Goal: Information Seeking & Learning: Learn about a topic

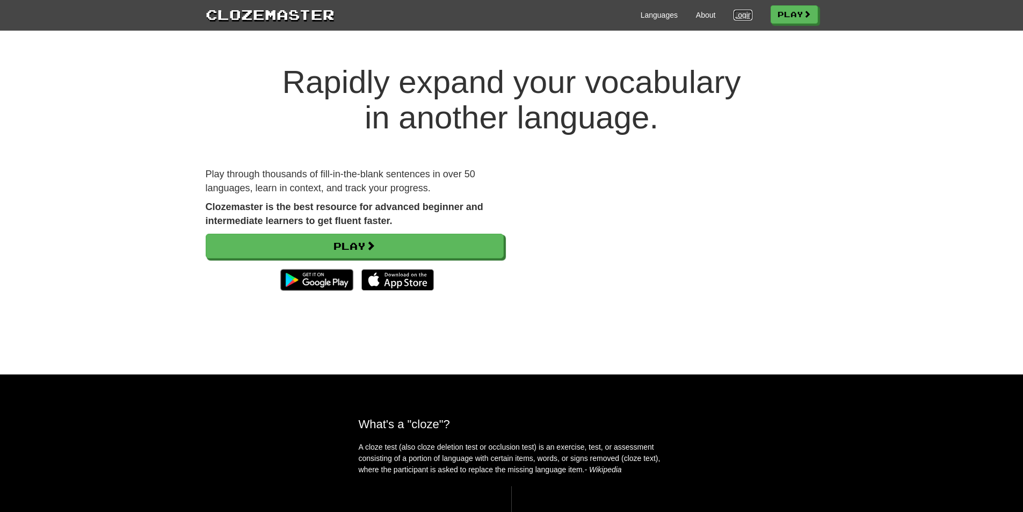
click at [752, 18] on link "Login" at bounding box center [743, 15] width 18 height 11
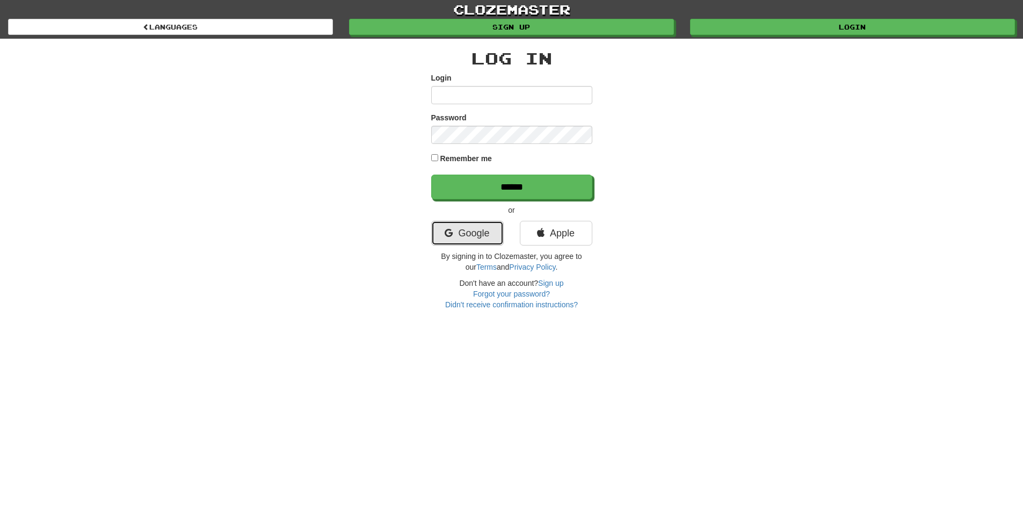
click at [459, 233] on link "Google" at bounding box center [467, 233] width 72 height 25
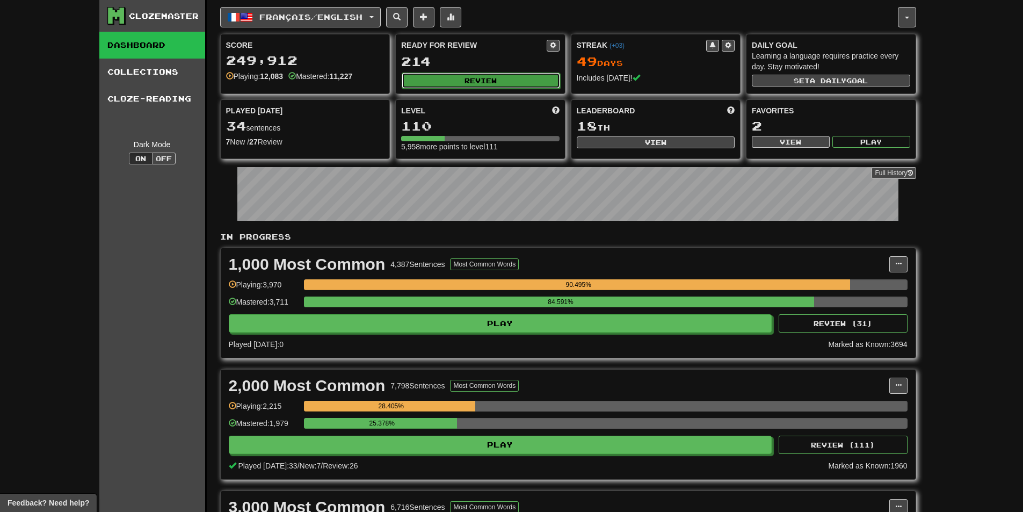
click at [443, 77] on button "Review" at bounding box center [481, 80] width 158 height 16
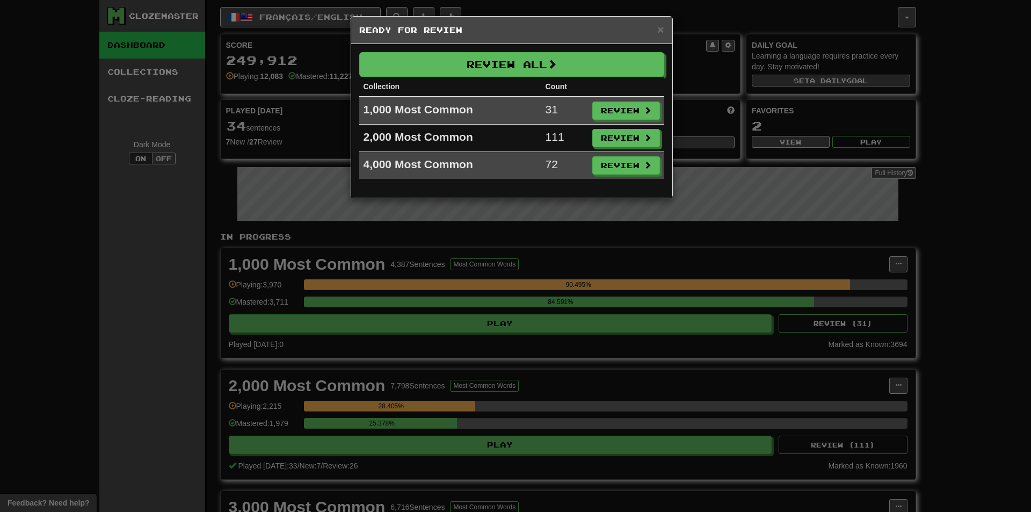
click at [407, 286] on div "× Ready for Review Review All Collection Count 1,000 Most Common 31 Review 2,00…" at bounding box center [515, 256] width 1031 height 512
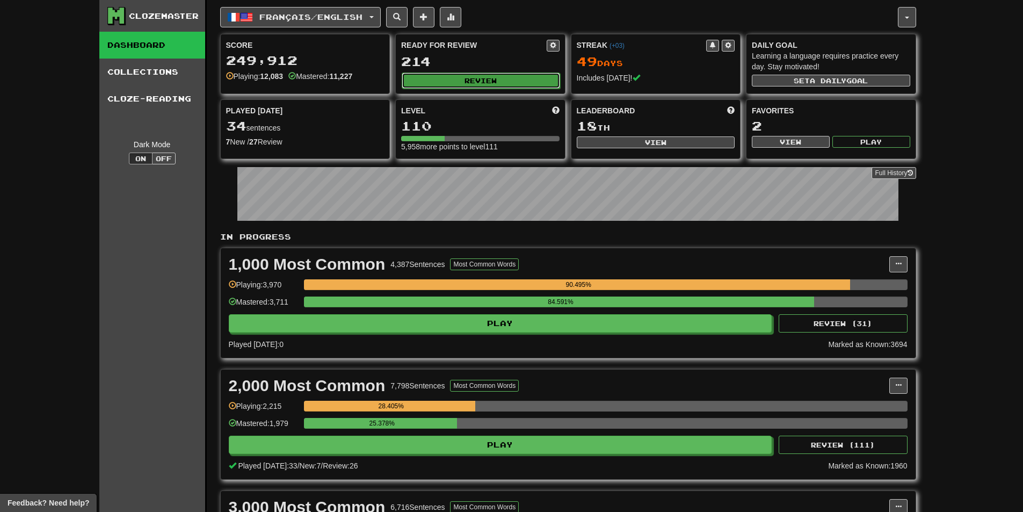
click at [512, 79] on button "Review" at bounding box center [481, 80] width 158 height 16
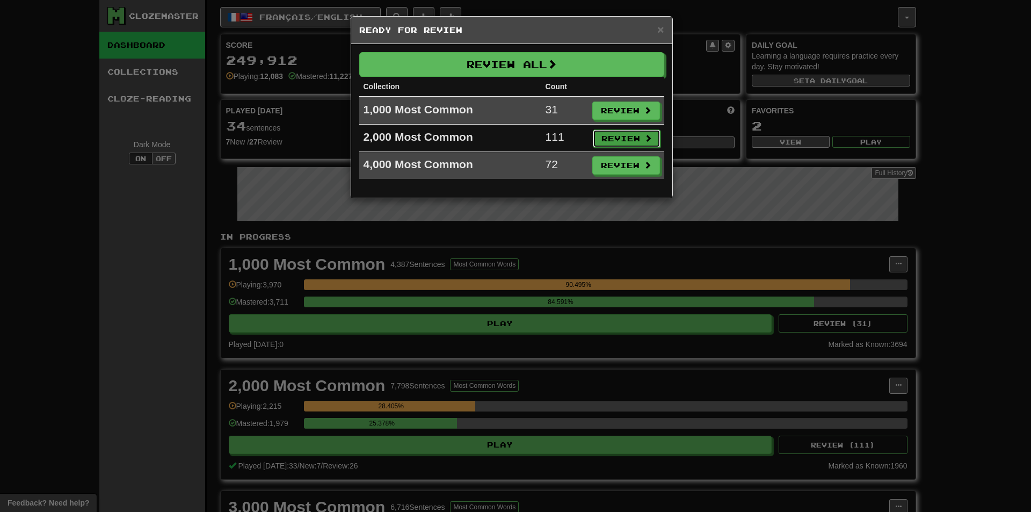
click at [608, 140] on button "Review" at bounding box center [627, 138] width 68 height 18
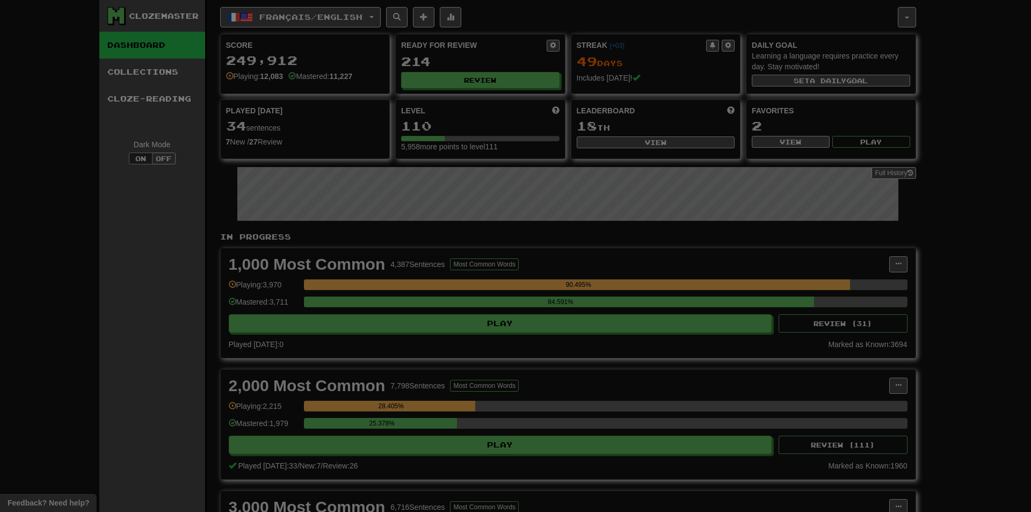
select select "**"
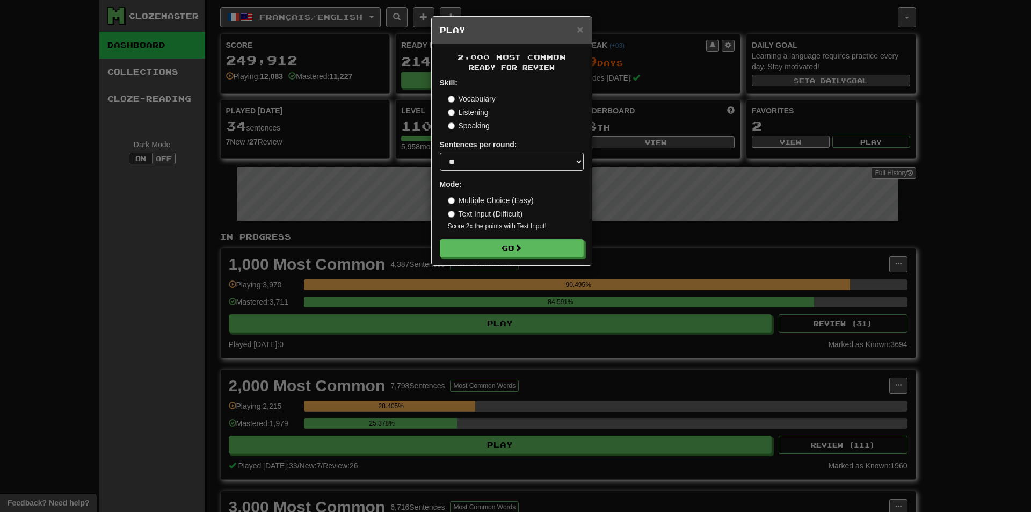
drag, startPoint x: 527, startPoint y: 228, endPoint x: 524, endPoint y: 233, distance: 6.1
click at [527, 229] on small "Score 2x the points with Text Input !" at bounding box center [516, 226] width 136 height 9
click at [521, 235] on form "Skill: Vocabulary Listening Speaking Sentences per round: * ** ** ** ** ** *** …" at bounding box center [512, 167] width 144 height 180
click at [502, 249] on button "Go" at bounding box center [512, 249] width 144 height 18
click at [805, 176] on div "× Play 2,000 Most Common Ready for Review Skill: Vocabulary Listening Speaking …" at bounding box center [515, 256] width 1031 height 512
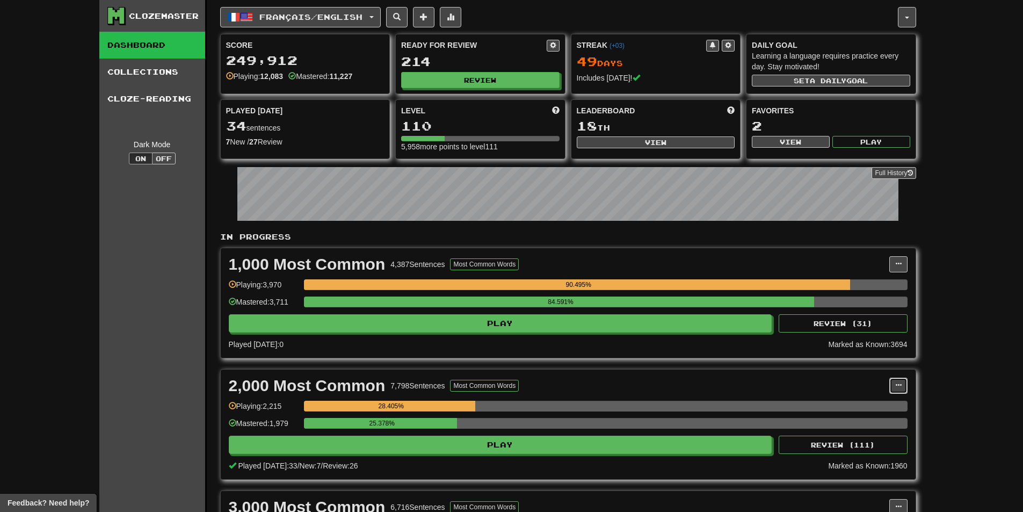
click at [902, 380] on button at bounding box center [898, 386] width 18 height 16
click at [844, 403] on span "Manage Sentences" at bounding box center [853, 405] width 65 height 9
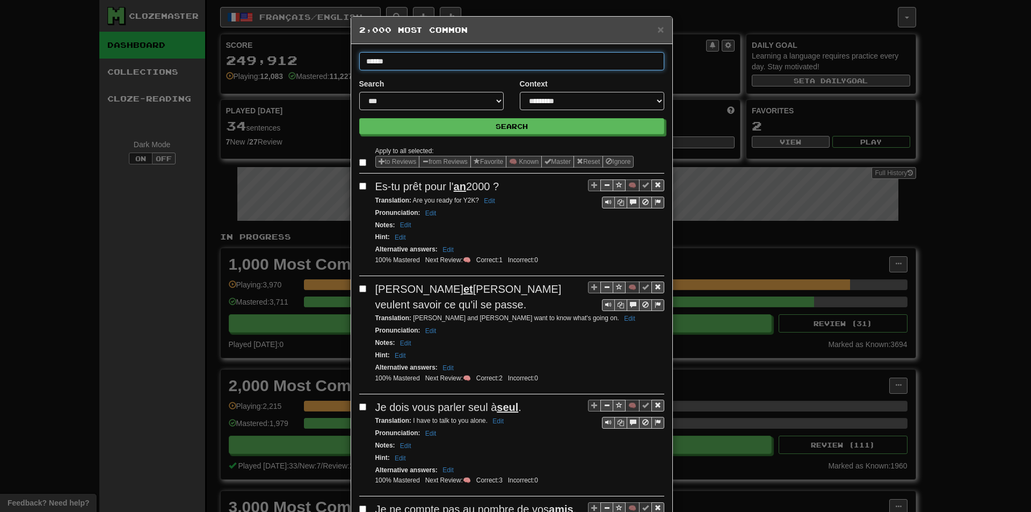
type input "******"
click at [359, 118] on button "Search" at bounding box center [511, 126] width 305 height 16
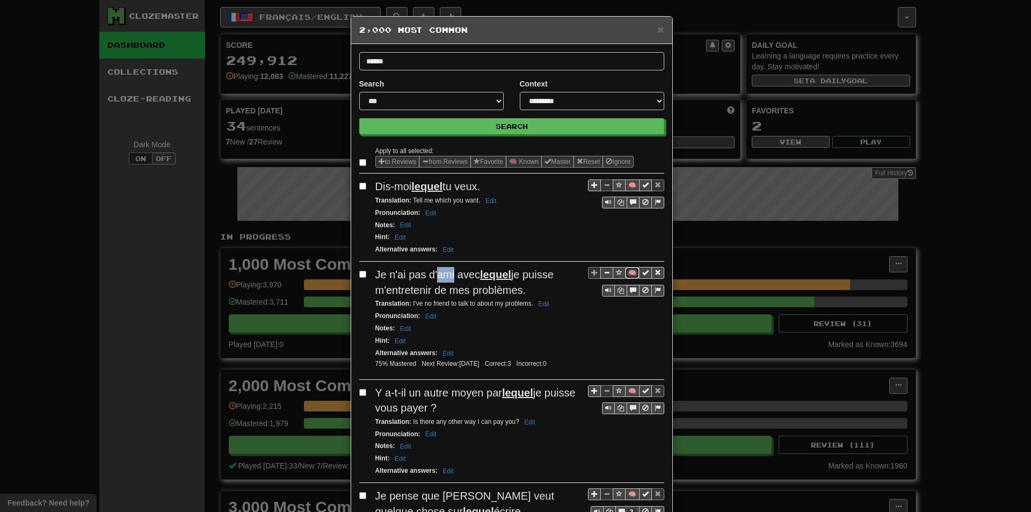
click at [627, 275] on button "🧠" at bounding box center [632, 273] width 14 height 12
click at [652, 32] on h5 "2,000 Most Common" at bounding box center [511, 30] width 305 height 11
click at [658, 34] on span "×" at bounding box center [660, 29] width 6 height 12
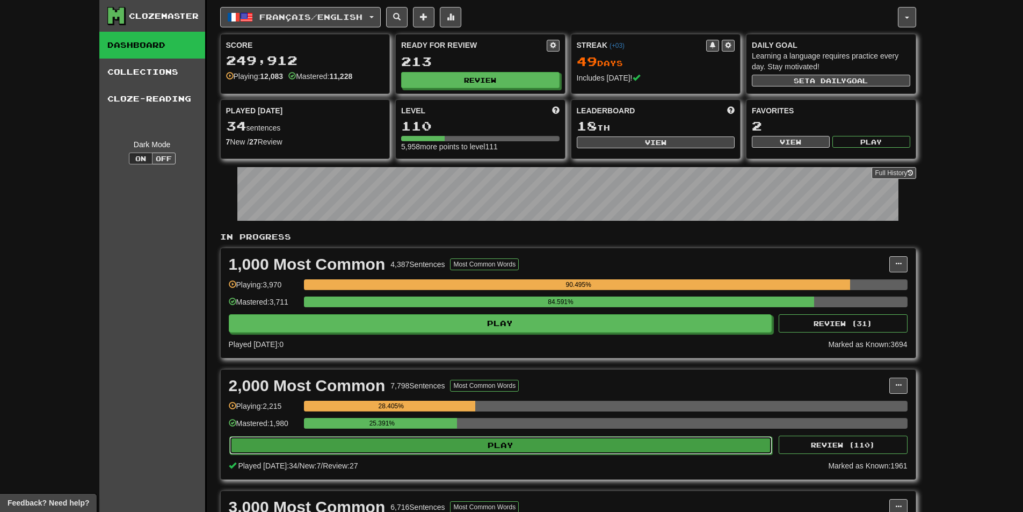
click at [619, 445] on button "Play" at bounding box center [500, 445] width 543 height 18
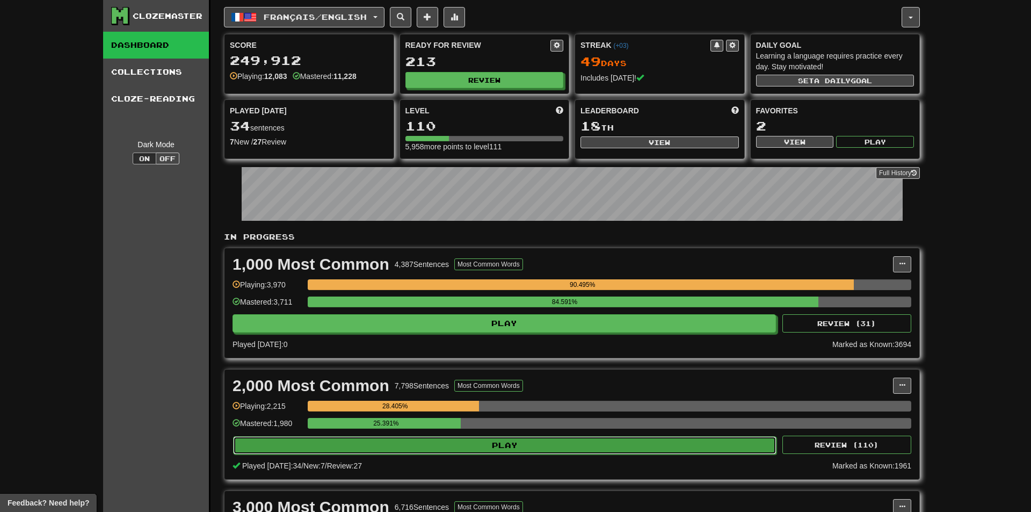
select select "**"
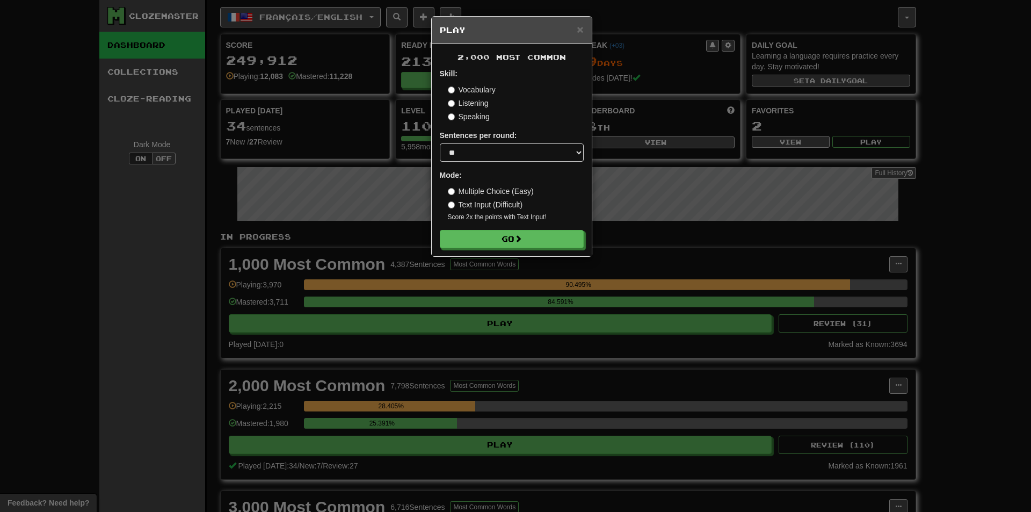
click at [704, 142] on div "× Play 2,000 Most Common Skill: Vocabulary Listening Speaking Sentences per rou…" at bounding box center [515, 256] width 1031 height 512
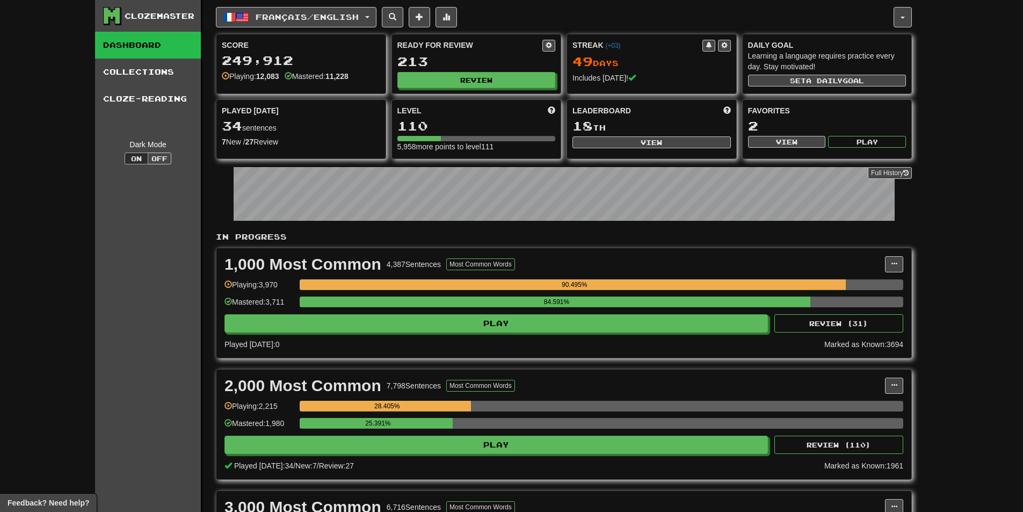
click at [506, 91] on div "Ready for Review 213 Review" at bounding box center [476, 63] width 169 height 59
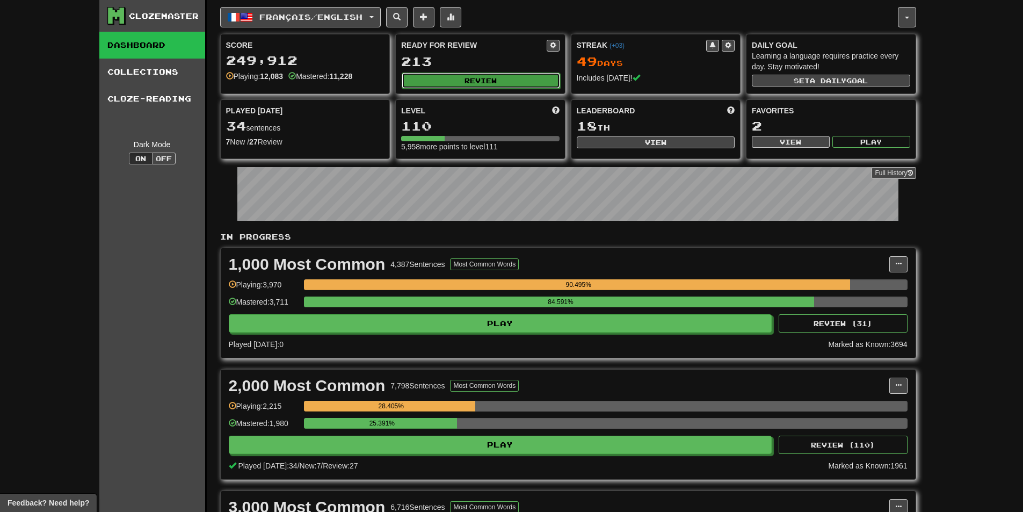
click at [504, 85] on button "Review" at bounding box center [481, 80] width 158 height 16
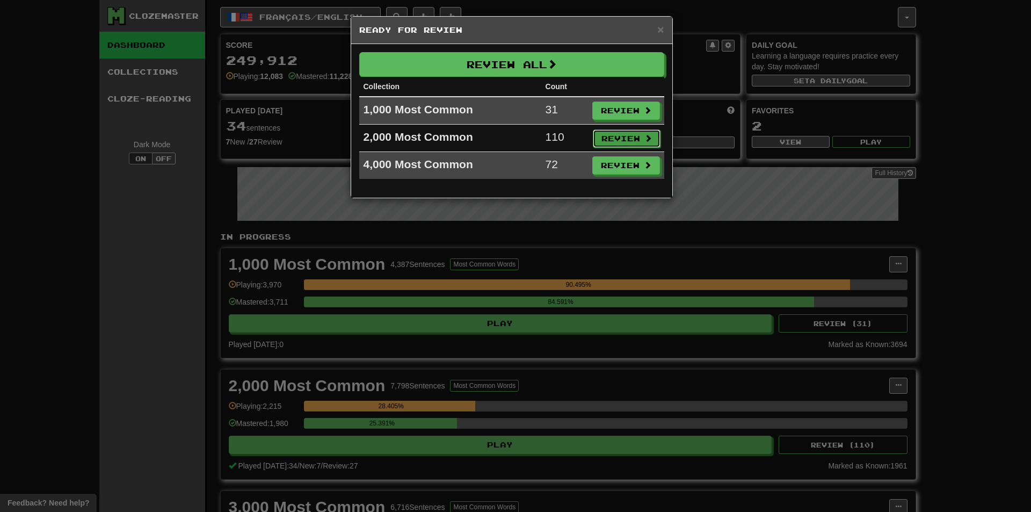
click at [619, 139] on button "Review" at bounding box center [627, 138] width 68 height 18
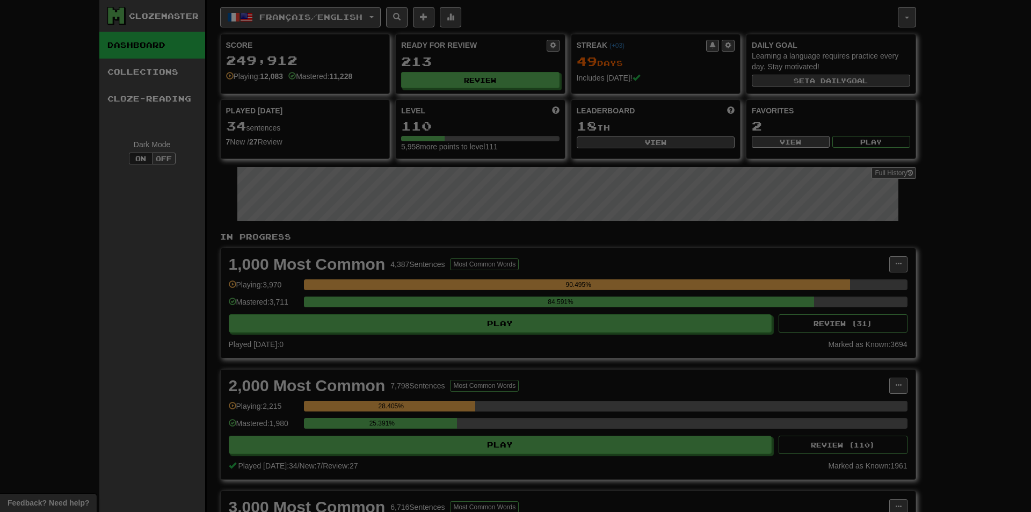
select select "**"
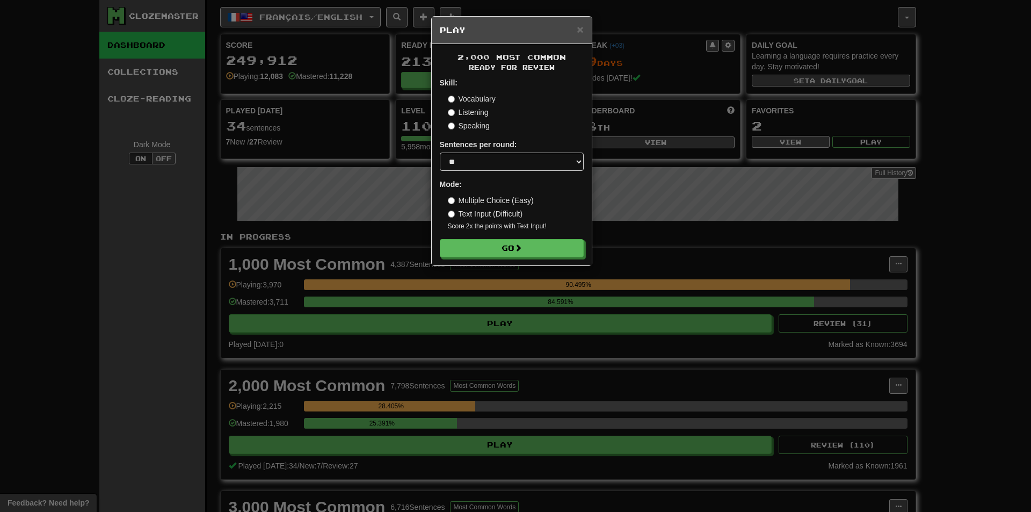
click at [491, 257] on div "2,000 Most Common Ready for Review Skill: Vocabulary Listening Speaking Sentenc…" at bounding box center [512, 154] width 160 height 221
drag, startPoint x: 482, startPoint y: 242, endPoint x: 477, endPoint y: 245, distance: 5.8
click at [483, 242] on button "Go" at bounding box center [512, 249] width 144 height 18
drag, startPoint x: 944, startPoint y: 279, endPoint x: 971, endPoint y: 306, distance: 38.0
click at [1022, 256] on div "× Play 2,000 Most Common Ready for Review Skill: Vocabulary Listening Speaking …" at bounding box center [515, 256] width 1031 height 512
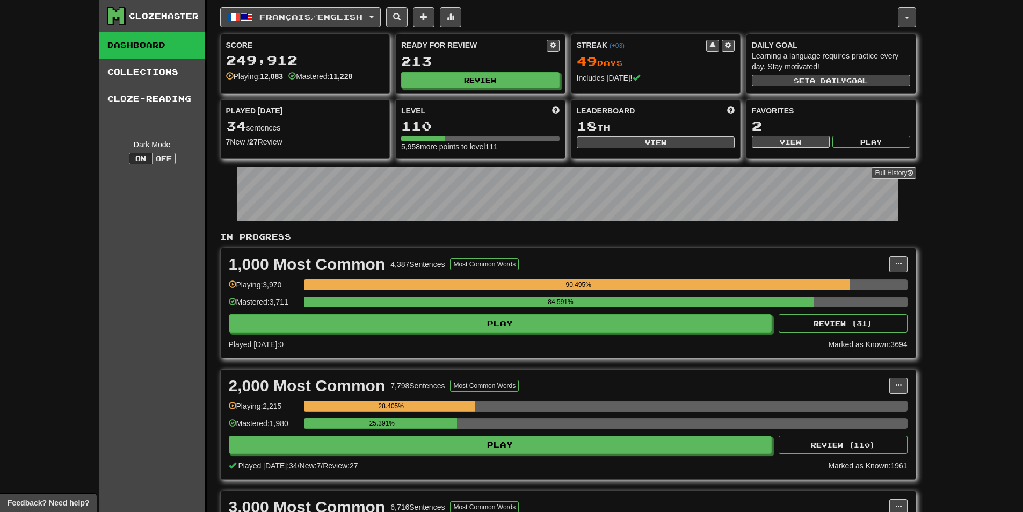
click at [886, 382] on div "2,000 Most Common 7,798 Sentences Most Common Words" at bounding box center [559, 386] width 661 height 16
drag, startPoint x: 900, startPoint y: 387, endPoint x: 868, endPoint y: 402, distance: 34.8
click at [898, 387] on span at bounding box center [898, 385] width 6 height 6
click at [868, 402] on span "Manage Sentences" at bounding box center [853, 405] width 65 height 9
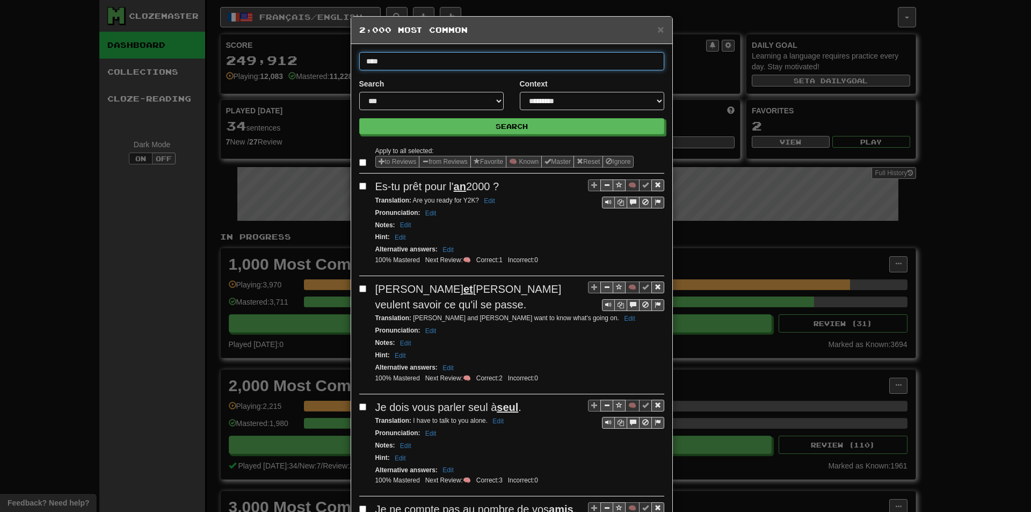
type input "****"
click at [359, 118] on button "Search" at bounding box center [511, 126] width 305 height 16
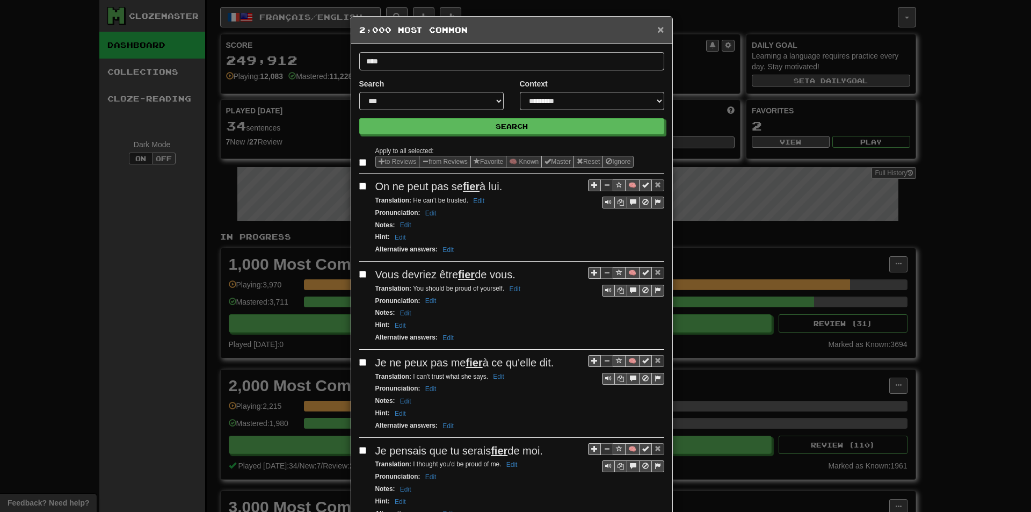
click at [657, 32] on span "×" at bounding box center [660, 29] width 6 height 12
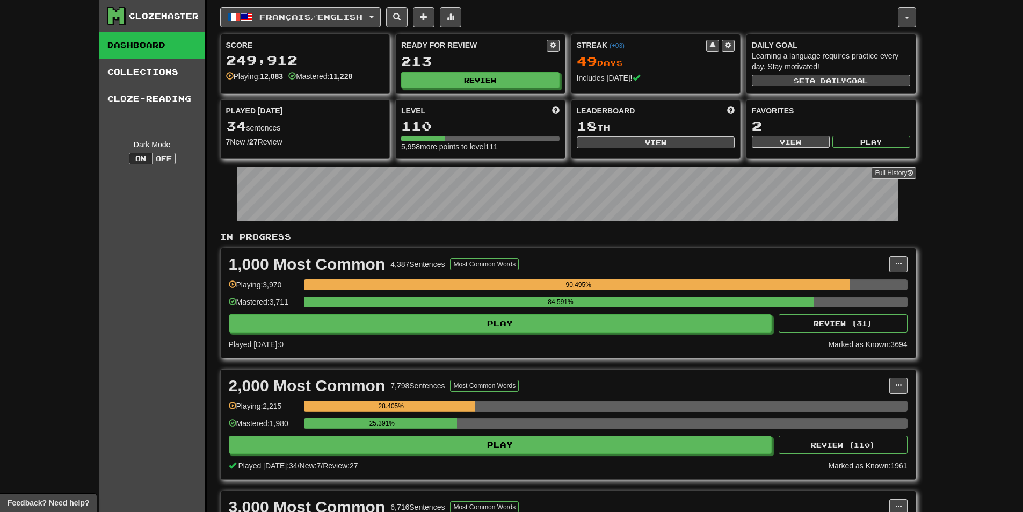
click at [510, 92] on div "Ready for Review 213 Review" at bounding box center [480, 63] width 169 height 59
click at [506, 88] on button "Review" at bounding box center [481, 80] width 158 height 16
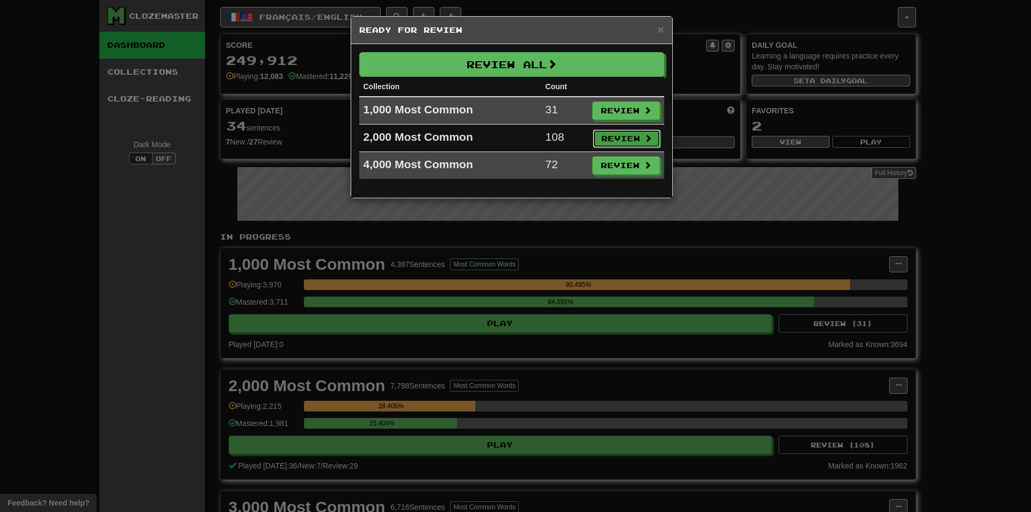
click at [644, 141] on span at bounding box center [648, 138] width 8 height 8
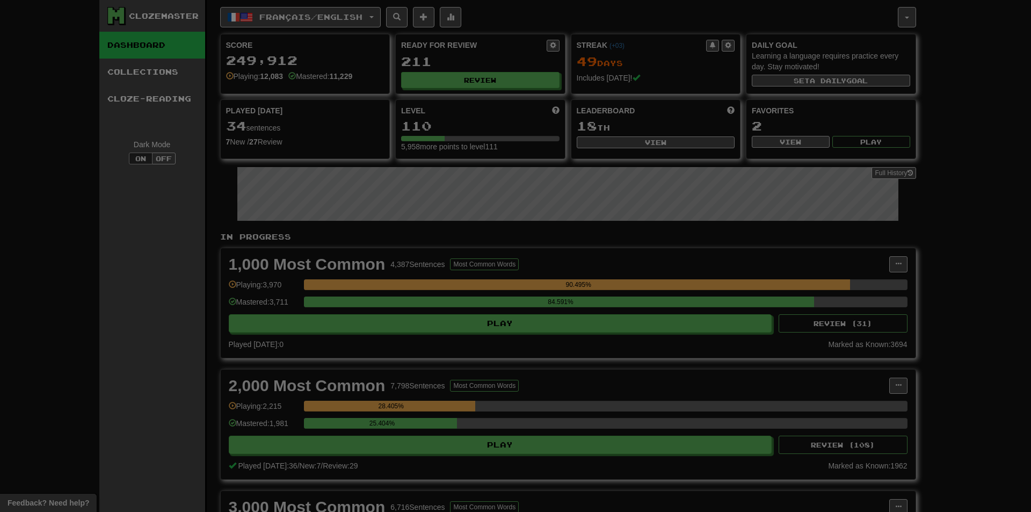
select select "**"
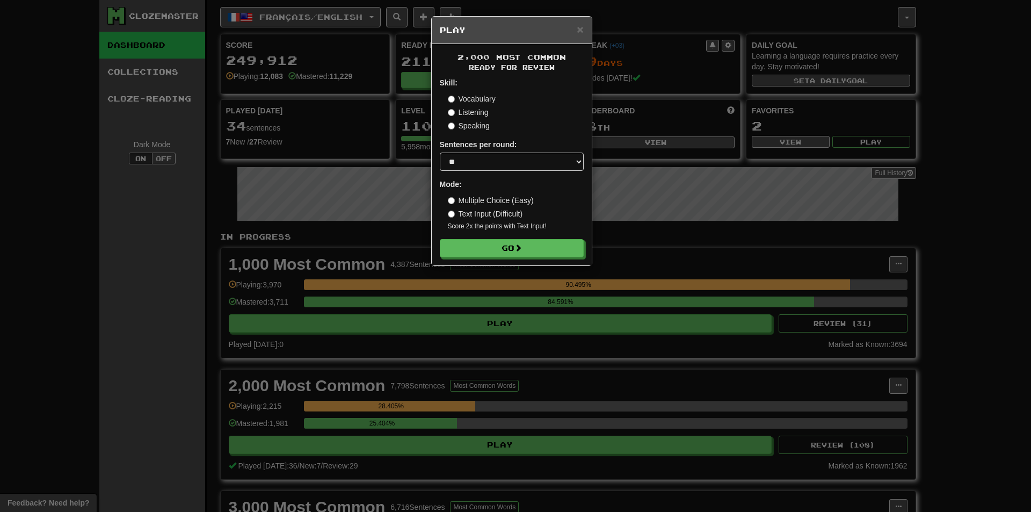
click at [551, 257] on div "2,000 Most Common Ready for Review Skill: Vocabulary Listening Speaking Sentenc…" at bounding box center [512, 154] width 160 height 221
click at [534, 252] on button "Go" at bounding box center [512, 249] width 144 height 18
drag, startPoint x: 862, startPoint y: 244, endPoint x: 907, endPoint y: 336, distance: 102.6
click at [863, 244] on div "× Play 2,000 Most Common Ready for Review Skill: Vocabulary Listening Speaking …" at bounding box center [515, 256] width 1031 height 512
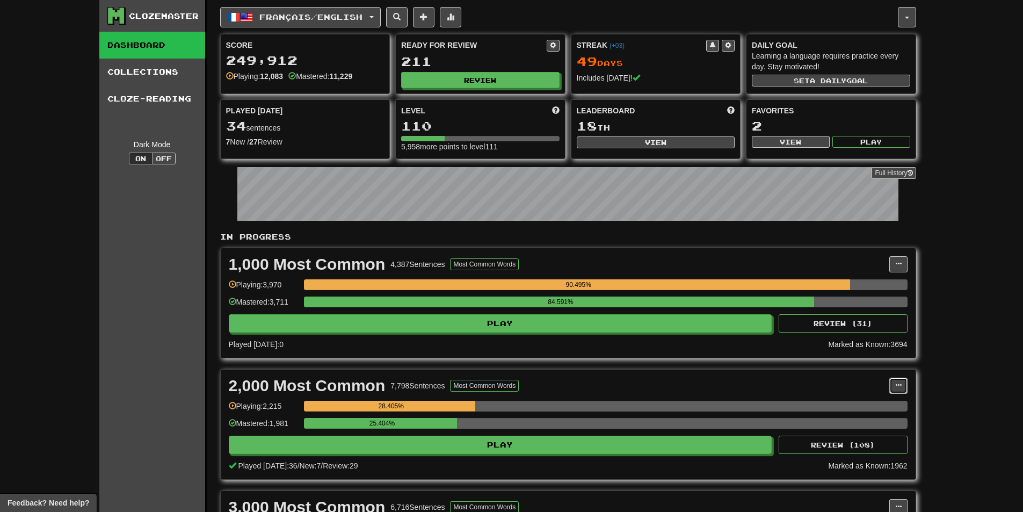
click at [901, 388] on span at bounding box center [898, 385] width 6 height 6
click at [862, 405] on span "Manage Sentences" at bounding box center [853, 405] width 65 height 9
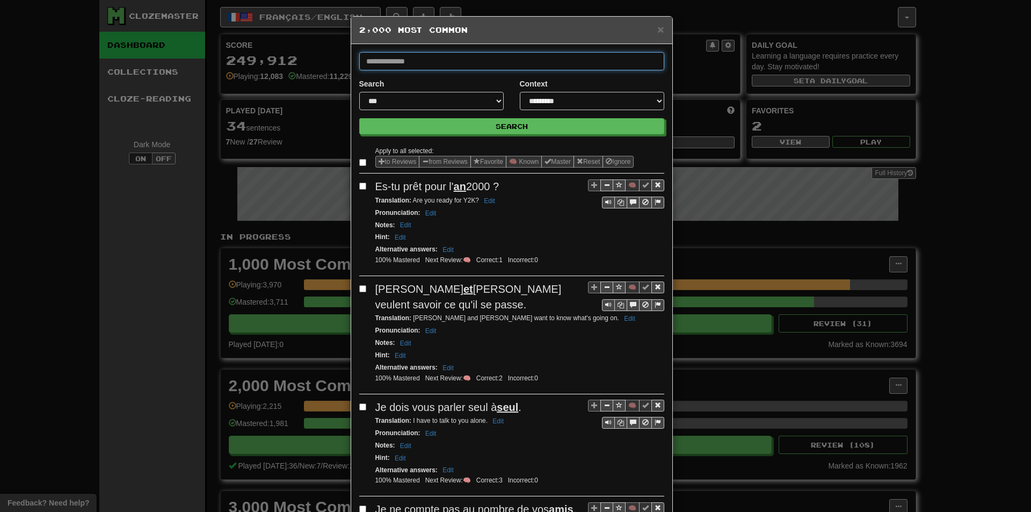
paste input "********"
type input "********"
click at [359, 118] on button "Search" at bounding box center [511, 126] width 305 height 16
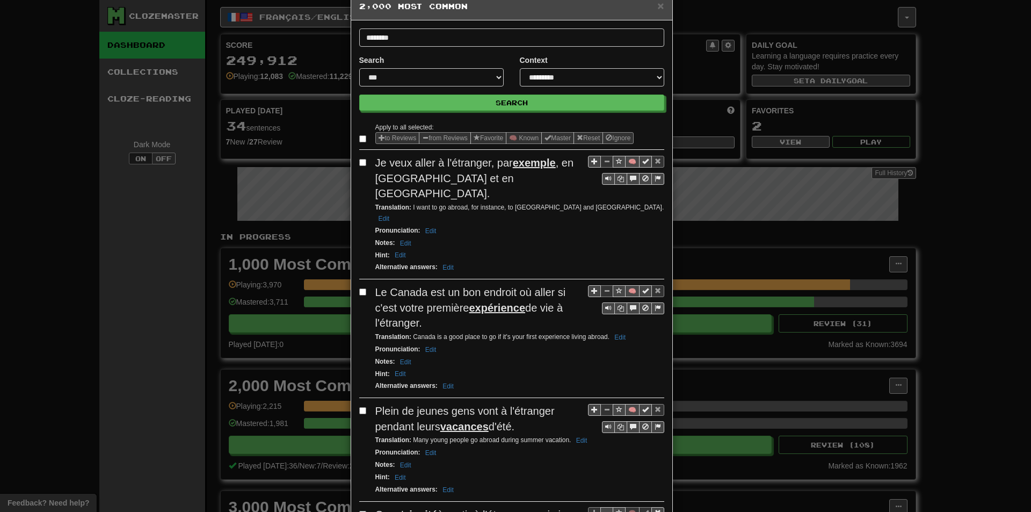
scroll to position [107, 0]
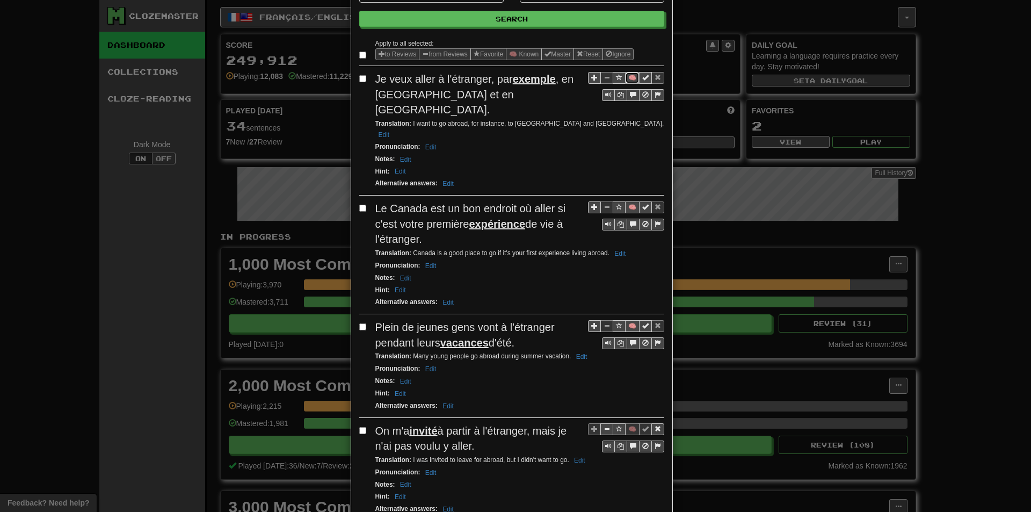
click at [628, 78] on button "🧠" at bounding box center [632, 78] width 14 height 12
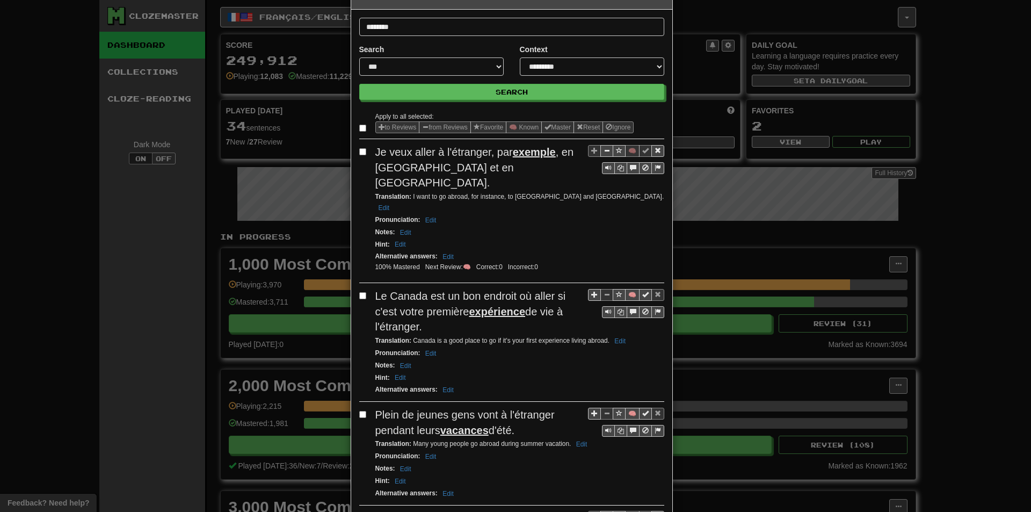
scroll to position [0, 0]
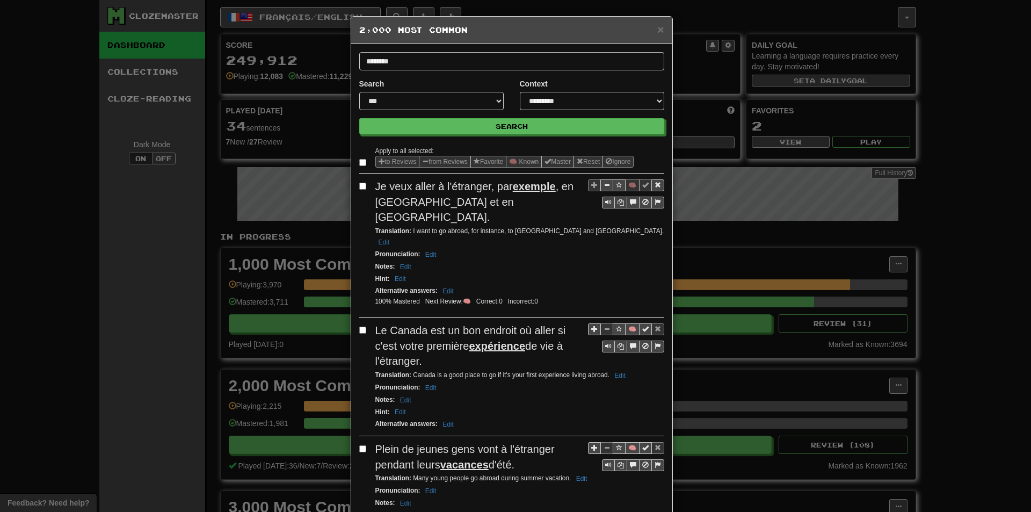
click at [426, 71] on form "**********" at bounding box center [511, 93] width 305 height 82
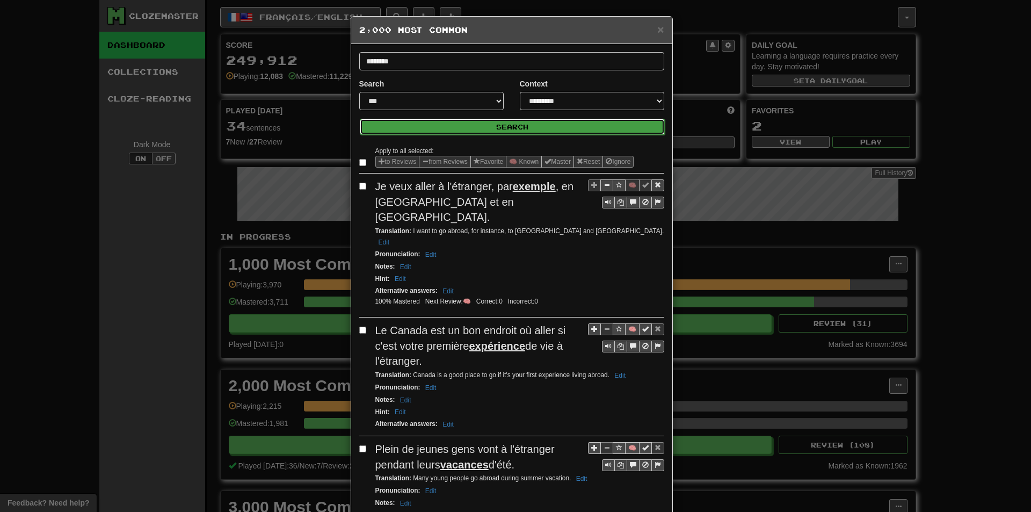
click at [433, 122] on button "Search" at bounding box center [512, 127] width 305 height 16
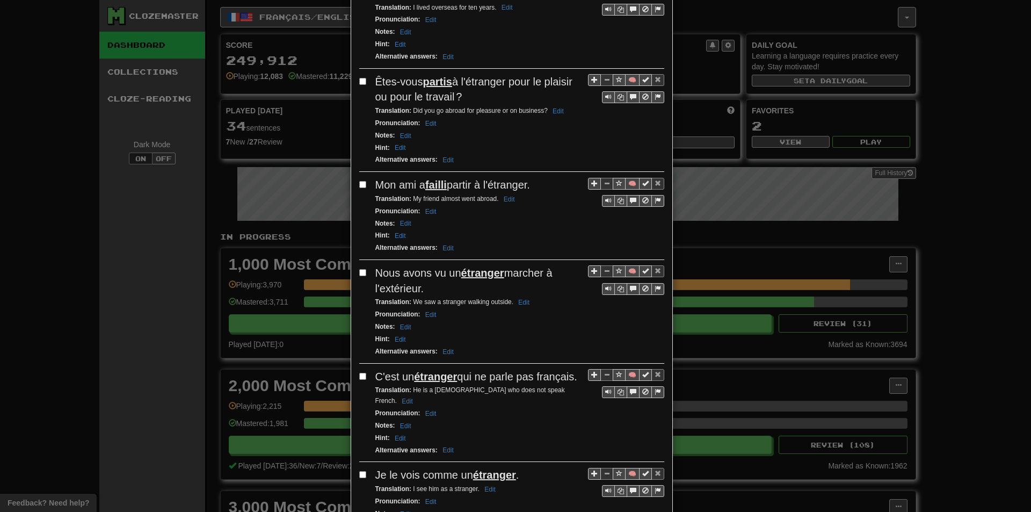
scroll to position [913, 0]
click at [632, 265] on button "🧠" at bounding box center [632, 271] width 14 height 12
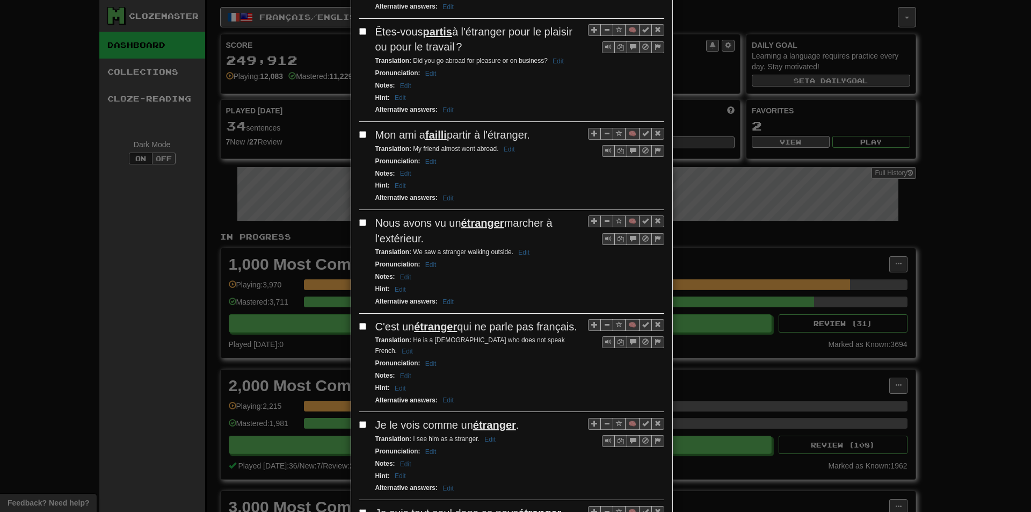
scroll to position [967, 0]
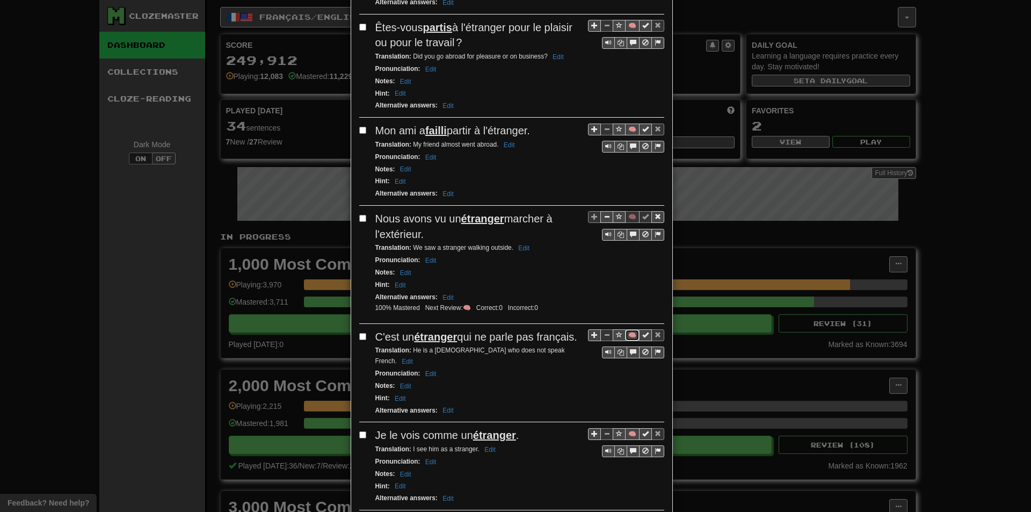
click at [625, 329] on button "🧠" at bounding box center [632, 335] width 14 height 12
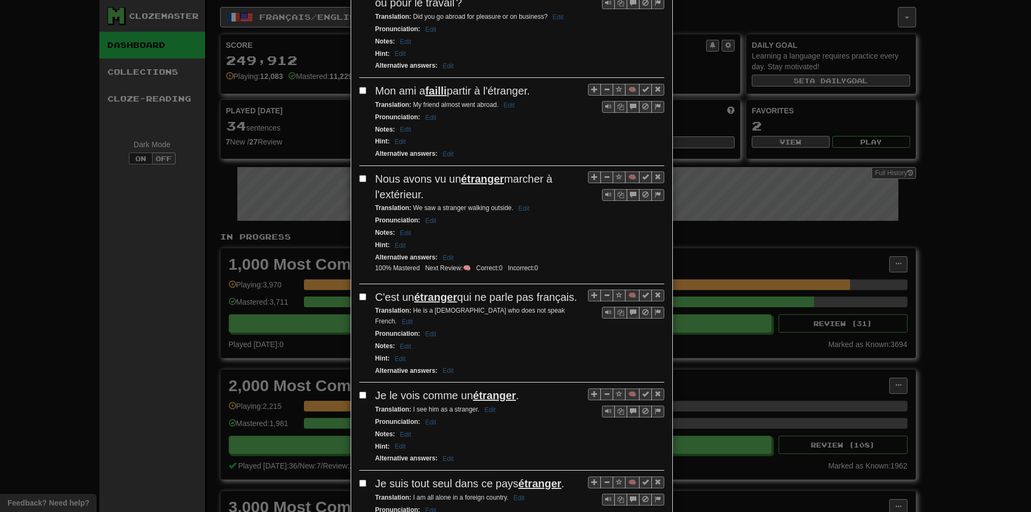
scroll to position [1128, 0]
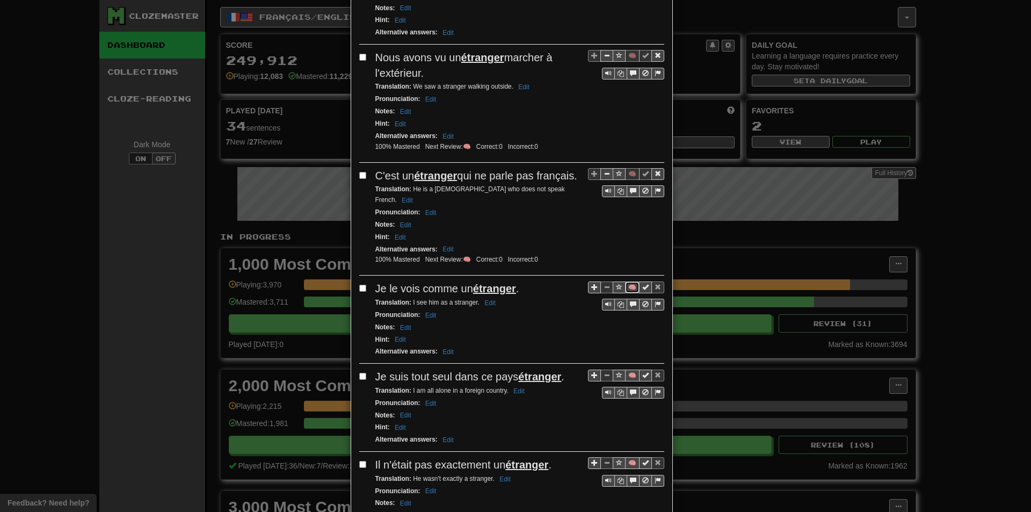
click at [629, 281] on button "🧠" at bounding box center [632, 287] width 14 height 12
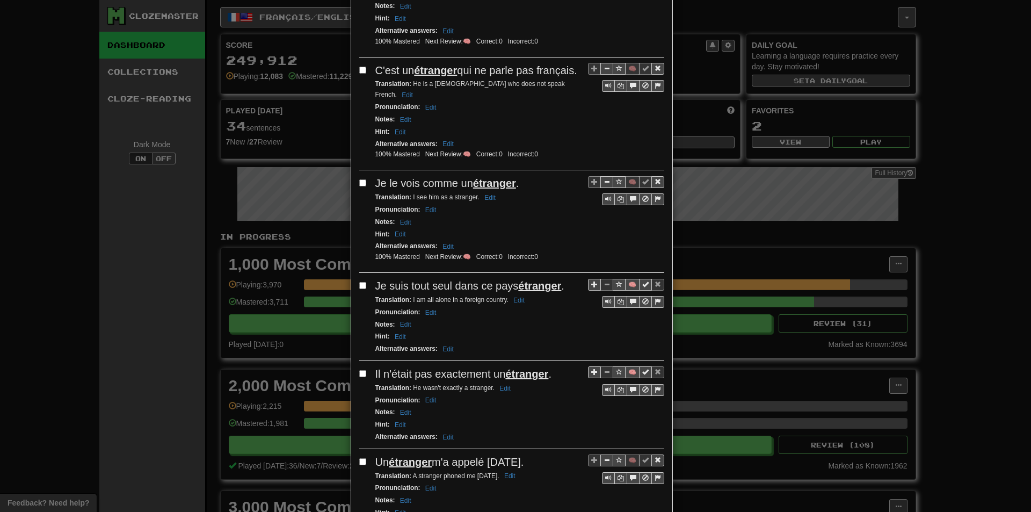
scroll to position [1235, 0]
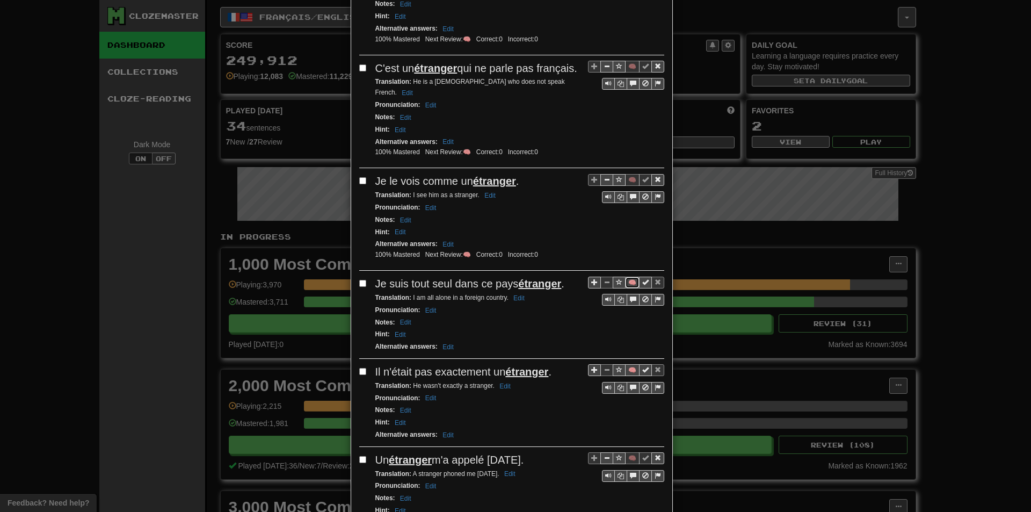
click at [628, 277] on button "🧠" at bounding box center [632, 283] width 14 height 12
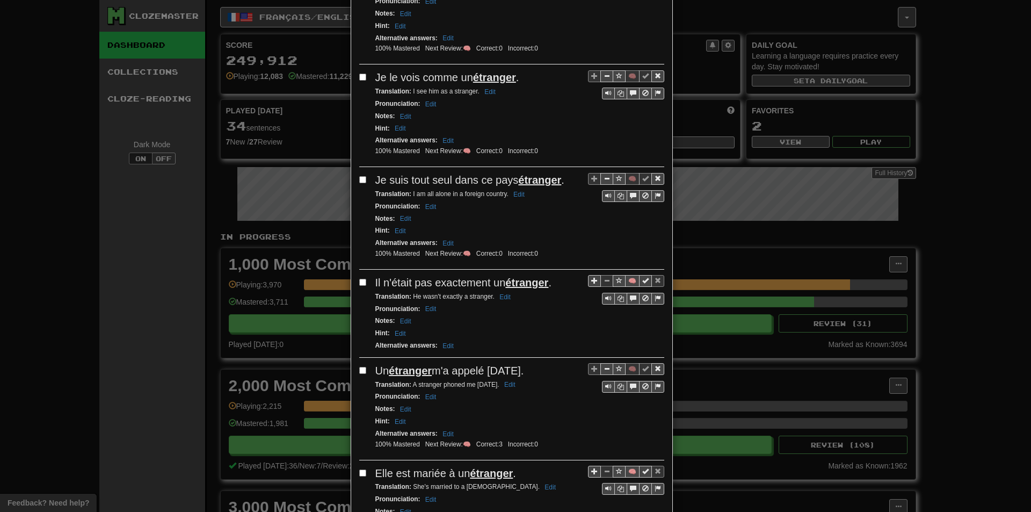
scroll to position [1343, 0]
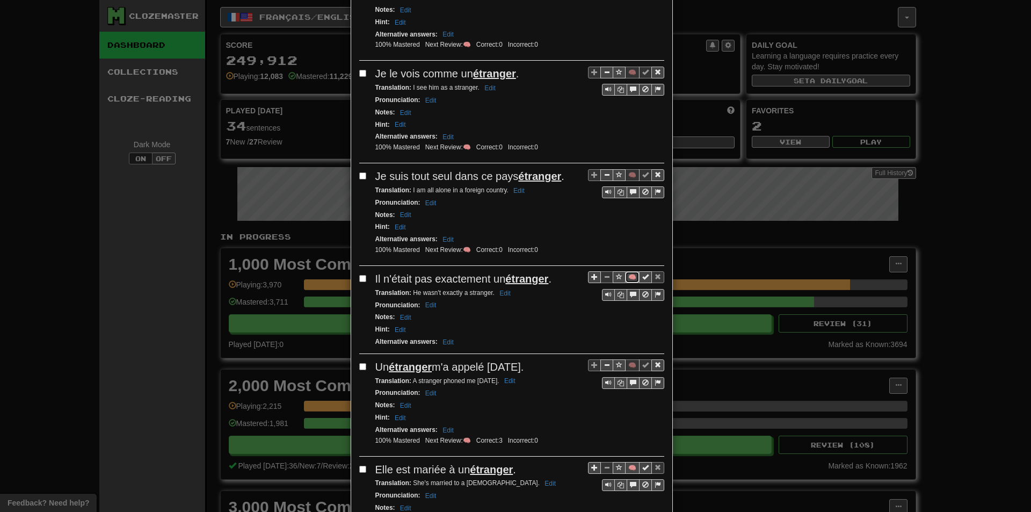
click at [628, 271] on button "🧠" at bounding box center [632, 277] width 14 height 12
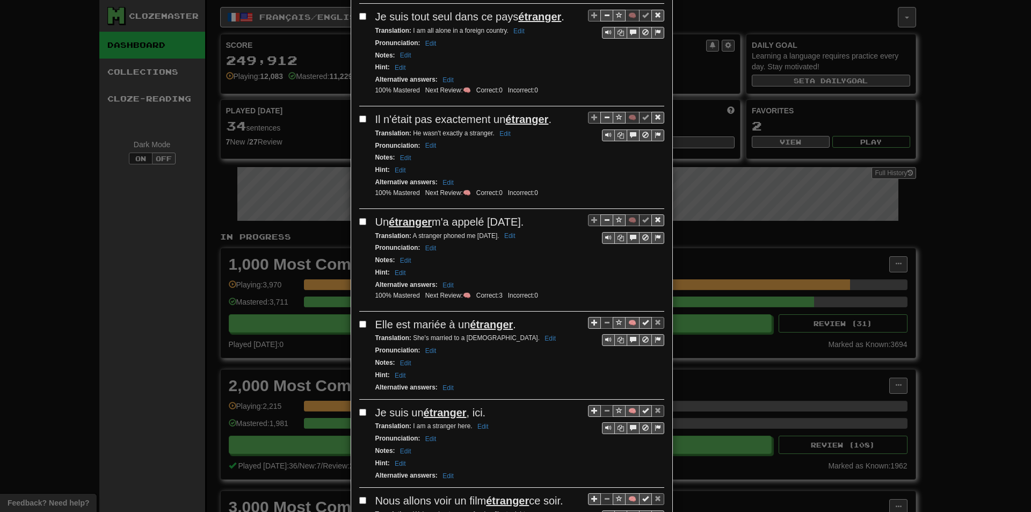
scroll to position [1504, 0]
click at [628, 315] on button "🧠" at bounding box center [632, 321] width 14 height 12
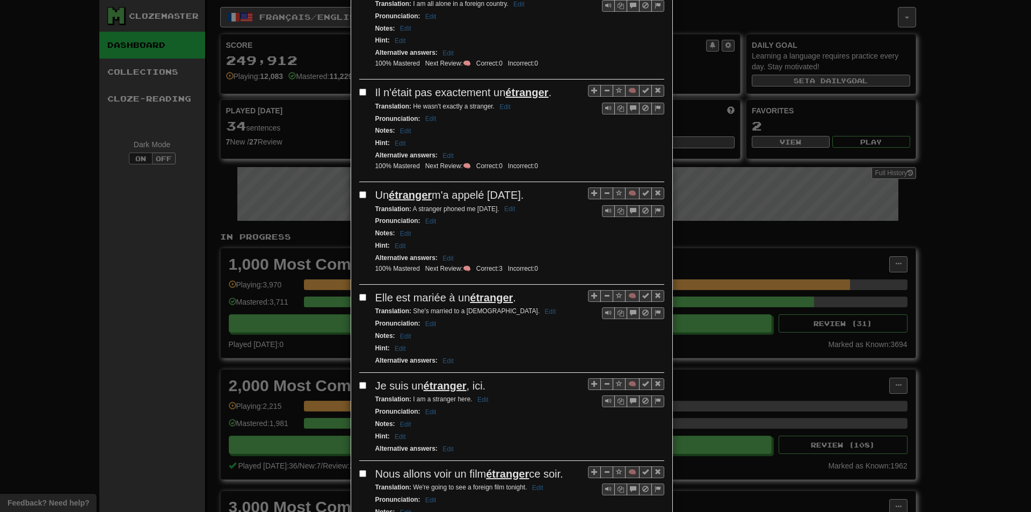
scroll to position [1611, 0]
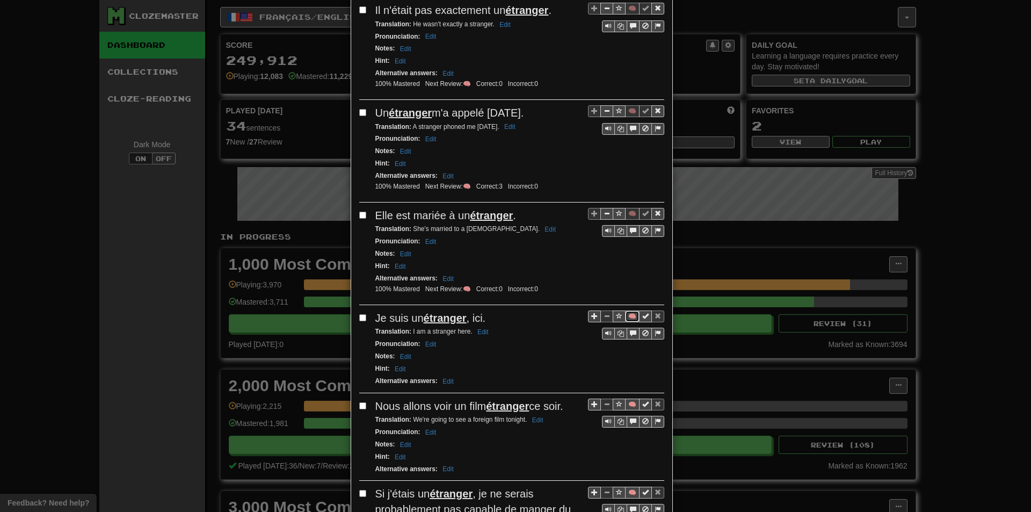
click at [630, 310] on button "🧠" at bounding box center [632, 316] width 14 height 12
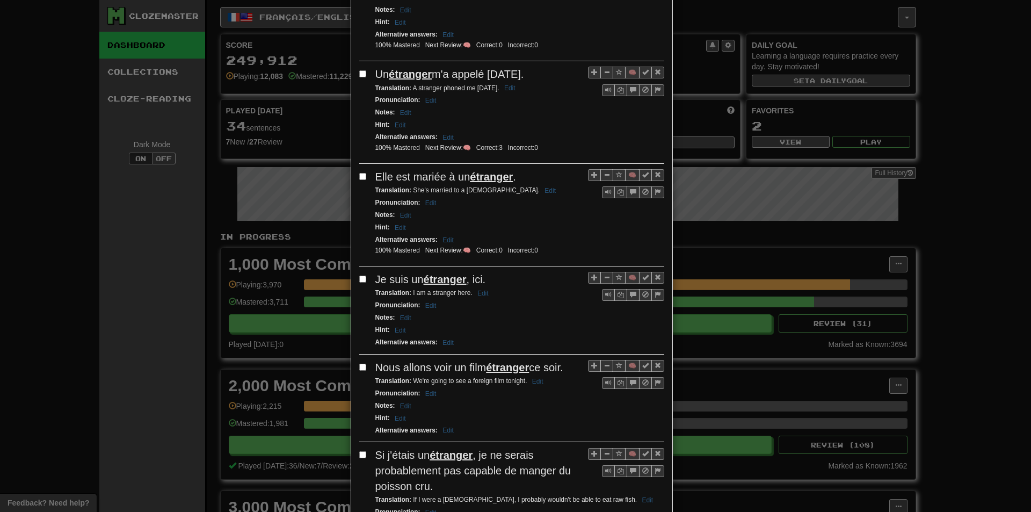
scroll to position [1718, 0]
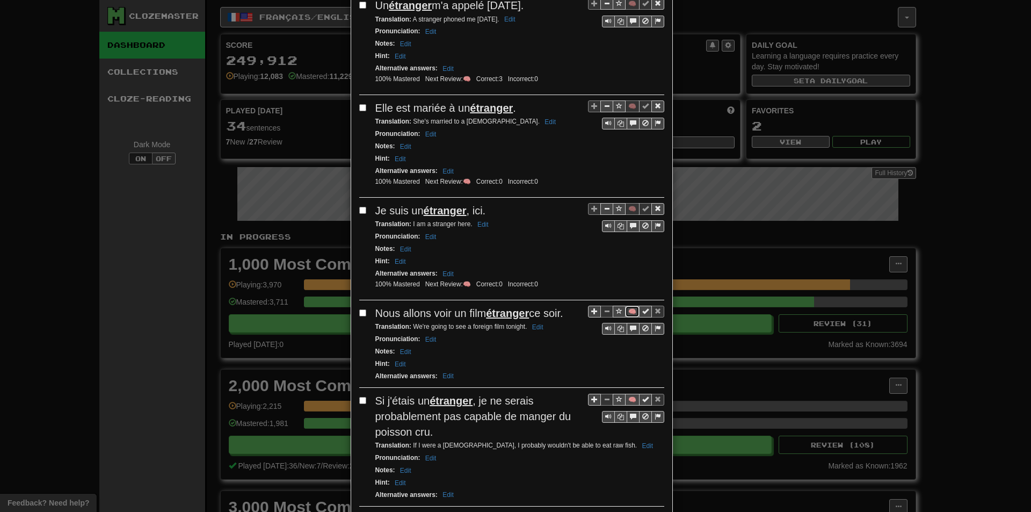
click at [631, 306] on button "🧠" at bounding box center [632, 312] width 14 height 12
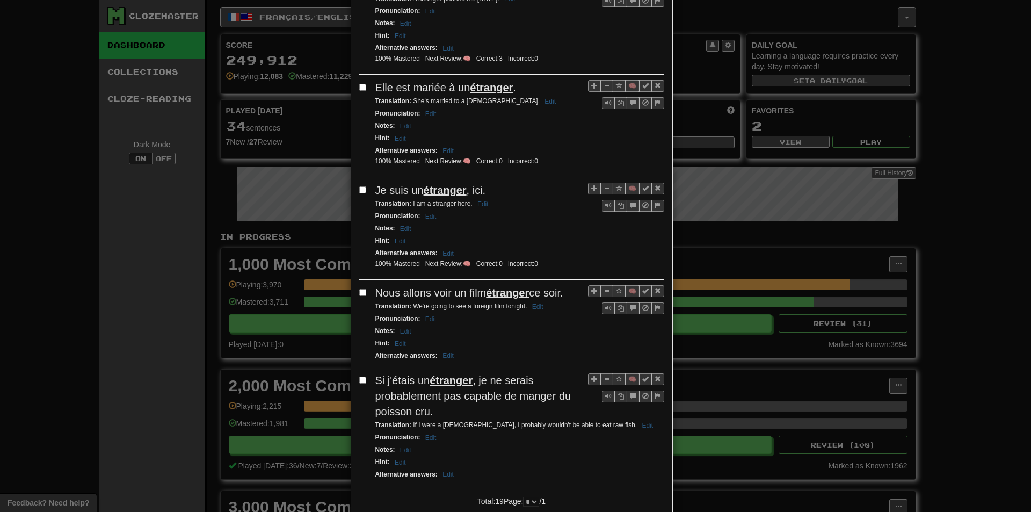
scroll to position [1778, 0]
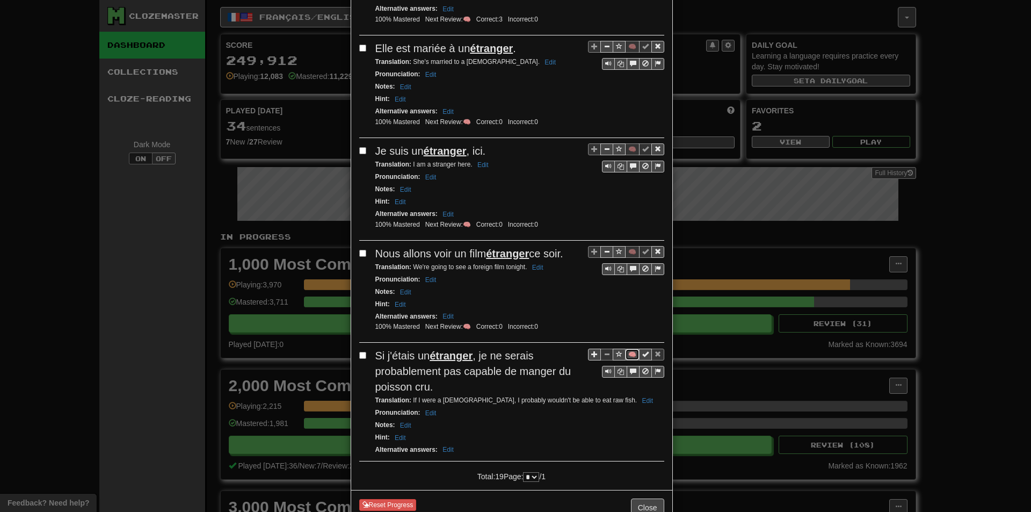
click at [629, 349] on button "🧠" at bounding box center [632, 355] width 14 height 12
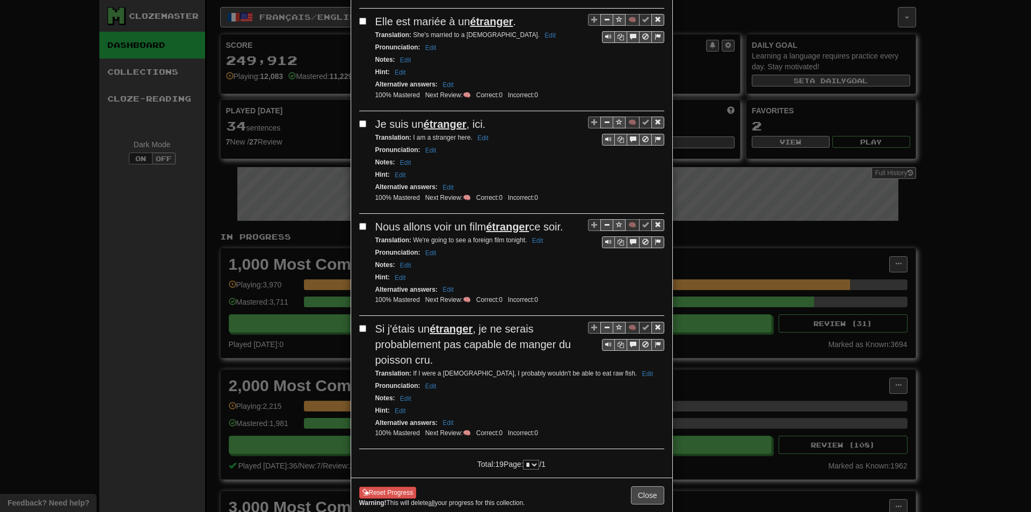
scroll to position [1807, 0]
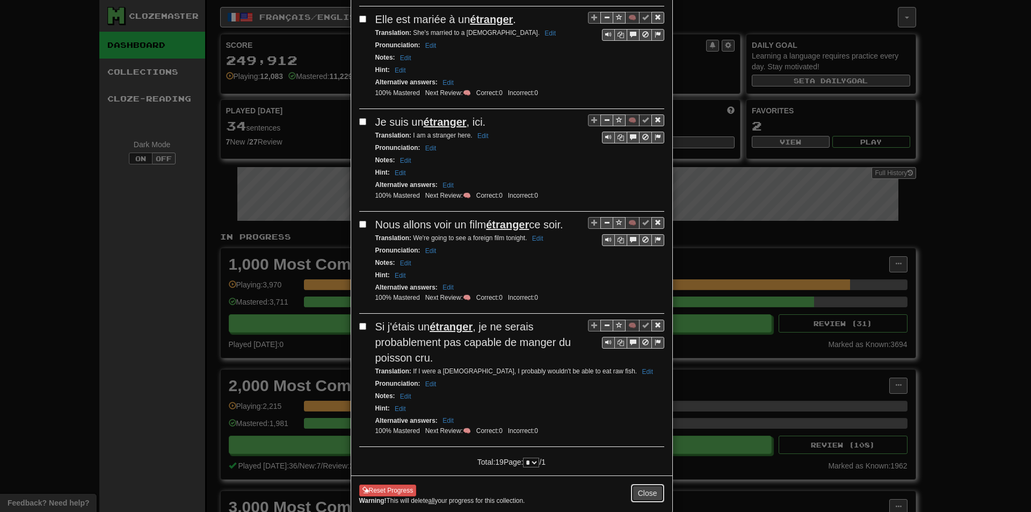
click at [639, 484] on button "Close" at bounding box center [647, 493] width 33 height 18
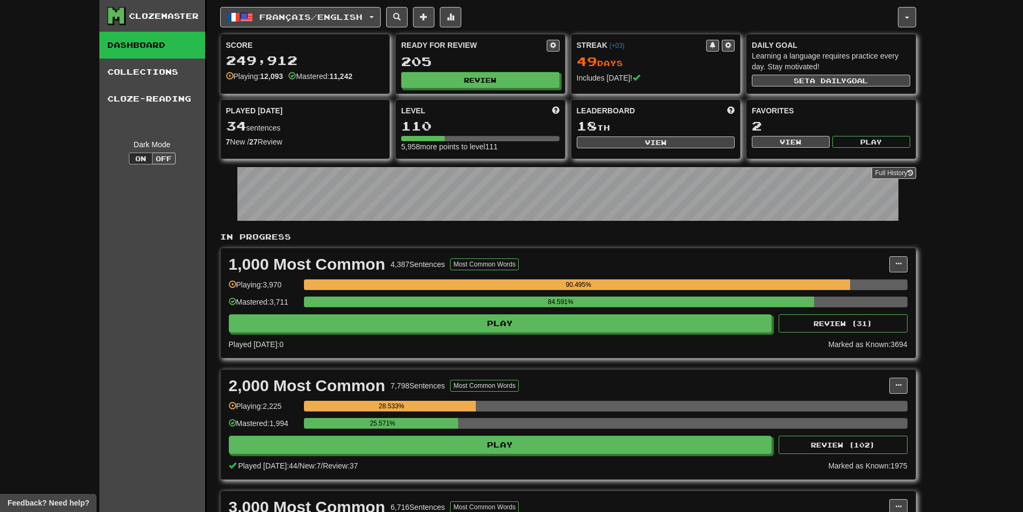
click at [511, 96] on div "Score 249,912 Playing: 12,093 Mastered: 11,242 Ready for Review 205 Review Stre…" at bounding box center [568, 96] width 696 height 125
click at [498, 74] on button "Review" at bounding box center [481, 80] width 158 height 16
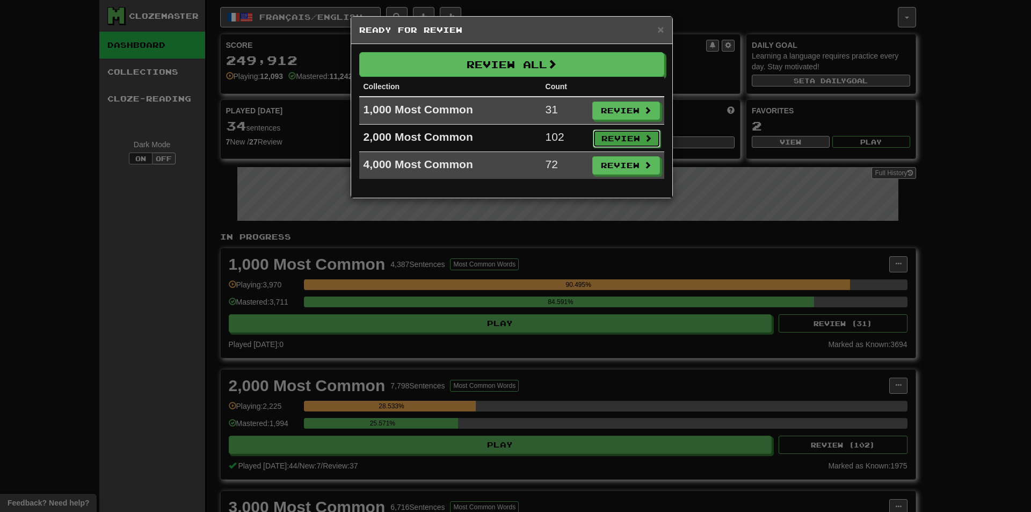
click at [640, 145] on button "Review" at bounding box center [627, 138] width 68 height 18
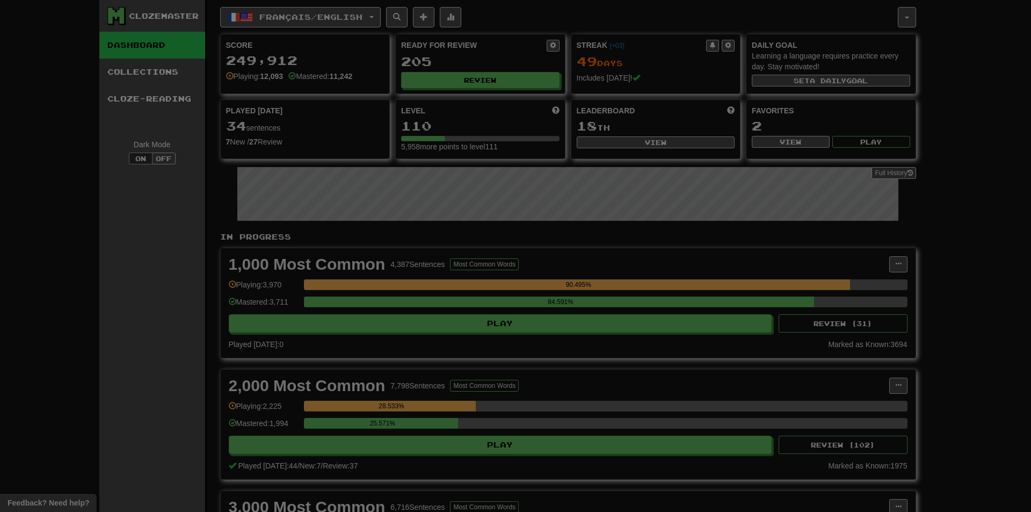
select select "**"
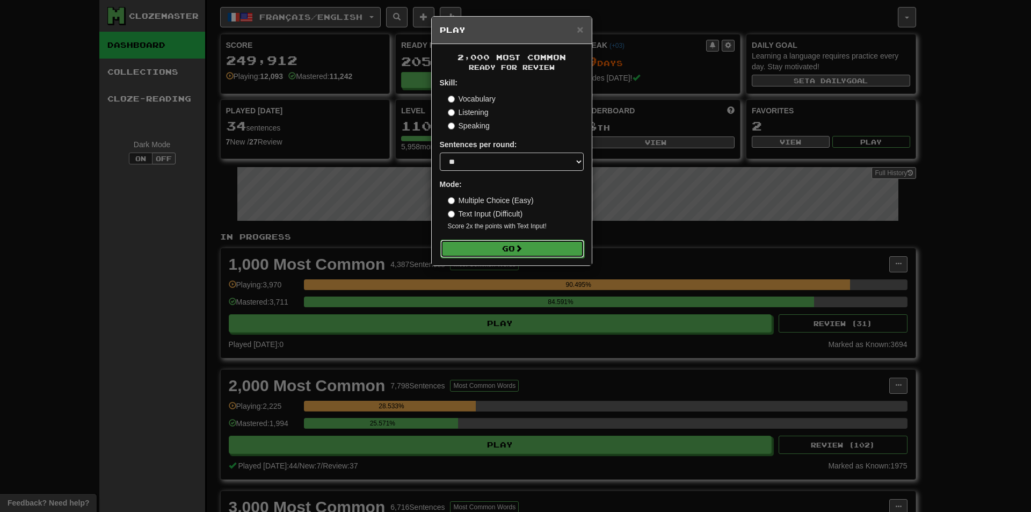
click at [522, 253] on button "Go" at bounding box center [512, 249] width 144 height 18
click at [930, 411] on div "× Play 2,000 Most Common Ready for Review Skill: Vocabulary Listening Speaking …" at bounding box center [515, 256] width 1031 height 512
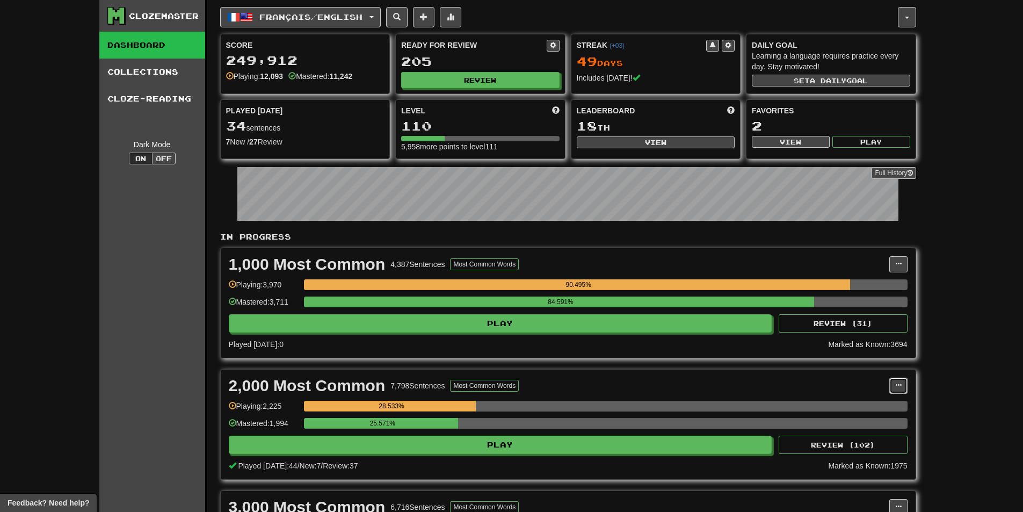
click at [905, 385] on button at bounding box center [898, 386] width 18 height 16
click at [858, 402] on span "Manage Sentences" at bounding box center [853, 405] width 65 height 9
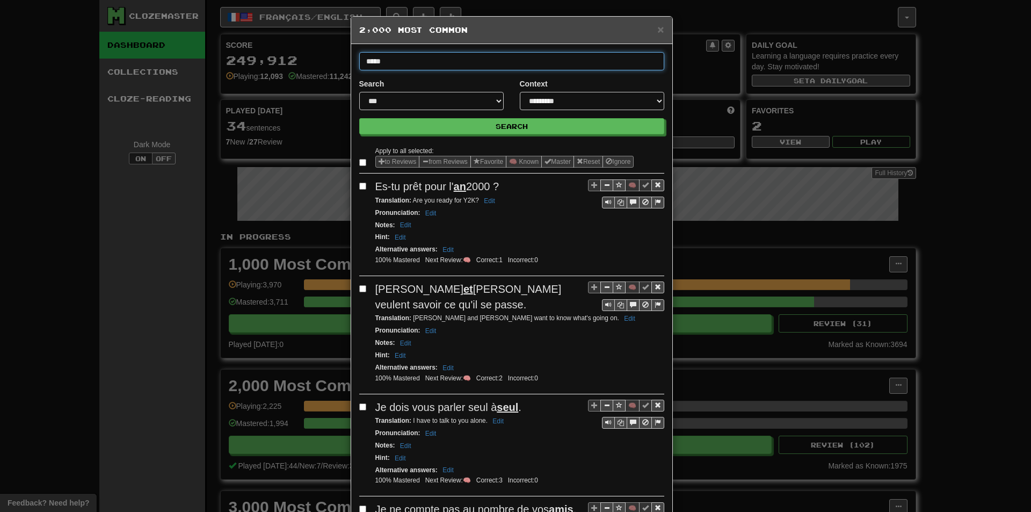
type input "*****"
click at [359, 118] on button "Search" at bounding box center [511, 126] width 305 height 16
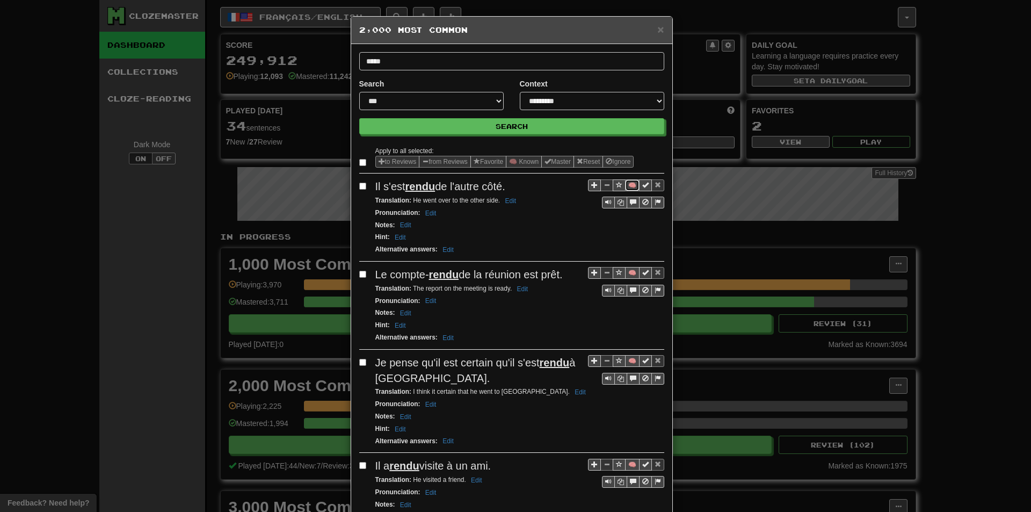
click at [625, 183] on button "🧠" at bounding box center [632, 185] width 14 height 12
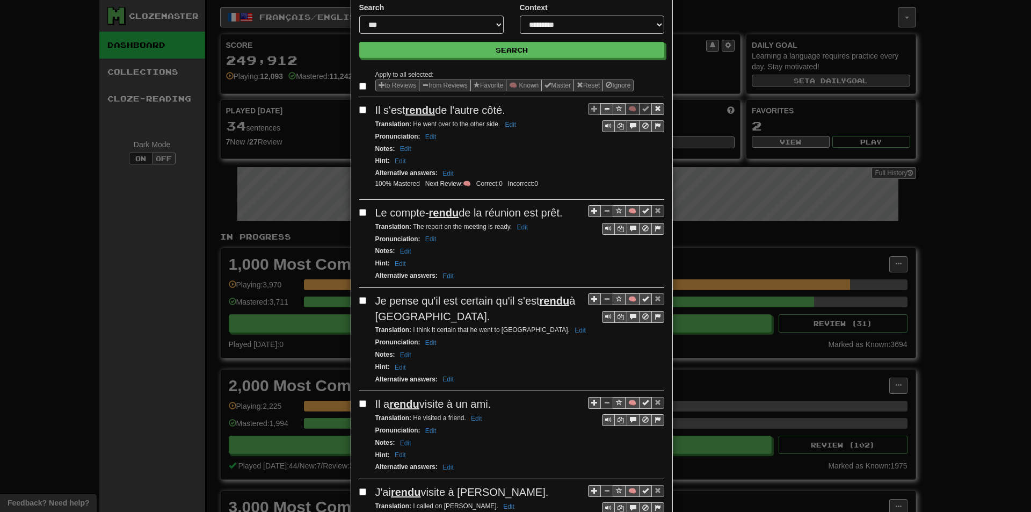
scroll to position [107, 0]
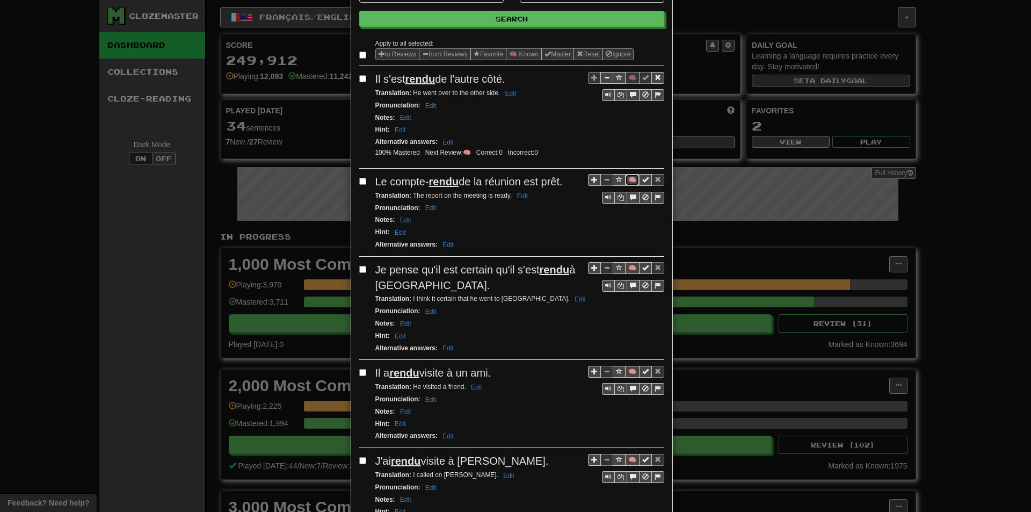
click at [633, 185] on button "🧠" at bounding box center [632, 180] width 14 height 12
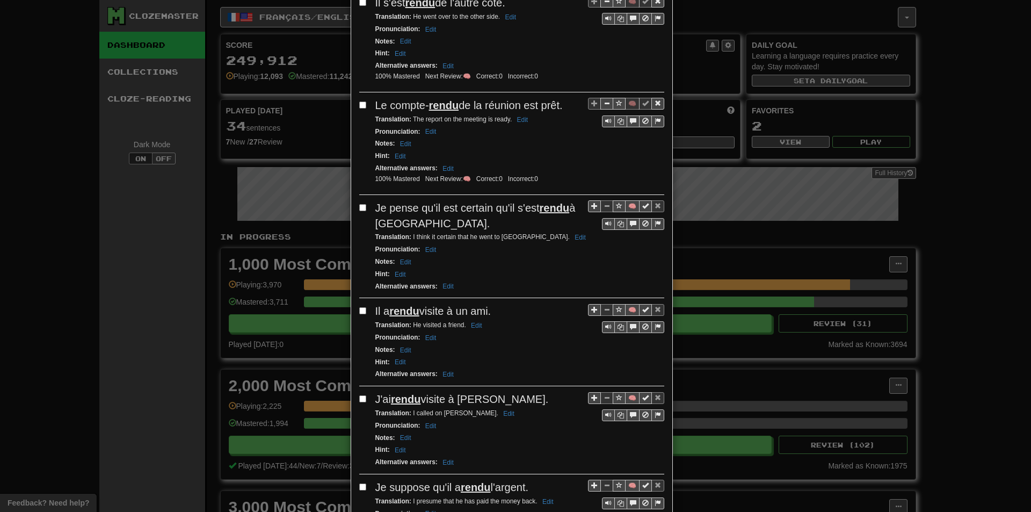
scroll to position [215, 0]
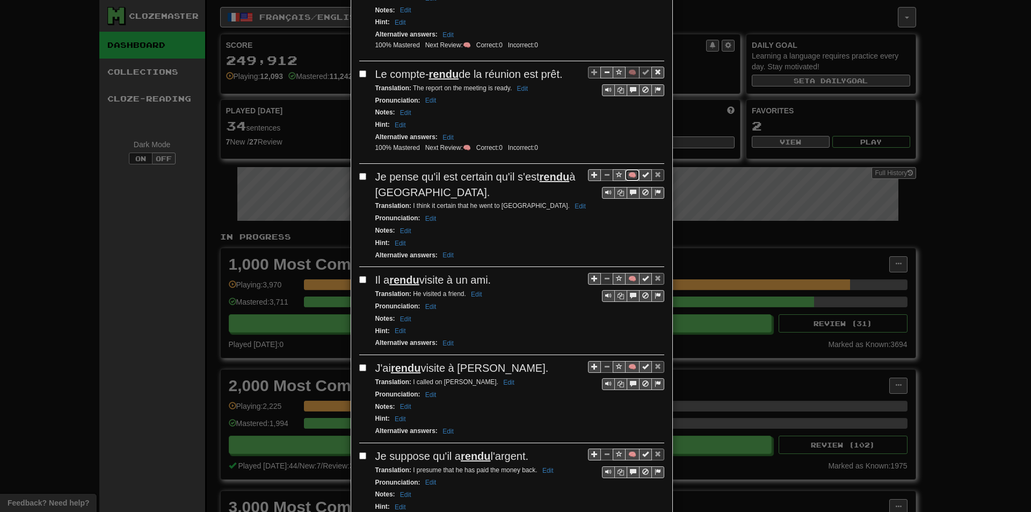
click at [625, 176] on button "🧠" at bounding box center [632, 175] width 14 height 12
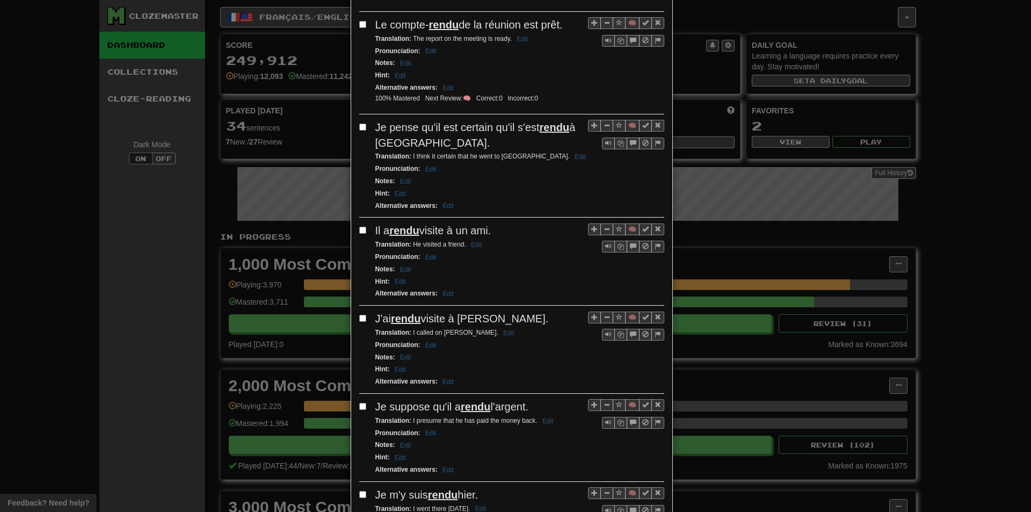
scroll to position [269, 0]
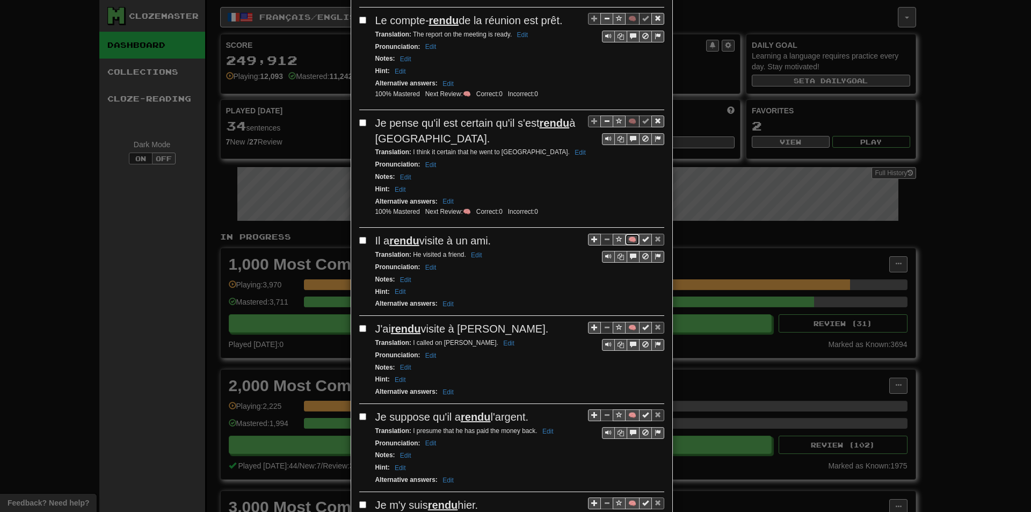
click at [626, 238] on button "🧠" at bounding box center [632, 240] width 14 height 12
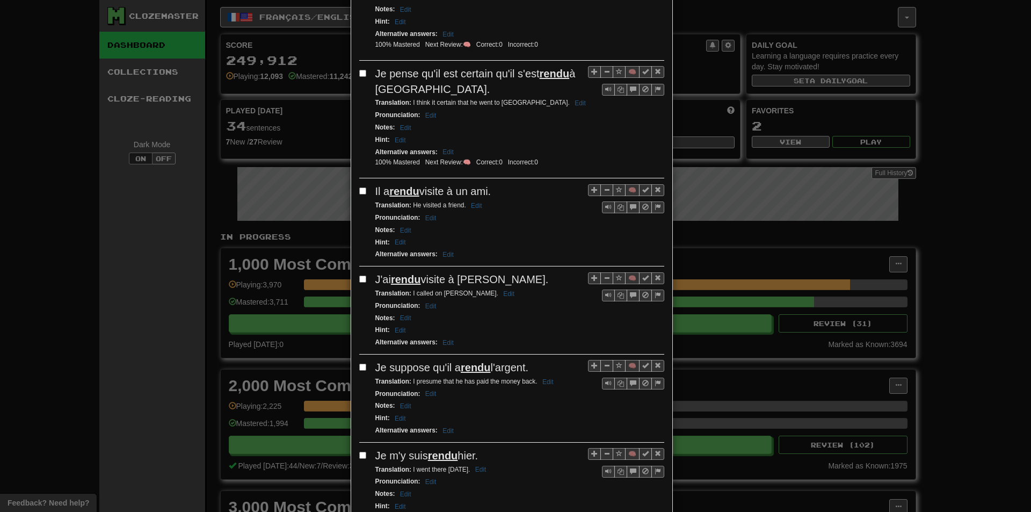
scroll to position [322, 0]
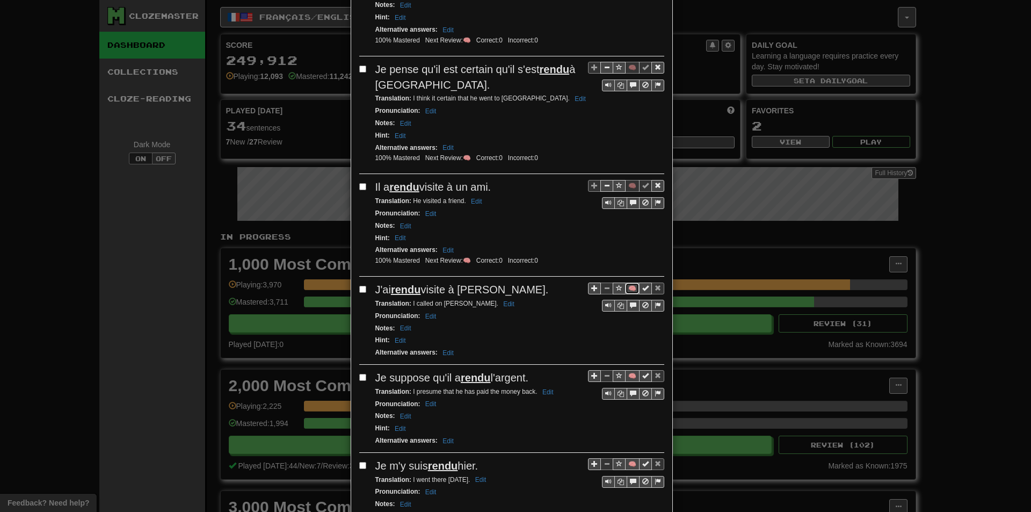
click at [630, 287] on button "🧠" at bounding box center [632, 288] width 14 height 12
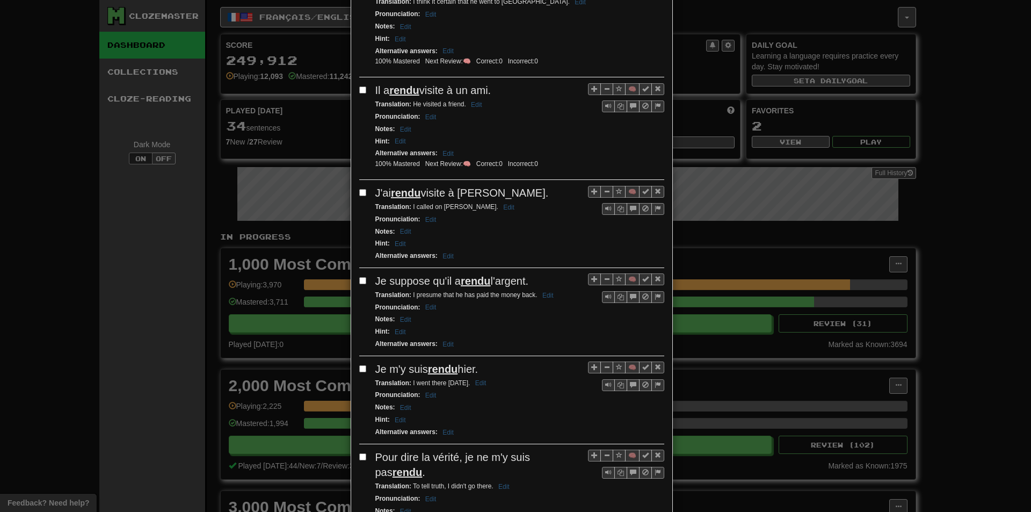
scroll to position [430, 0]
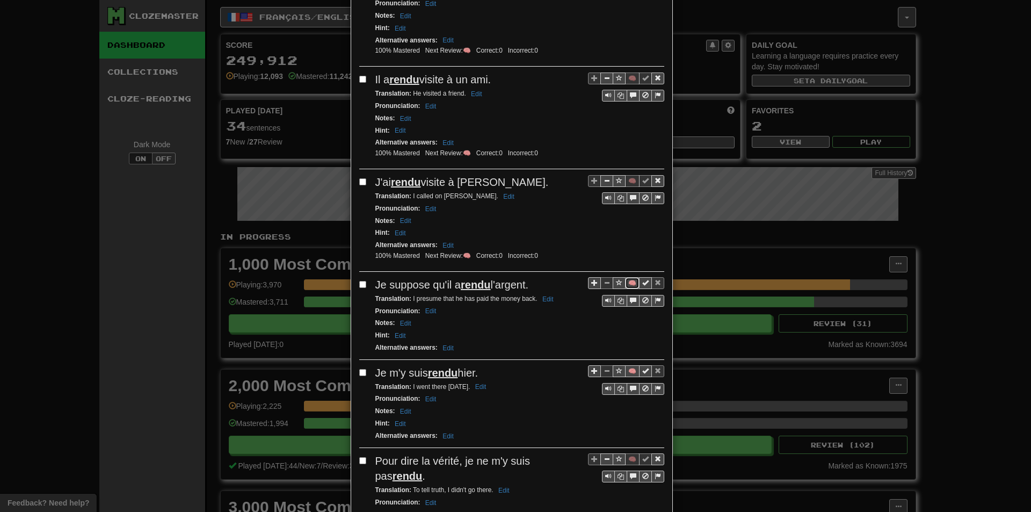
click at [628, 282] on button "🧠" at bounding box center [632, 283] width 14 height 12
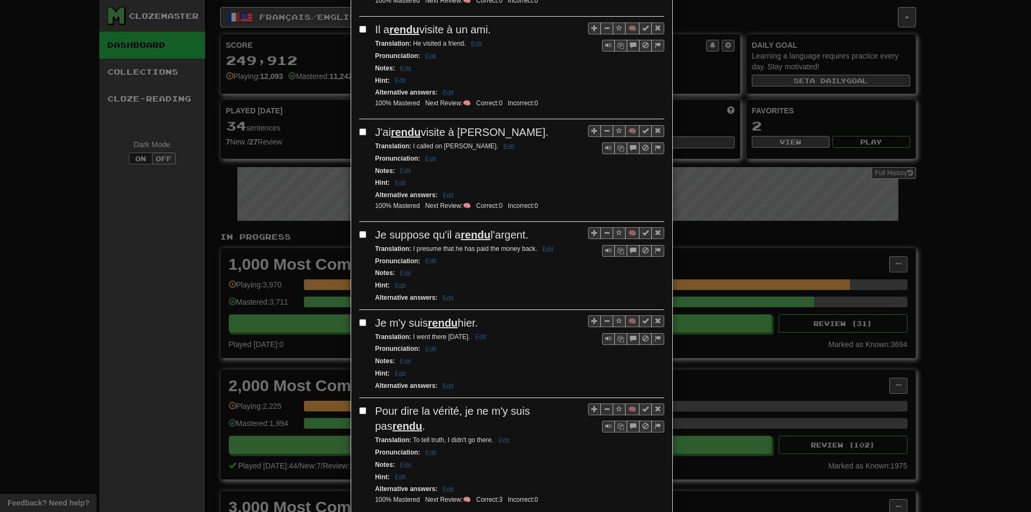
scroll to position [483, 0]
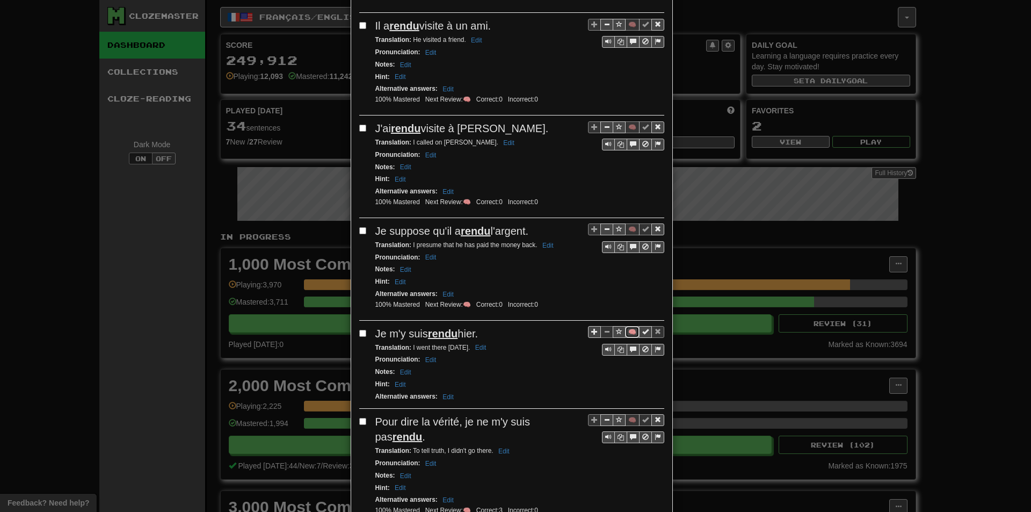
click at [625, 335] on button "🧠" at bounding box center [632, 332] width 14 height 12
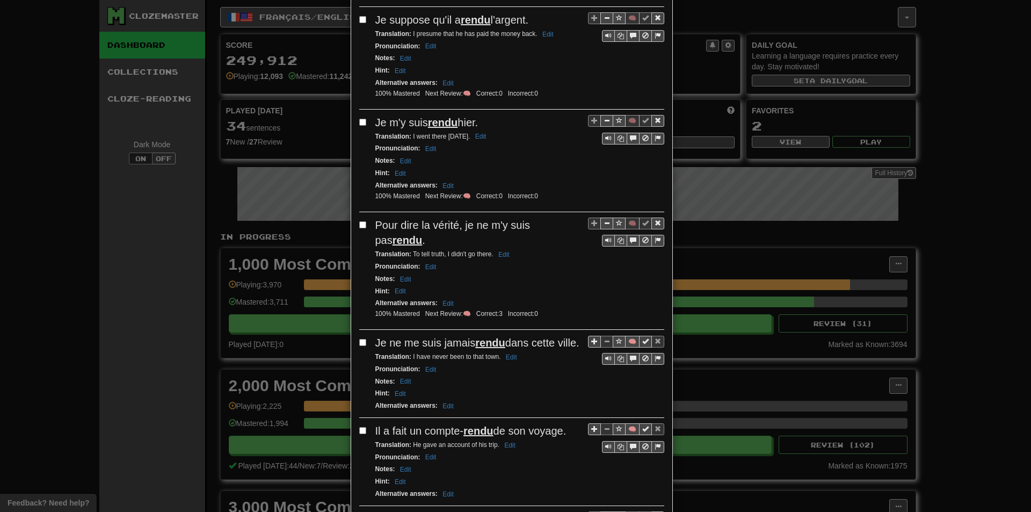
scroll to position [806, 0]
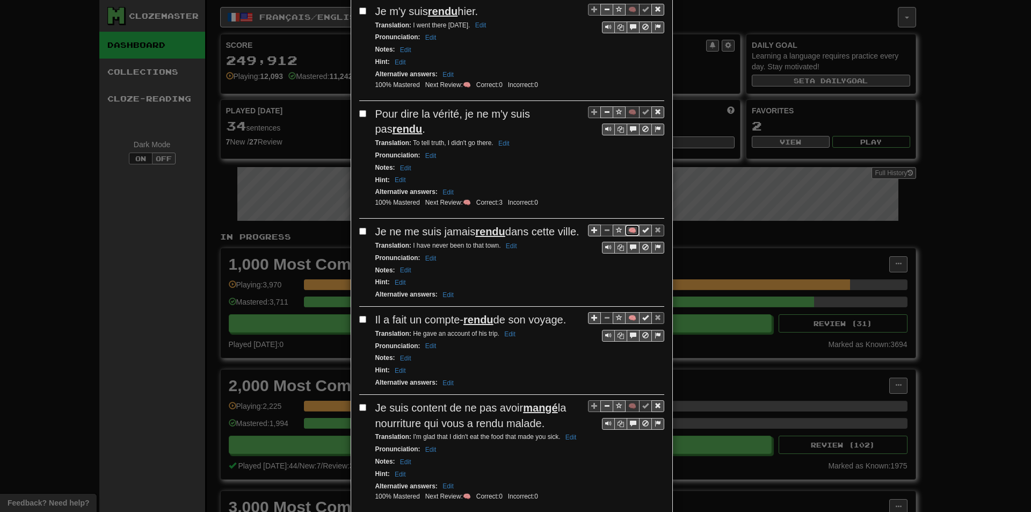
click at [630, 229] on button "🧠" at bounding box center [632, 230] width 14 height 12
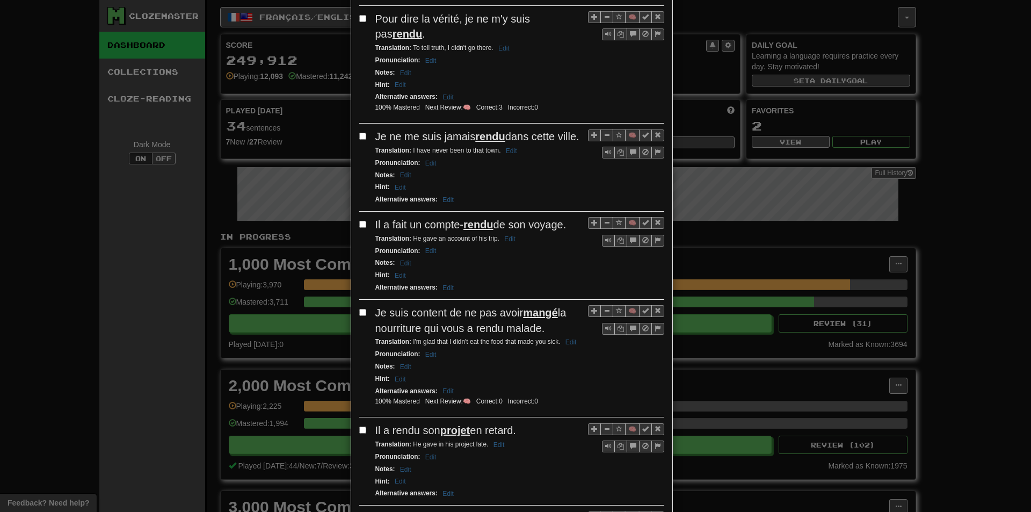
scroll to position [913, 0]
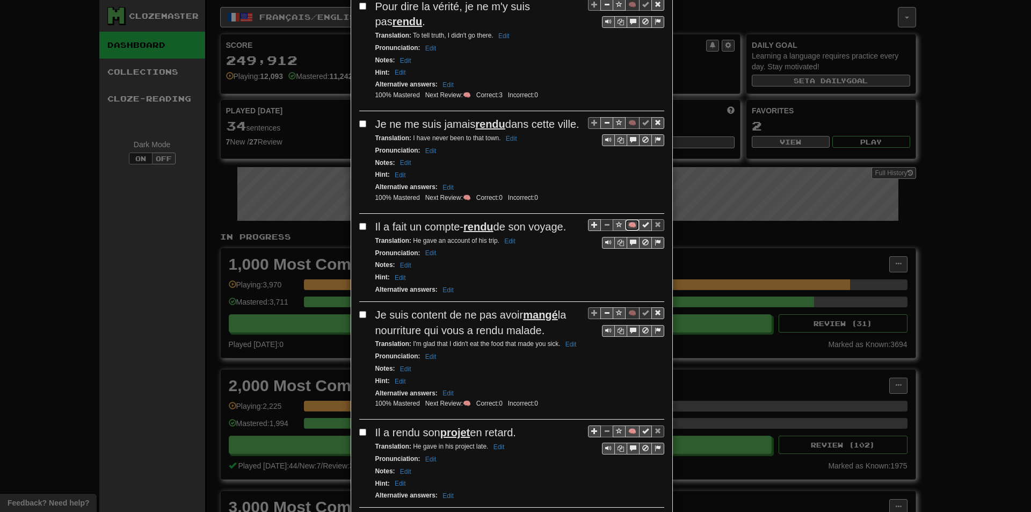
click at [625, 231] on button "🧠" at bounding box center [632, 225] width 14 height 12
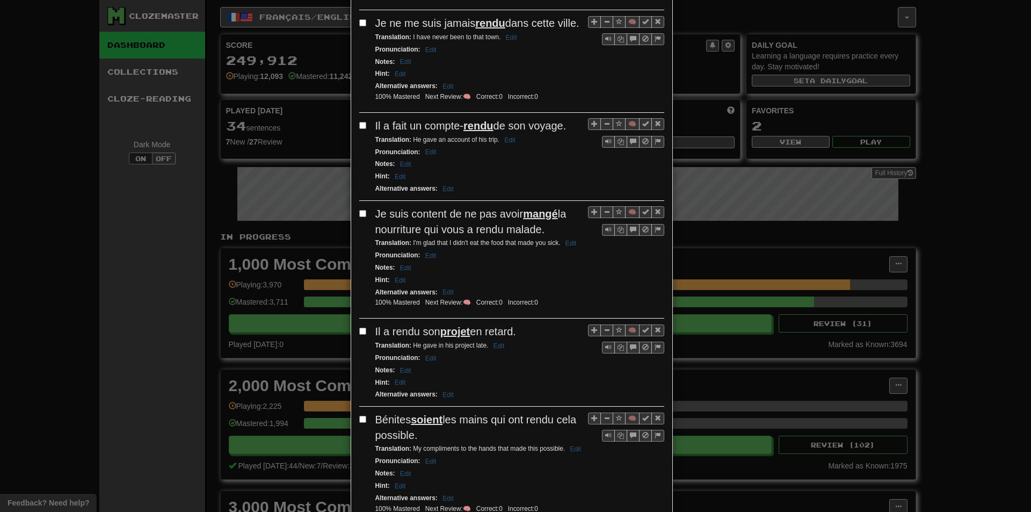
scroll to position [1020, 0]
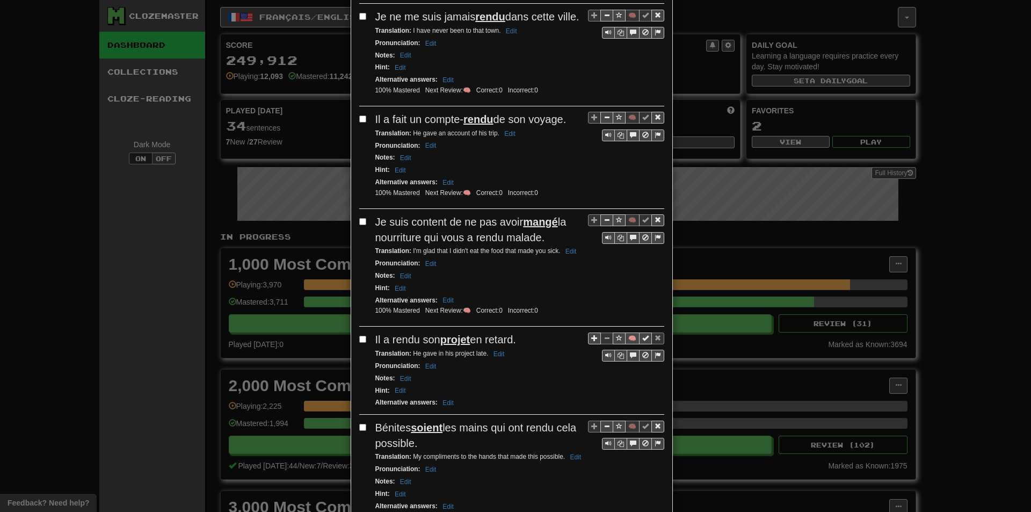
drag, startPoint x: 552, startPoint y: 295, endPoint x: 579, endPoint y: 150, distance: 147.1
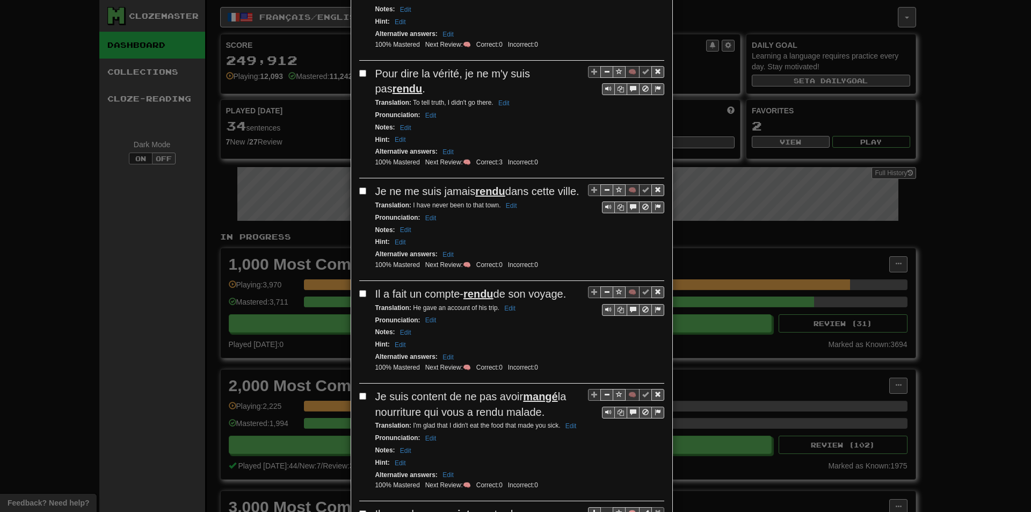
scroll to position [0, 0]
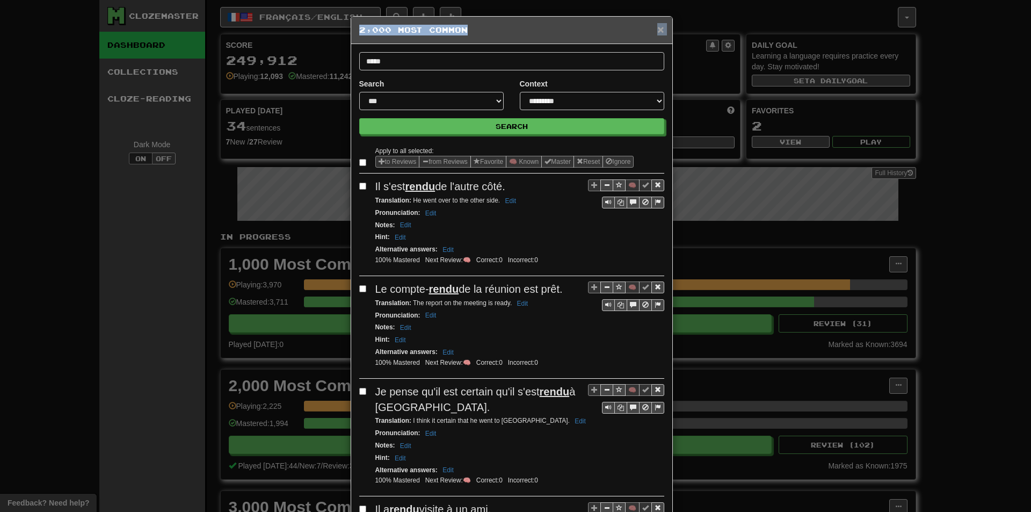
click at [653, 24] on div "× 2,000 Most Common" at bounding box center [511, 30] width 321 height 27
click at [657, 26] on span "×" at bounding box center [660, 29] width 6 height 12
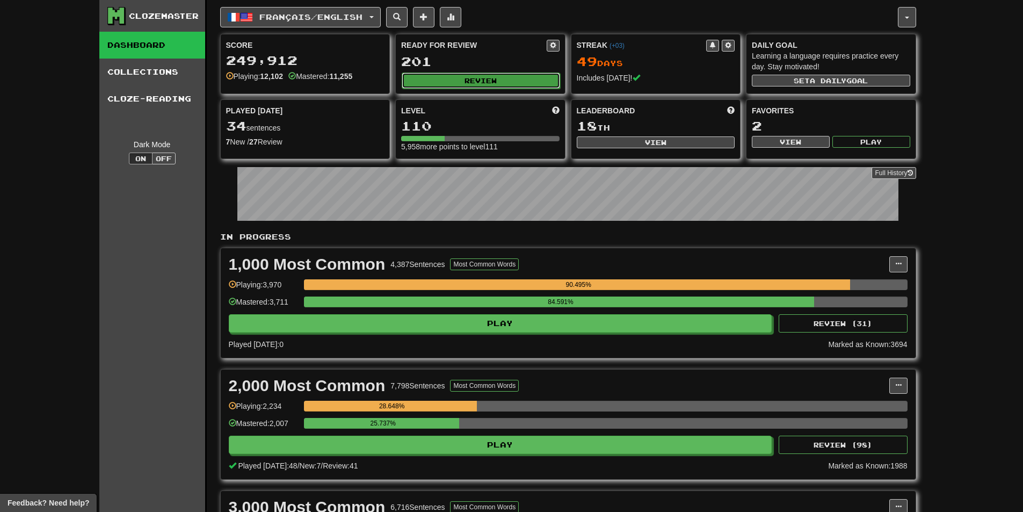
click at [491, 73] on button "Review" at bounding box center [481, 80] width 158 height 16
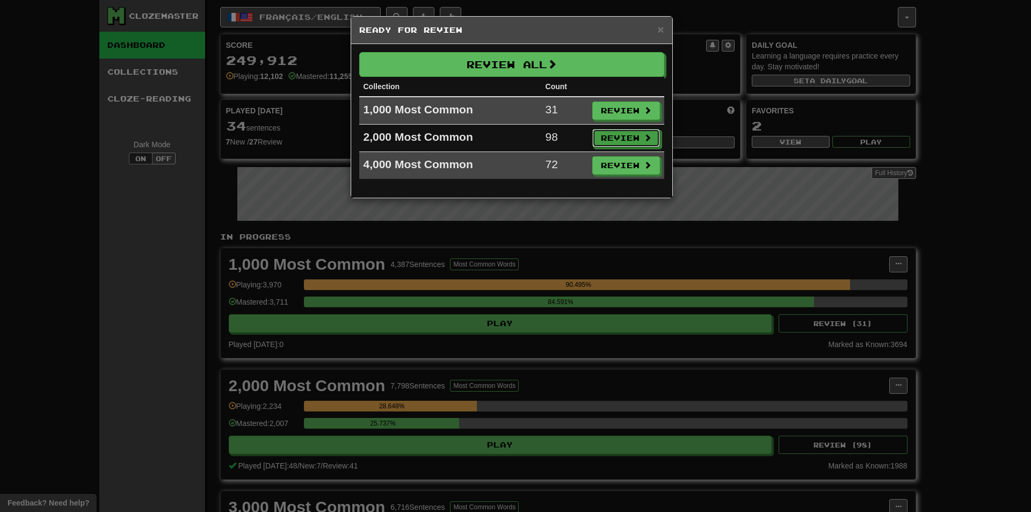
click at [613, 144] on button "Review" at bounding box center [626, 138] width 68 height 18
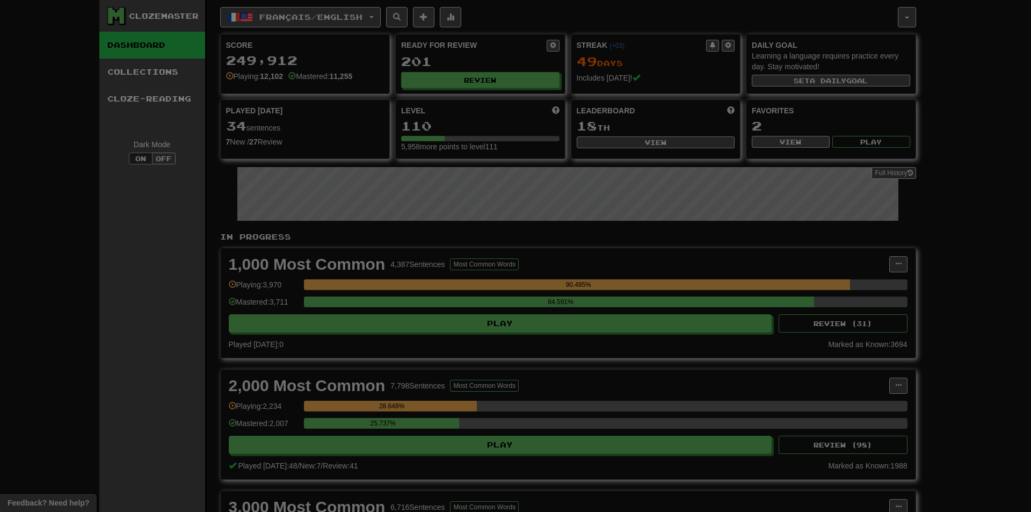
select select "**"
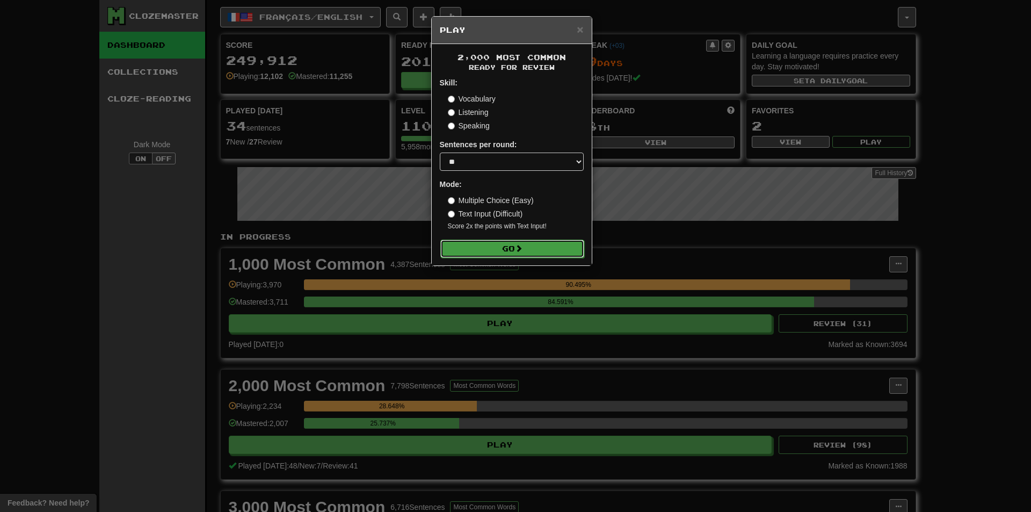
click at [525, 255] on button "Go" at bounding box center [512, 249] width 144 height 18
click at [907, 249] on div "× Play 2,000 Most Common Ready for Review Skill: Vocabulary Listening Speaking …" at bounding box center [515, 256] width 1031 height 512
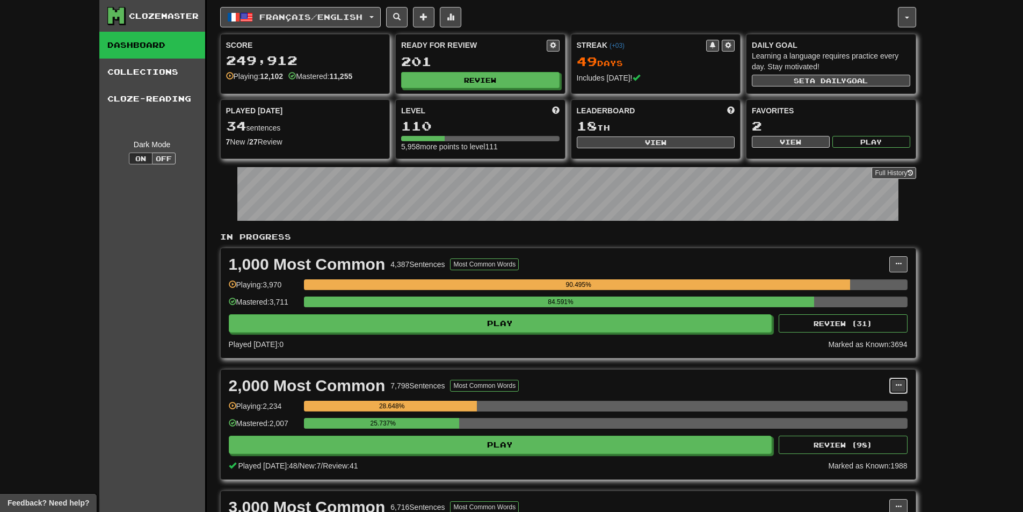
click at [892, 381] on button at bounding box center [898, 386] width 18 height 16
click at [866, 397] on ul "Manage Sentences Unpin from Dashboard" at bounding box center [851, 417] width 112 height 45
click at [899, 385] on span at bounding box center [898, 385] width 6 height 6
click at [877, 409] on link "Manage Sentences" at bounding box center [850, 405] width 111 height 14
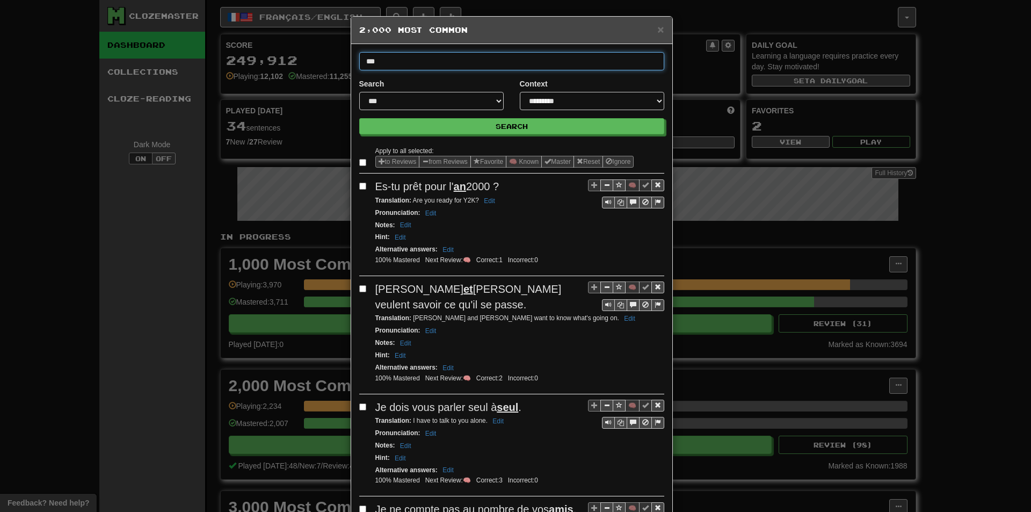
type input "****"
type input "********"
click at [359, 118] on button "Search" at bounding box center [511, 126] width 305 height 16
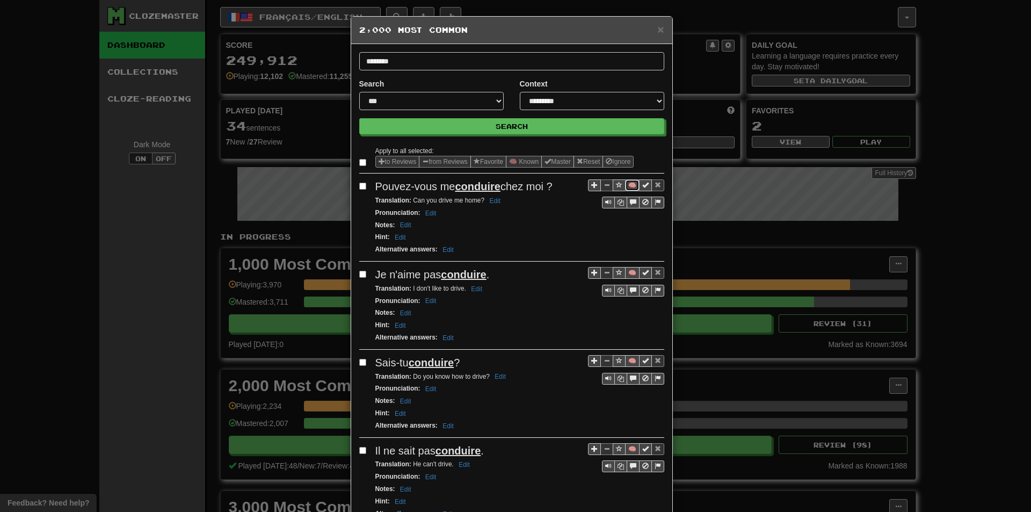
click at [625, 187] on button "🧠" at bounding box center [632, 185] width 14 height 12
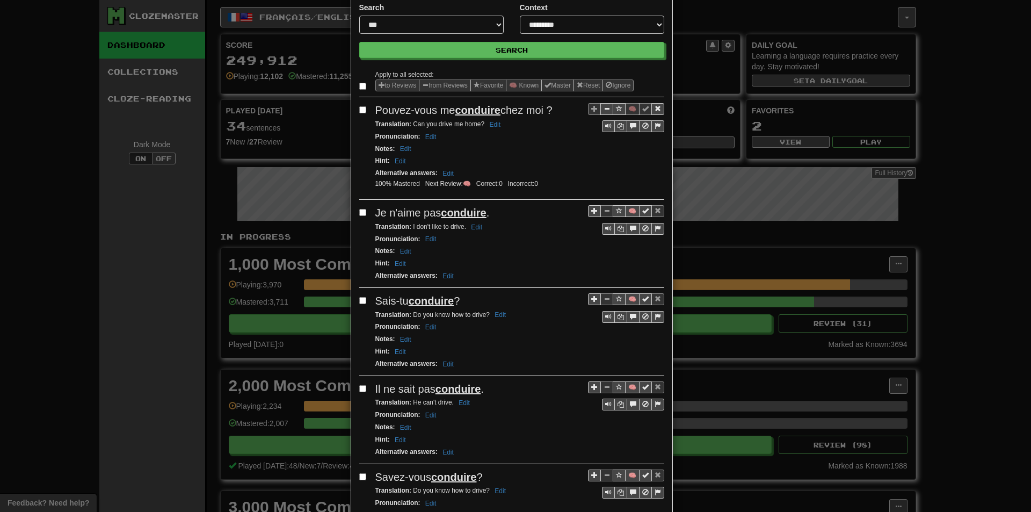
scroll to position [107, 0]
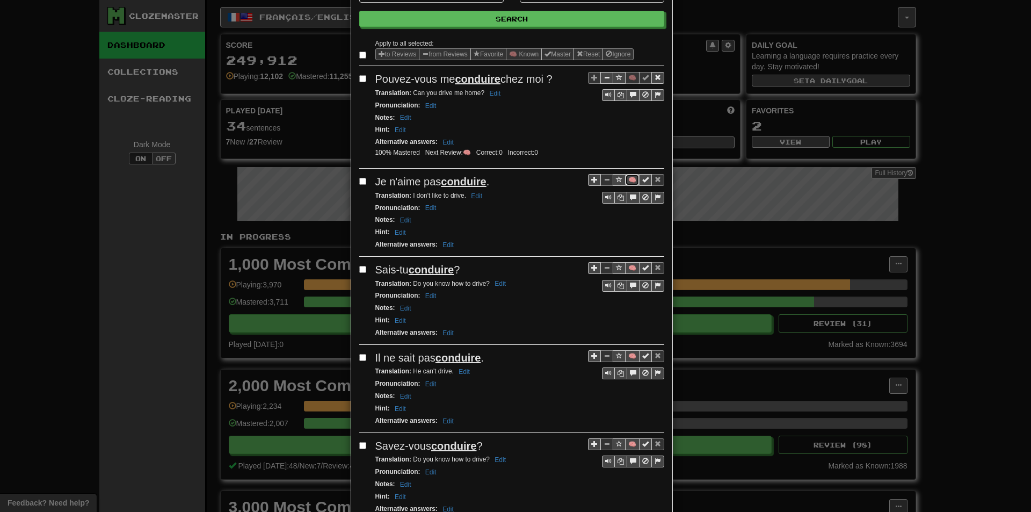
click at [627, 183] on button "🧠" at bounding box center [632, 180] width 14 height 12
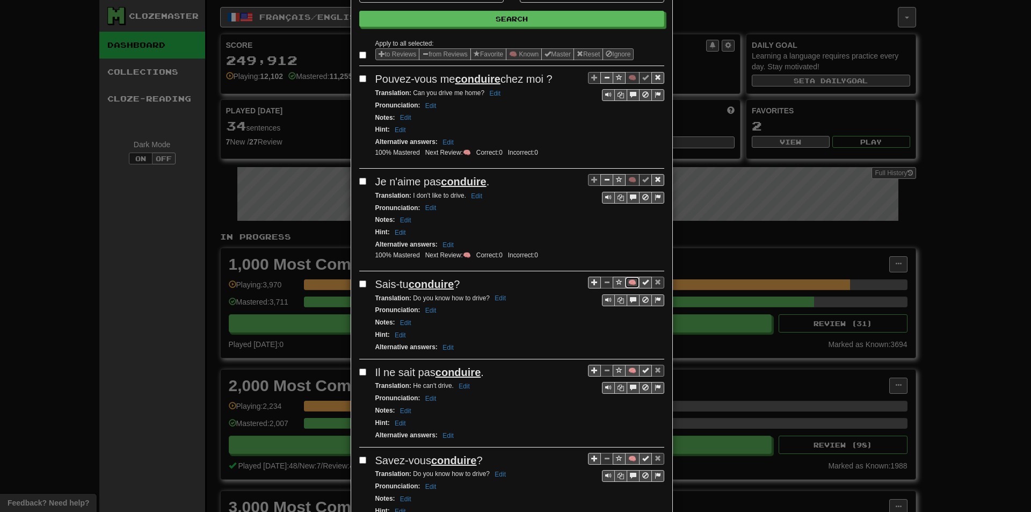
click at [629, 280] on button "🧠" at bounding box center [632, 283] width 14 height 12
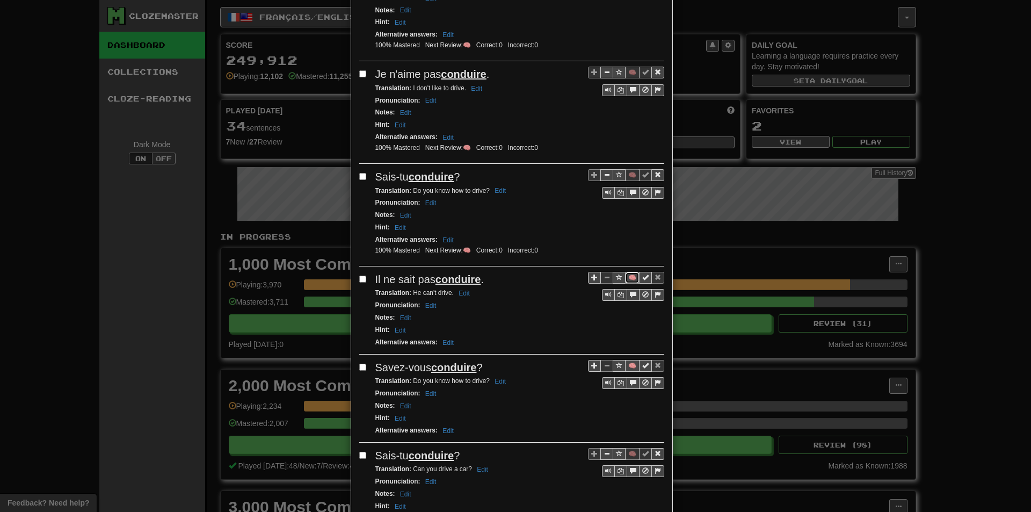
click at [627, 274] on button "🧠" at bounding box center [632, 278] width 14 height 12
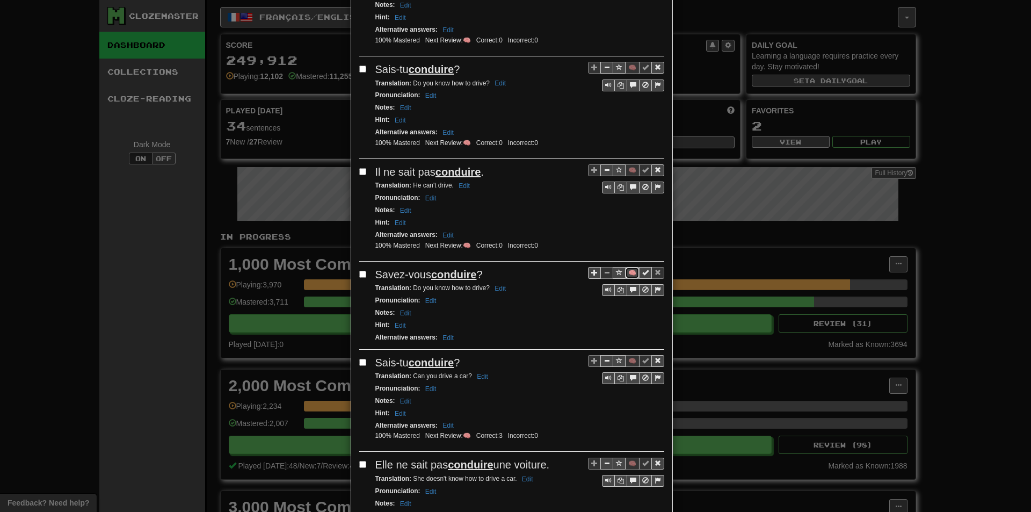
click at [626, 278] on button "🧠" at bounding box center [632, 273] width 14 height 12
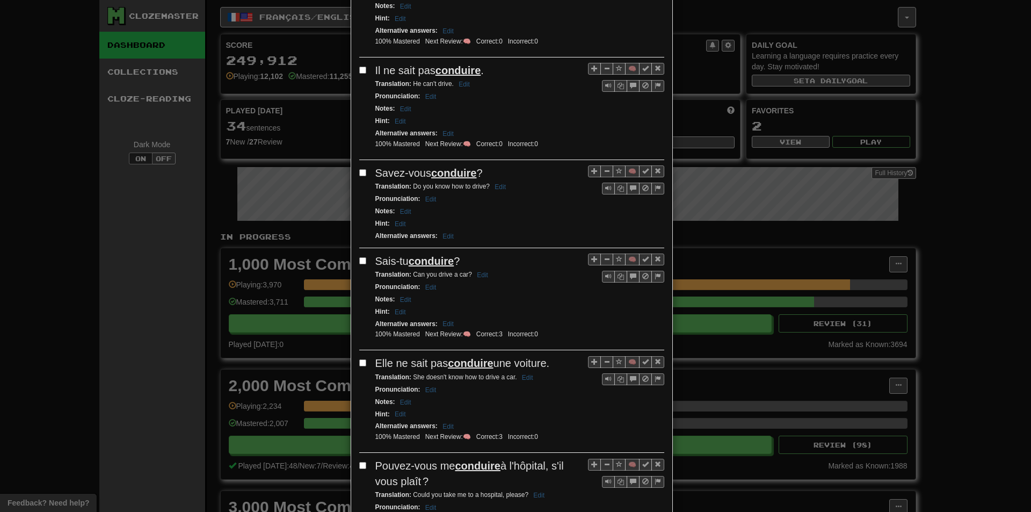
scroll to position [430, 0]
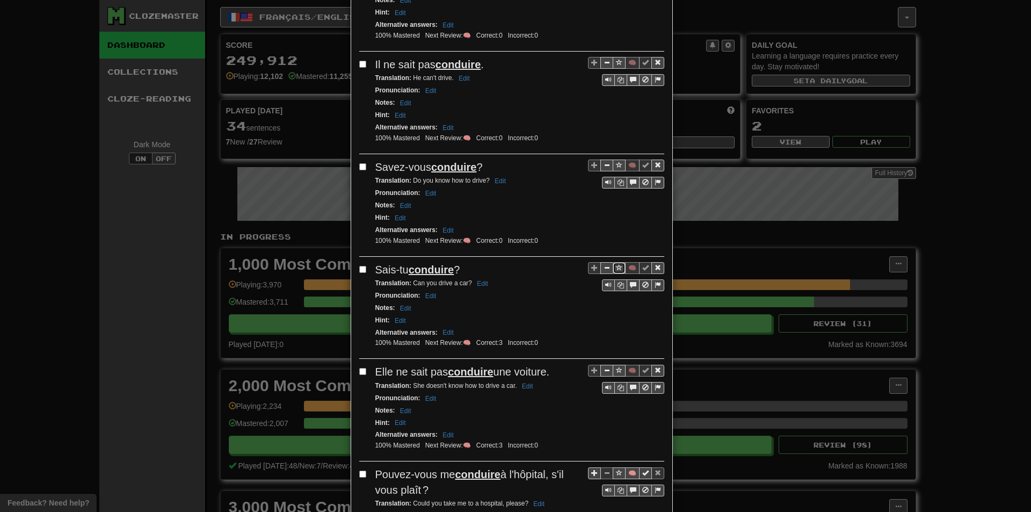
click at [621, 264] on div "🧠" at bounding box center [626, 268] width 76 height 12
click at [591, 301] on div "Pronunciation : Edit" at bounding box center [519, 295] width 289 height 12
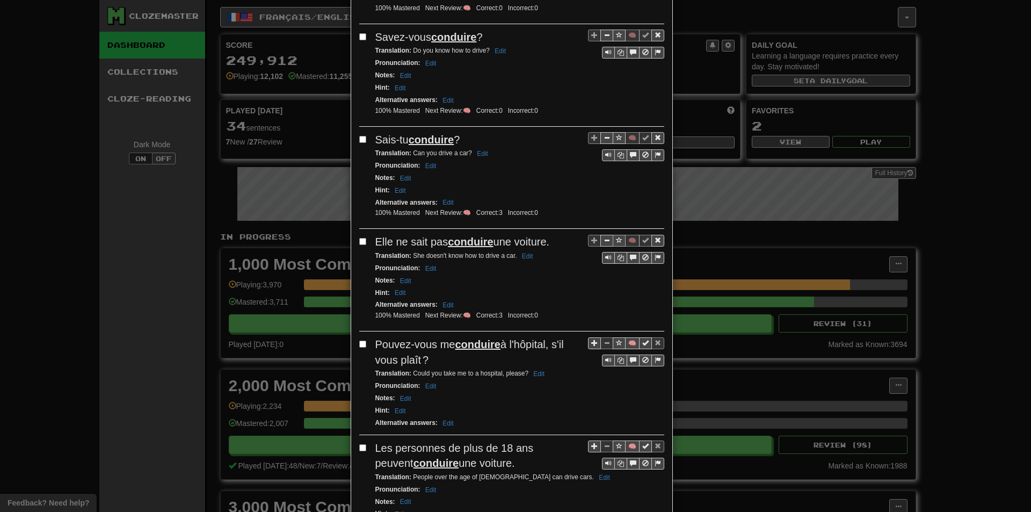
scroll to position [591, 0]
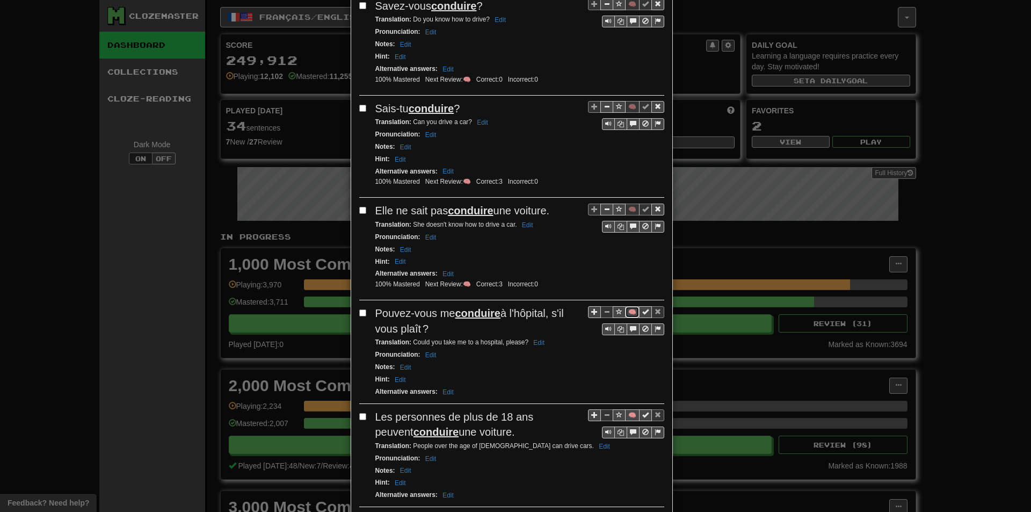
click at [625, 309] on button "🧠" at bounding box center [632, 312] width 14 height 12
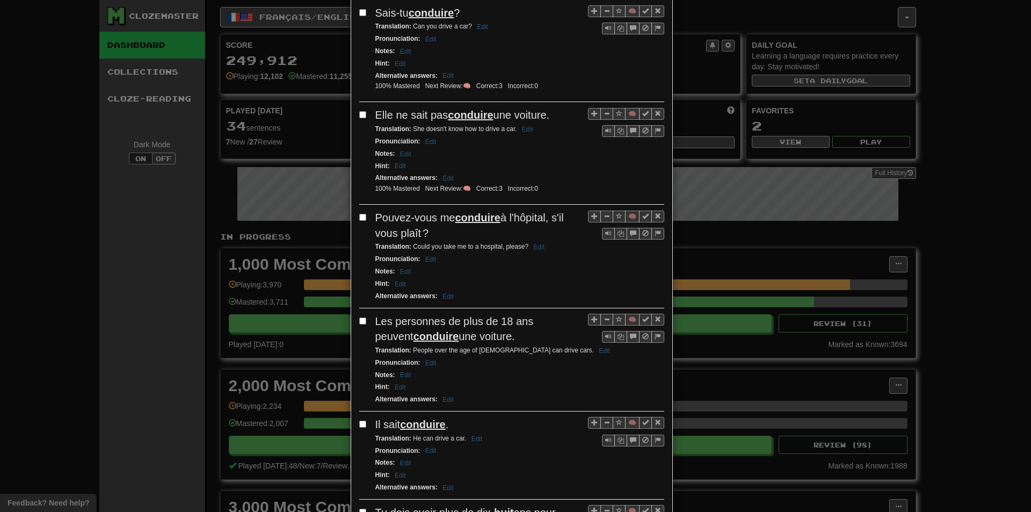
scroll to position [698, 0]
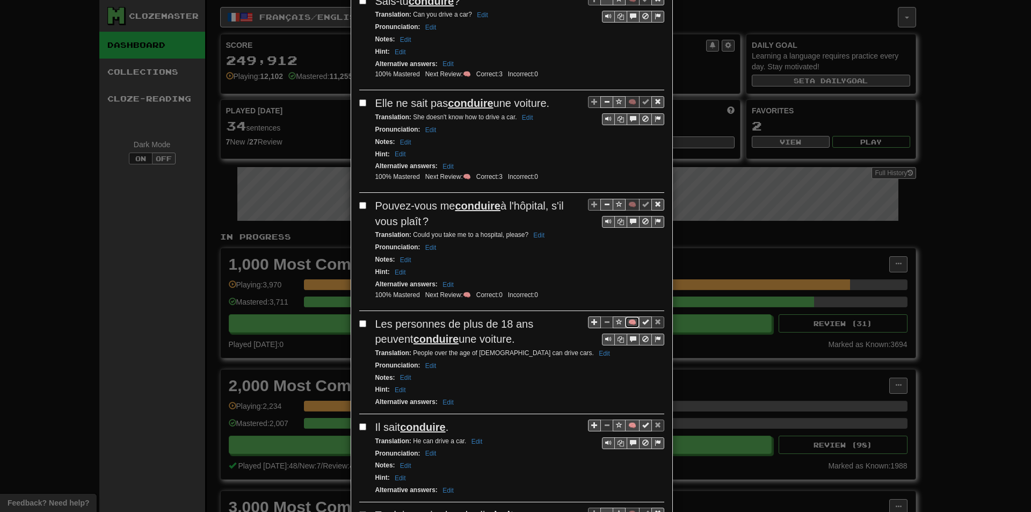
click at [629, 321] on button "🧠" at bounding box center [632, 322] width 14 height 12
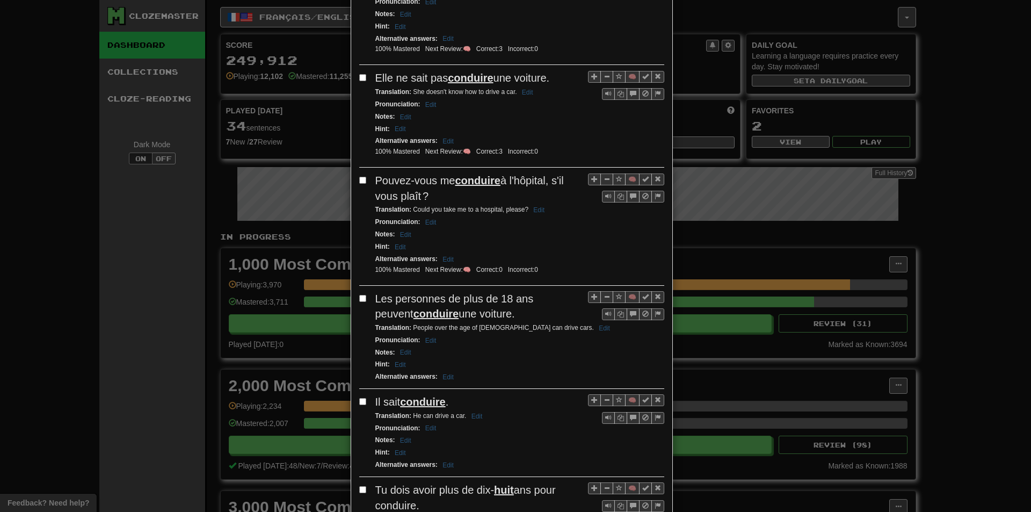
scroll to position [806, 0]
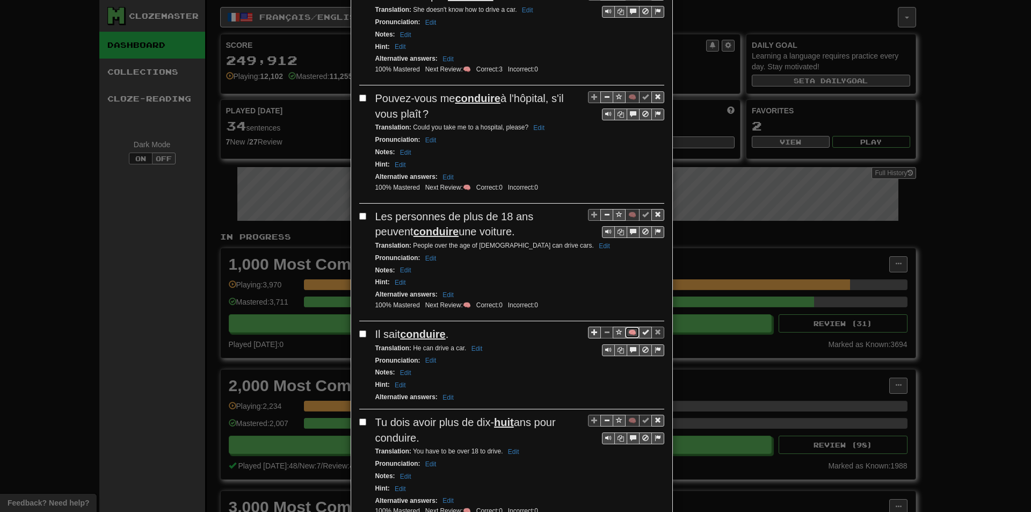
click at [625, 338] on button "🧠" at bounding box center [632, 333] width 14 height 12
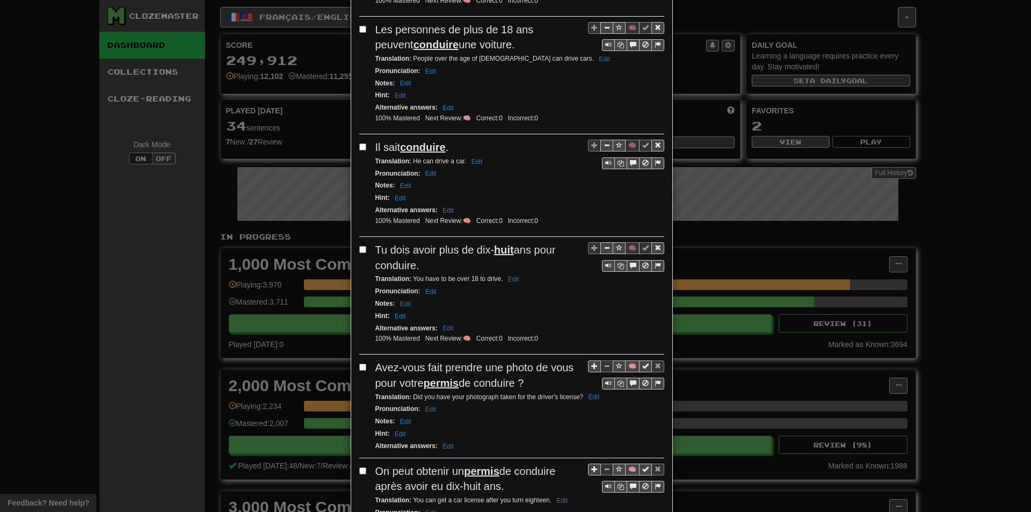
scroll to position [1074, 0]
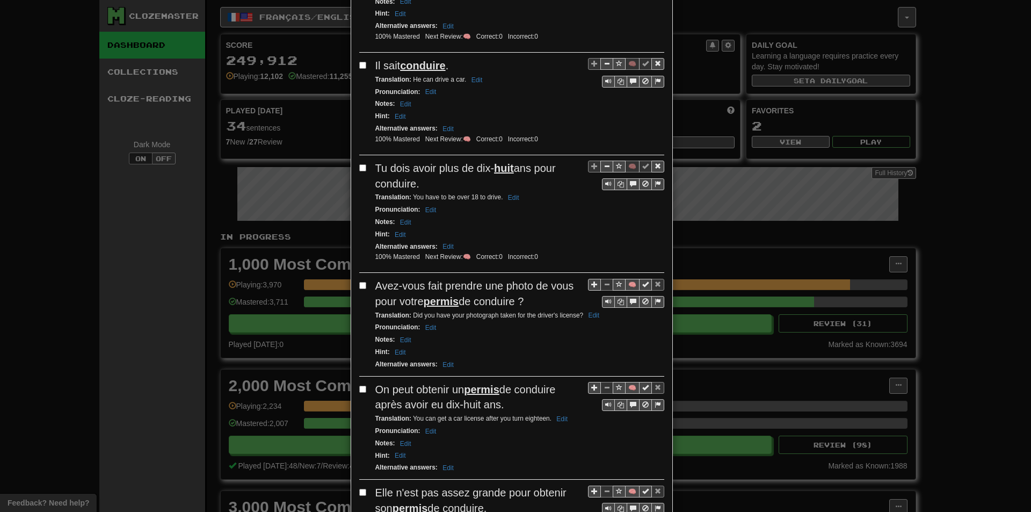
click at [531, 197] on div "Translation : You have to be over 18 to drive. Edit" at bounding box center [519, 197] width 289 height 12
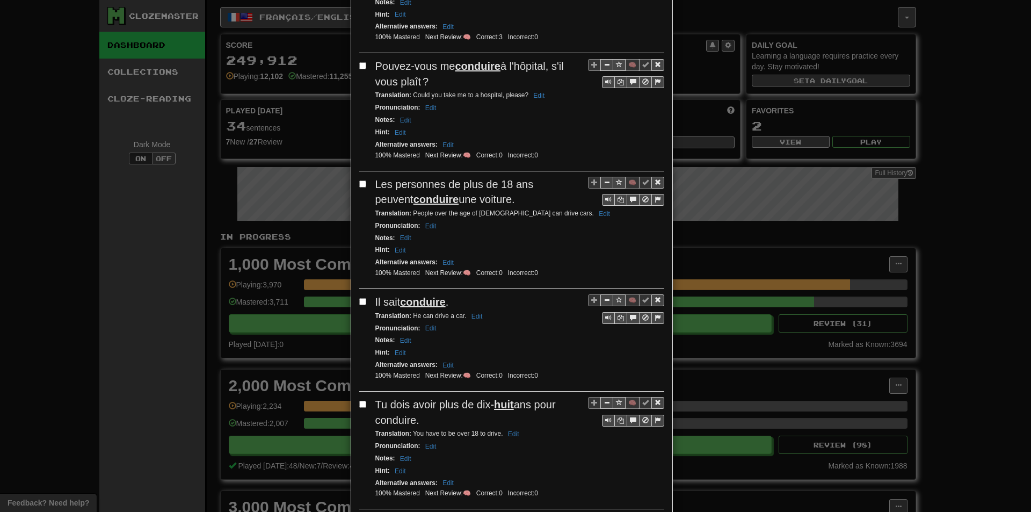
scroll to position [0, 0]
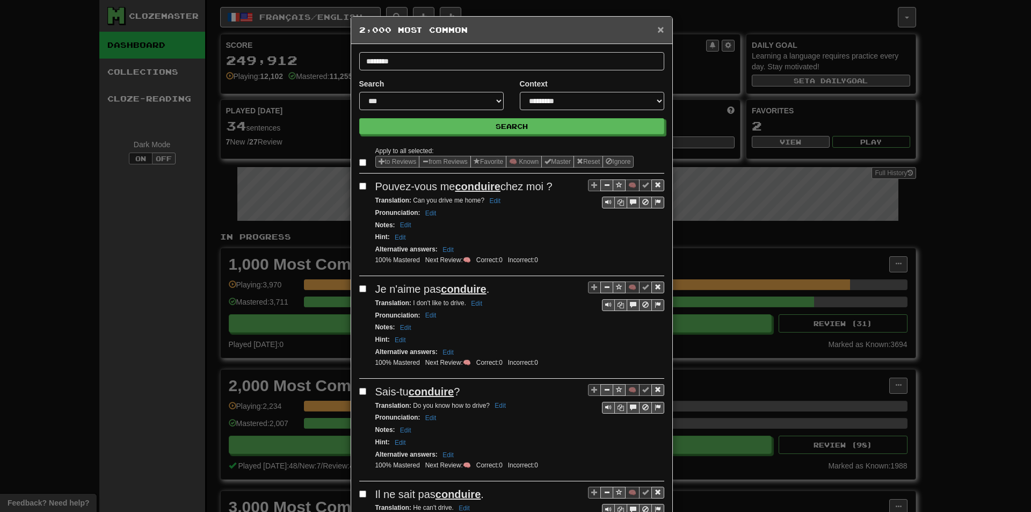
click at [654, 35] on div "× 2,000 Most Common" at bounding box center [511, 30] width 321 height 27
click at [657, 32] on span "×" at bounding box center [660, 29] width 6 height 12
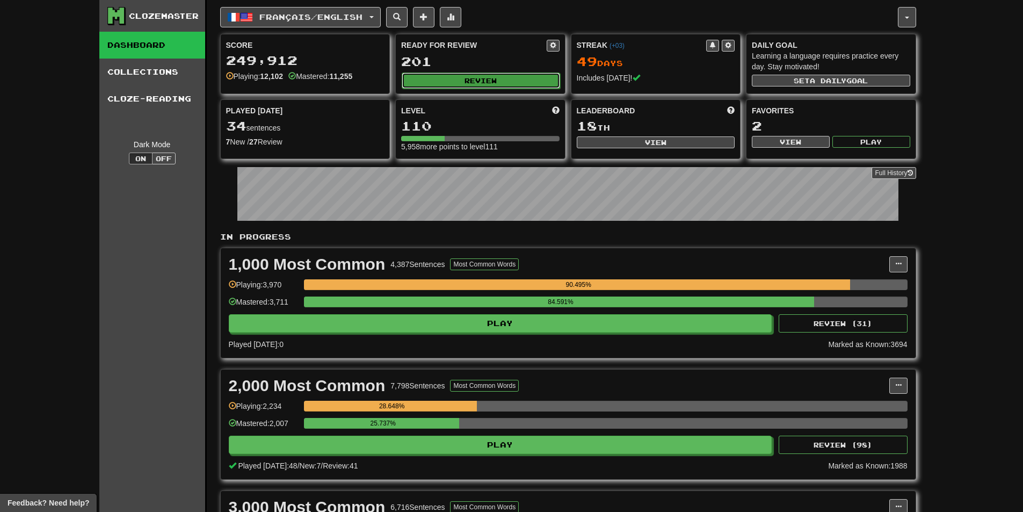
click at [453, 80] on button "Review" at bounding box center [481, 80] width 158 height 16
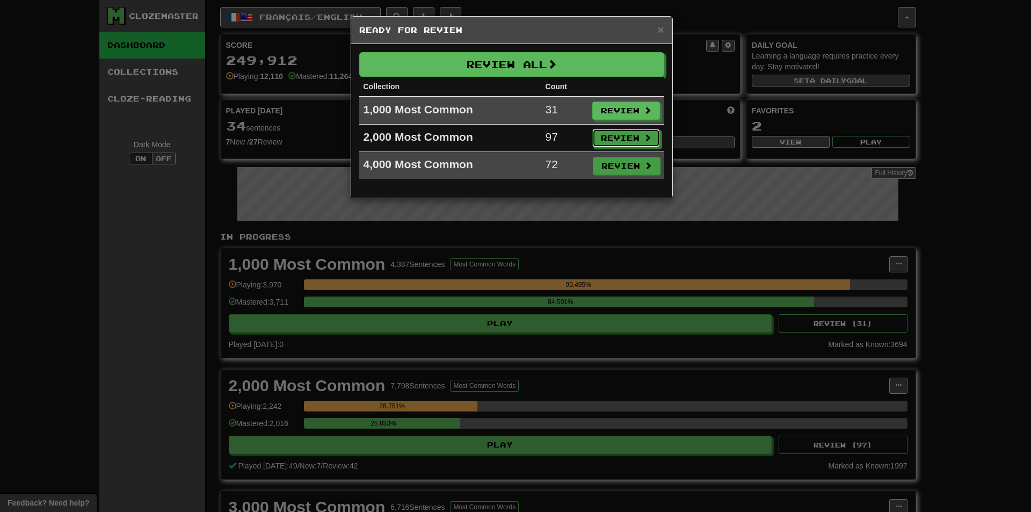
click at [614, 137] on button "Review" at bounding box center [626, 138] width 68 height 18
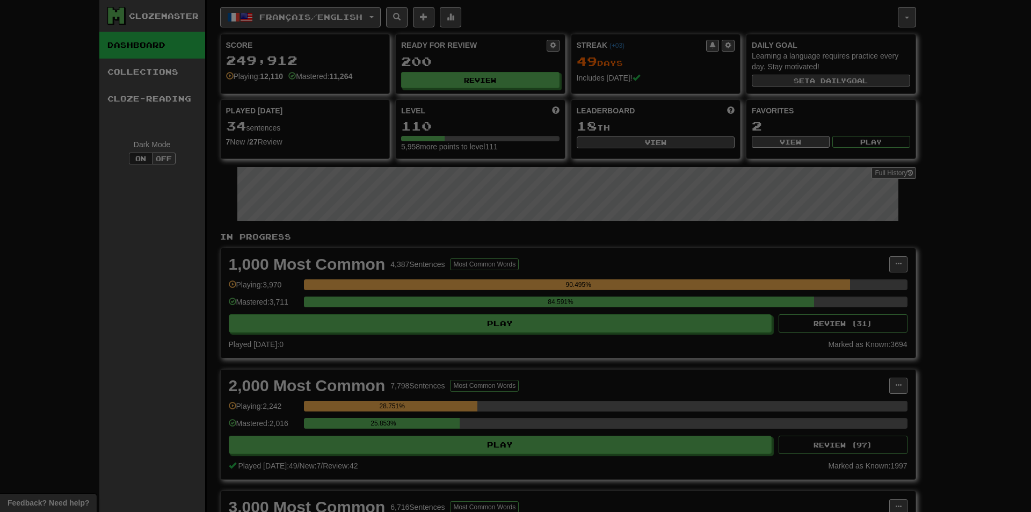
select select "**"
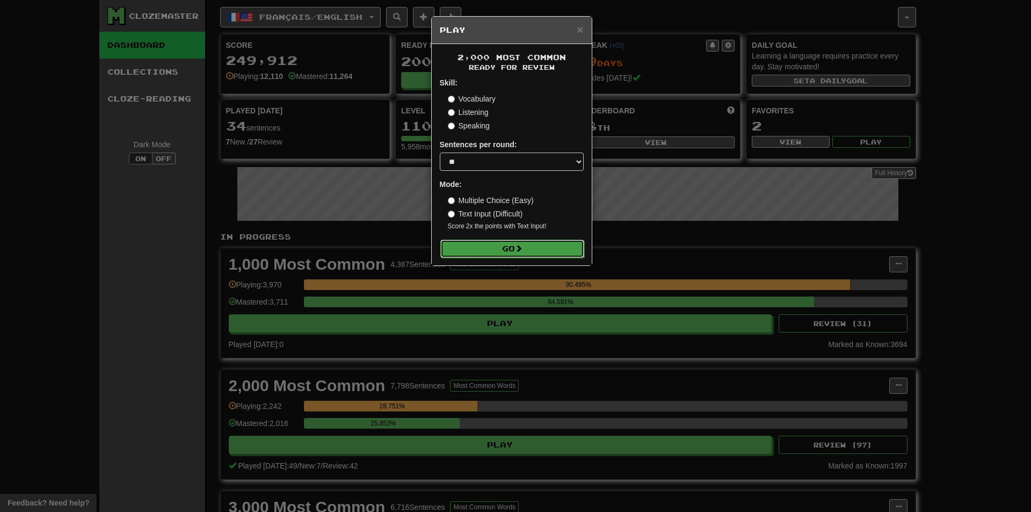
drag, startPoint x: 514, startPoint y: 241, endPoint x: 484, endPoint y: 285, distance: 53.3
click at [515, 242] on button "Go" at bounding box center [512, 249] width 144 height 18
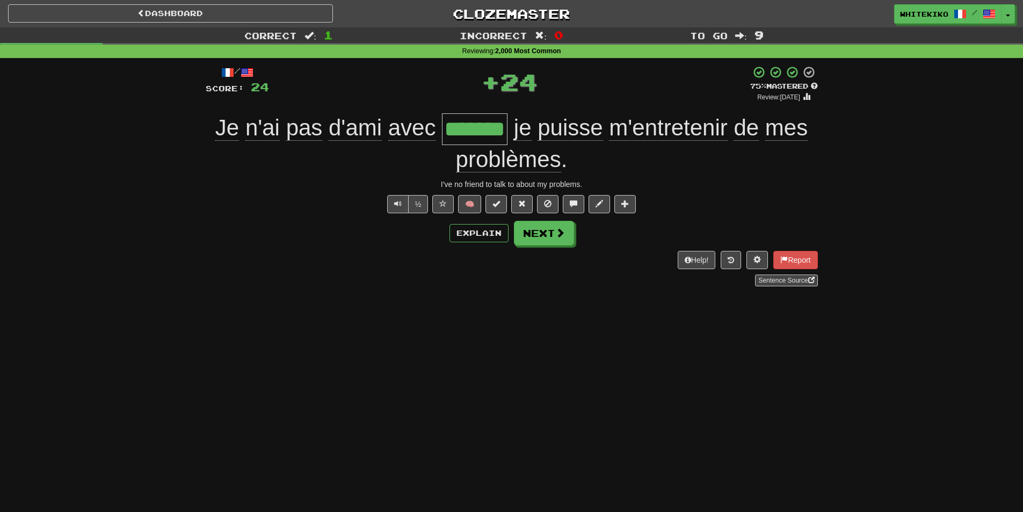
scroll to position [0, 5]
type input "******"
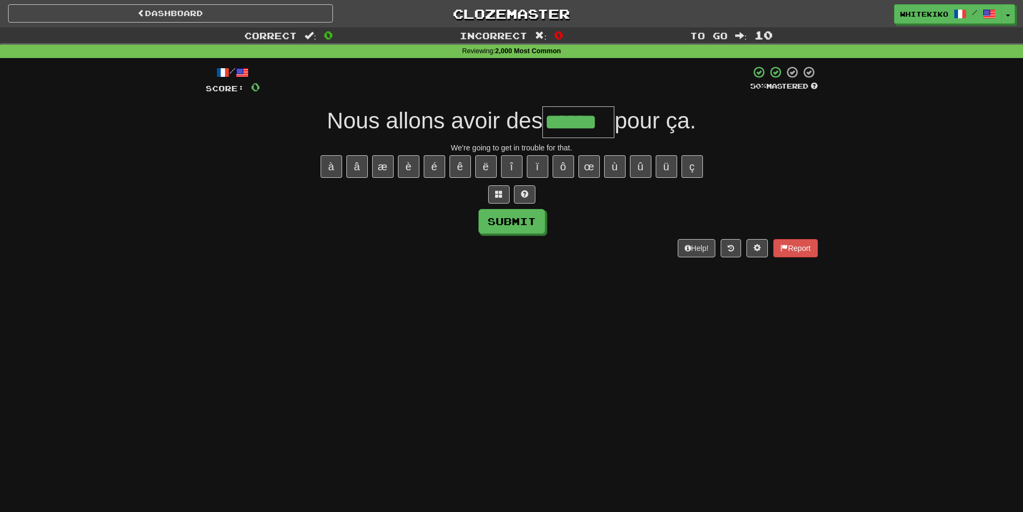
type input "******"
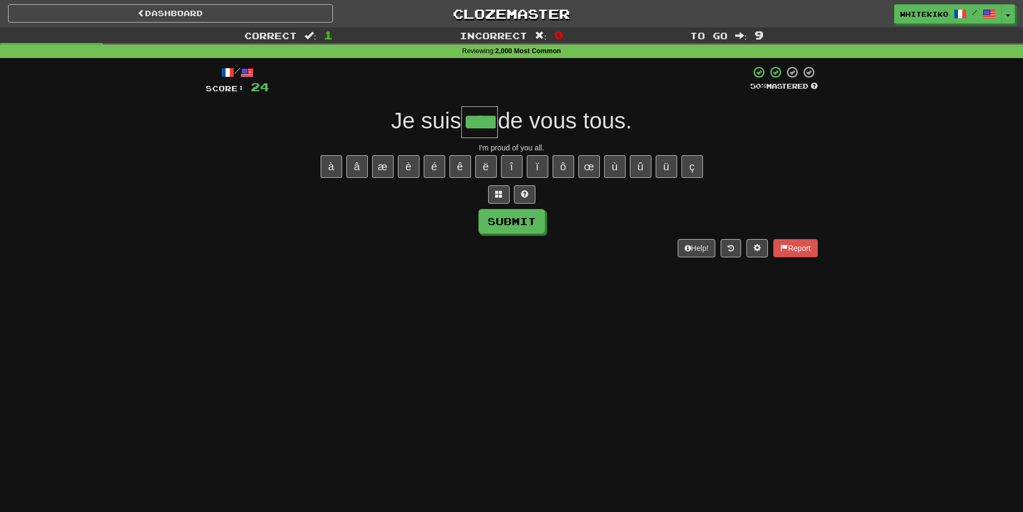
type input "****"
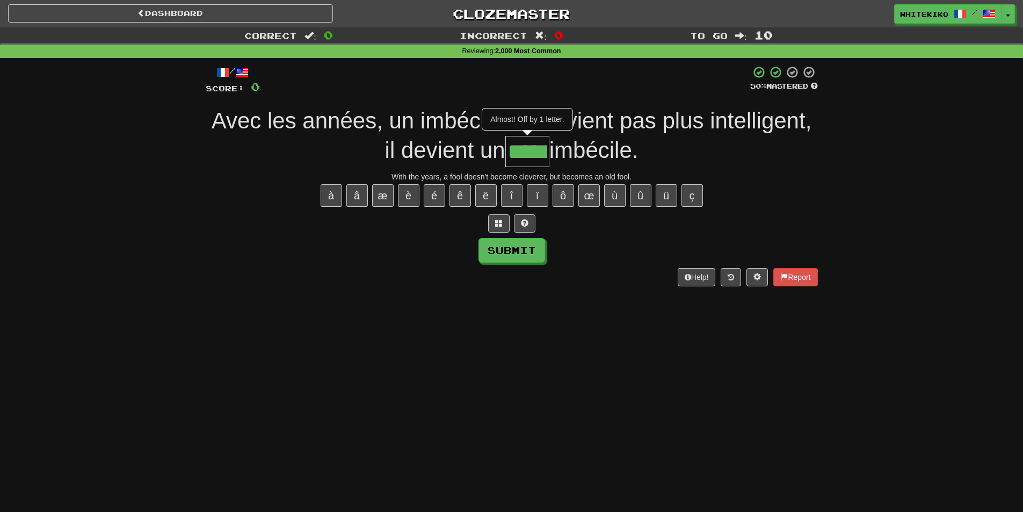
type input "*****"
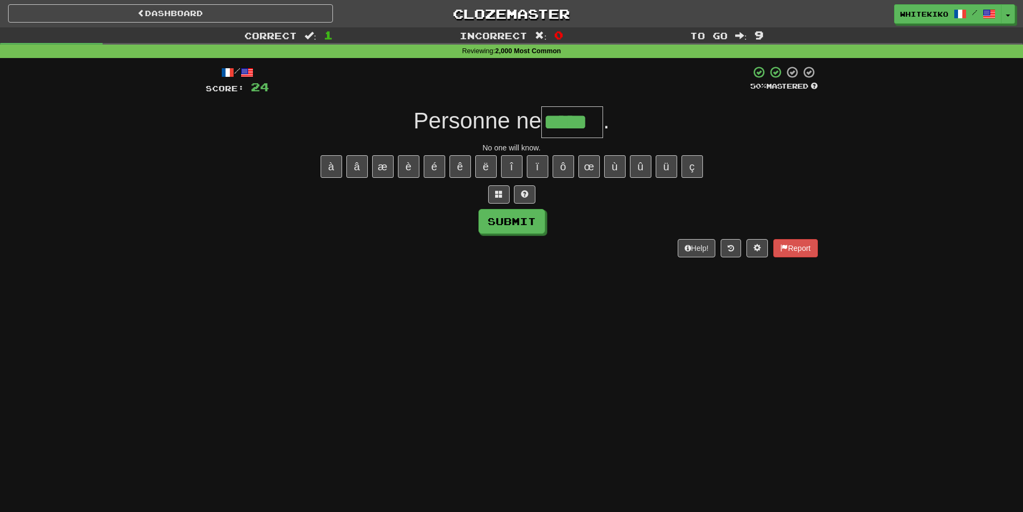
type input "*****"
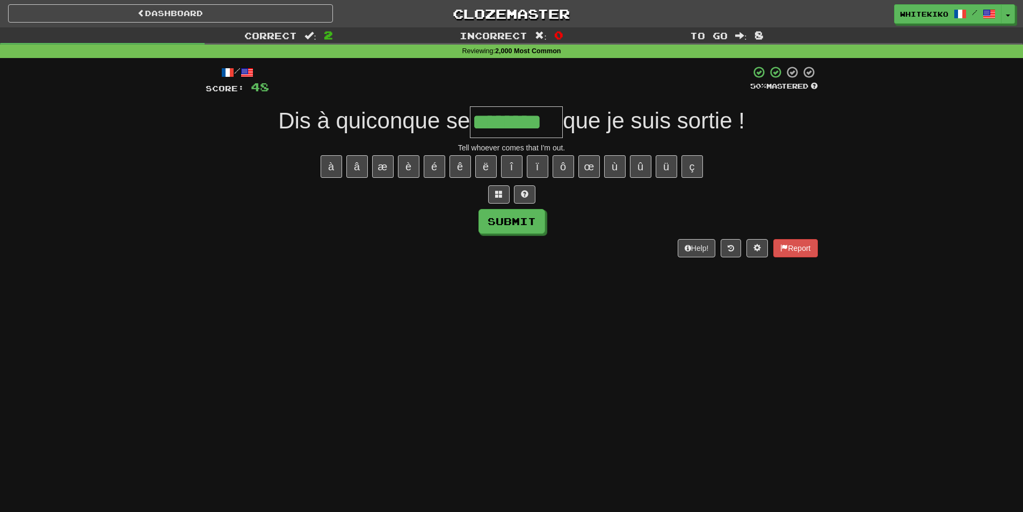
type input "********"
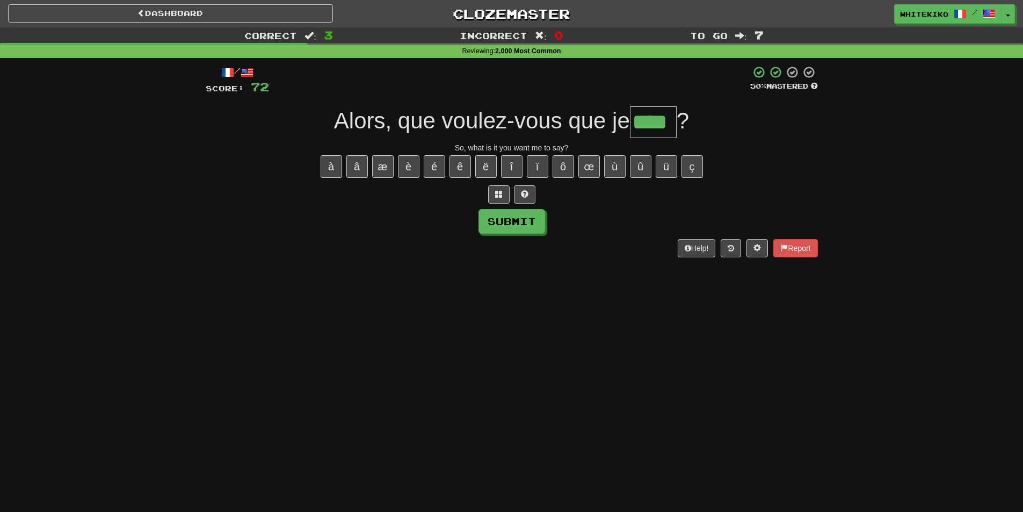
type input "****"
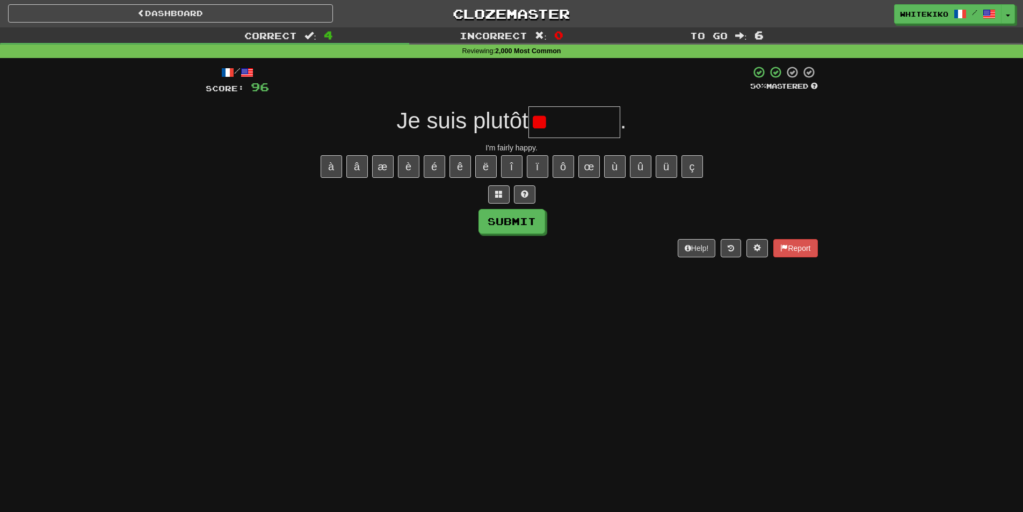
type input "***"
type input "**"
type input "*"
type input "********"
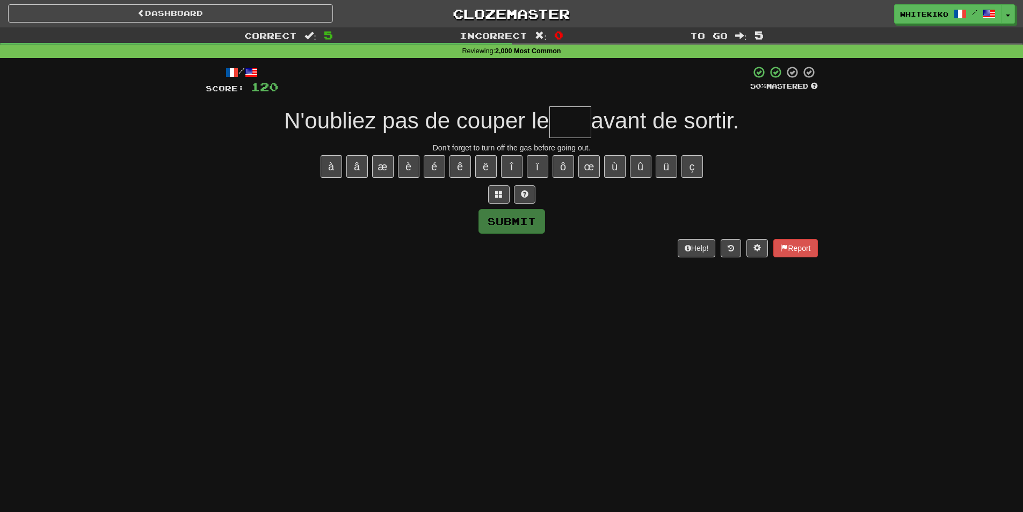
click at [0, 254] on div "Correct : 5 Incorrect : 0 To go : 5 Reviewing : 2,000 Most Common / Score: 120 …" at bounding box center [511, 149] width 1023 height 245
click at [557, 128] on input "text" at bounding box center [570, 122] width 42 height 32
type input "***"
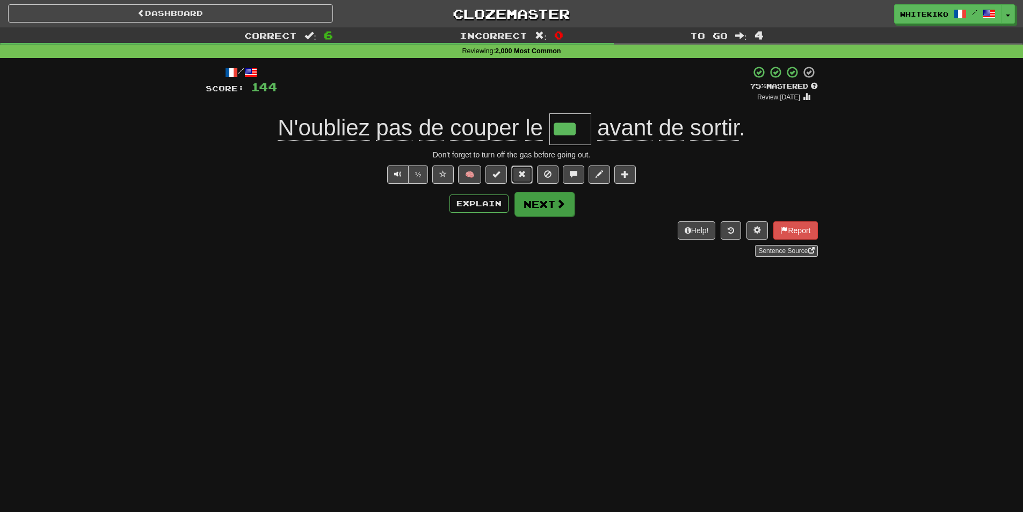
drag, startPoint x: 518, startPoint y: 176, endPoint x: 543, endPoint y: 196, distance: 31.7
click at [528, 177] on button at bounding box center [521, 174] width 21 height 18
click at [543, 196] on button "Next" at bounding box center [544, 204] width 60 height 25
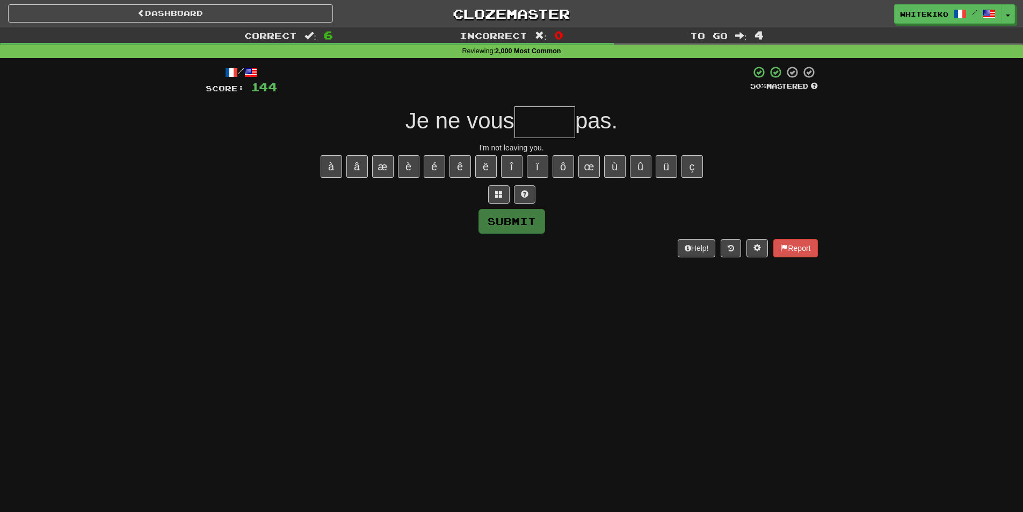
click at [518, 119] on input "text" at bounding box center [544, 122] width 61 height 32
type input "*"
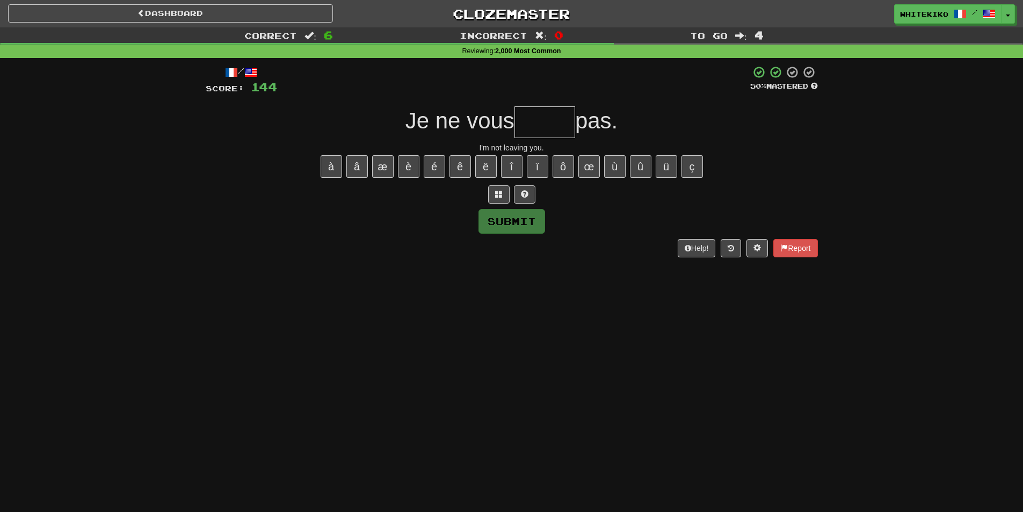
type input "*"
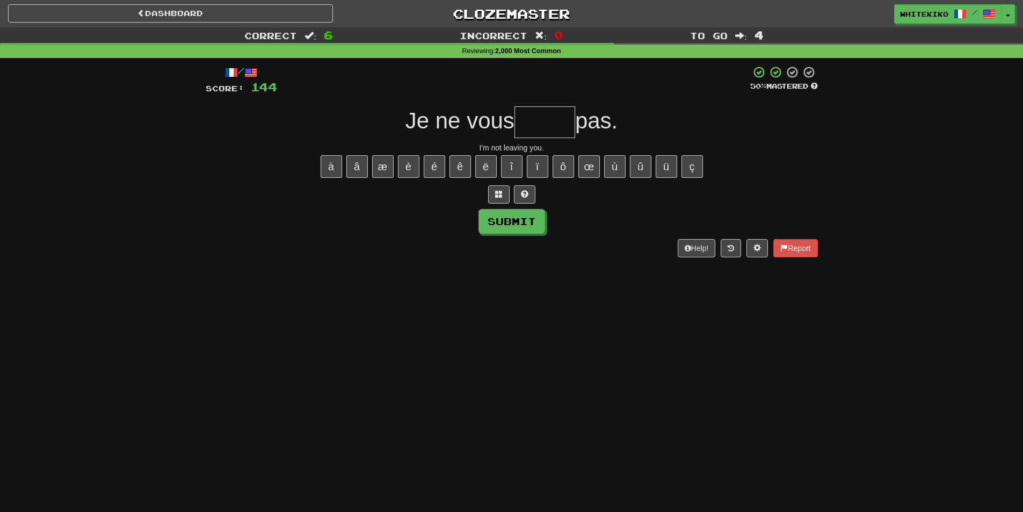
type input "*"
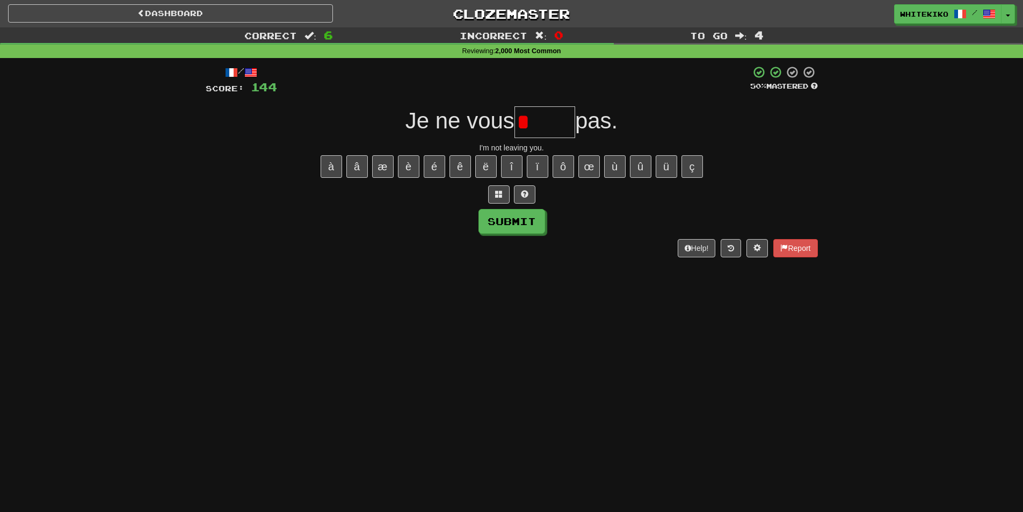
type input "******"
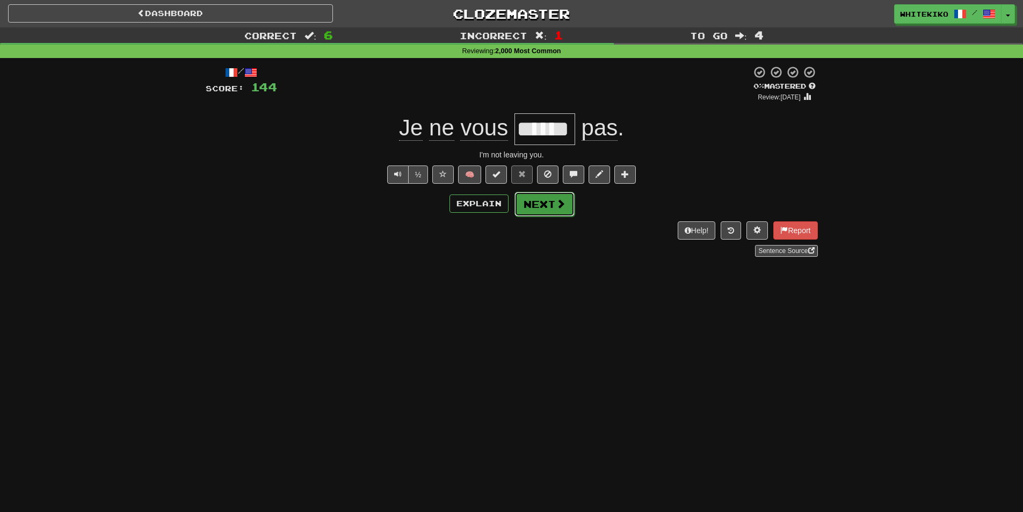
click at [530, 206] on button "Next" at bounding box center [544, 204] width 60 height 25
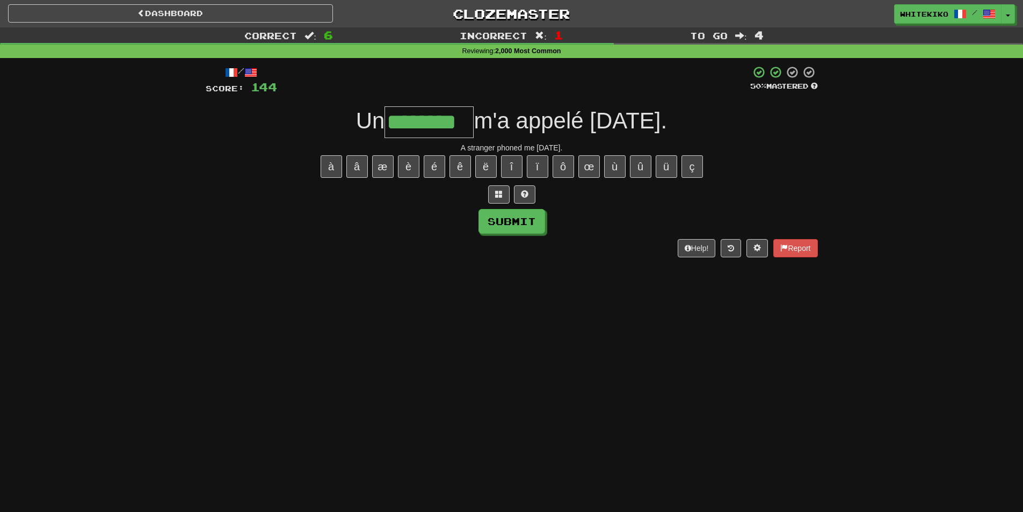
type input "********"
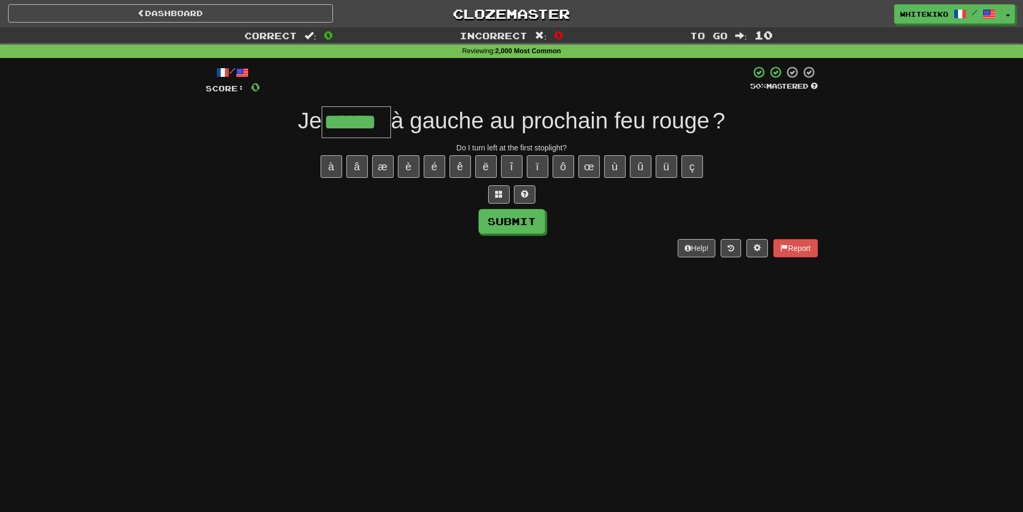
type input "******"
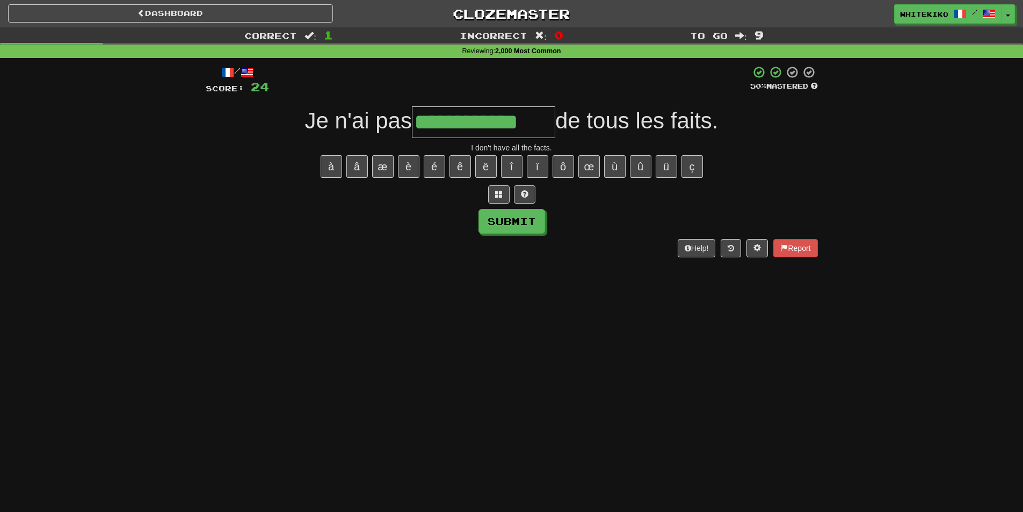
type input "**********"
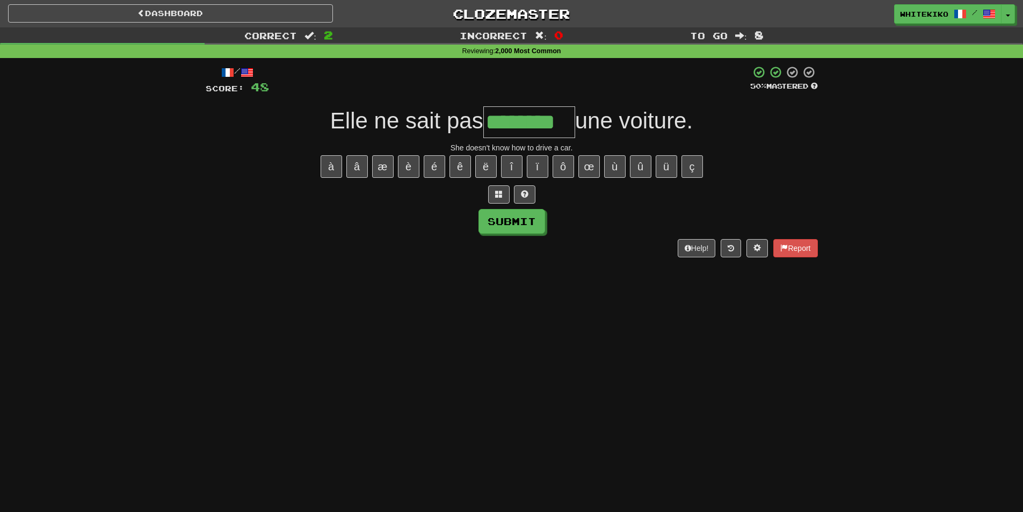
type input "********"
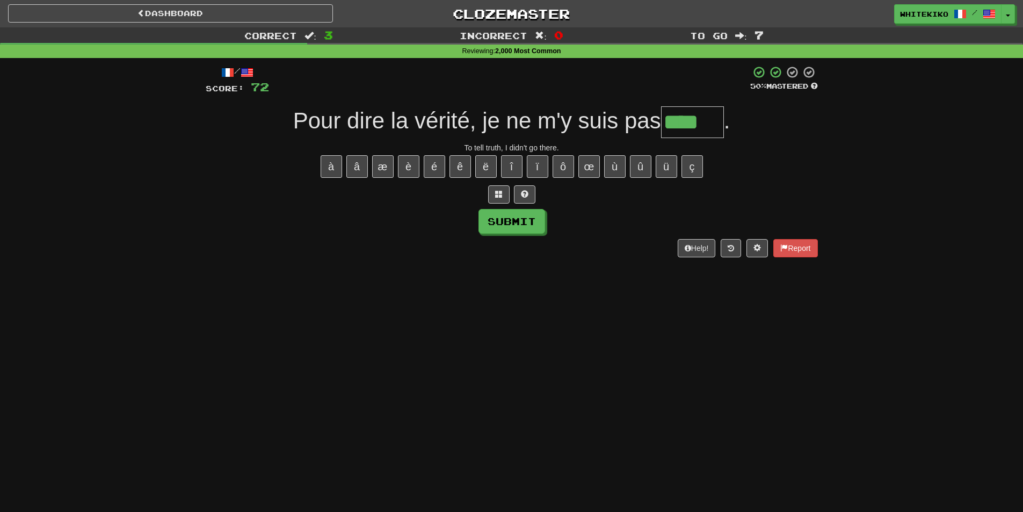
type input "*****"
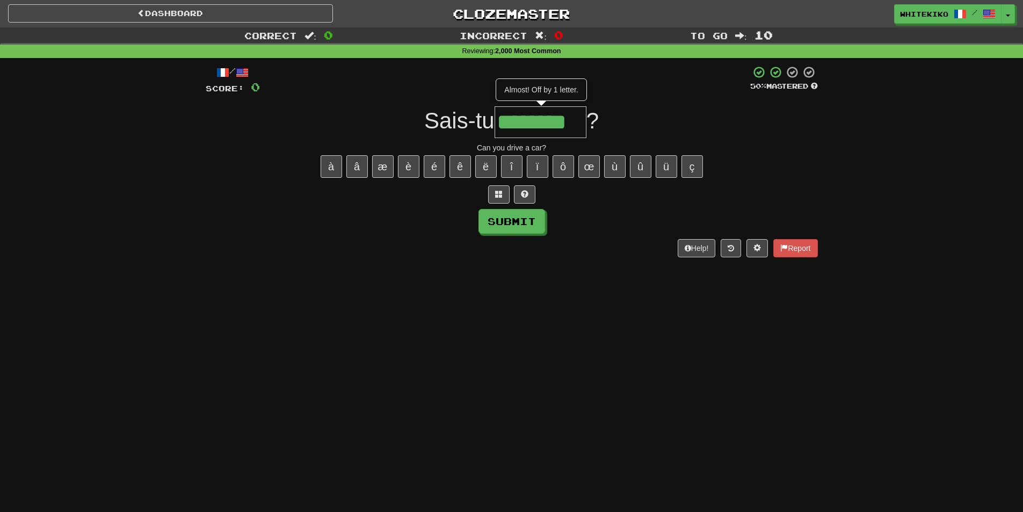
type input "********"
type input "***"
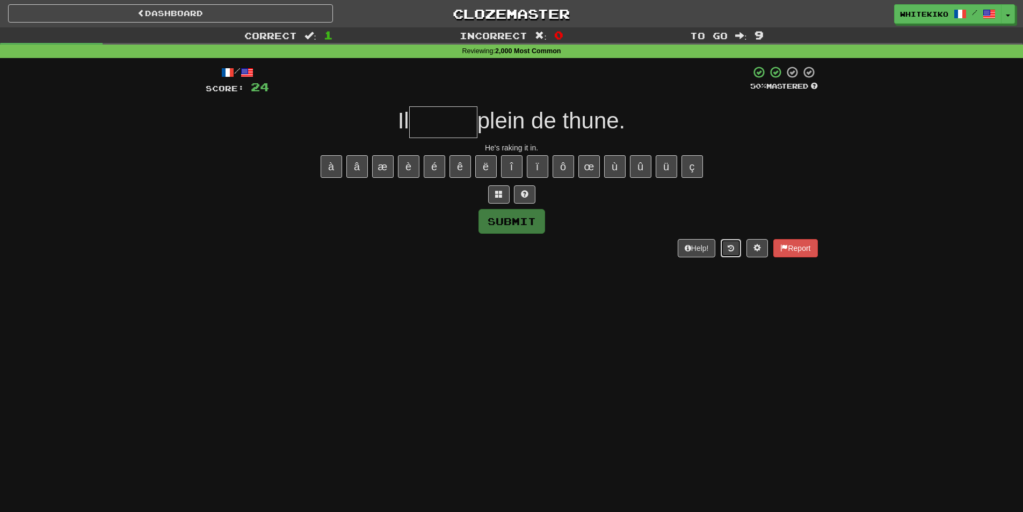
click at [733, 252] on button at bounding box center [731, 248] width 20 height 18
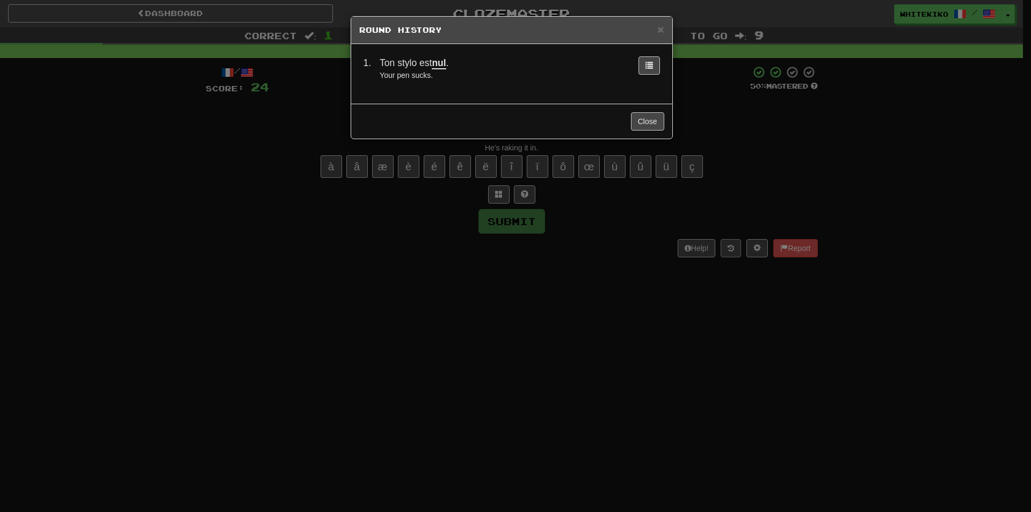
click at [733, 252] on div "× Round History 1 . Ton stylo est nul . Your pen sucks. Close" at bounding box center [515, 256] width 1031 height 512
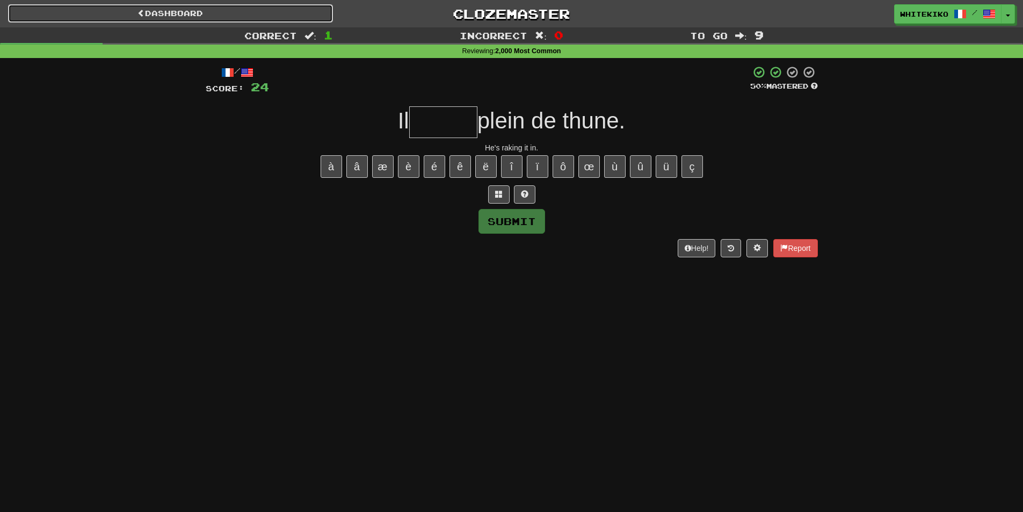
click at [311, 4] on link "Dashboard" at bounding box center [170, 13] width 325 height 18
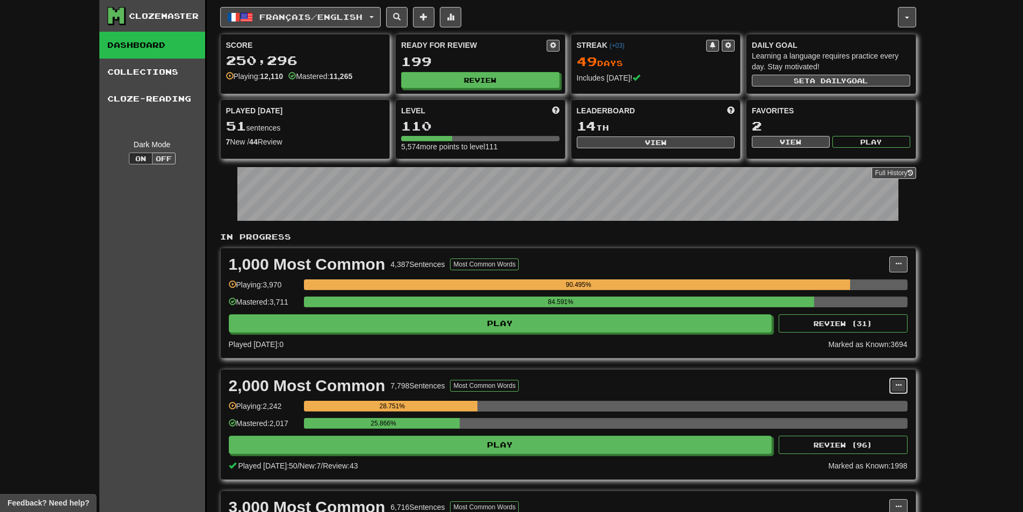
click at [895, 383] on button at bounding box center [898, 386] width 18 height 16
click at [867, 403] on span "Manage Sentences" at bounding box center [853, 405] width 65 height 9
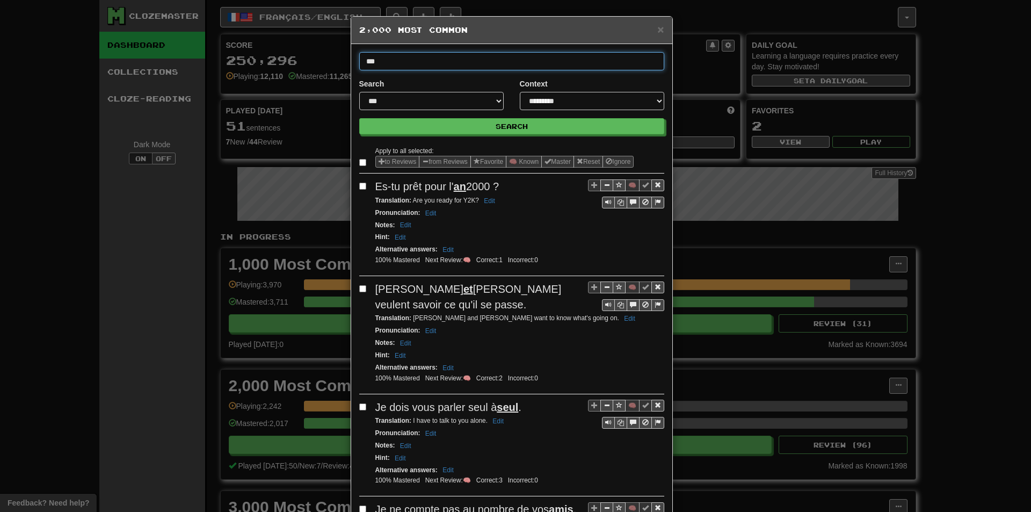
type input "***"
click at [359, 118] on button "Search" at bounding box center [511, 126] width 305 height 16
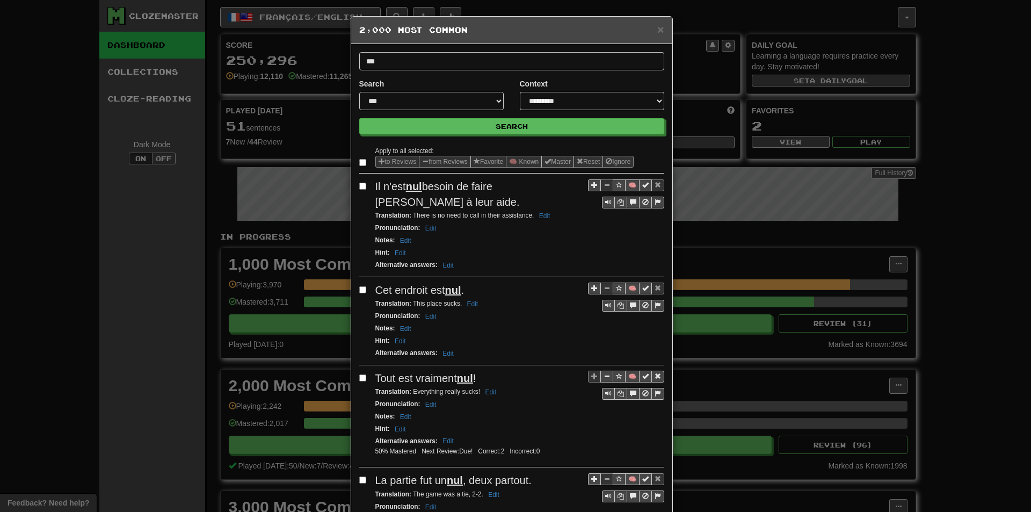
scroll to position [54, 0]
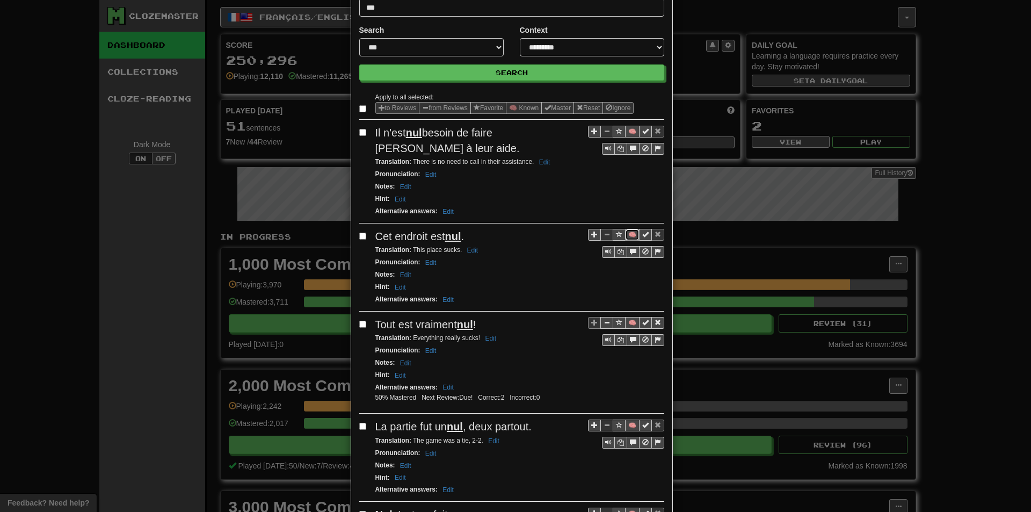
click at [626, 234] on button "🧠" at bounding box center [632, 235] width 14 height 12
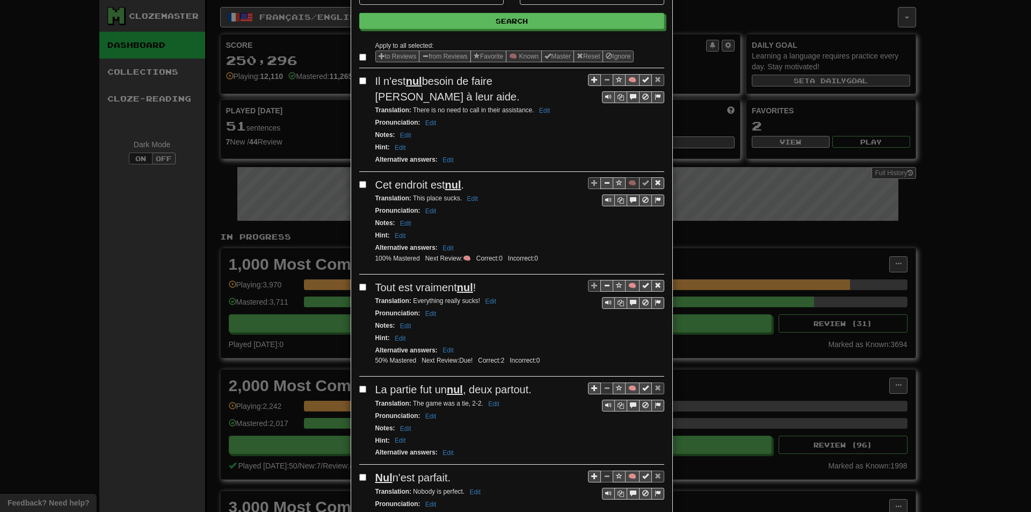
scroll to position [107, 0]
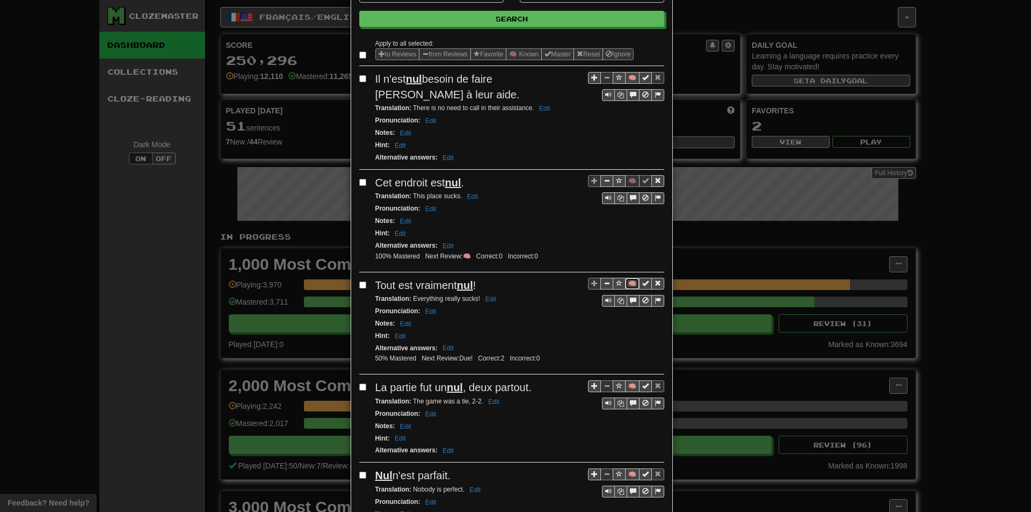
click at [625, 282] on button "🧠" at bounding box center [632, 284] width 14 height 12
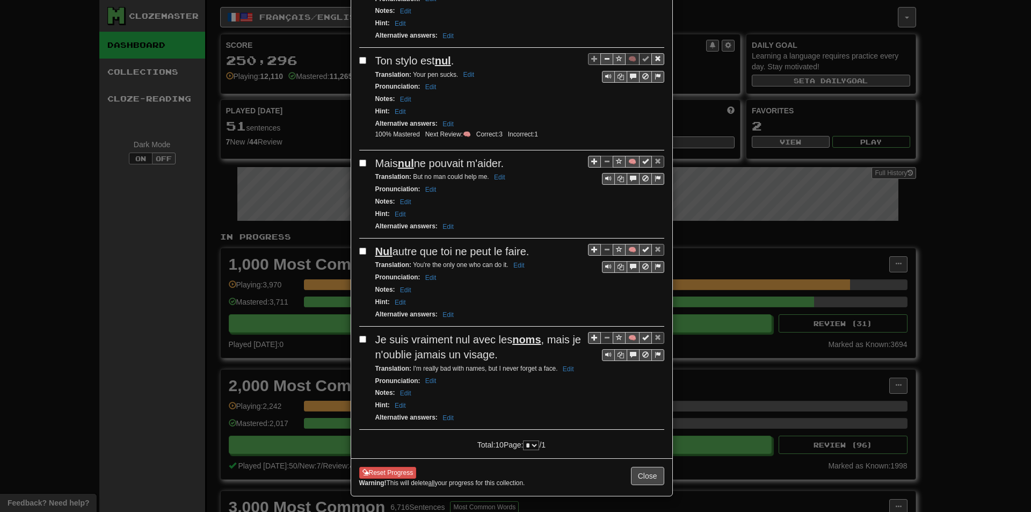
scroll to position [701, 0]
click at [642, 475] on button "Close" at bounding box center [647, 475] width 33 height 18
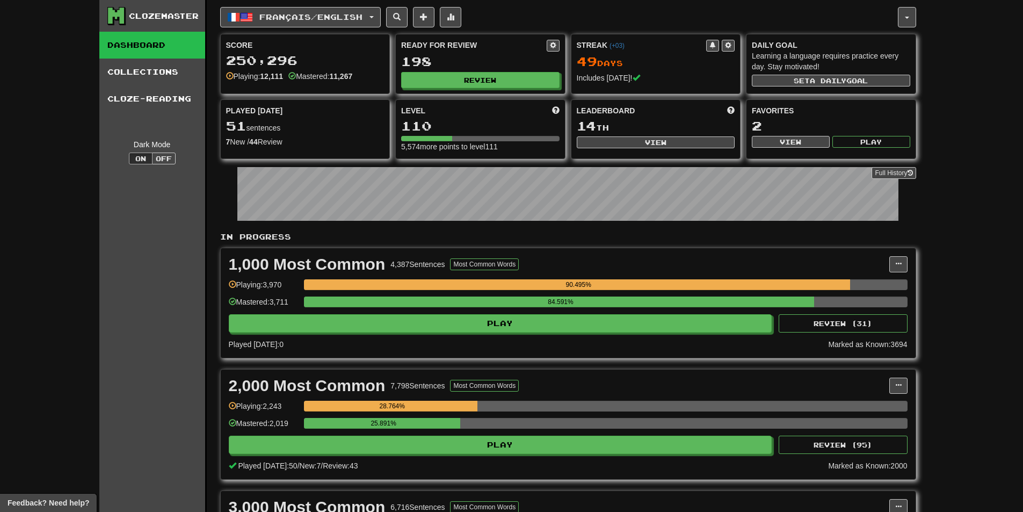
click at [535, 88] on div "Ready for Review 198 Review" at bounding box center [480, 63] width 169 height 59
click at [525, 82] on button "Review" at bounding box center [481, 80] width 158 height 16
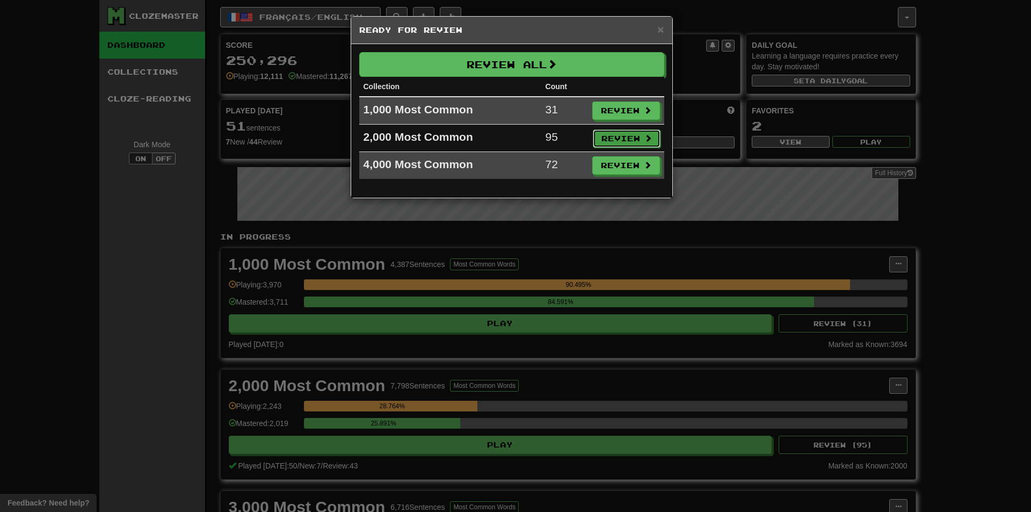
click at [603, 129] on button "Review" at bounding box center [627, 138] width 68 height 18
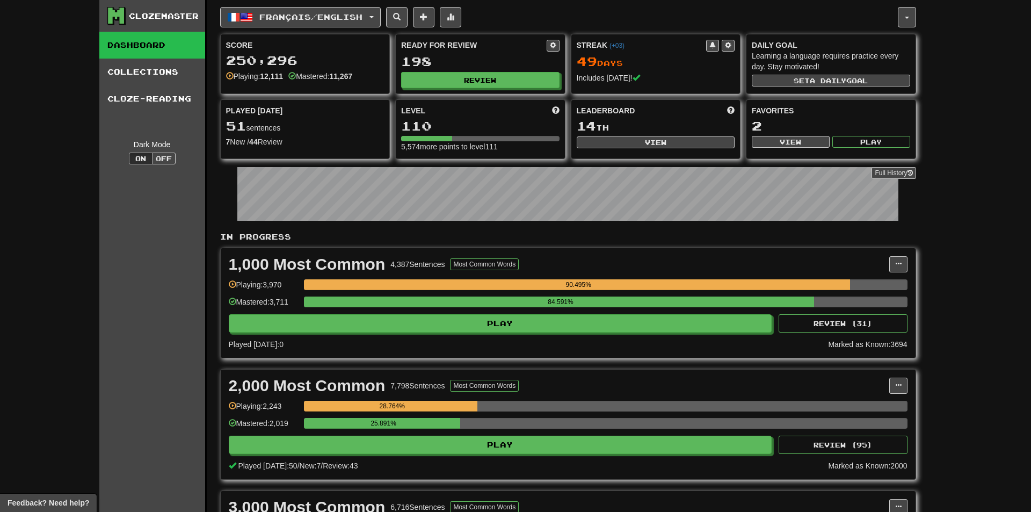
select select "**"
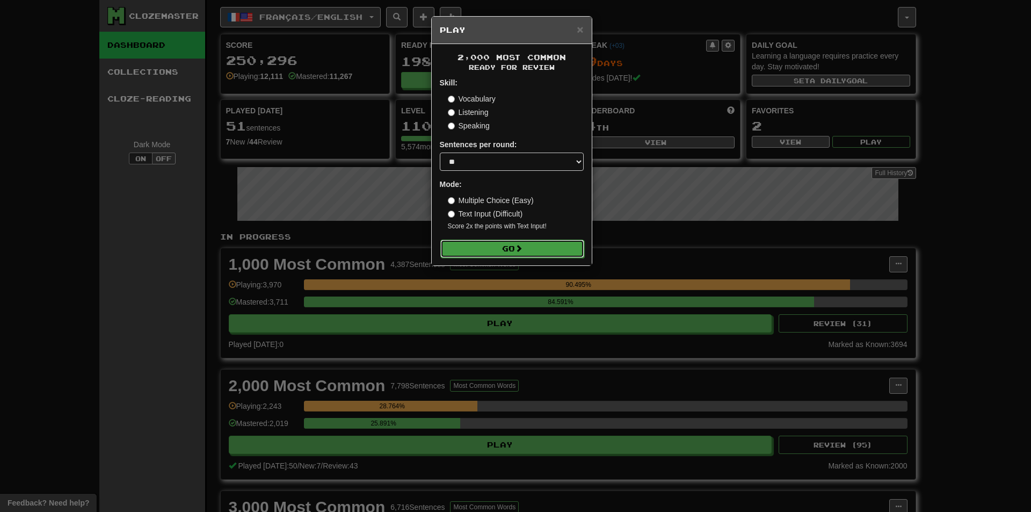
click at [512, 245] on button "Go" at bounding box center [512, 249] width 144 height 18
click at [911, 331] on div "× Play 2,000 Most Common Ready for Review Skill: Vocabulary Listening Speaking …" at bounding box center [515, 256] width 1031 height 512
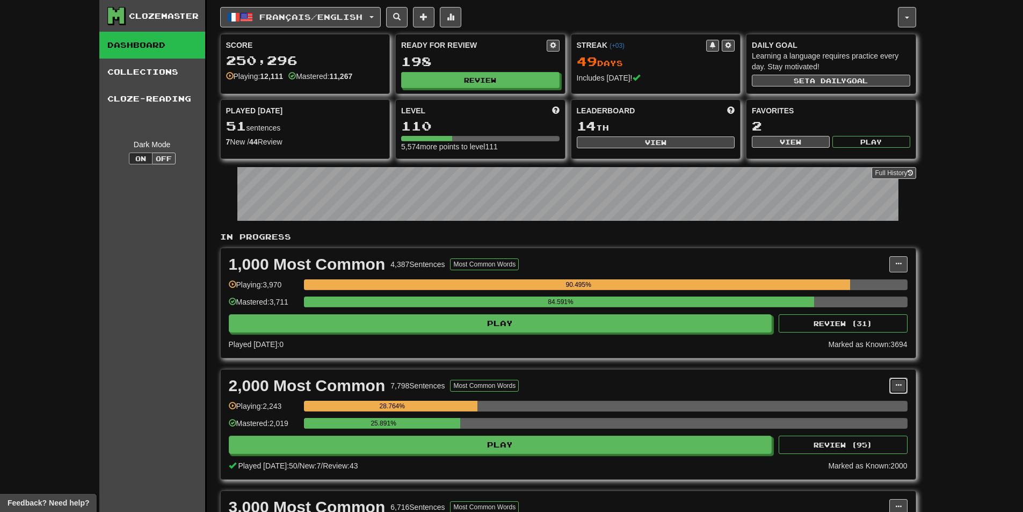
click at [895, 382] on span at bounding box center [898, 385] width 6 height 6
click at [879, 402] on span "Manage Sentences" at bounding box center [853, 405] width 65 height 9
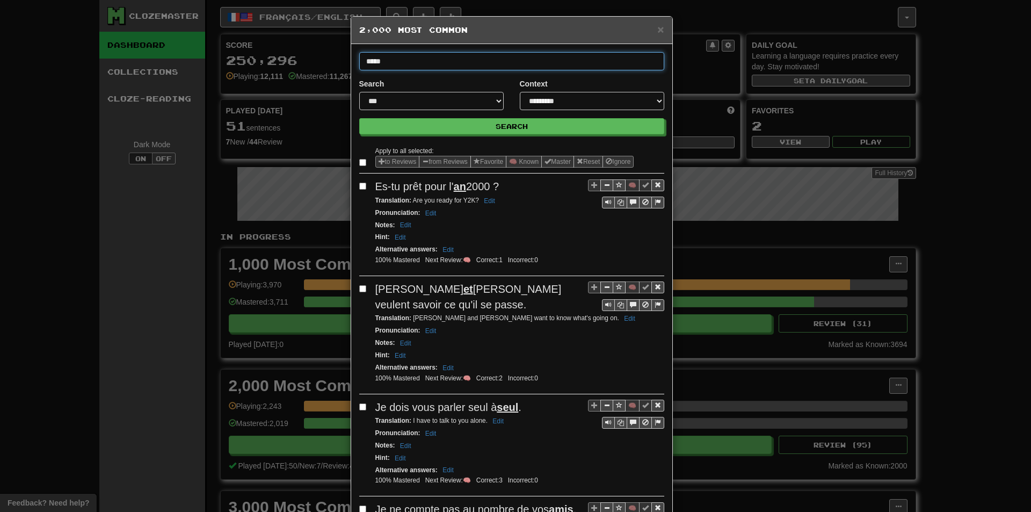
type input "*****"
click at [359, 118] on button "Search" at bounding box center [511, 126] width 305 height 16
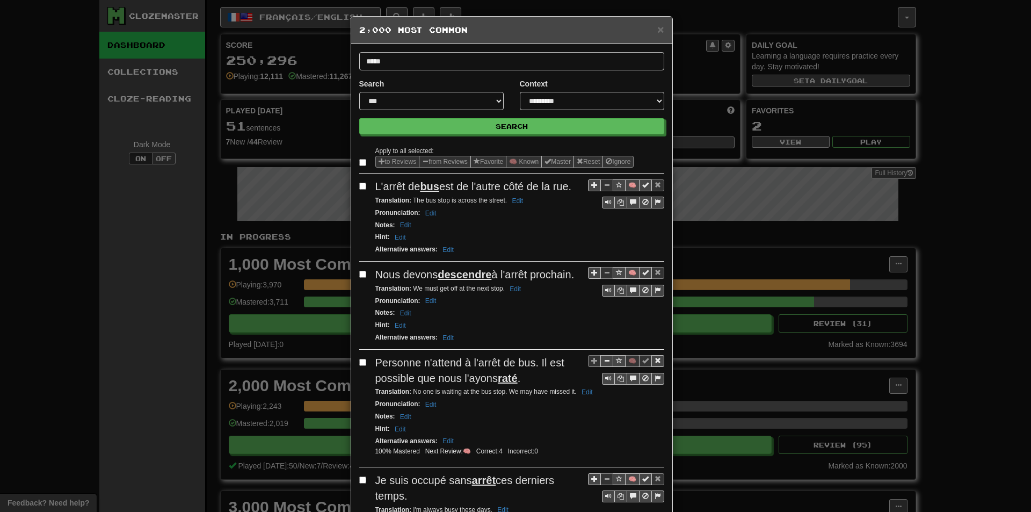
click at [481, 189] on span "L'arrêt de bus est de l'autre côté de la rue." at bounding box center [473, 186] width 197 height 12
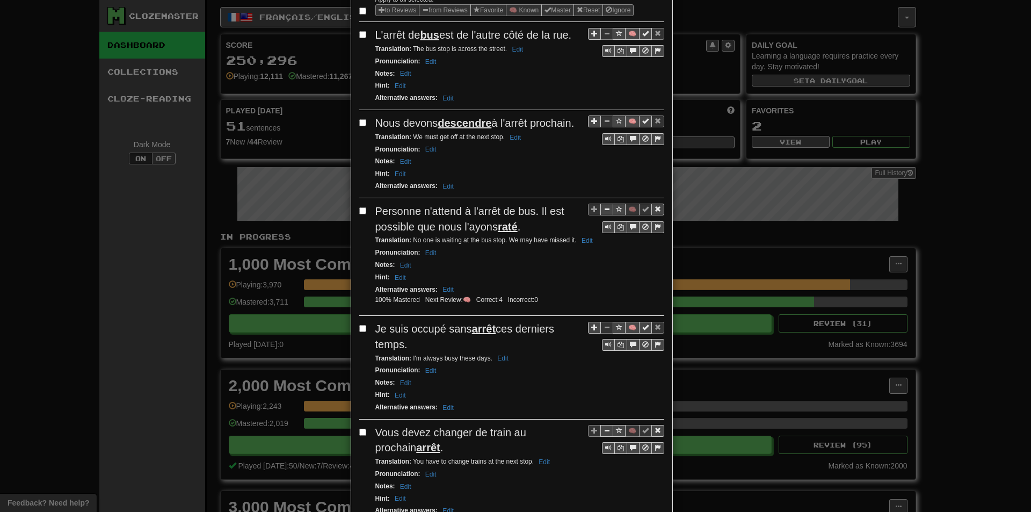
scroll to position [269, 0]
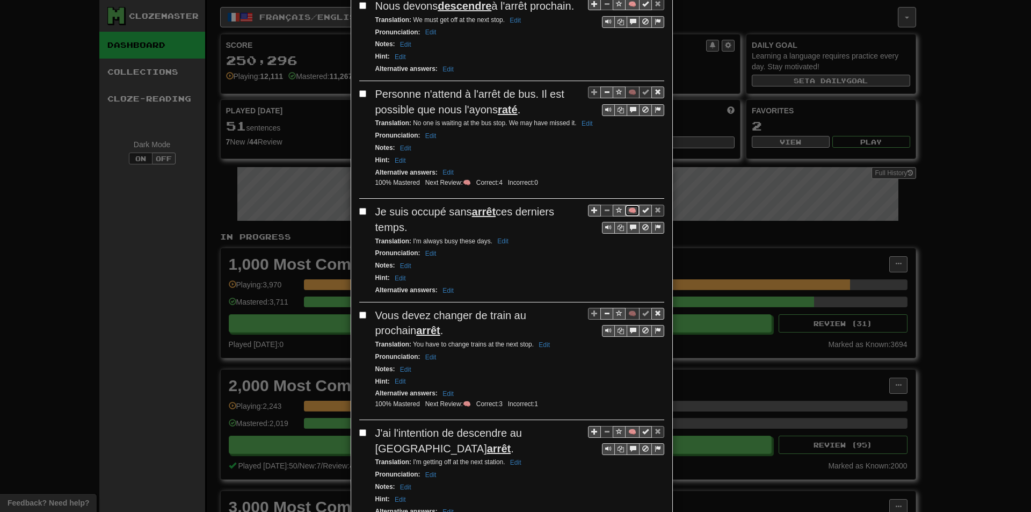
click at [629, 207] on button "🧠" at bounding box center [632, 211] width 14 height 12
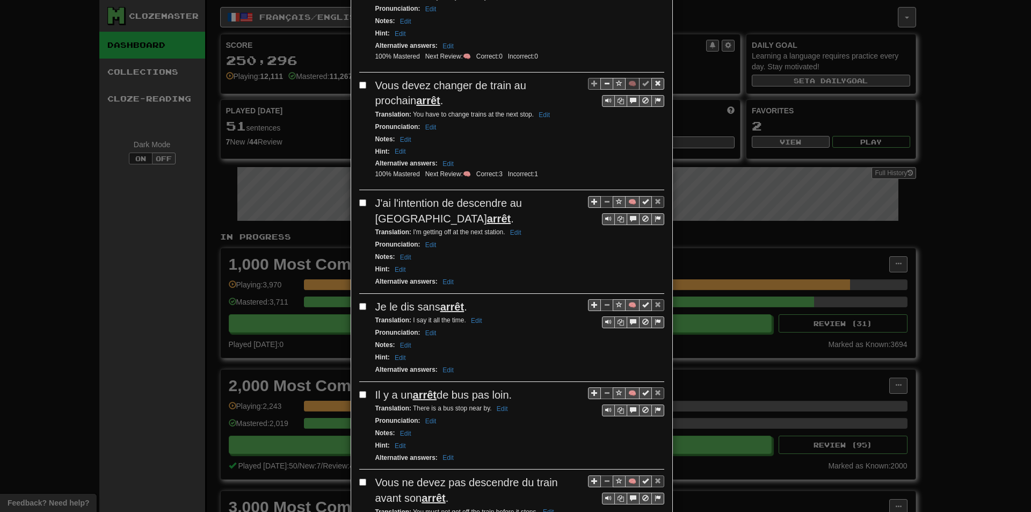
scroll to position [537, 0]
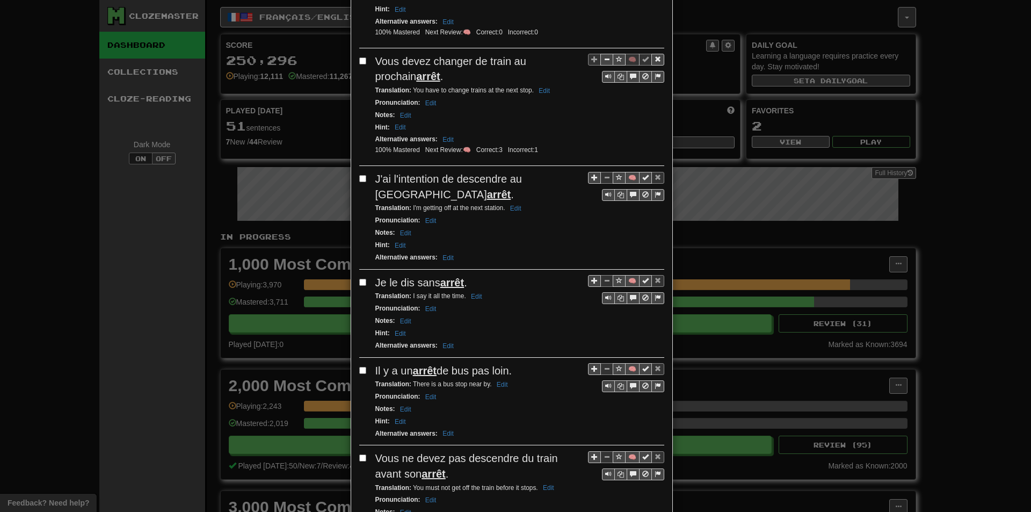
click at [555, 256] on div "Alternative answers : Edit" at bounding box center [519, 257] width 289 height 12
click at [627, 178] on button "🧠" at bounding box center [632, 178] width 14 height 12
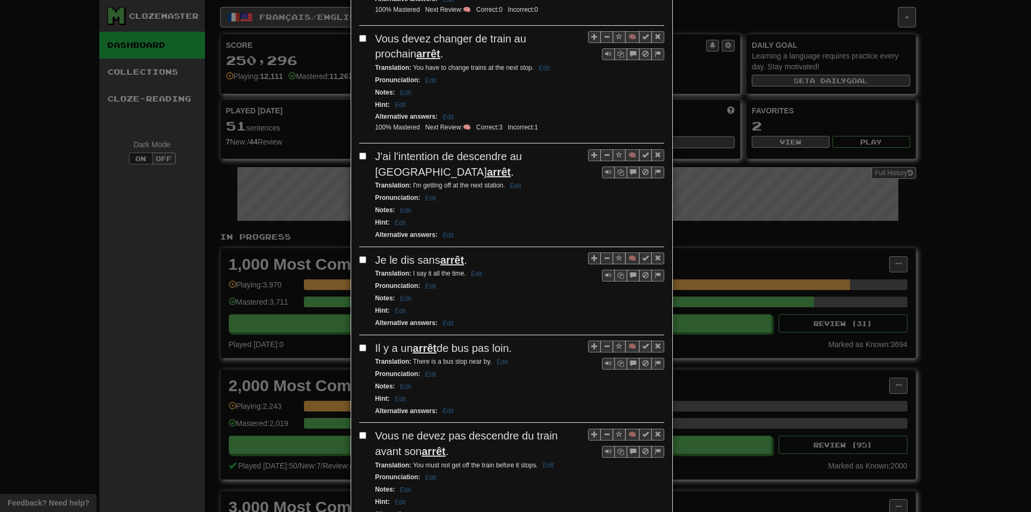
scroll to position [591, 0]
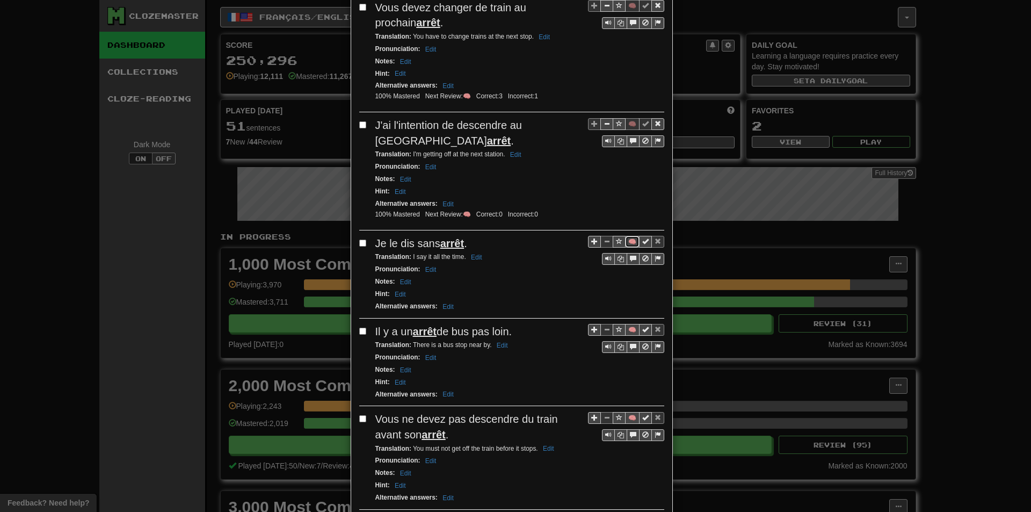
click at [628, 243] on button "🧠" at bounding box center [632, 242] width 14 height 12
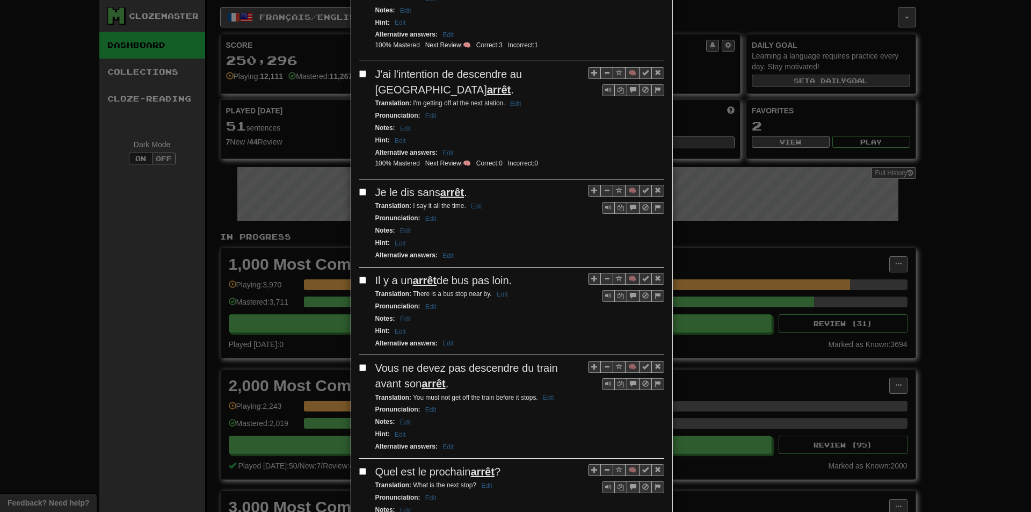
scroll to position [644, 0]
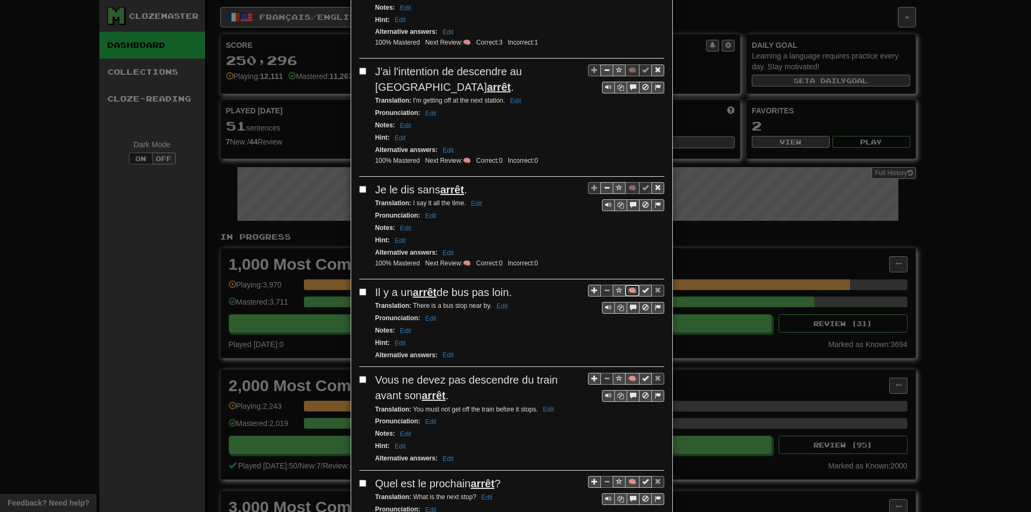
click at [625, 289] on button "🧠" at bounding box center [632, 291] width 14 height 12
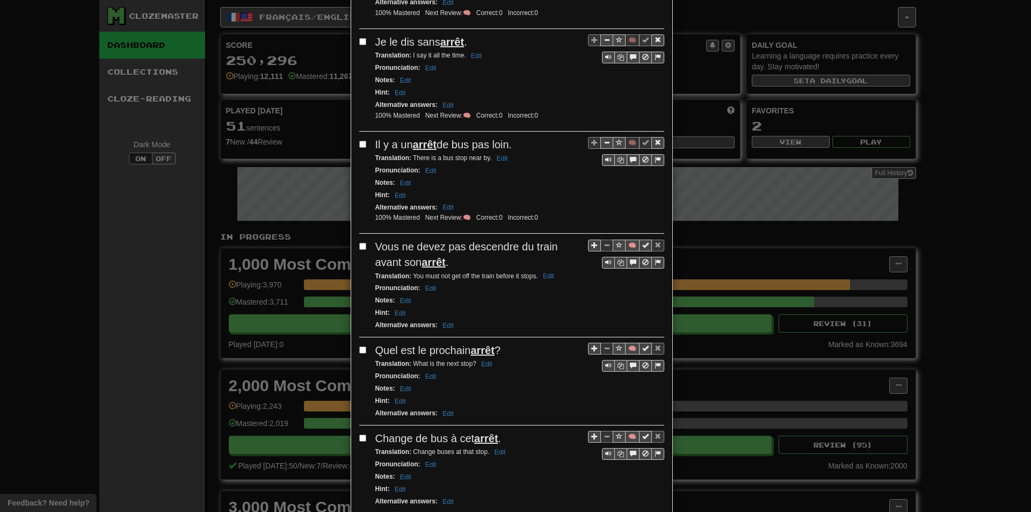
scroll to position [806, 0]
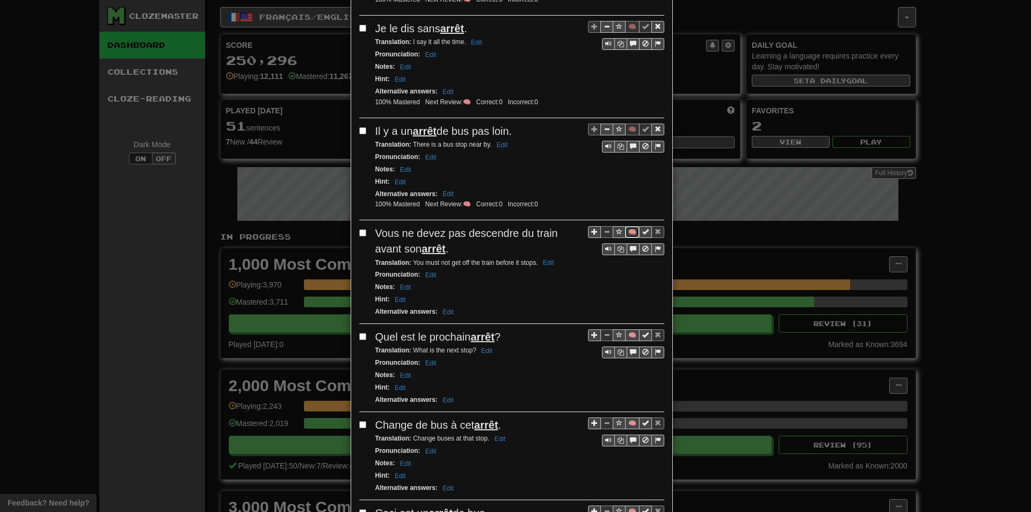
click at [625, 233] on button "🧠" at bounding box center [632, 232] width 14 height 12
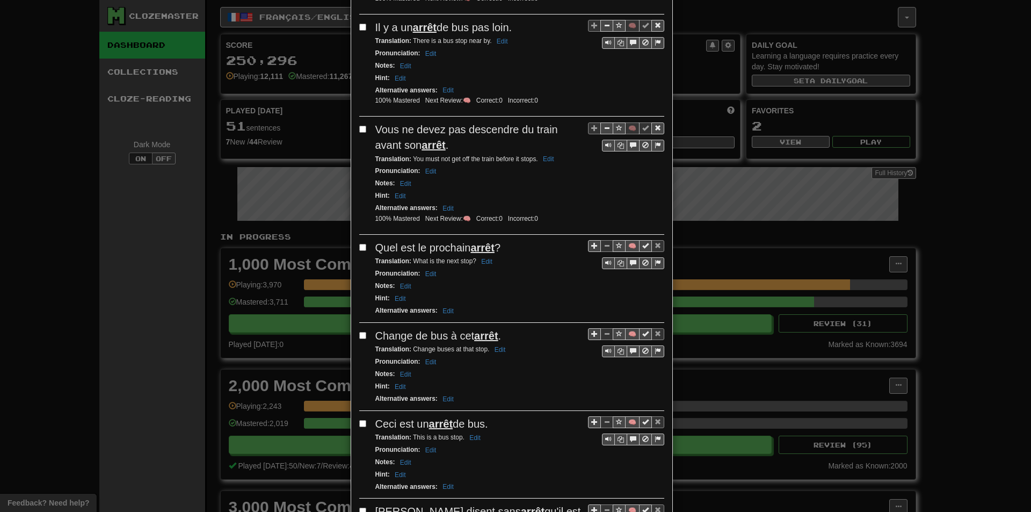
scroll to position [913, 0]
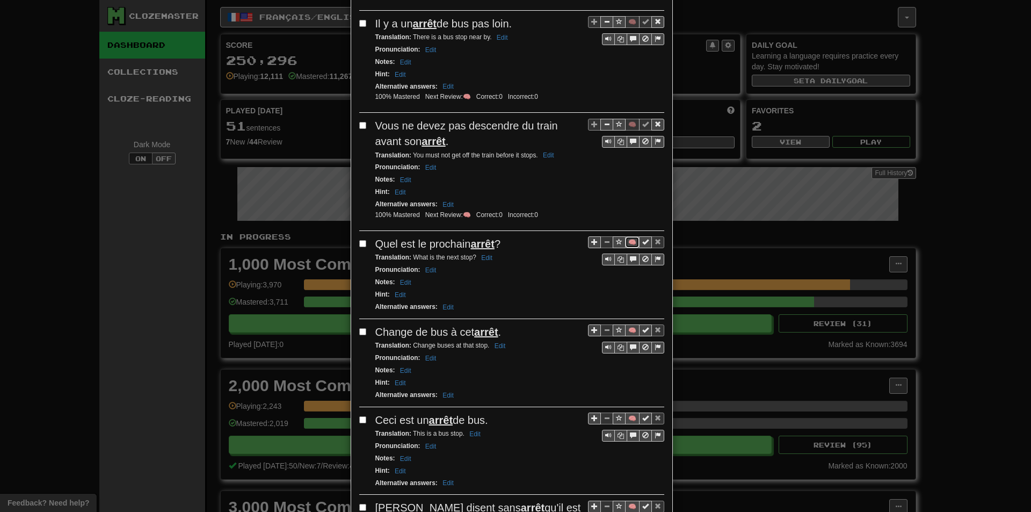
click at [630, 243] on button "🧠" at bounding box center [632, 242] width 14 height 12
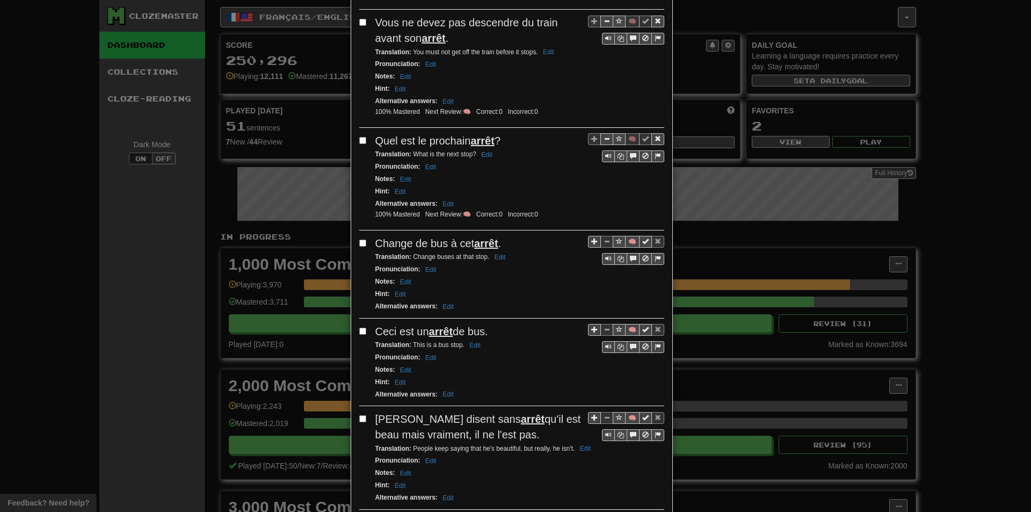
scroll to position [1020, 0]
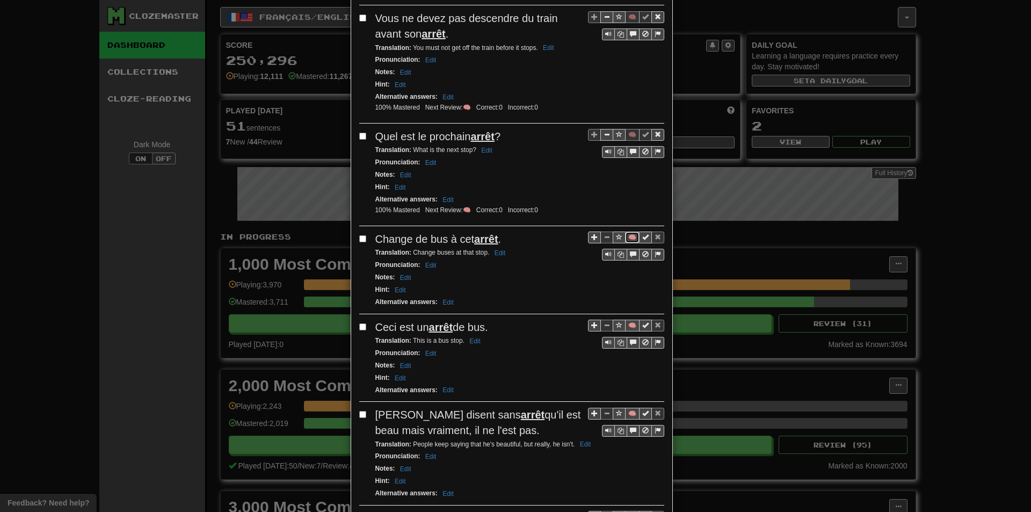
click at [626, 238] on button "🧠" at bounding box center [632, 237] width 14 height 12
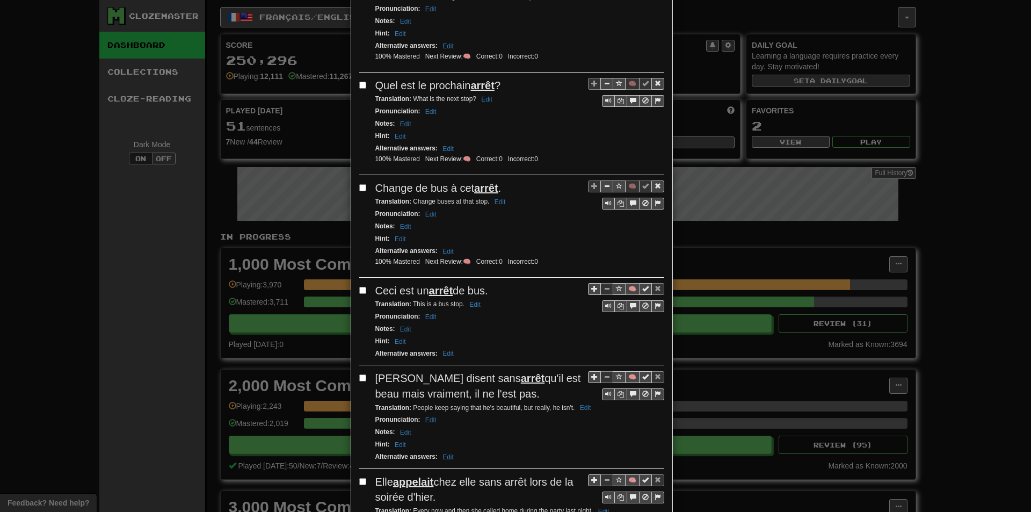
scroll to position [1074, 0]
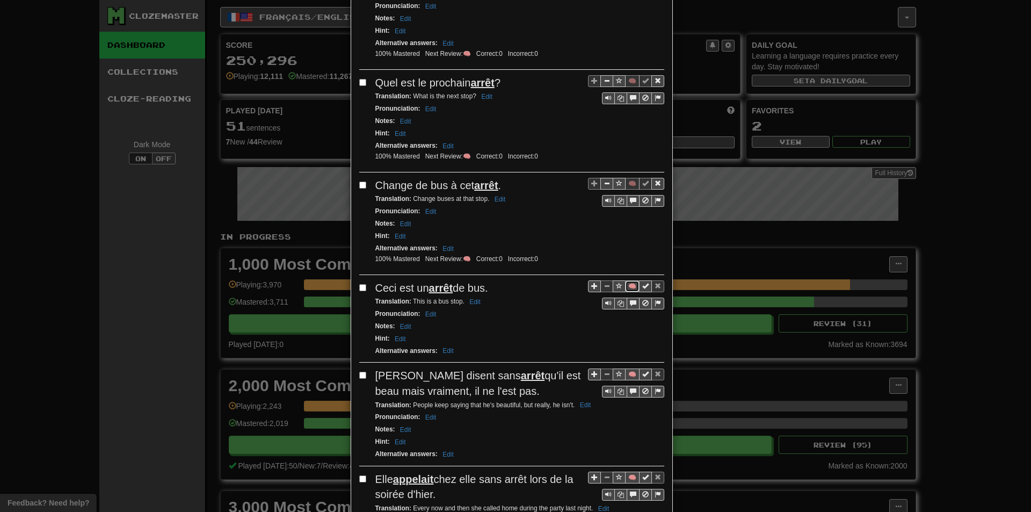
click at [630, 286] on button "🧠" at bounding box center [632, 286] width 14 height 12
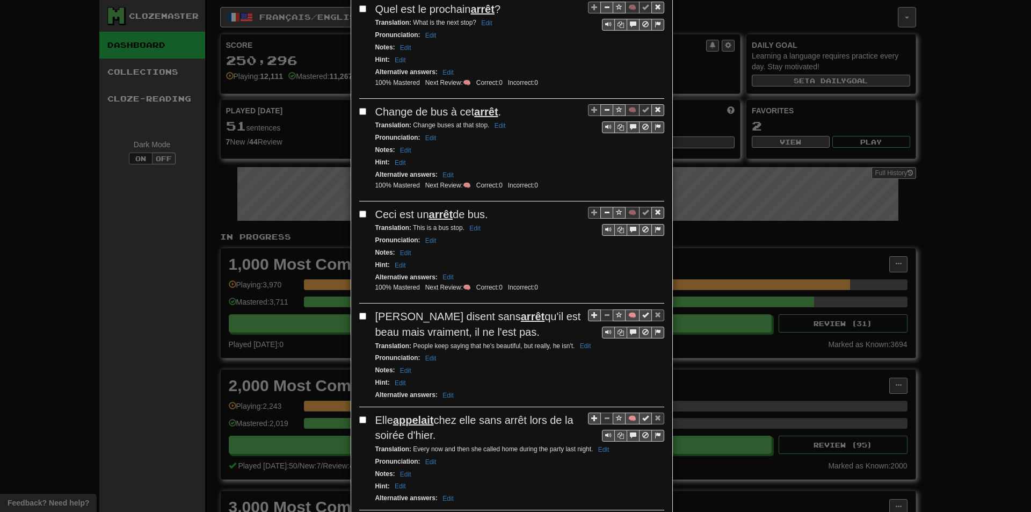
scroll to position [1181, 0]
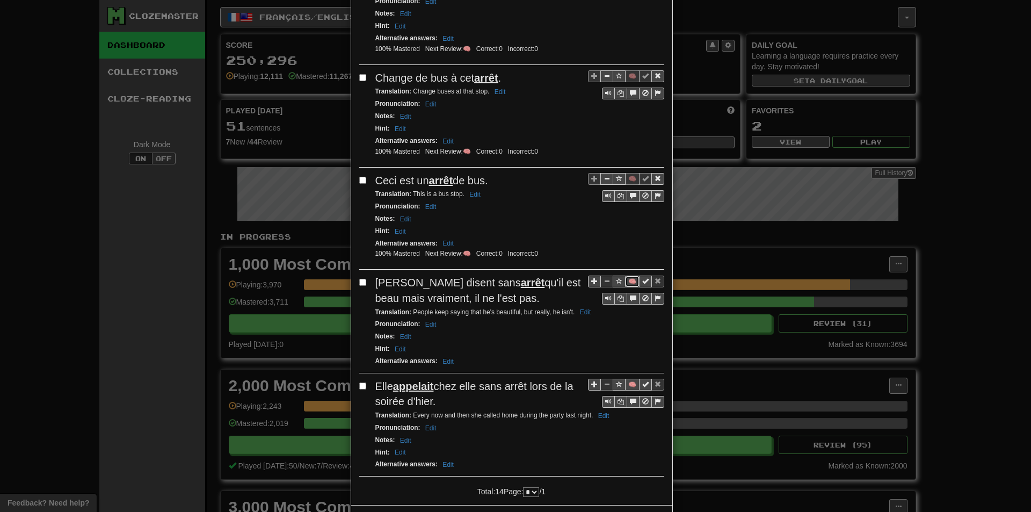
click at [625, 281] on button "🧠" at bounding box center [632, 281] width 14 height 12
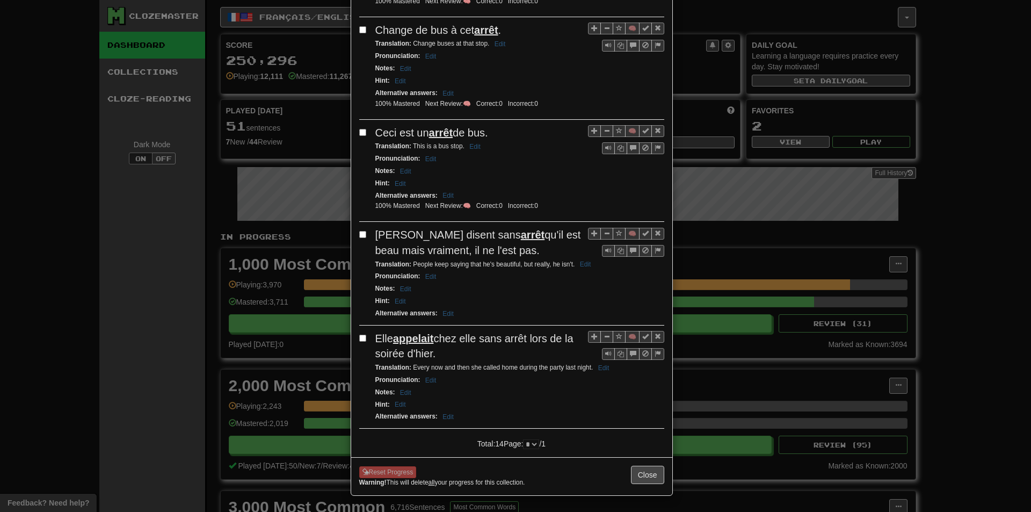
scroll to position [1231, 0]
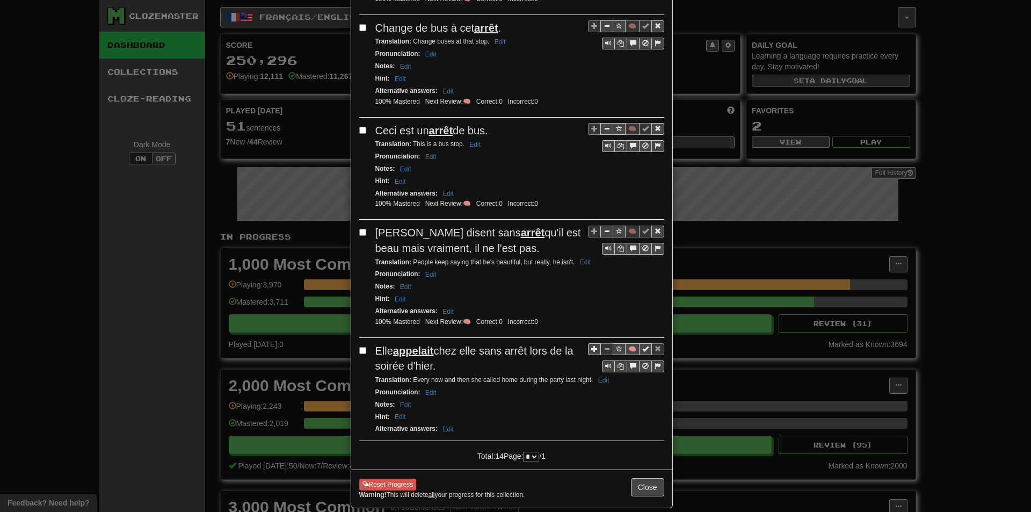
click at [907, 195] on div "**********" at bounding box center [515, 256] width 1031 height 512
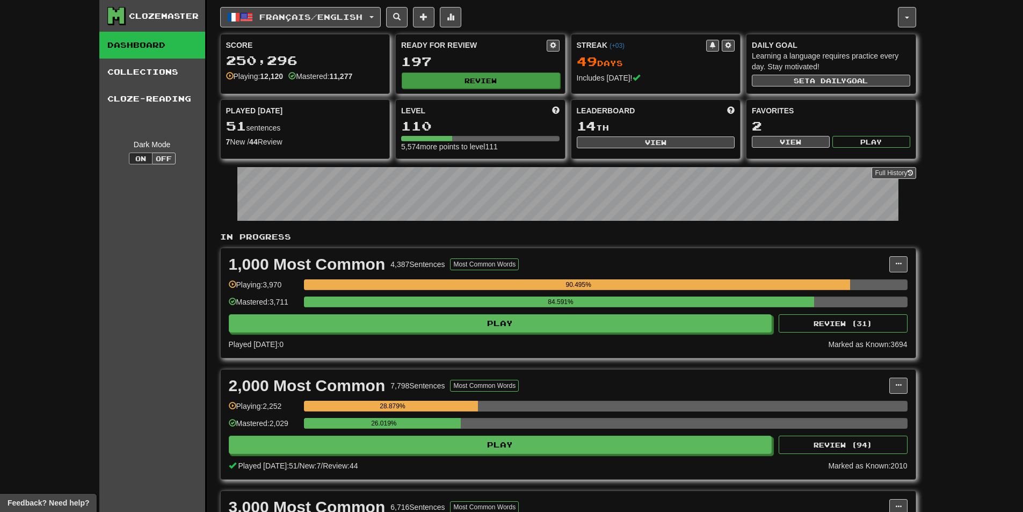
click at [463, 90] on div "Ready for Review 197 Review" at bounding box center [480, 63] width 169 height 59
click at [455, 83] on button "Review" at bounding box center [481, 80] width 158 height 16
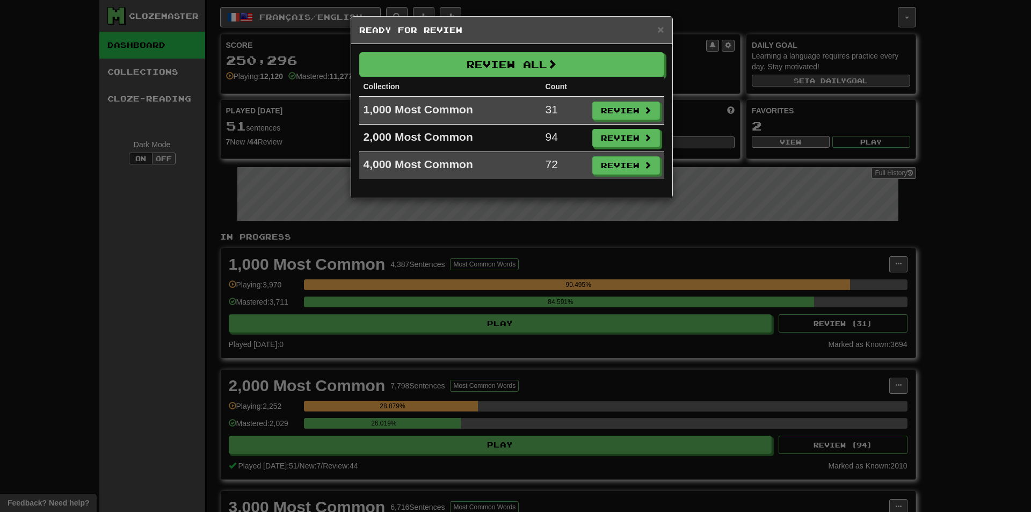
click at [588, 133] on td "Review" at bounding box center [626, 138] width 76 height 27
click at [604, 135] on button "Review" at bounding box center [627, 138] width 68 height 18
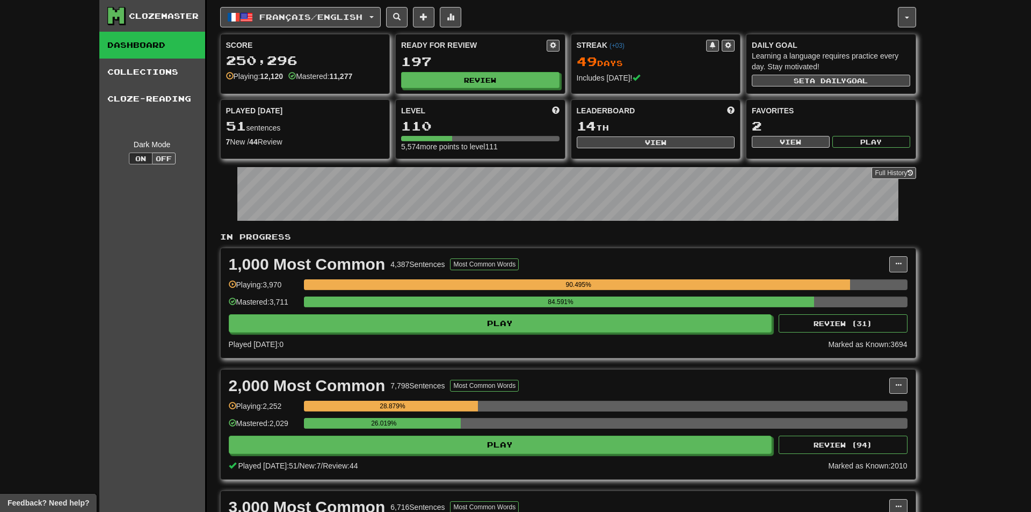
select select "**"
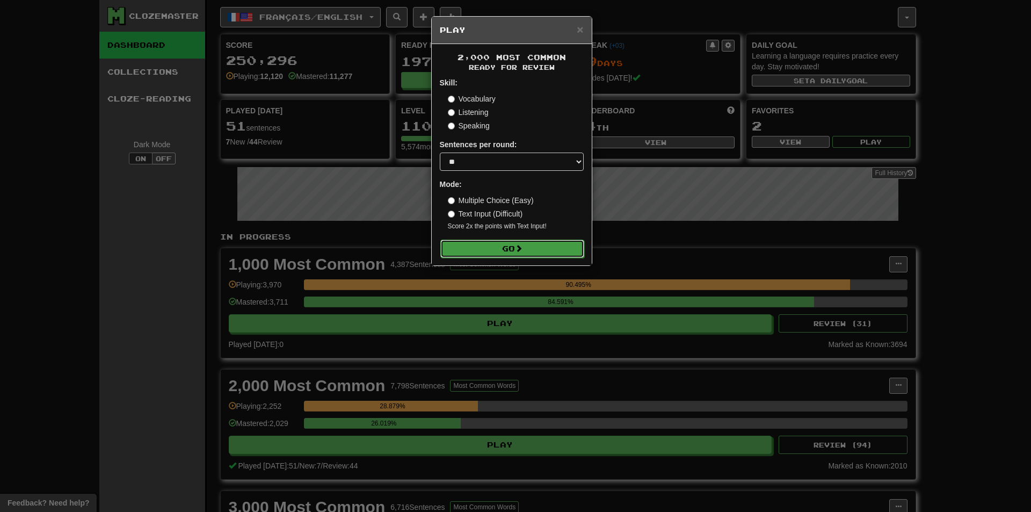
click at [502, 240] on button "Go" at bounding box center [512, 249] width 144 height 18
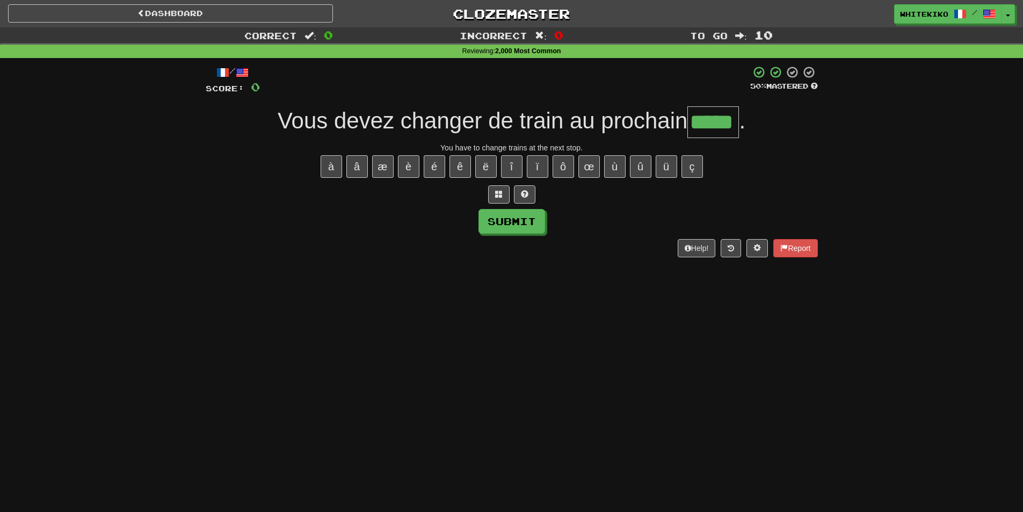
type input "*****"
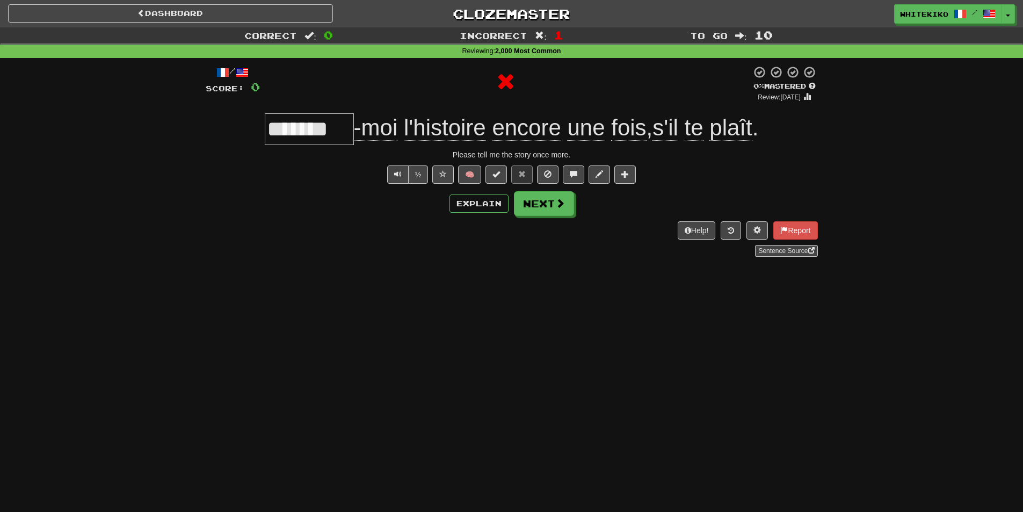
type input "********"
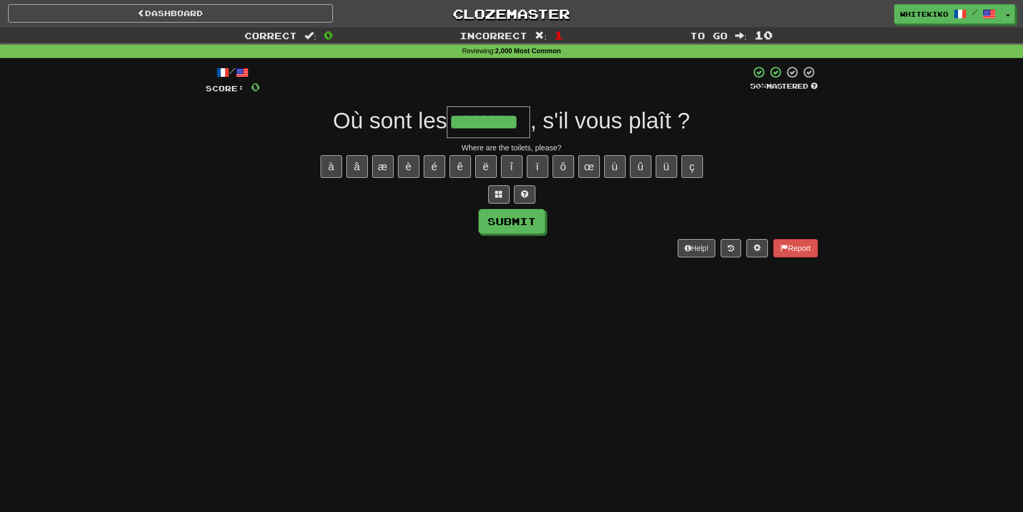
type input "*********"
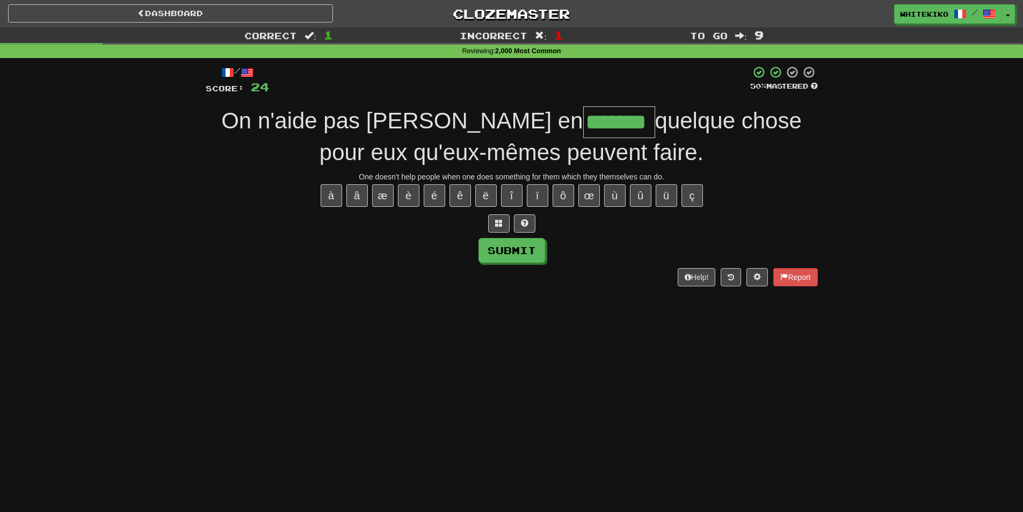
type input "*******"
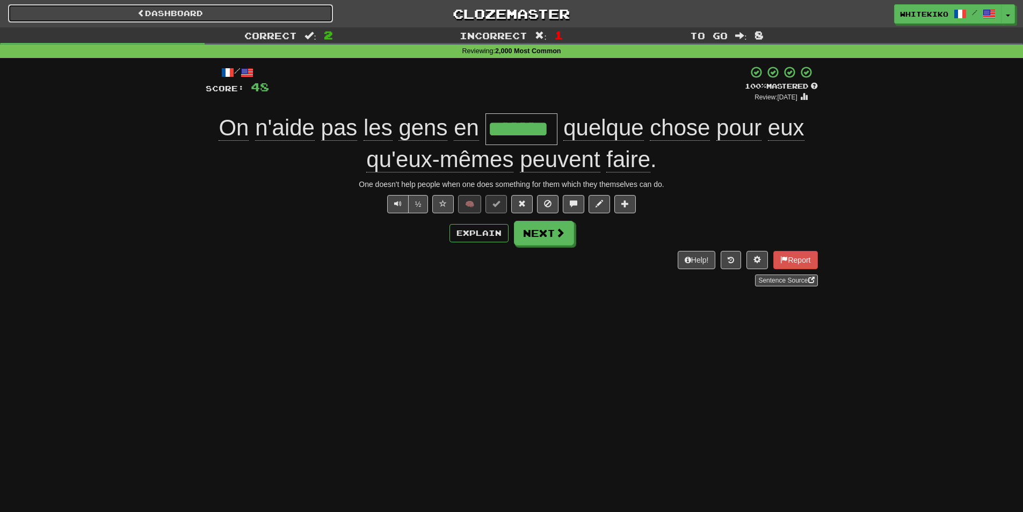
click at [283, 16] on link "Dashboard" at bounding box center [170, 13] width 325 height 18
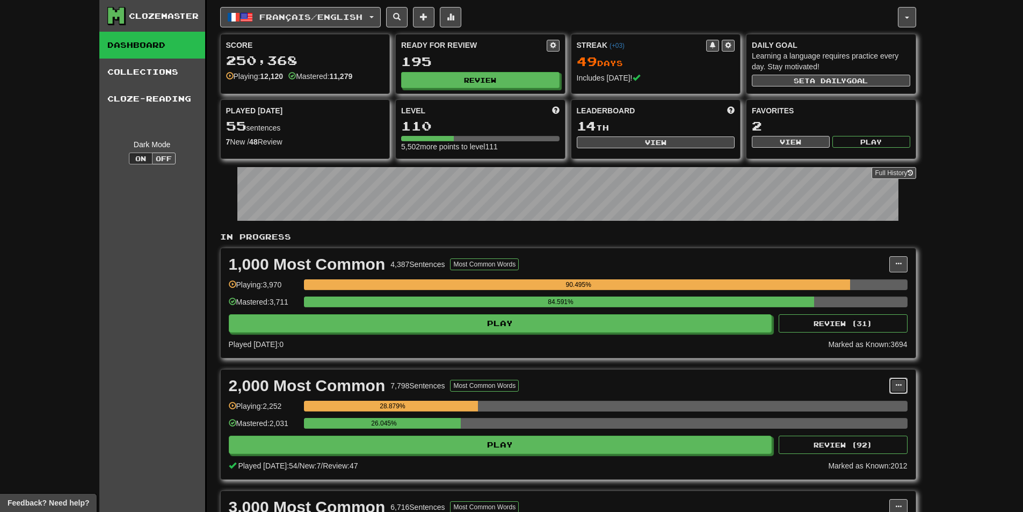
click at [901, 385] on span at bounding box center [898, 385] width 6 height 6
click at [885, 401] on link "Manage Sentences" at bounding box center [850, 405] width 111 height 14
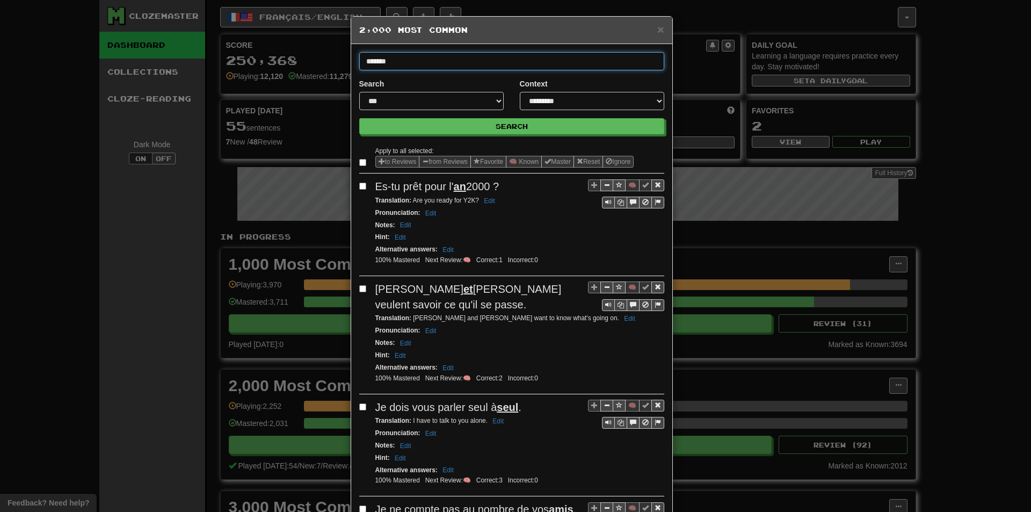
click at [359, 118] on button "Search" at bounding box center [511, 126] width 305 height 16
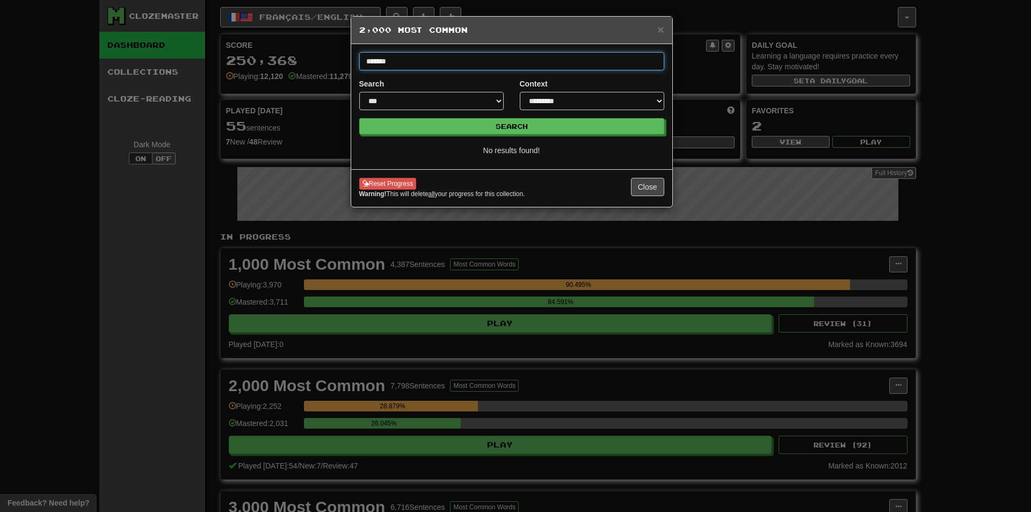
click at [448, 60] on input "*******" at bounding box center [511, 61] width 305 height 18
type input "*******"
click at [359, 118] on button "Search" at bounding box center [511, 126] width 305 height 16
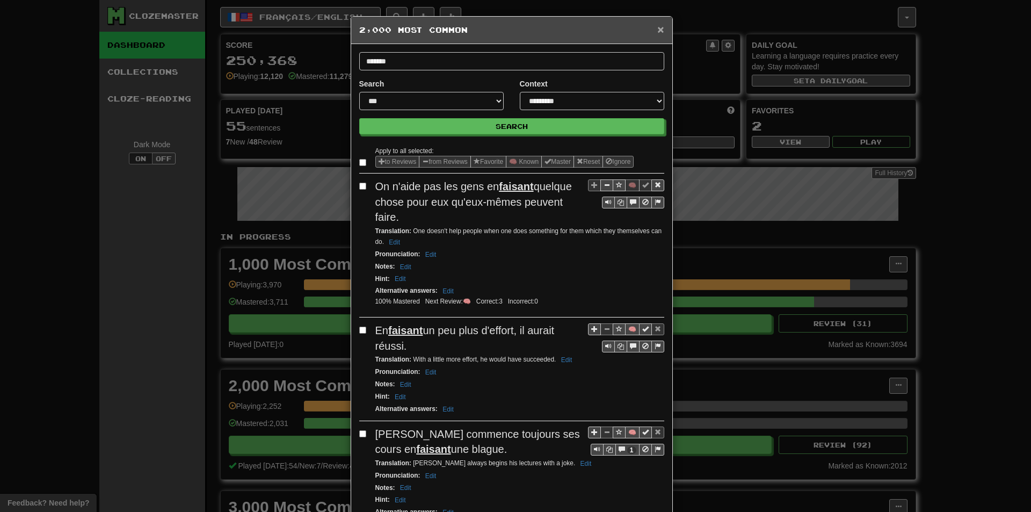
click at [657, 26] on span "×" at bounding box center [660, 29] width 6 height 12
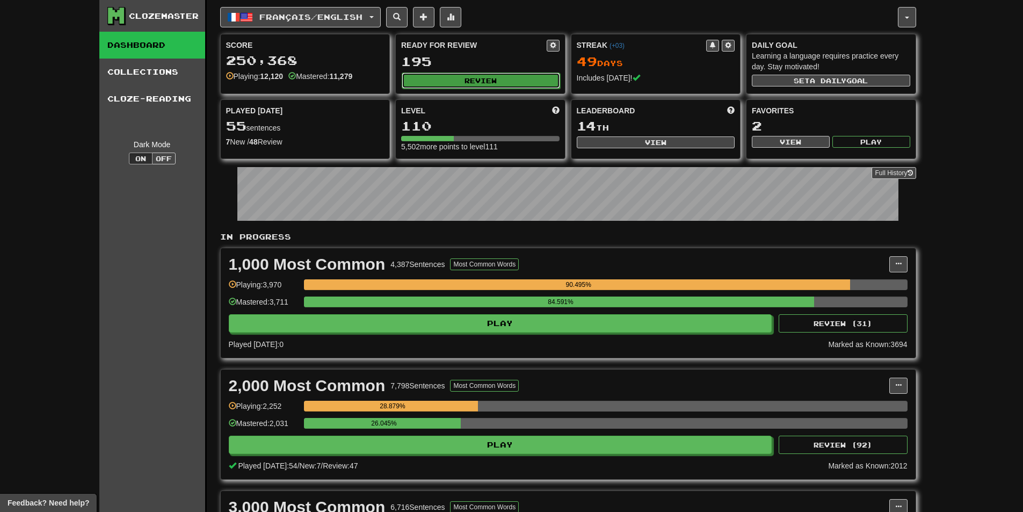
click at [487, 73] on button "Review" at bounding box center [481, 80] width 158 height 16
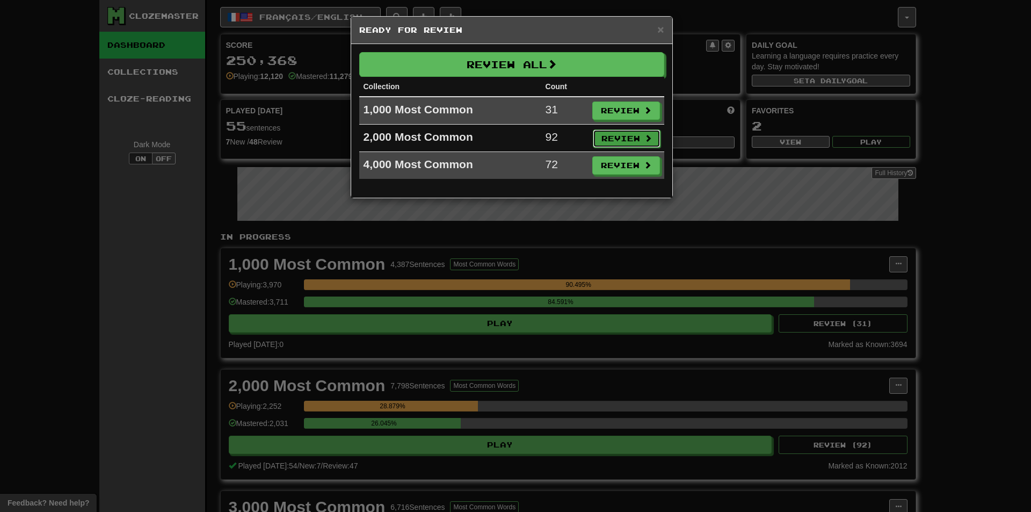
click at [615, 134] on button "Review" at bounding box center [627, 138] width 68 height 18
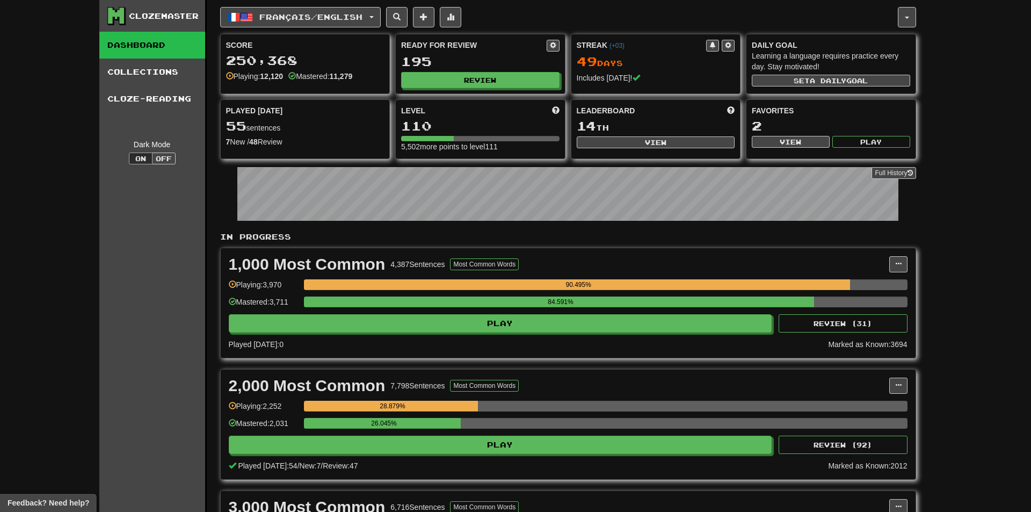
select select "**"
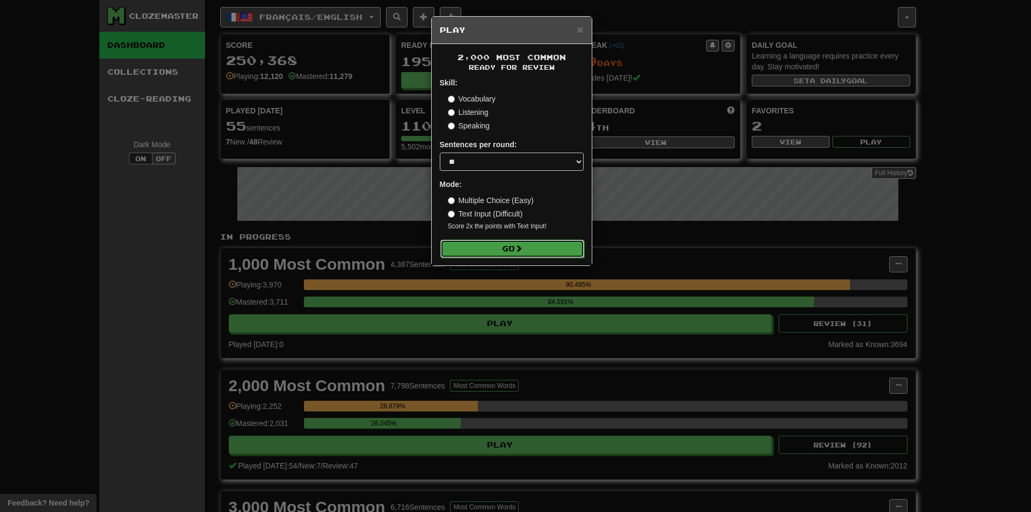
click at [539, 248] on button "Go" at bounding box center [512, 249] width 144 height 18
click at [304, 308] on div "× Play 2,000 Most Common Ready for Review Skill: Vocabulary Listening Speaking …" at bounding box center [515, 256] width 1031 height 512
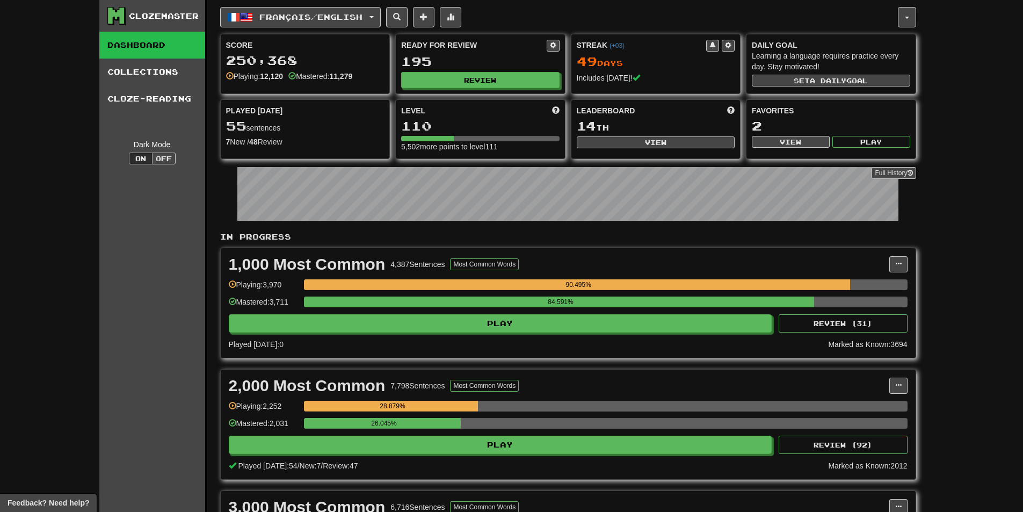
click at [452, 91] on div "Ready for Review 195 Review" at bounding box center [480, 63] width 169 height 59
click at [448, 82] on button "Review" at bounding box center [481, 80] width 158 height 16
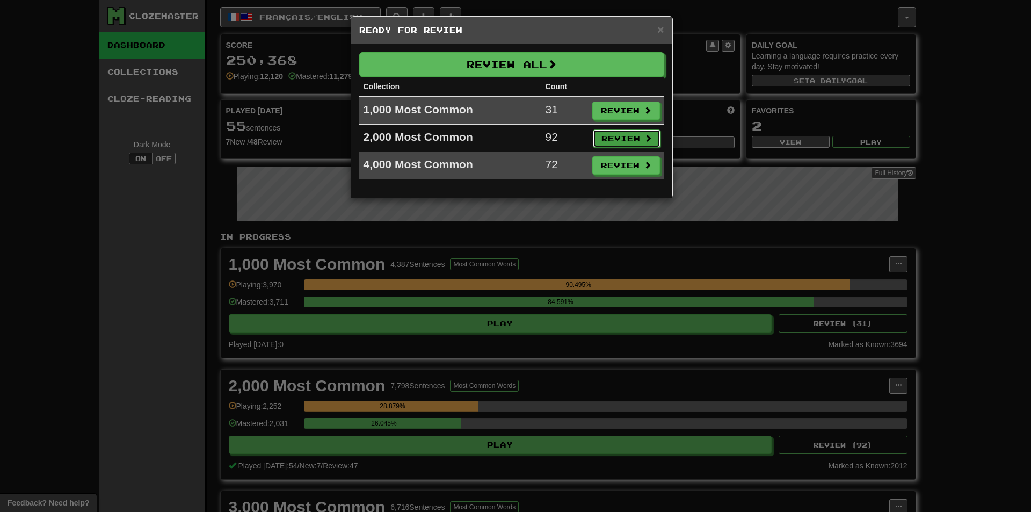
click at [610, 140] on button "Review" at bounding box center [627, 138] width 68 height 18
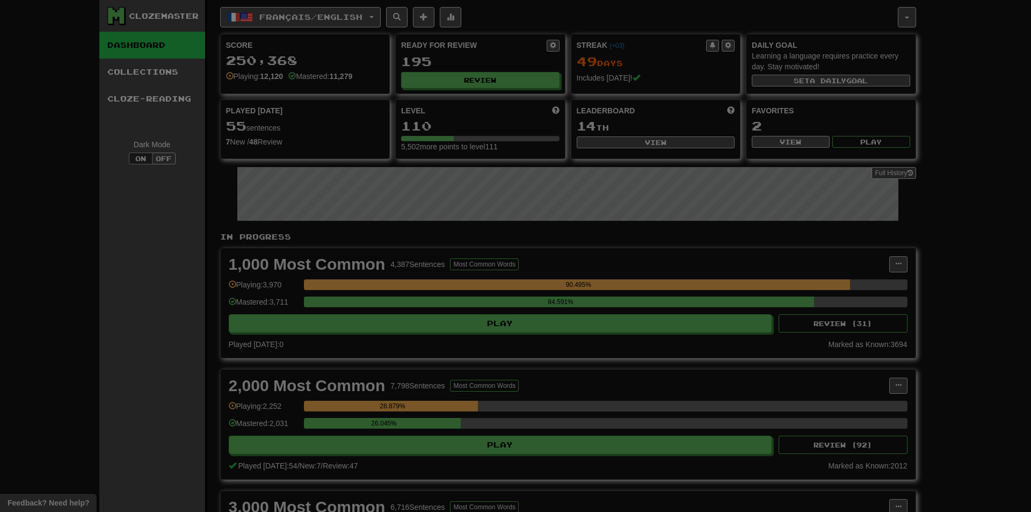
select select "**"
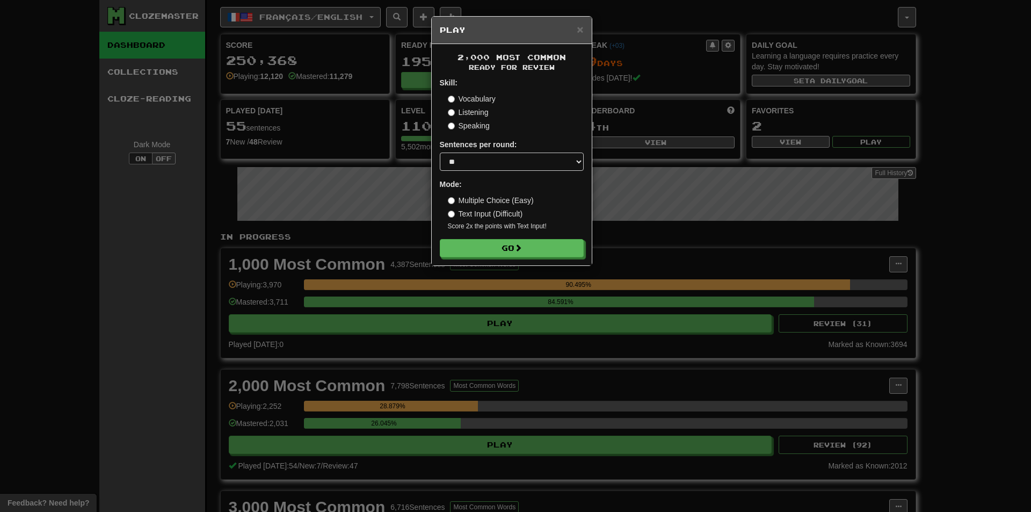
click at [525, 261] on div "2,000 Most Common Ready for Review Skill: Vocabulary Listening Speaking Sentenc…" at bounding box center [512, 154] width 160 height 221
click at [505, 253] on button "Go" at bounding box center [512, 249] width 144 height 18
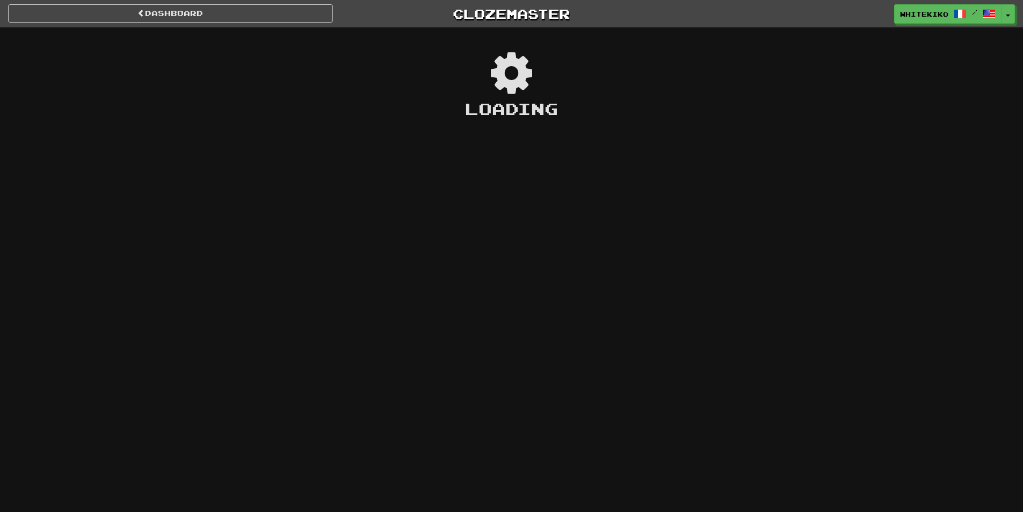
click at [176, 509] on div "Dashboard Clozemaster whitekiko / Toggle Dropdown Dashboard Leaderboard Activit…" at bounding box center [511, 256] width 1023 height 512
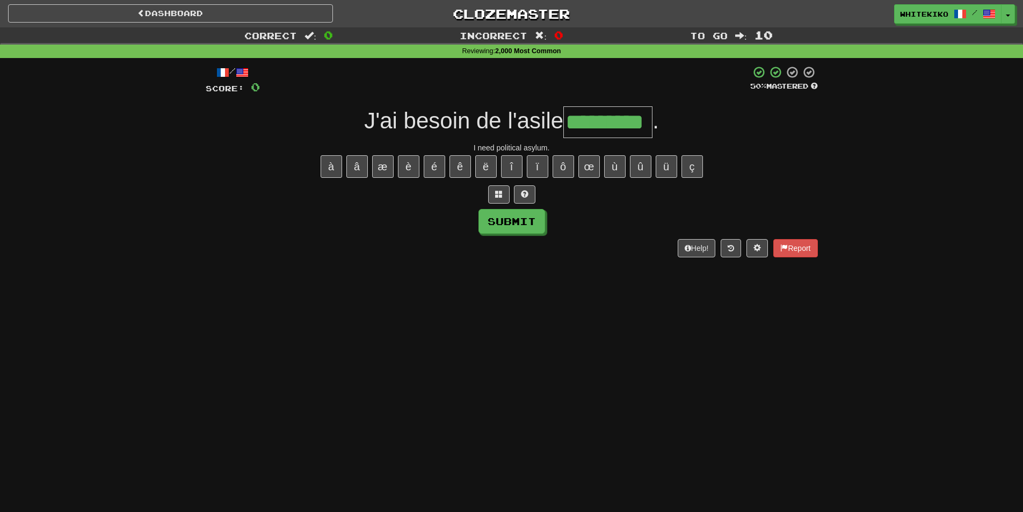
type input "*********"
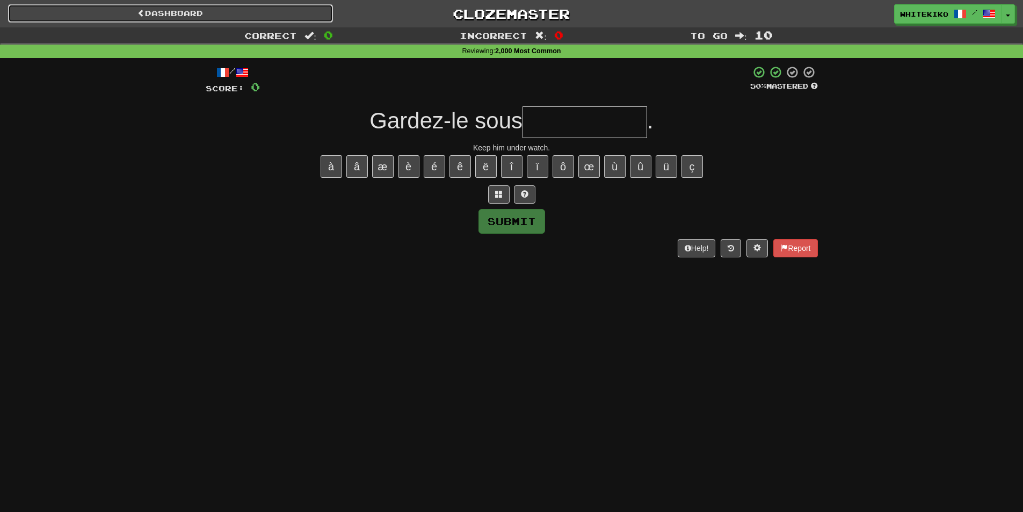
click at [234, 21] on link "Dashboard" at bounding box center [170, 13] width 325 height 18
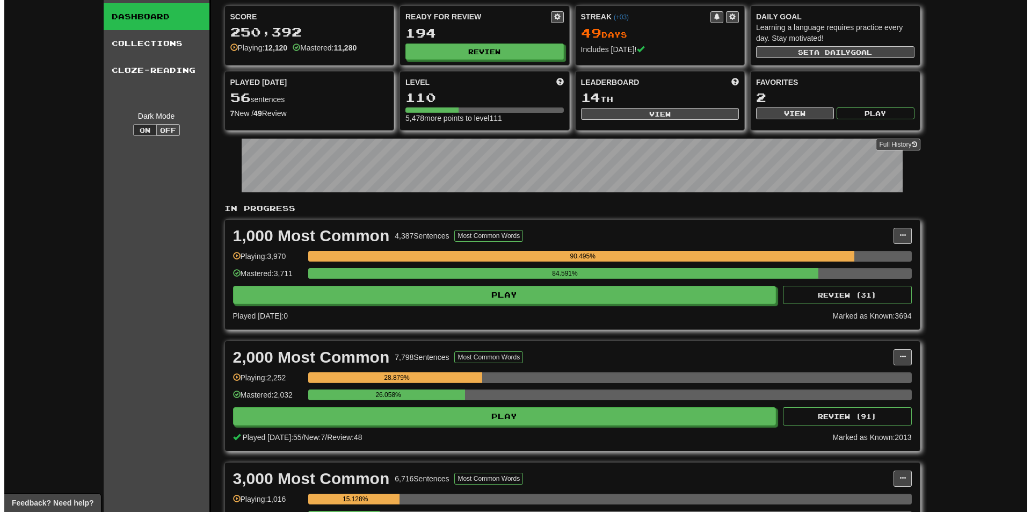
scroll to position [107, 0]
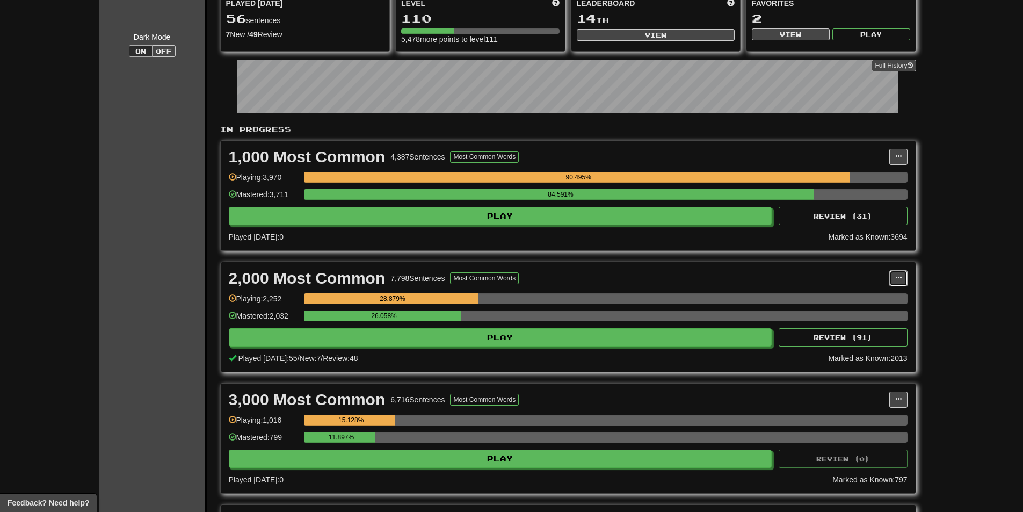
click at [901, 284] on button at bounding box center [898, 278] width 18 height 16
click at [871, 303] on link "Manage Sentences" at bounding box center [850, 298] width 111 height 14
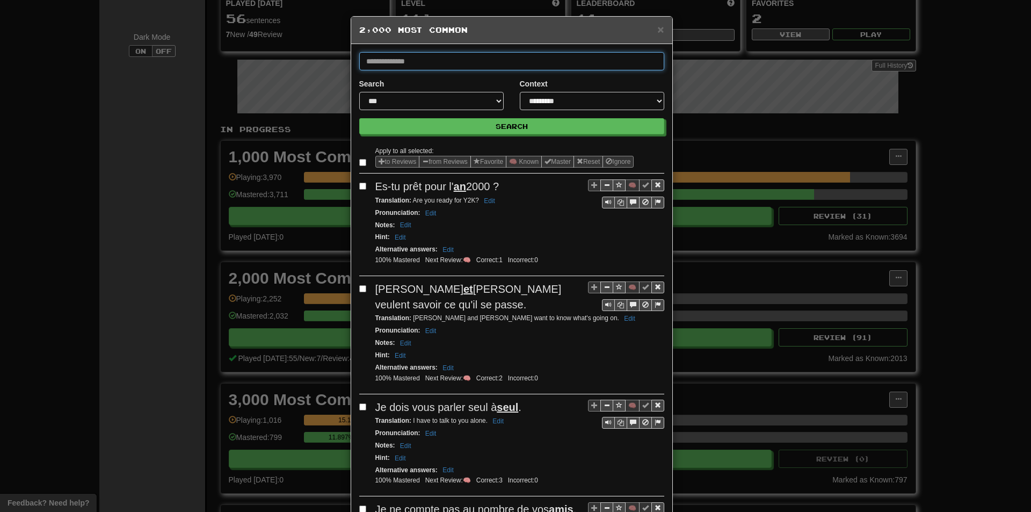
click at [576, 62] on input "text" at bounding box center [511, 61] width 305 height 18
type input "*********"
click at [359, 118] on button "Search" at bounding box center [511, 126] width 305 height 16
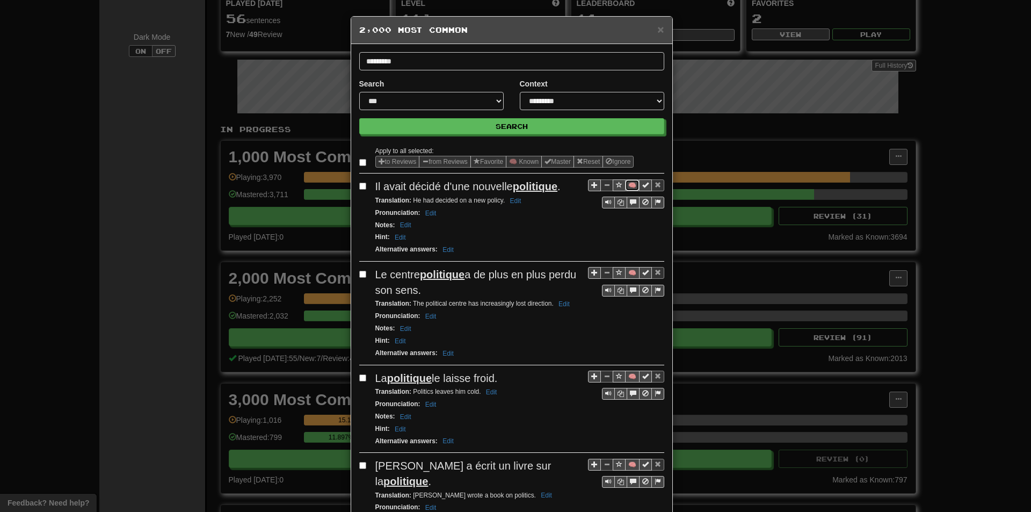
click at [629, 184] on button "🧠" at bounding box center [632, 185] width 14 height 12
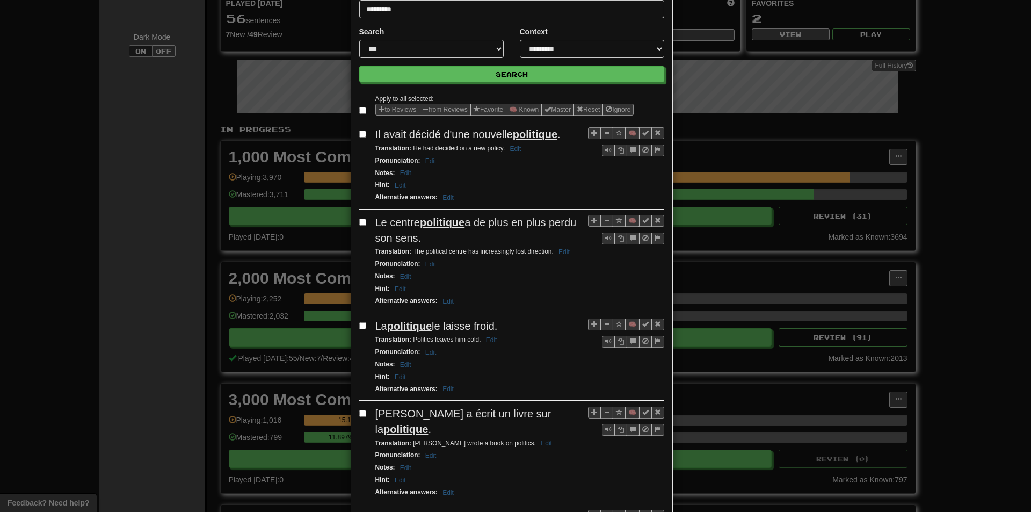
scroll to position [54, 0]
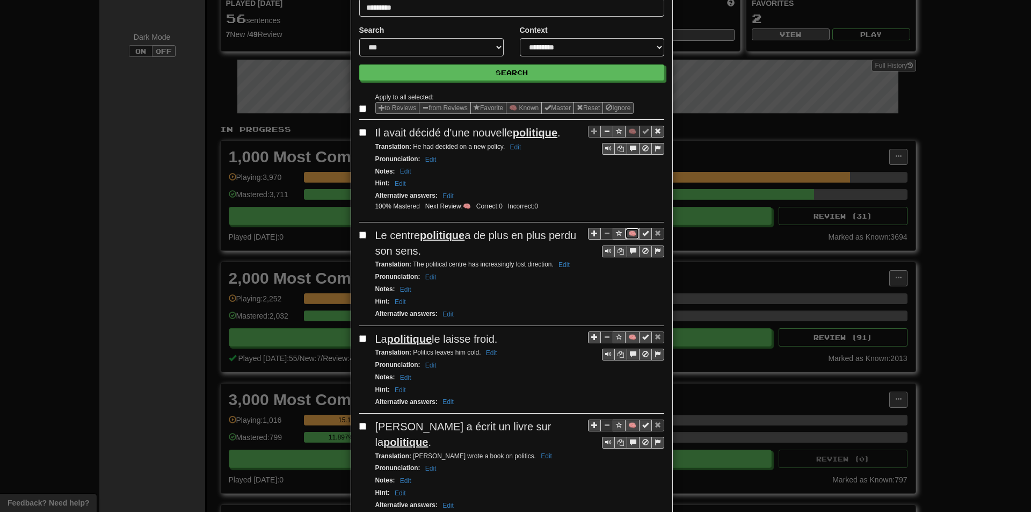
click at [626, 234] on button "🧠" at bounding box center [632, 234] width 14 height 12
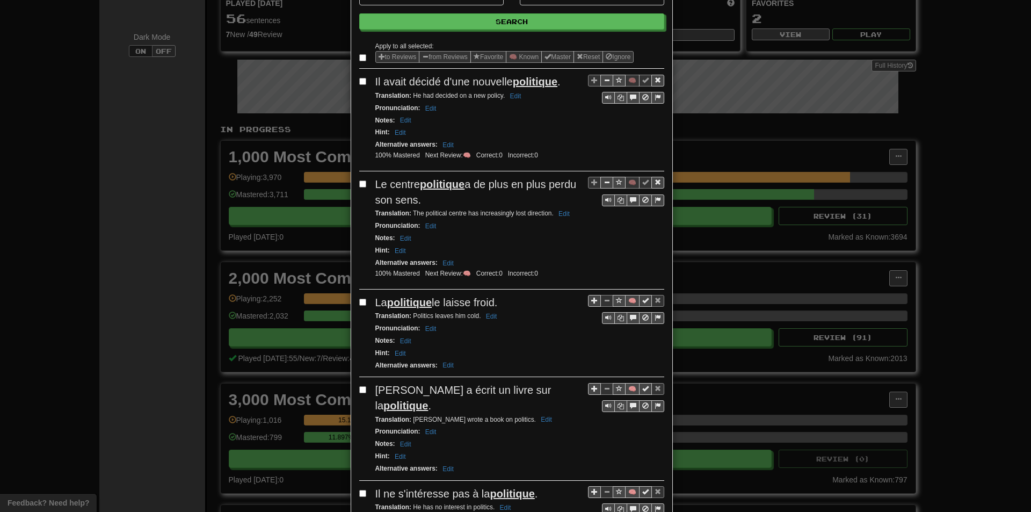
scroll to position [107, 0]
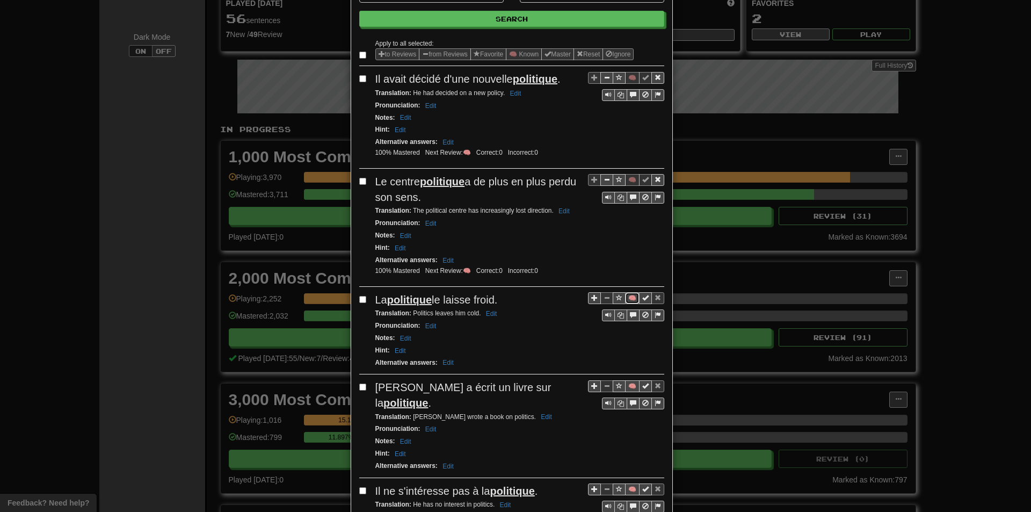
click at [627, 300] on button "🧠" at bounding box center [632, 298] width 14 height 12
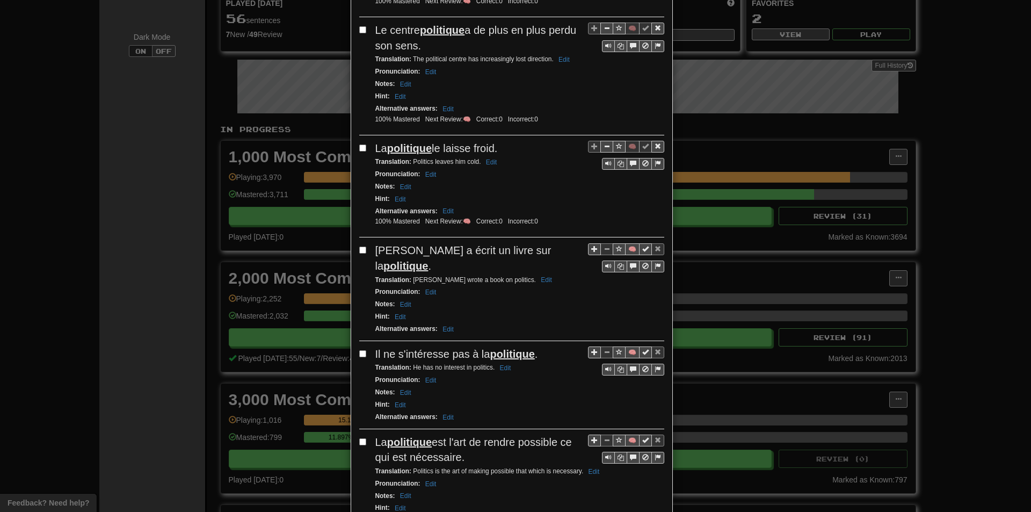
scroll to position [269, 0]
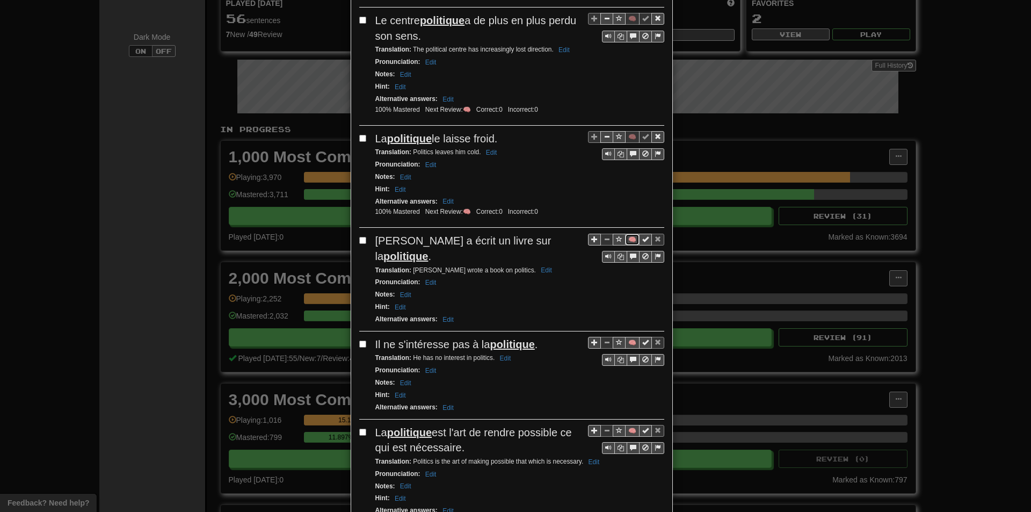
click at [625, 238] on button "🧠" at bounding box center [632, 240] width 14 height 12
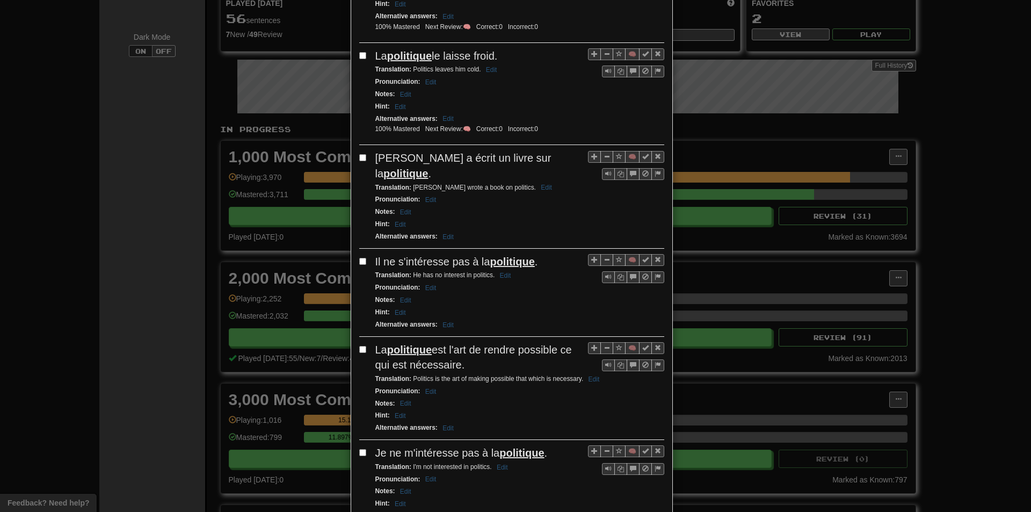
scroll to position [376, 0]
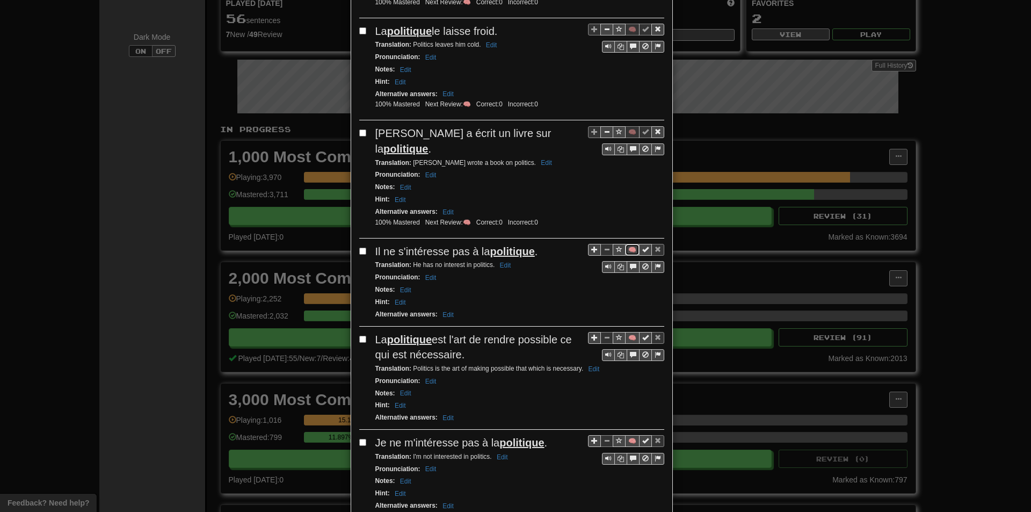
click at [632, 252] on button "🧠" at bounding box center [632, 250] width 14 height 12
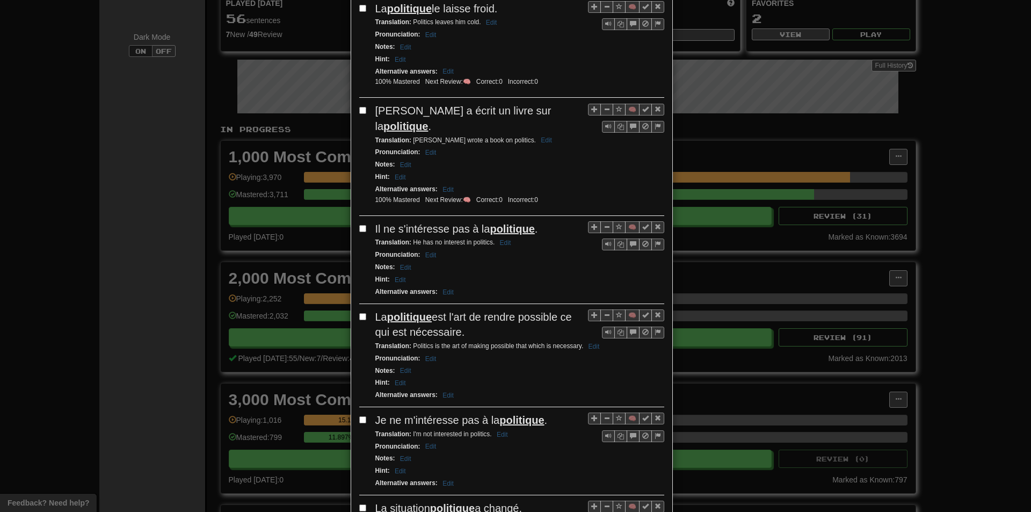
scroll to position [430, 0]
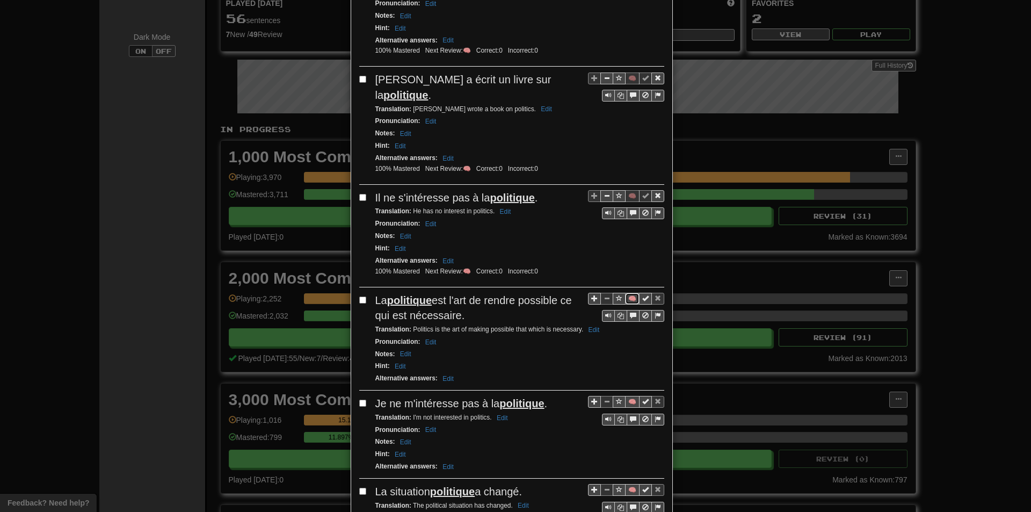
click at [627, 302] on button "🧠" at bounding box center [632, 299] width 14 height 12
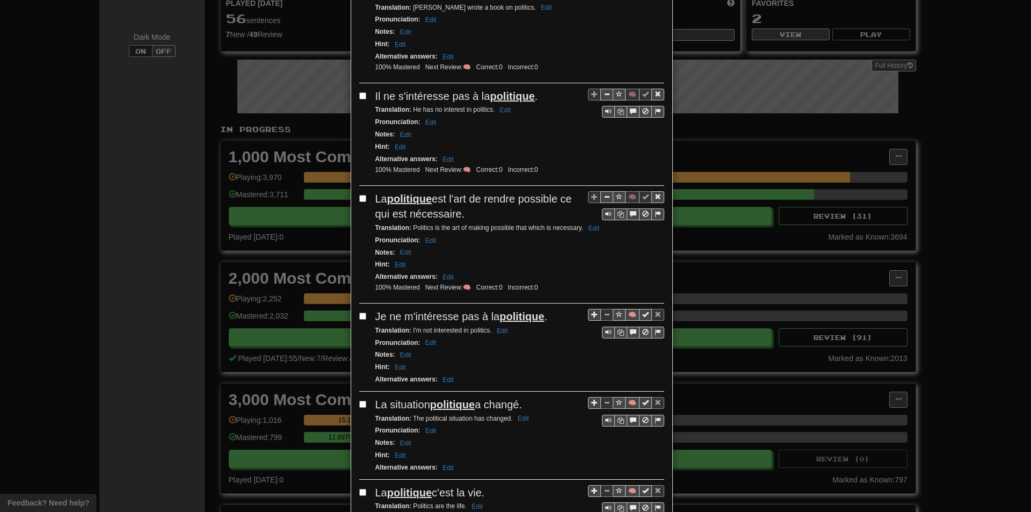
scroll to position [537, 0]
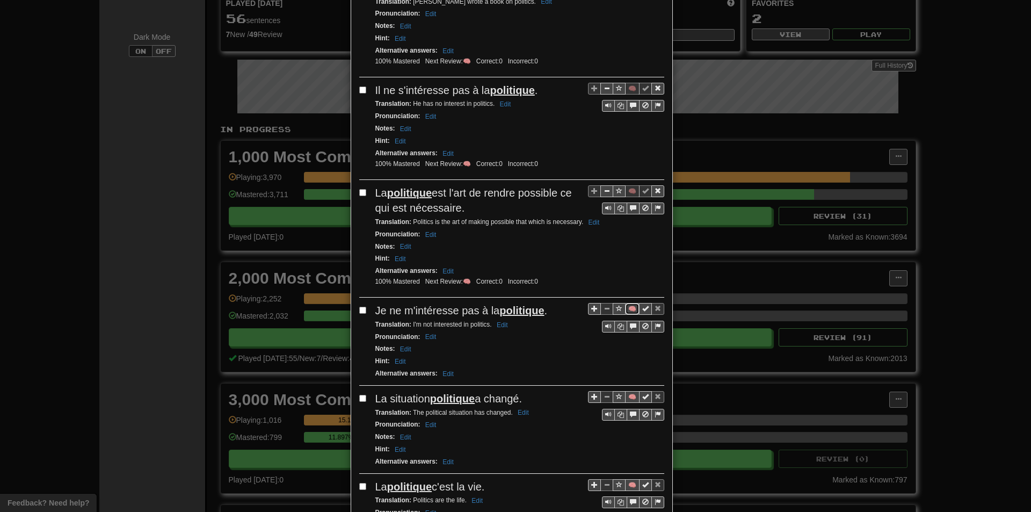
click at [628, 309] on button "🧠" at bounding box center [632, 309] width 14 height 12
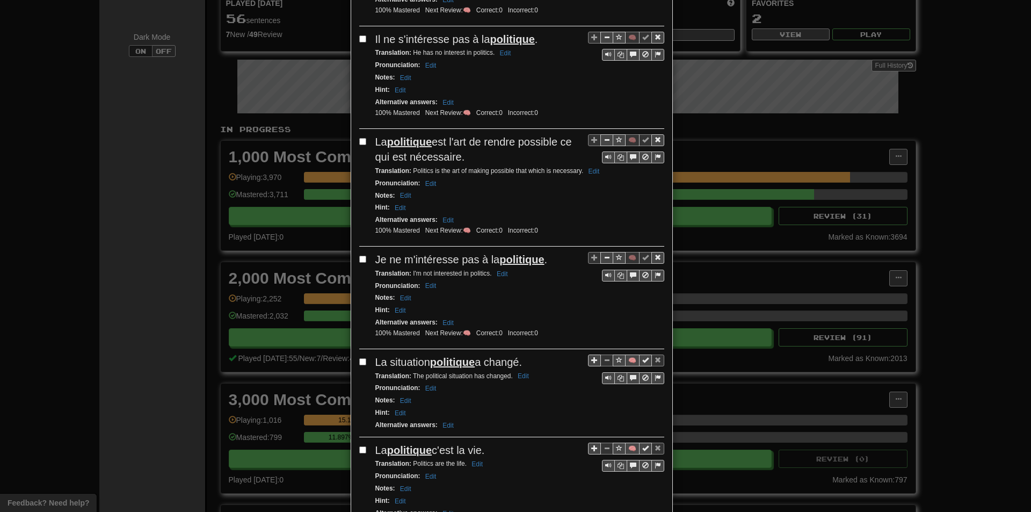
scroll to position [591, 0]
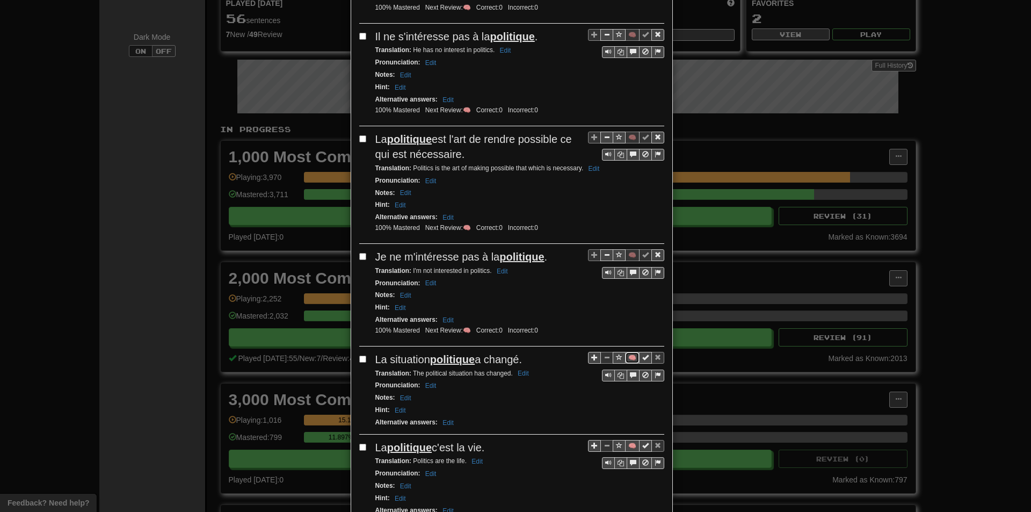
click at [630, 356] on button "🧠" at bounding box center [632, 358] width 14 height 12
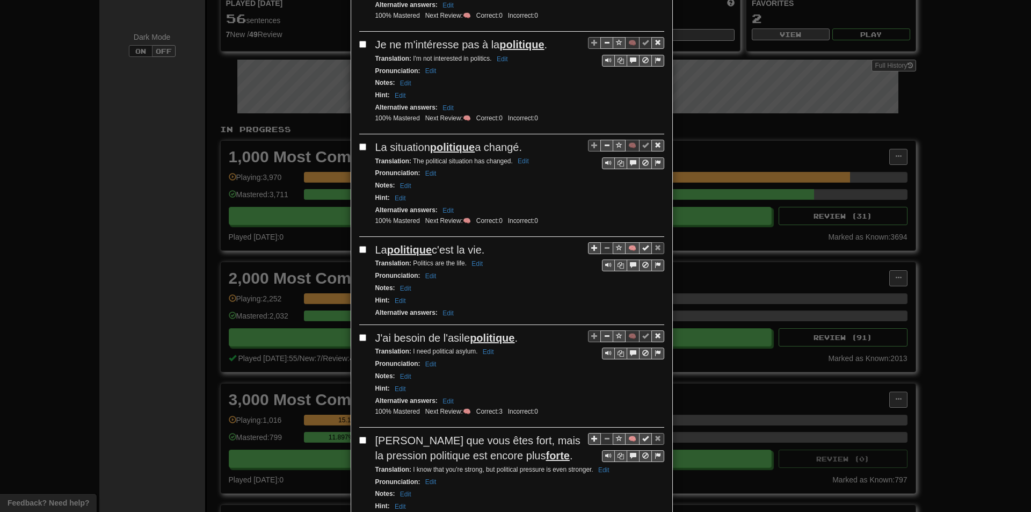
scroll to position [806, 0]
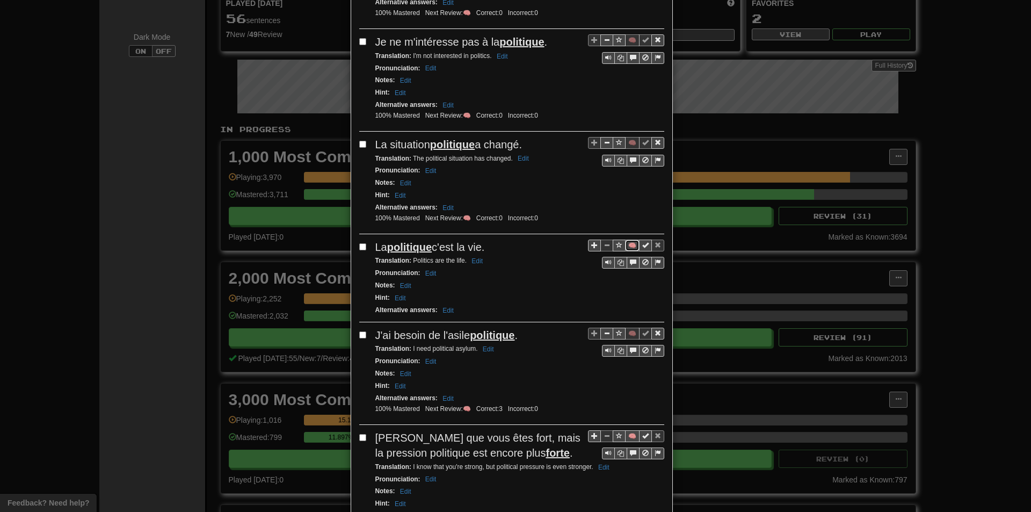
click at [627, 246] on button "🧠" at bounding box center [632, 246] width 14 height 12
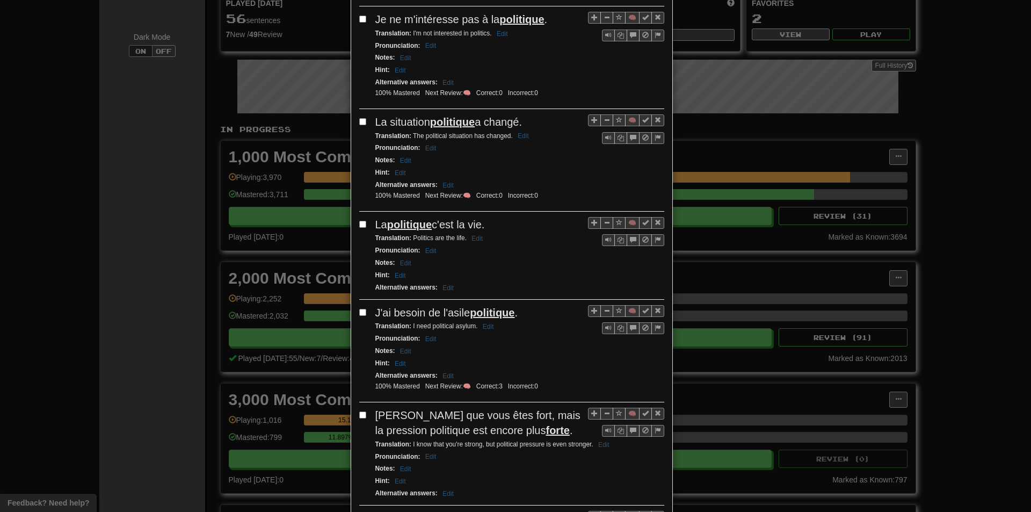
scroll to position [859, 0]
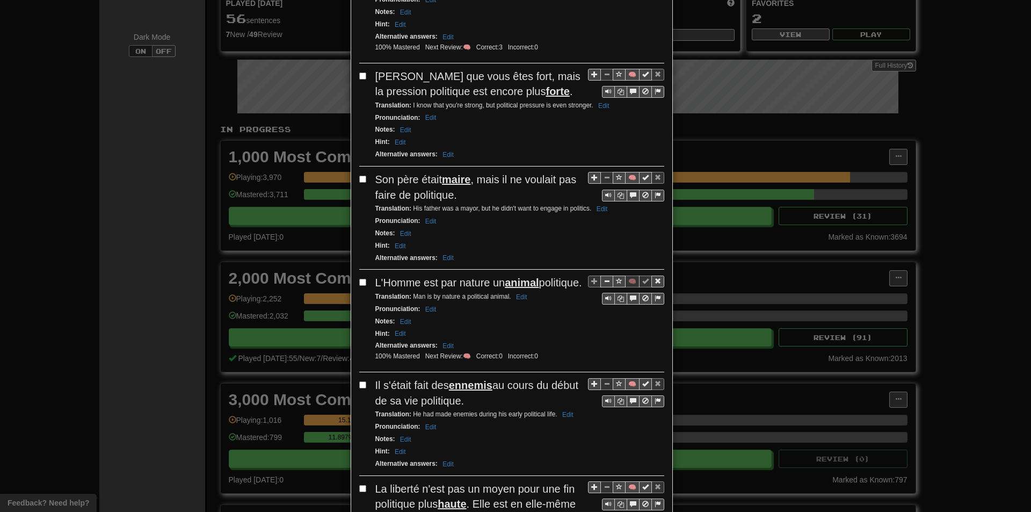
drag, startPoint x: 503, startPoint y: 316, endPoint x: 541, endPoint y: 155, distance: 165.6
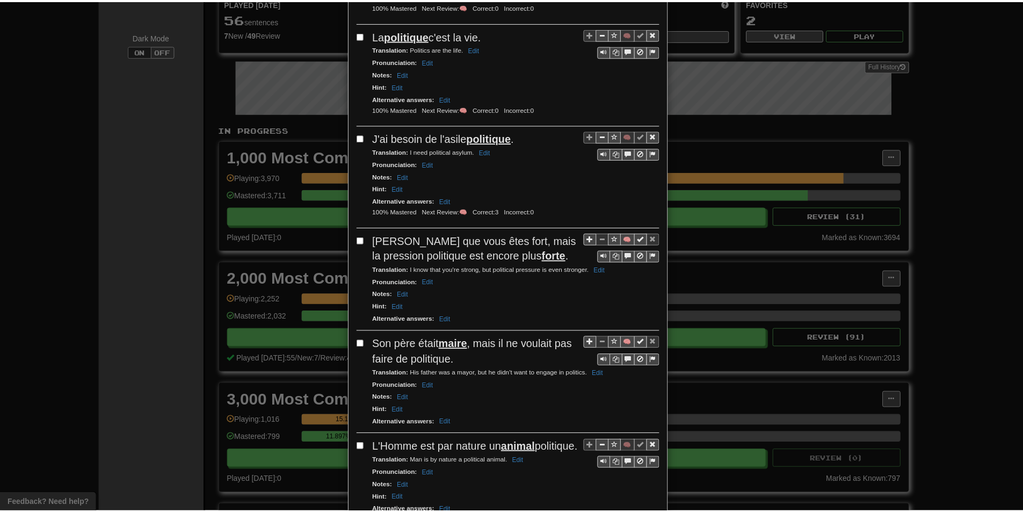
scroll to position [0, 0]
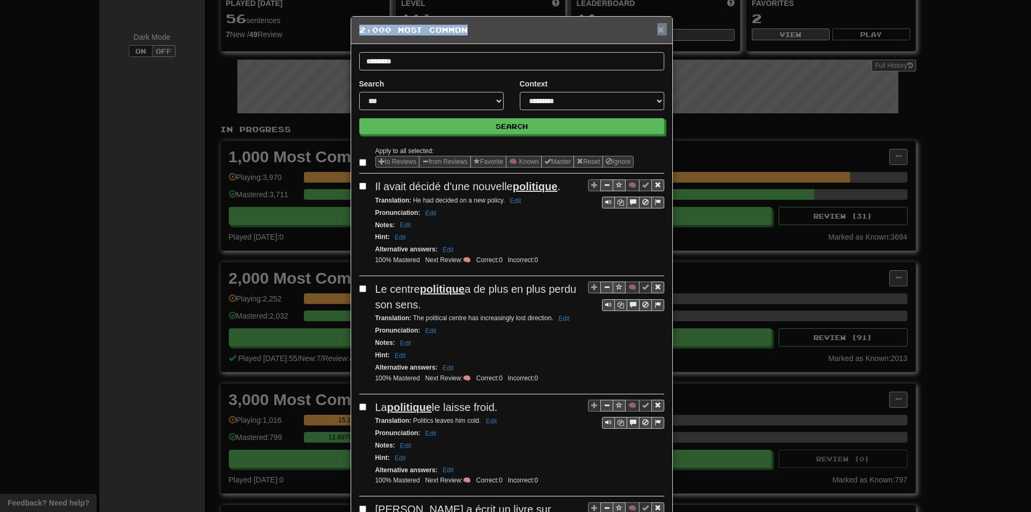
click at [656, 27] on div "× 2,000 Most Common" at bounding box center [511, 30] width 321 height 27
click at [658, 27] on span "×" at bounding box center [660, 29] width 6 height 12
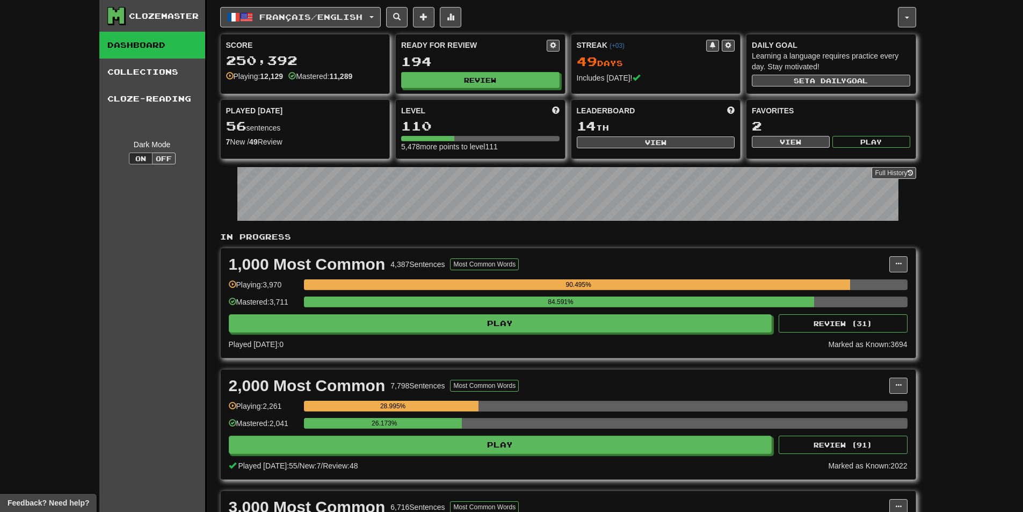
click at [498, 89] on div "Ready for Review 194 Review" at bounding box center [480, 63] width 169 height 59
click at [495, 84] on button "Review" at bounding box center [481, 80] width 158 height 16
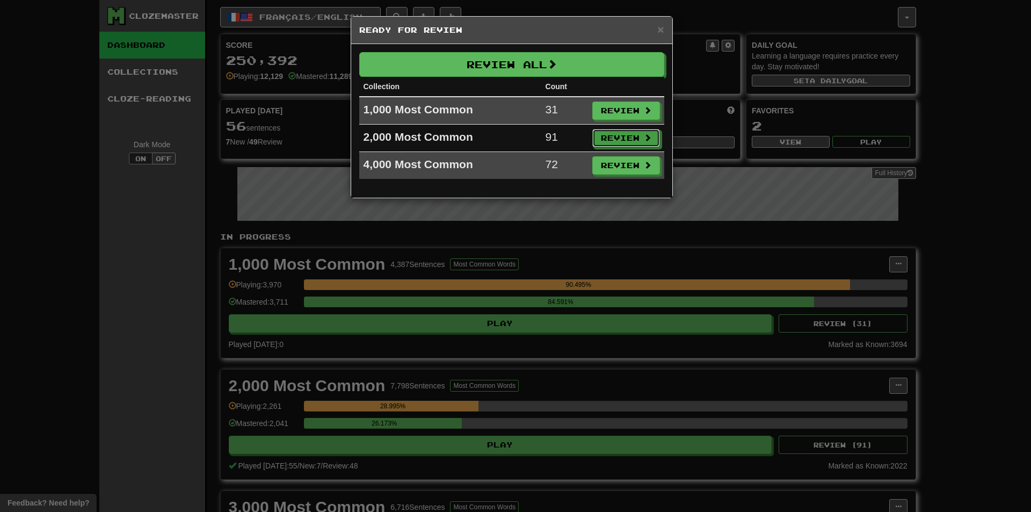
drag, startPoint x: 615, startPoint y: 140, endPoint x: 571, endPoint y: 177, distance: 57.6
click at [615, 140] on button "Review" at bounding box center [626, 138] width 68 height 18
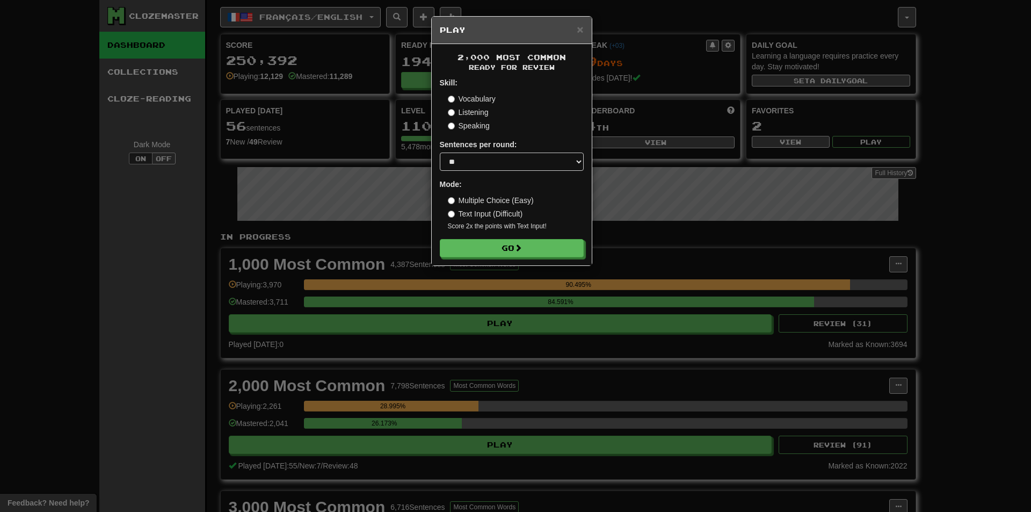
click at [513, 271] on div "× Play 2,000 Most Common Ready for Review Skill: Vocabulary Listening Speaking …" at bounding box center [515, 256] width 1031 height 512
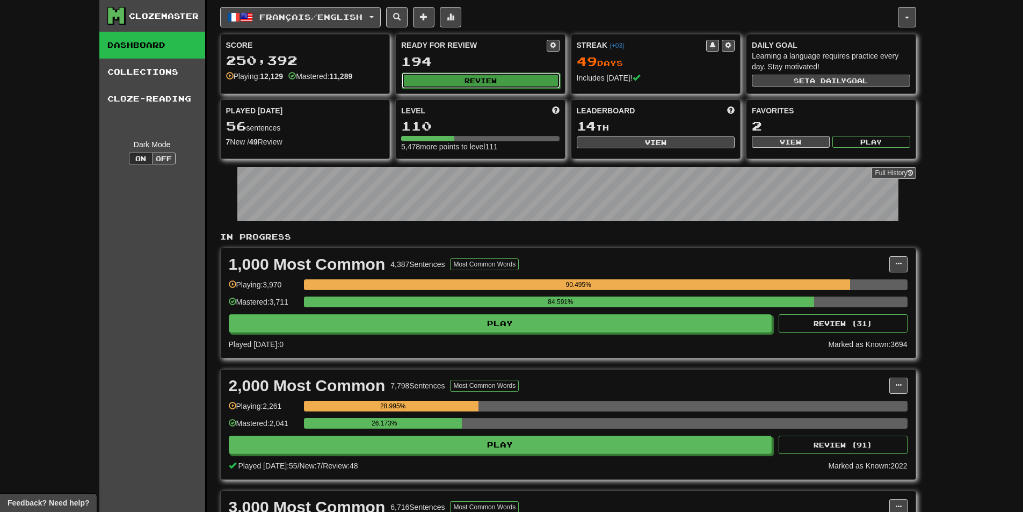
click at [523, 76] on button "Review" at bounding box center [481, 80] width 158 height 16
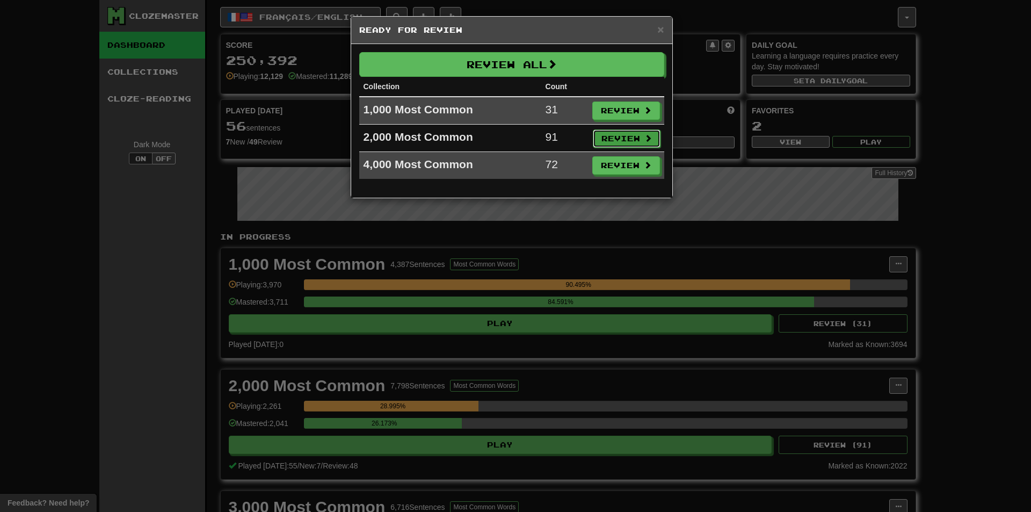
click at [596, 137] on button "Review" at bounding box center [627, 138] width 68 height 18
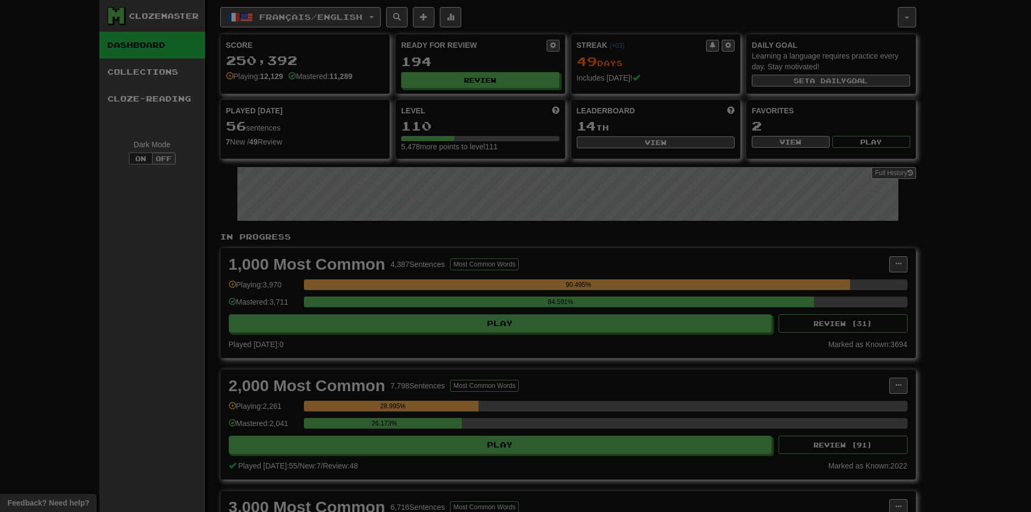
select select "**"
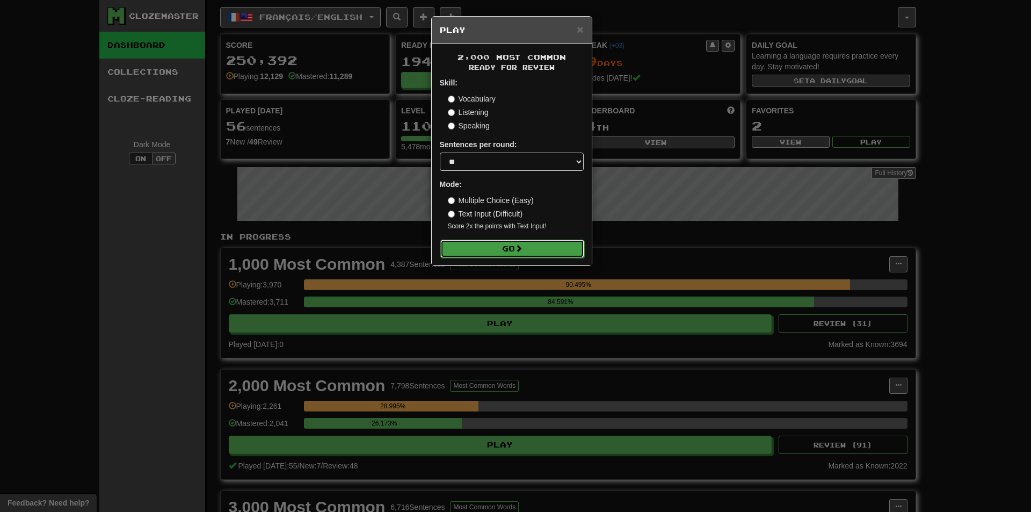
click at [528, 255] on button "Go" at bounding box center [512, 249] width 144 height 18
click at [796, 258] on div "× Play 2,000 Most Common Ready for Review Skill: Vocabulary Listening Speaking …" at bounding box center [515, 256] width 1031 height 512
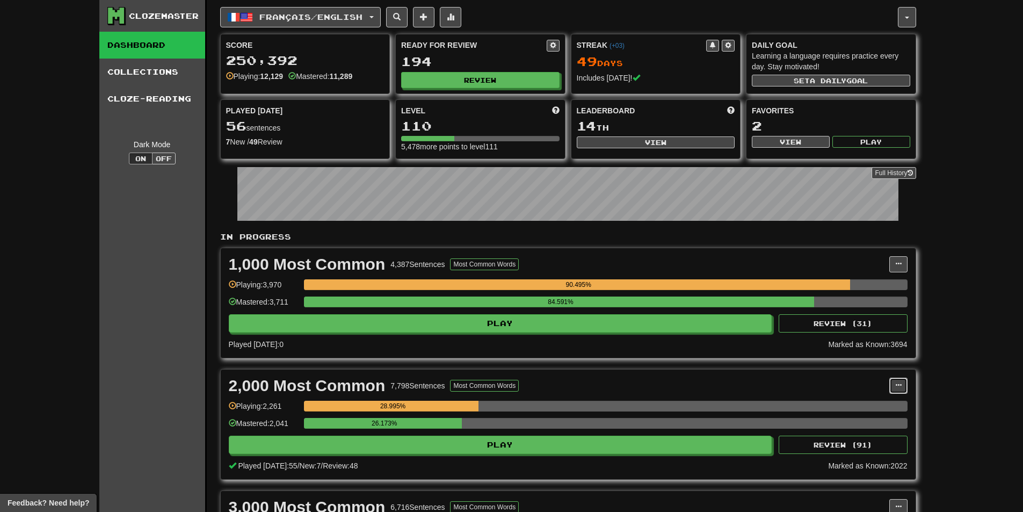
click at [898, 379] on button at bounding box center [898, 386] width 18 height 16
click at [871, 399] on link "Manage Sentences" at bounding box center [850, 405] width 111 height 14
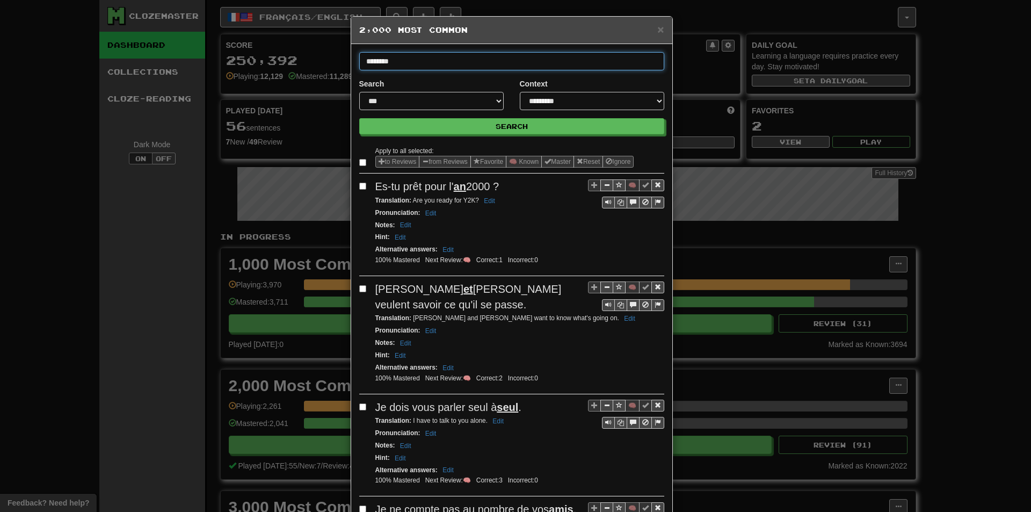
type input "********"
click at [359, 118] on button "Search" at bounding box center [511, 126] width 305 height 16
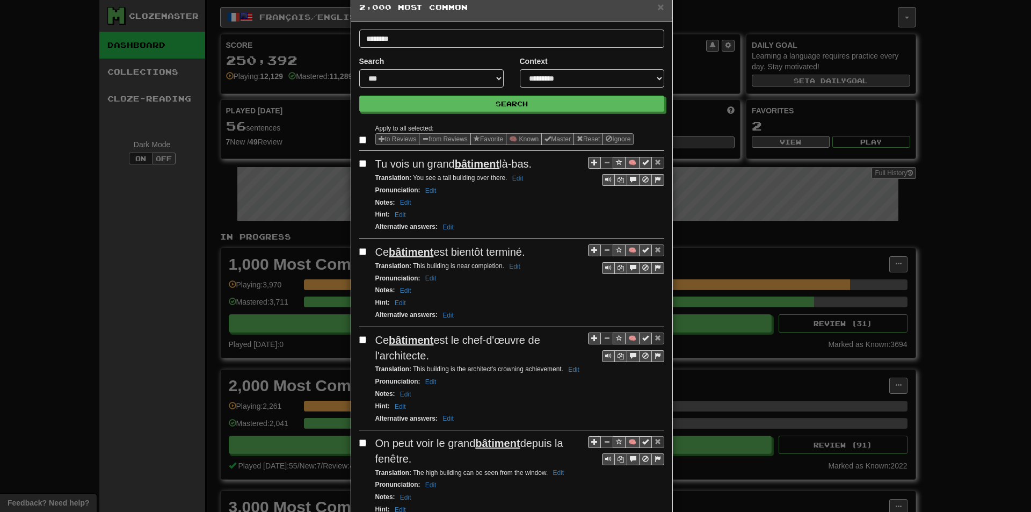
scroll to position [54, 0]
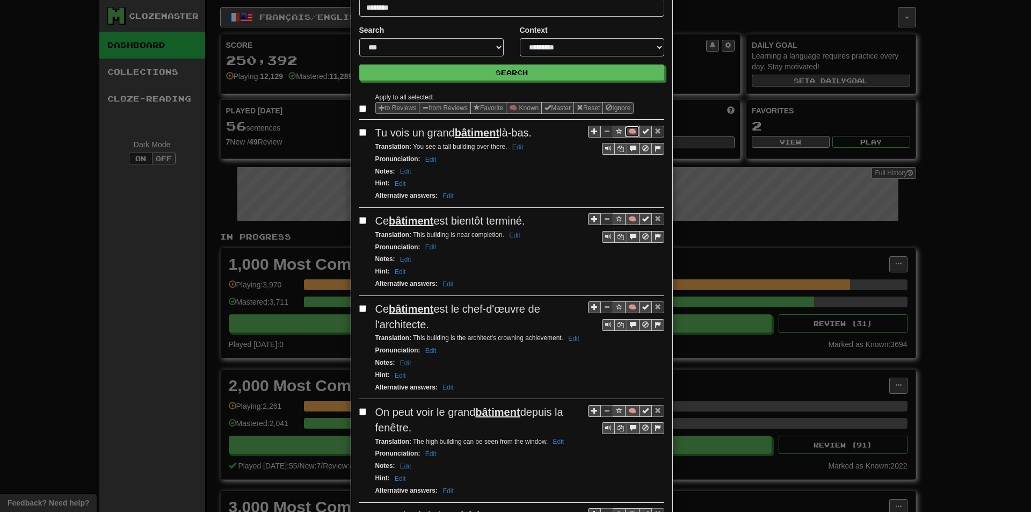
click at [626, 128] on button "🧠" at bounding box center [632, 132] width 14 height 12
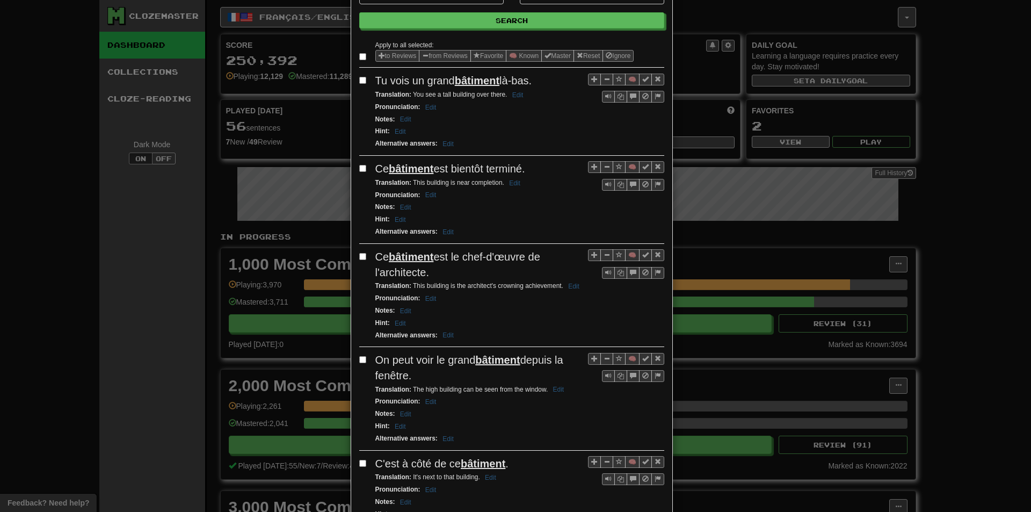
scroll to position [107, 0]
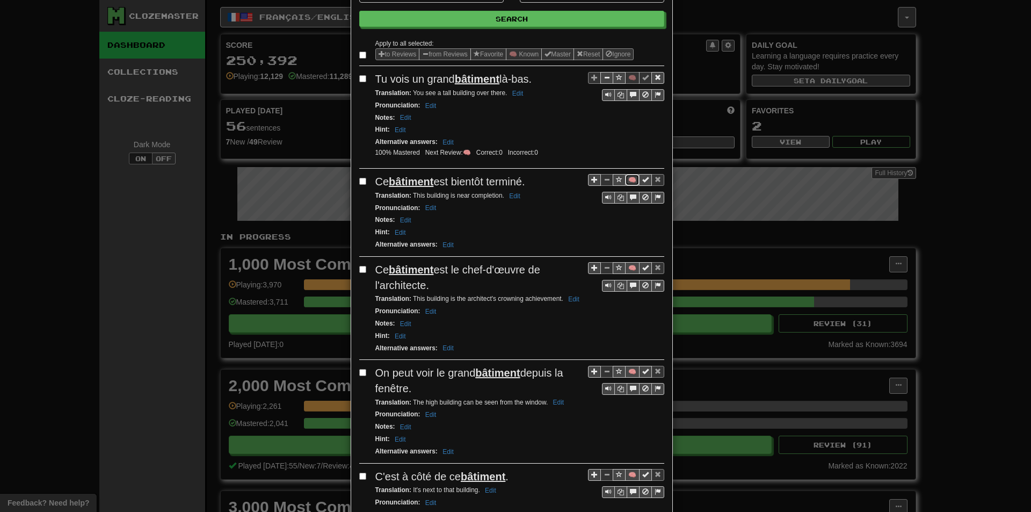
click at [625, 179] on button "🧠" at bounding box center [632, 180] width 14 height 12
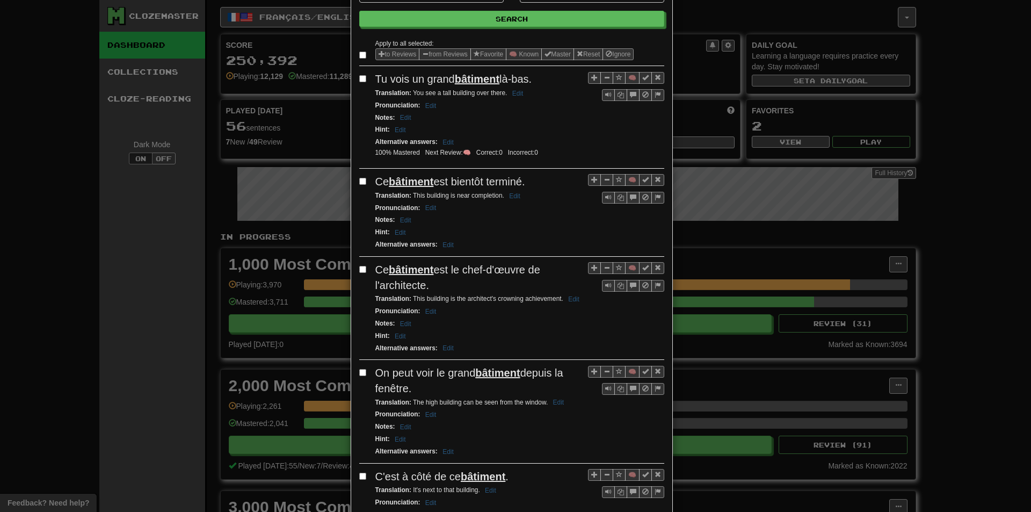
scroll to position [161, 0]
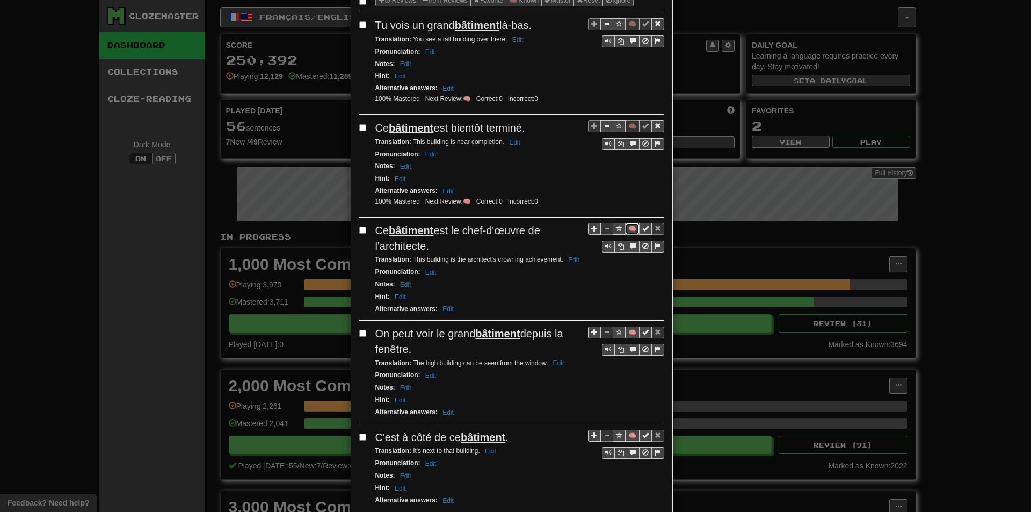
click at [625, 226] on button "🧠" at bounding box center [632, 229] width 14 height 12
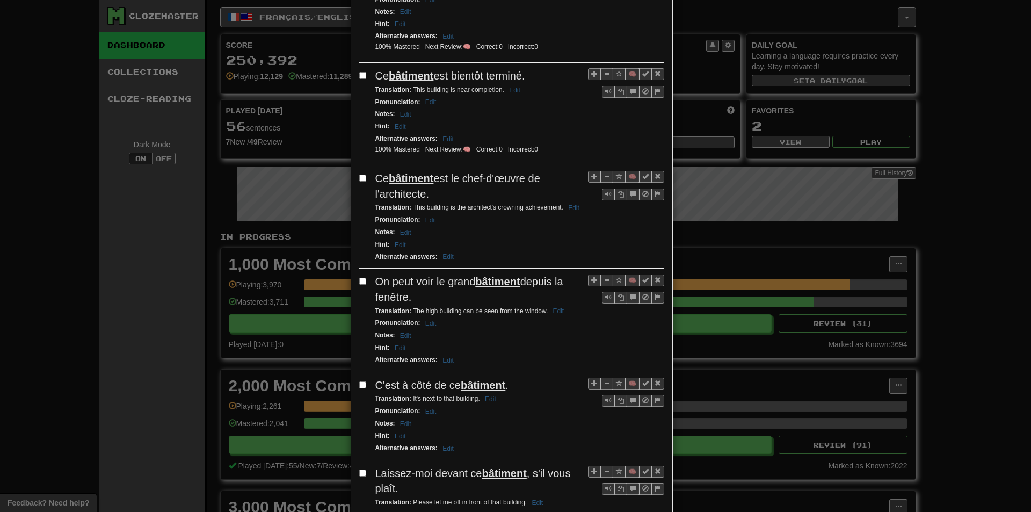
scroll to position [215, 0]
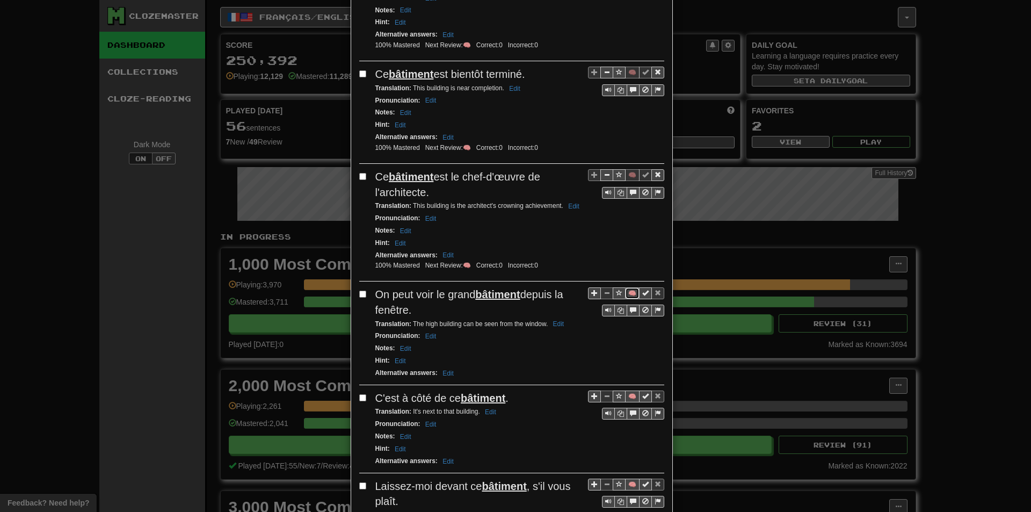
click at [625, 291] on button "🧠" at bounding box center [632, 293] width 14 height 12
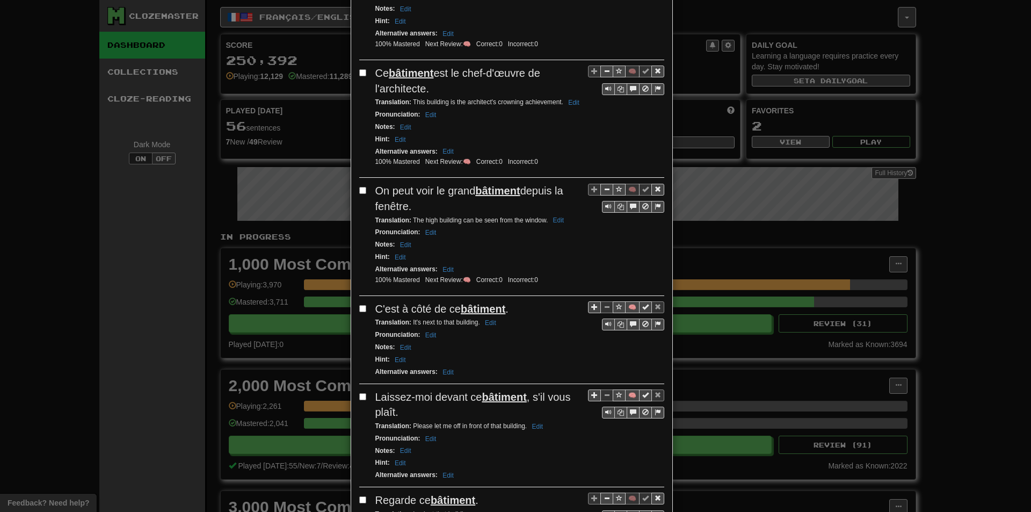
scroll to position [322, 0]
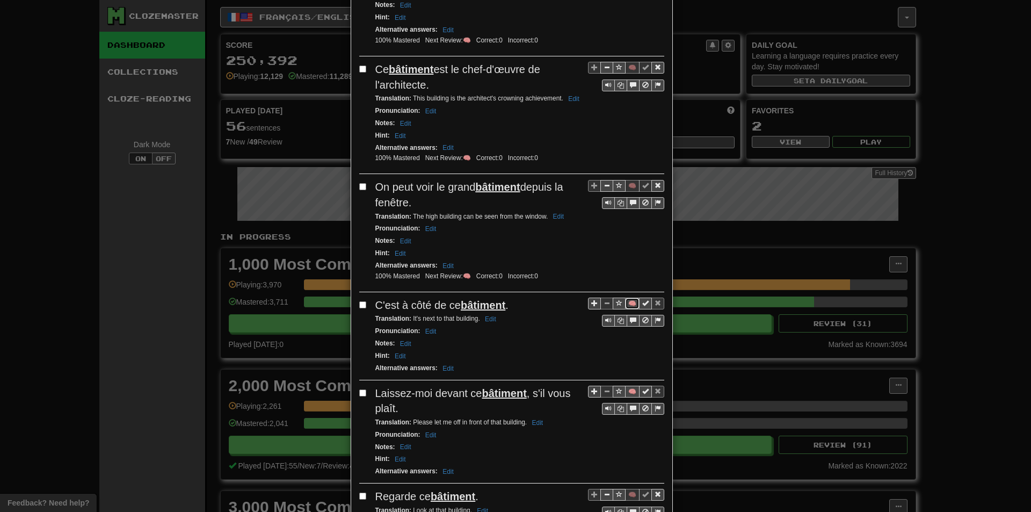
click at [625, 308] on button "🧠" at bounding box center [632, 304] width 14 height 12
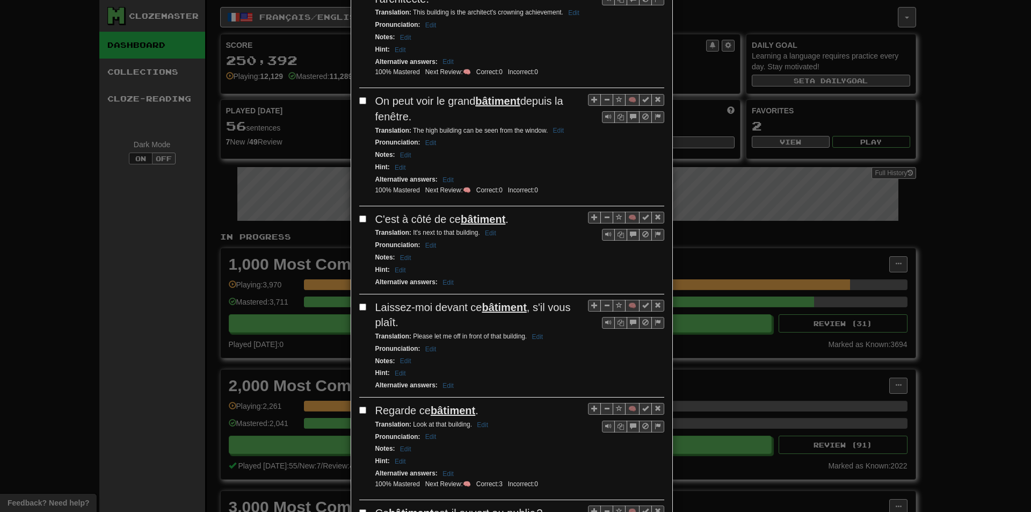
scroll to position [430, 0]
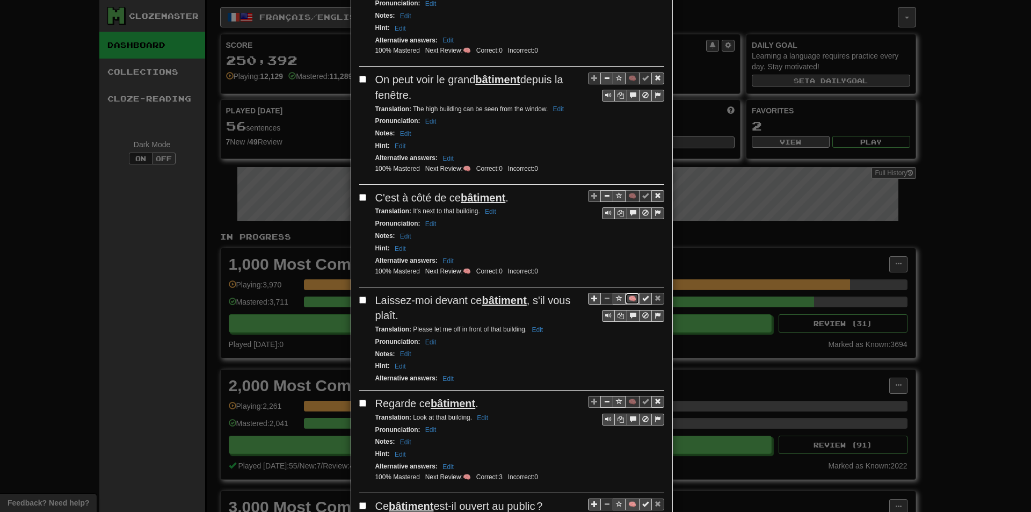
click at [625, 301] on button "🧠" at bounding box center [632, 299] width 14 height 12
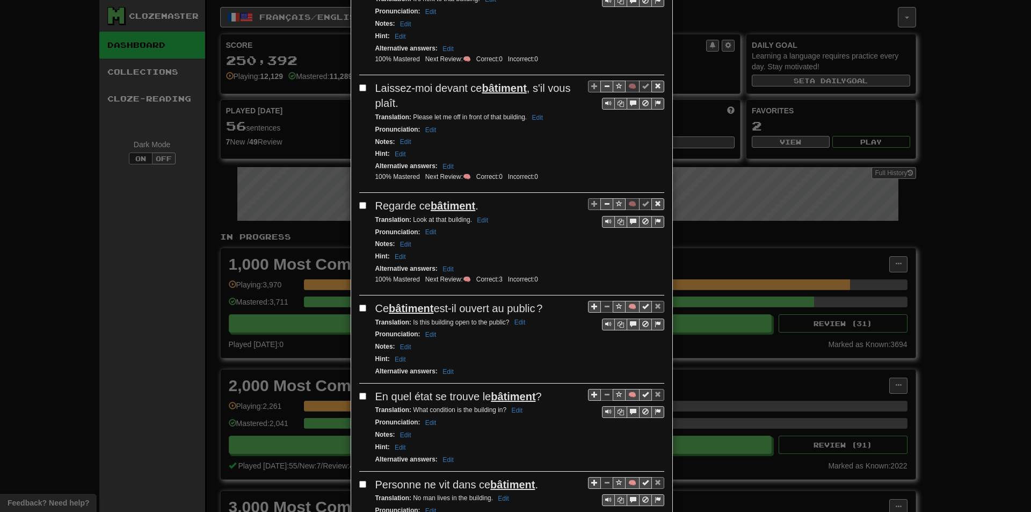
scroll to position [644, 0]
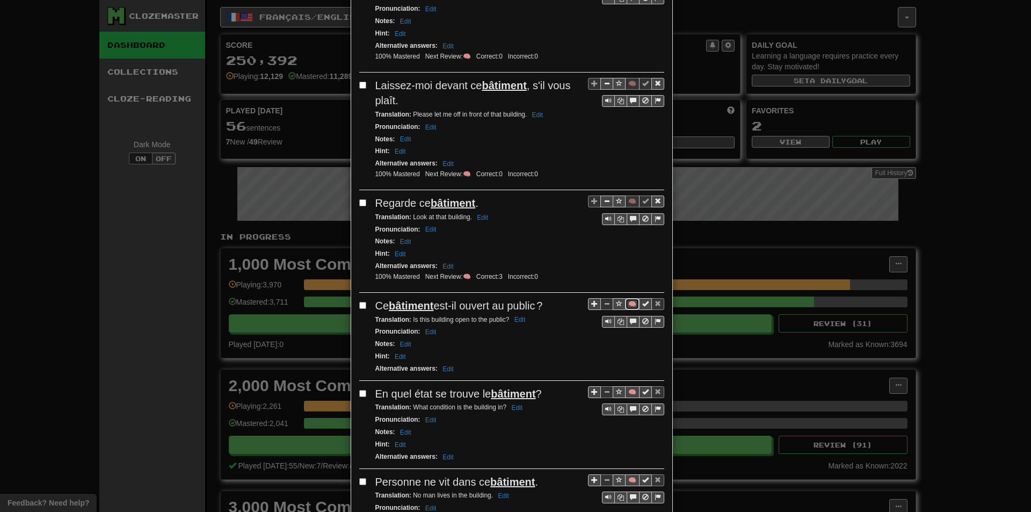
click at [627, 303] on button "🧠" at bounding box center [632, 304] width 14 height 12
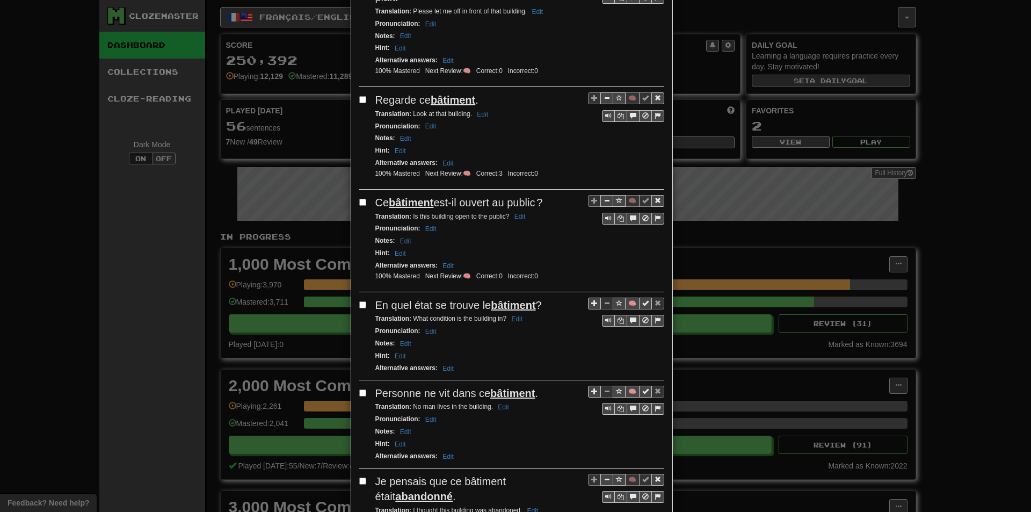
scroll to position [752, 0]
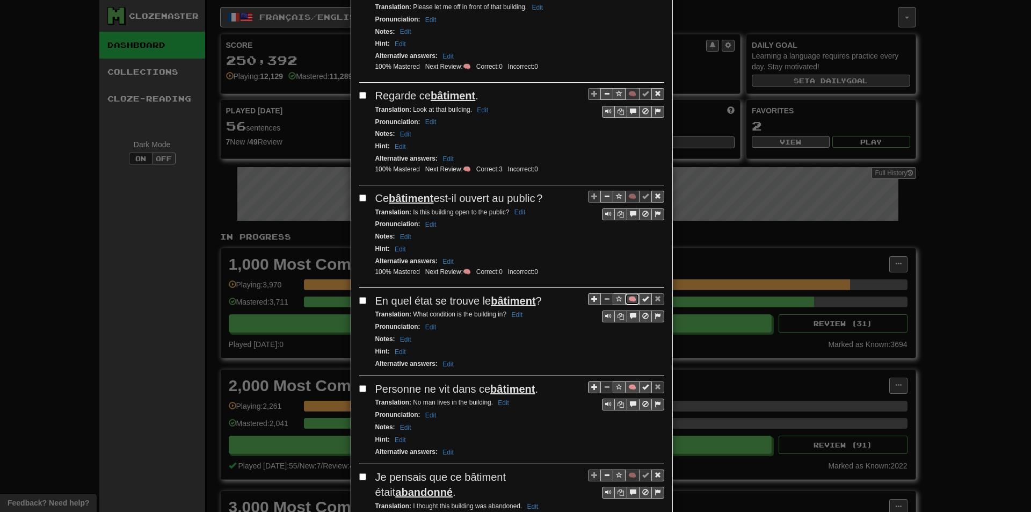
click at [627, 300] on button "🧠" at bounding box center [632, 299] width 14 height 12
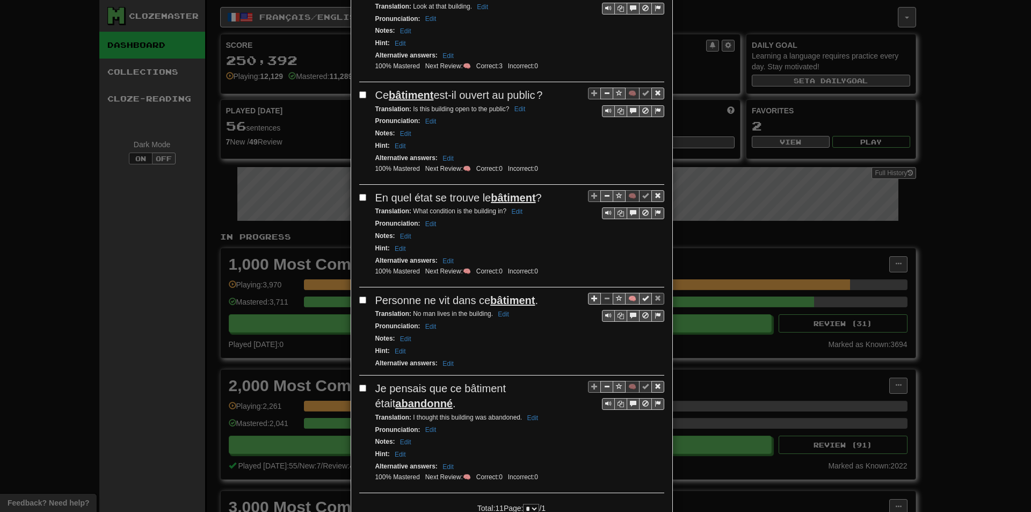
scroll to position [859, 0]
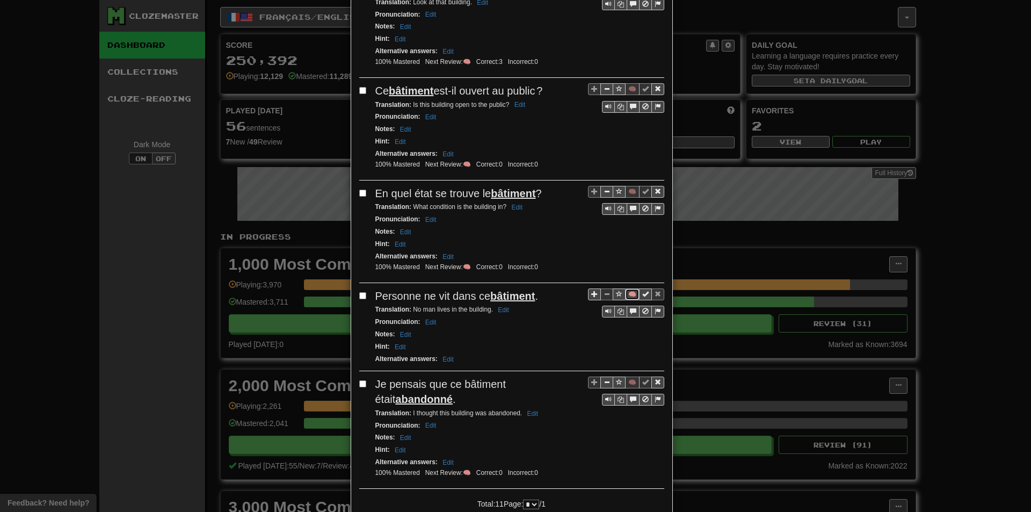
click at [628, 296] on button "🧠" at bounding box center [632, 294] width 14 height 12
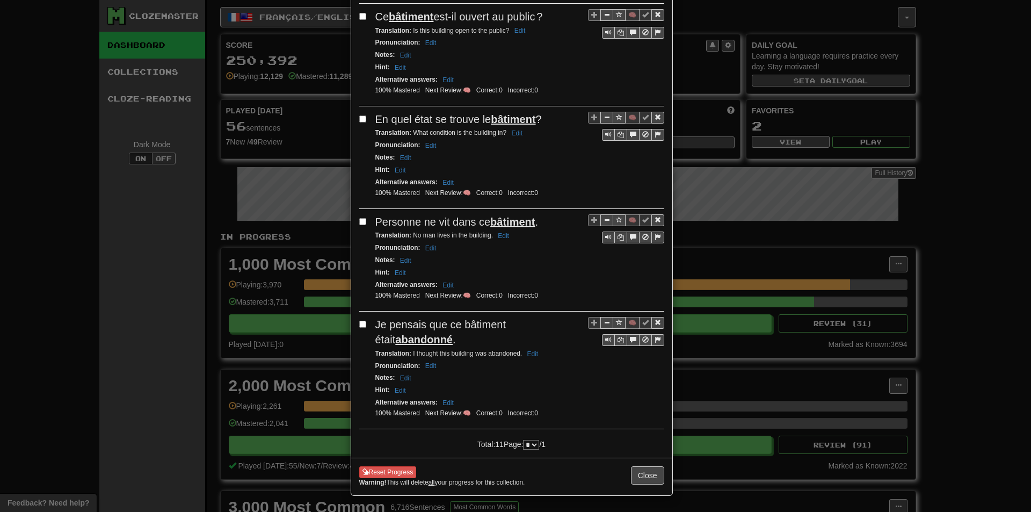
scroll to position [935, 0]
click at [649, 474] on button "Close" at bounding box center [647, 475] width 33 height 18
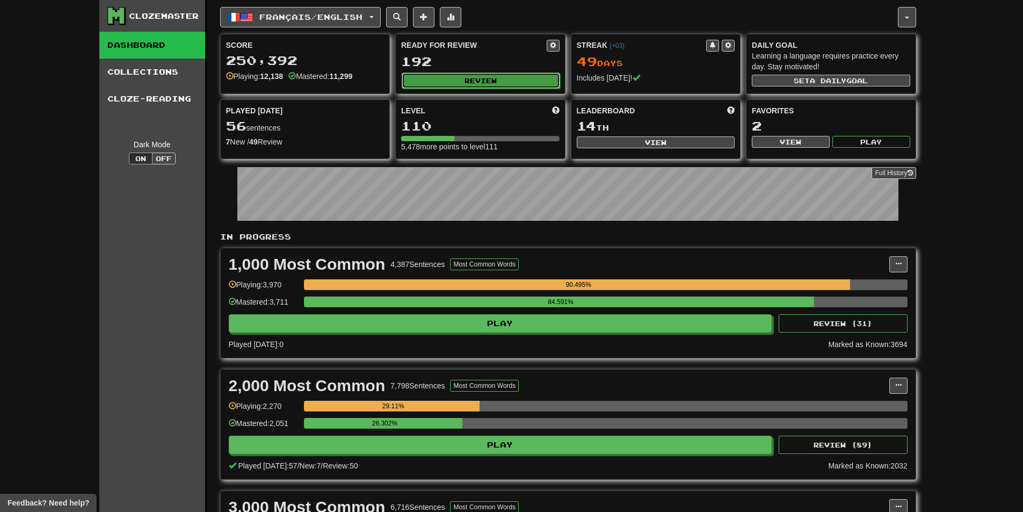
click at [473, 76] on button "Review" at bounding box center [481, 80] width 158 height 16
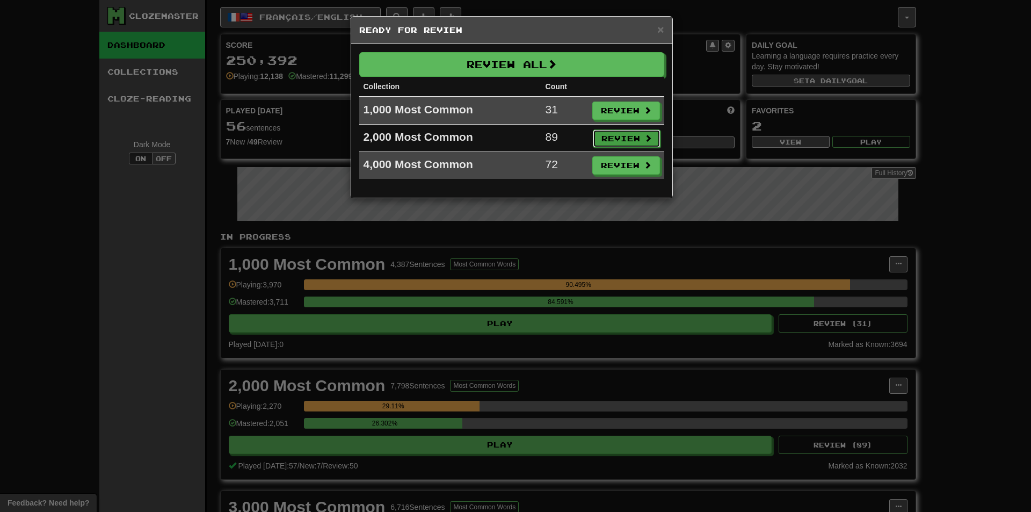
click at [622, 137] on button "Review" at bounding box center [627, 138] width 68 height 18
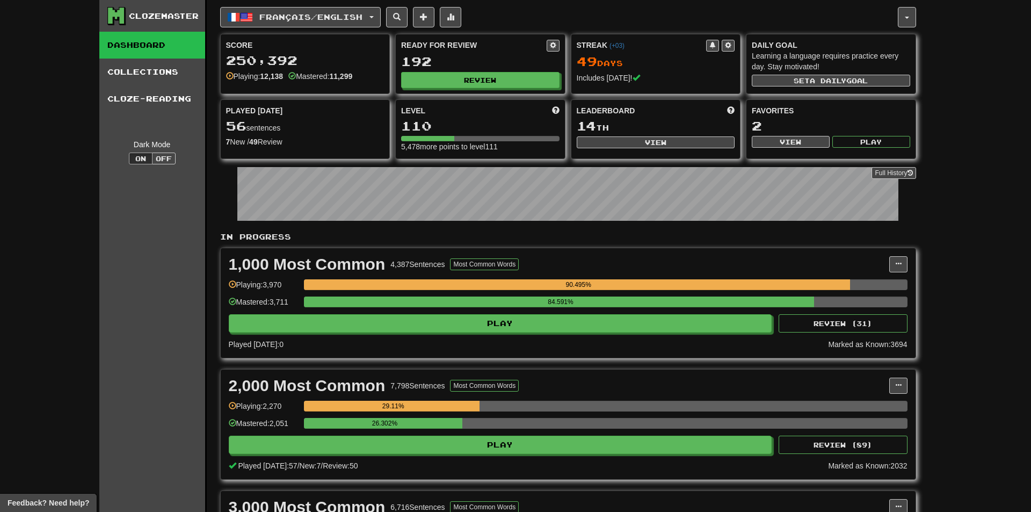
select select "**"
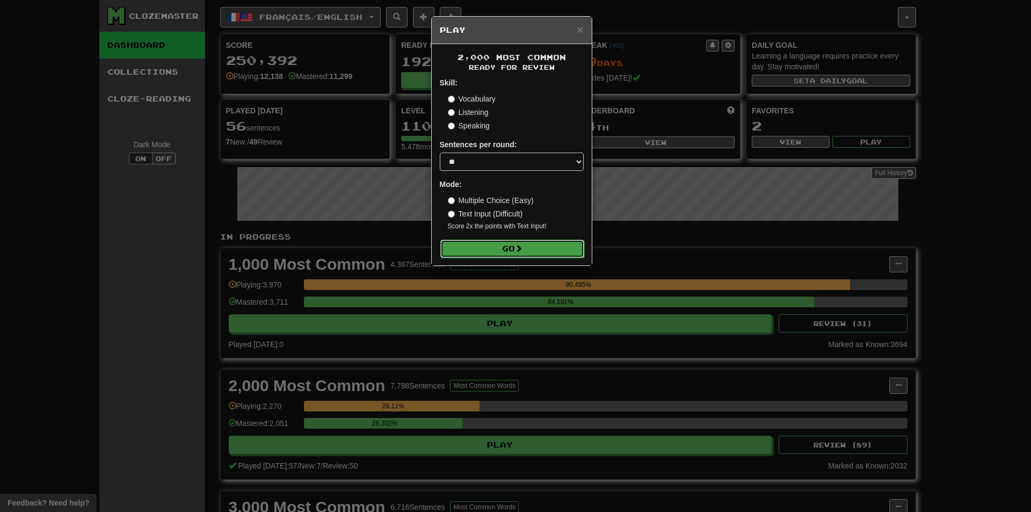
click at [507, 241] on button "Go" at bounding box center [512, 249] width 144 height 18
click at [667, 244] on div "× Play 2,000 Most Common Ready for Review Skill: Vocabulary Listening Speaking …" at bounding box center [515, 256] width 1031 height 512
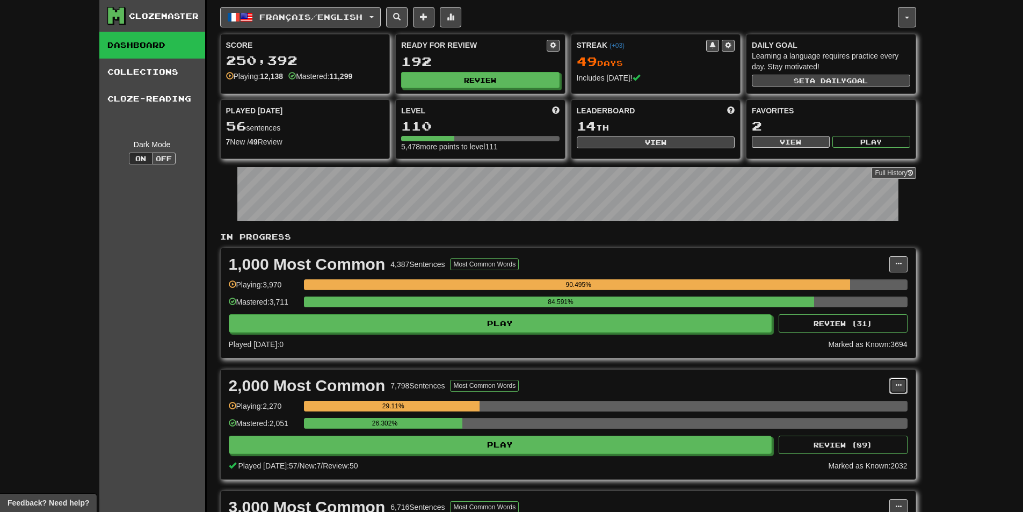
click at [896, 392] on button at bounding box center [898, 386] width 18 height 16
click at [868, 403] on span "Manage Sentences" at bounding box center [853, 405] width 65 height 9
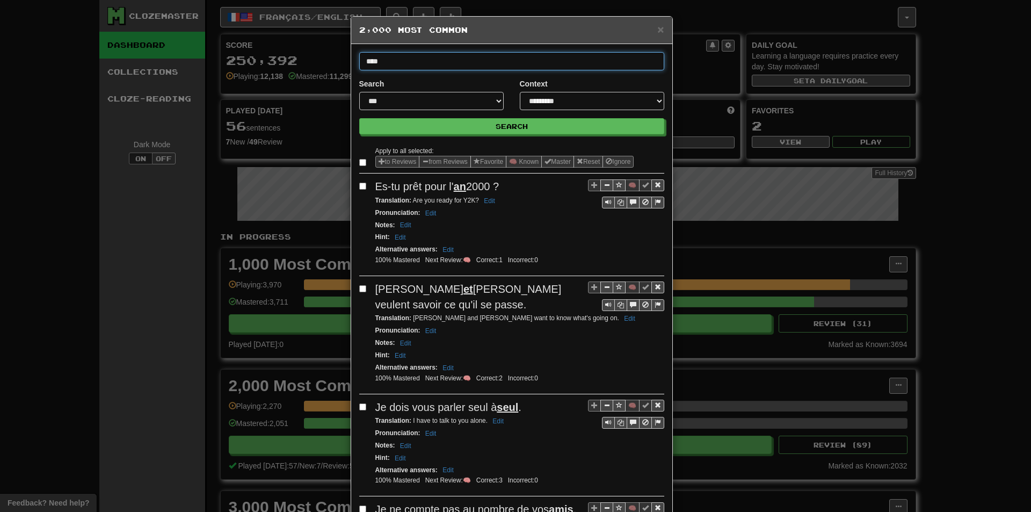
type input "*****"
type input "******"
click at [359, 118] on button "Search" at bounding box center [511, 126] width 305 height 16
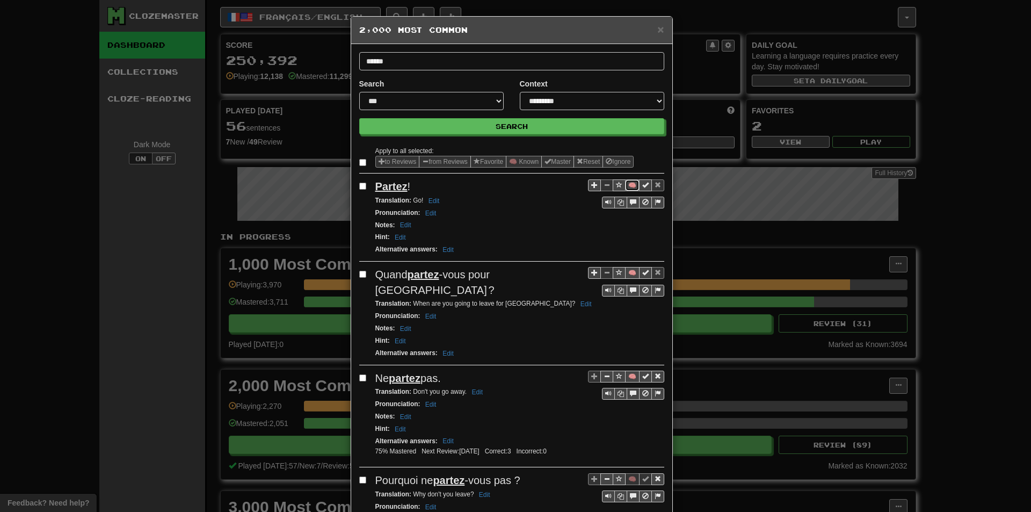
click at [626, 184] on button "🧠" at bounding box center [632, 185] width 14 height 12
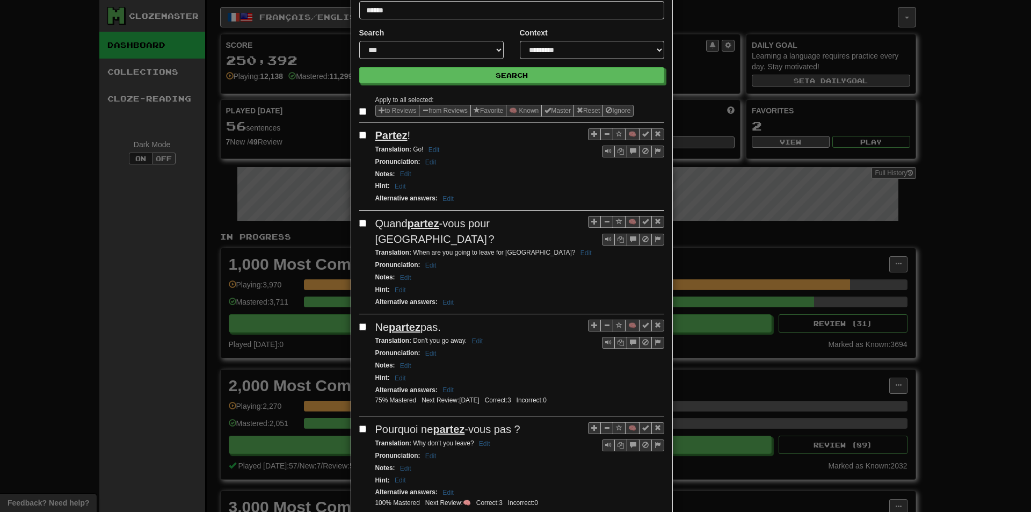
scroll to position [54, 0]
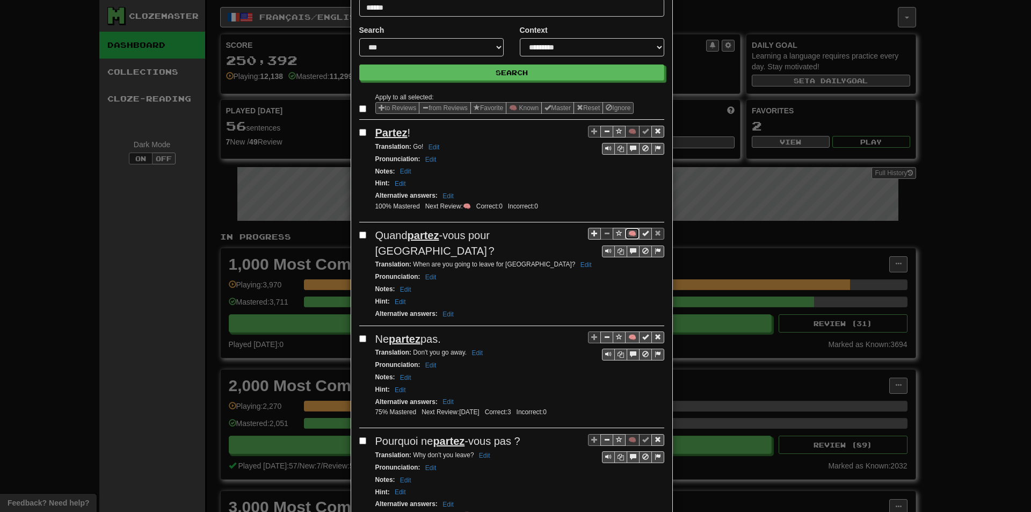
click at [625, 235] on button "🧠" at bounding box center [632, 234] width 14 height 12
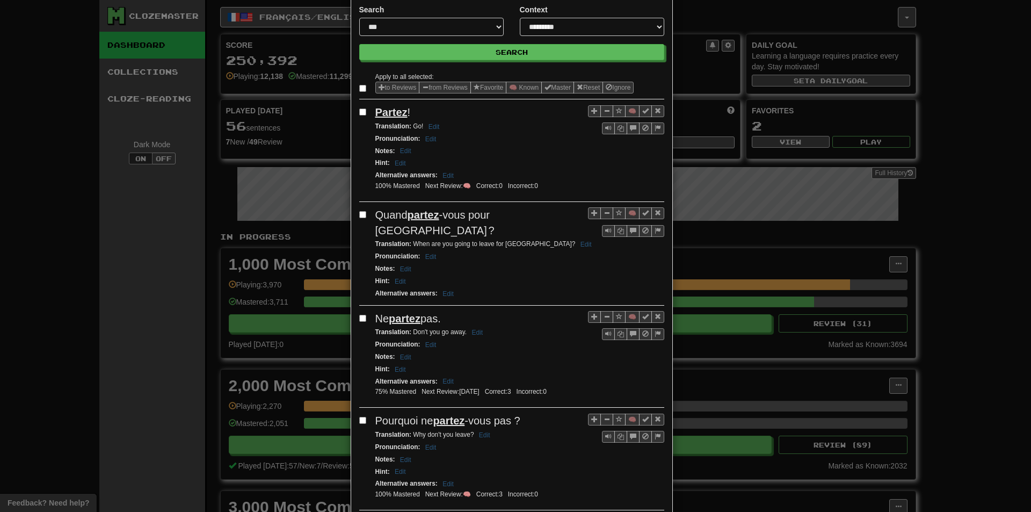
scroll to position [107, 0]
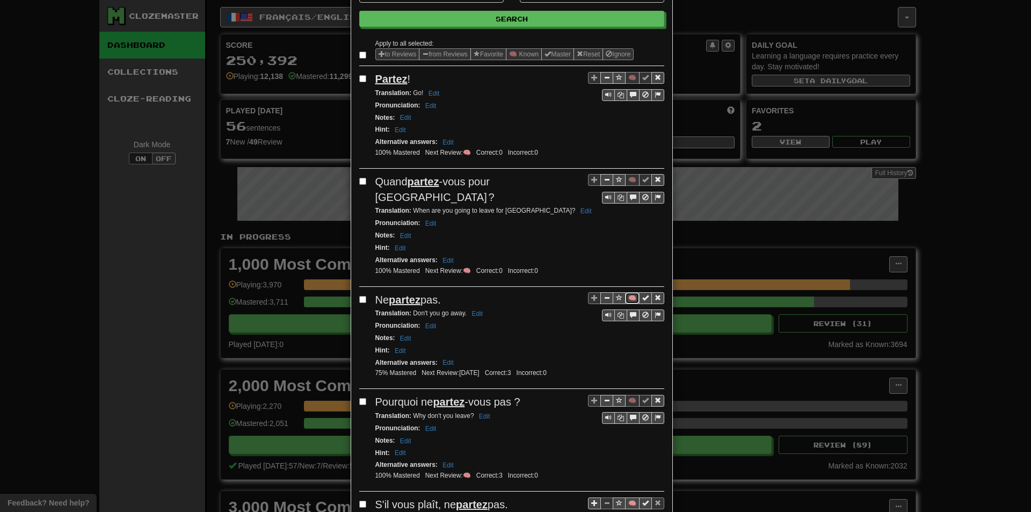
click at [626, 292] on button "🧠" at bounding box center [632, 298] width 14 height 12
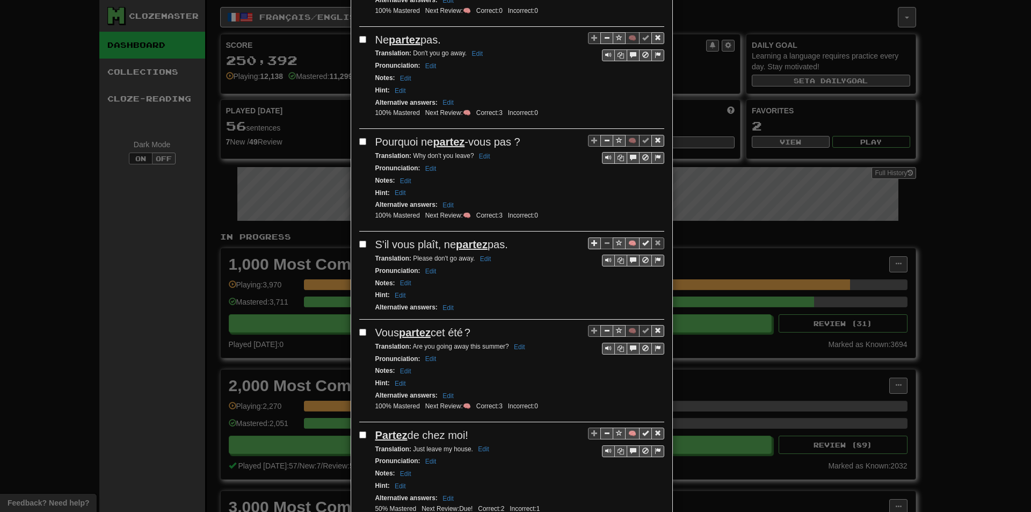
scroll to position [376, 0]
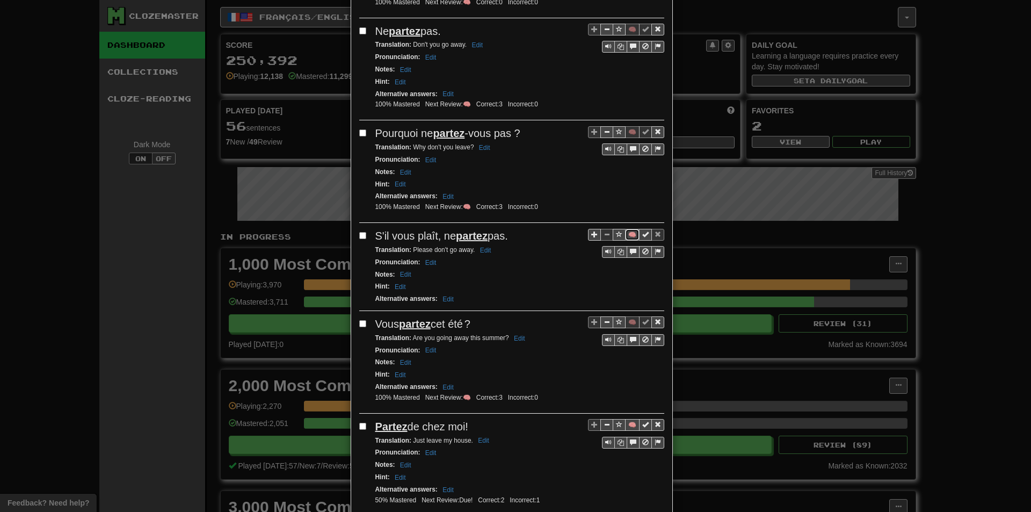
click at [626, 229] on button "🧠" at bounding box center [632, 235] width 14 height 12
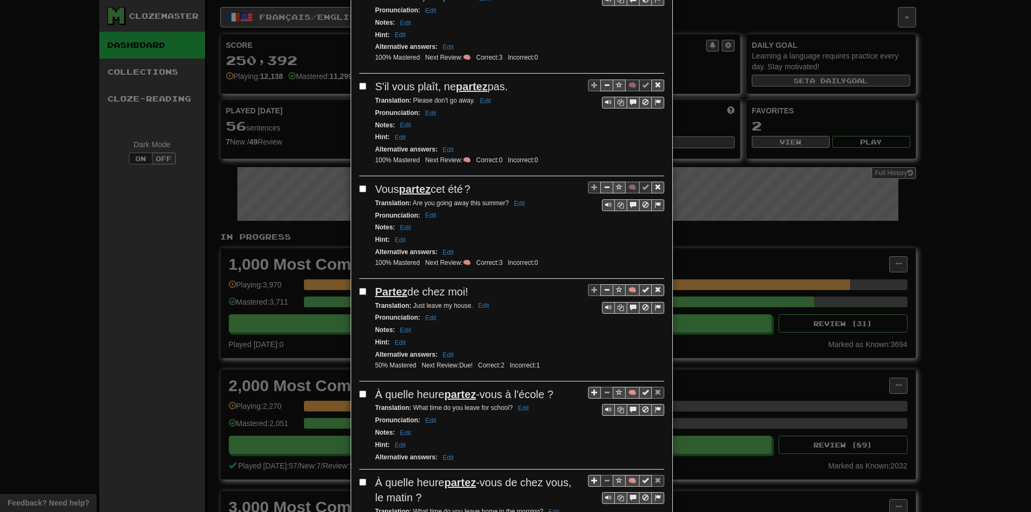
scroll to position [537, 0]
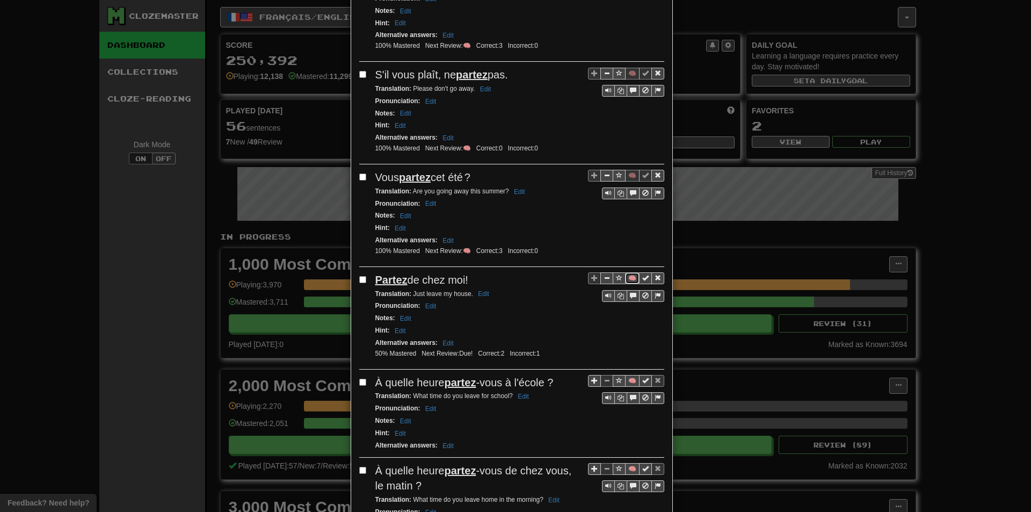
click at [630, 272] on button "🧠" at bounding box center [632, 278] width 14 height 12
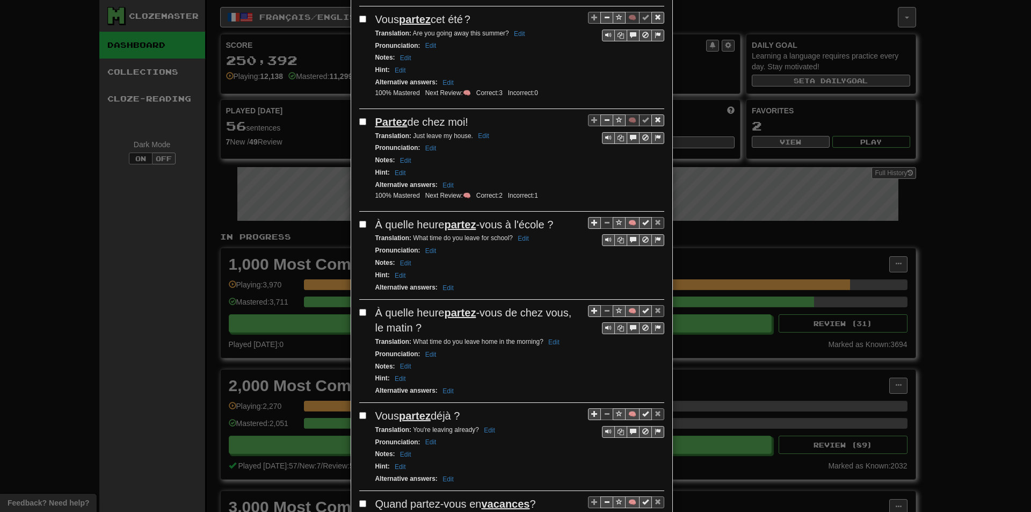
scroll to position [698, 0]
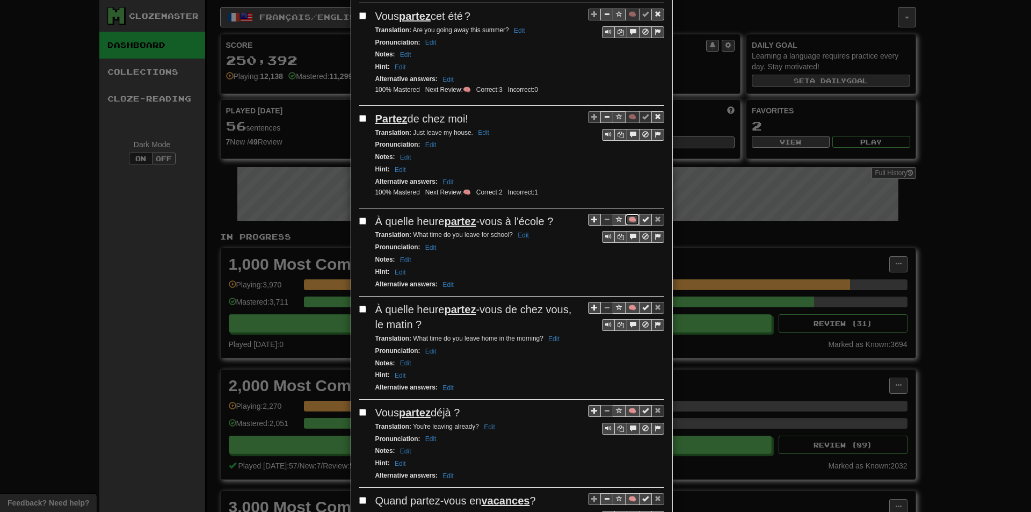
click at [627, 214] on button "🧠" at bounding box center [632, 220] width 14 height 12
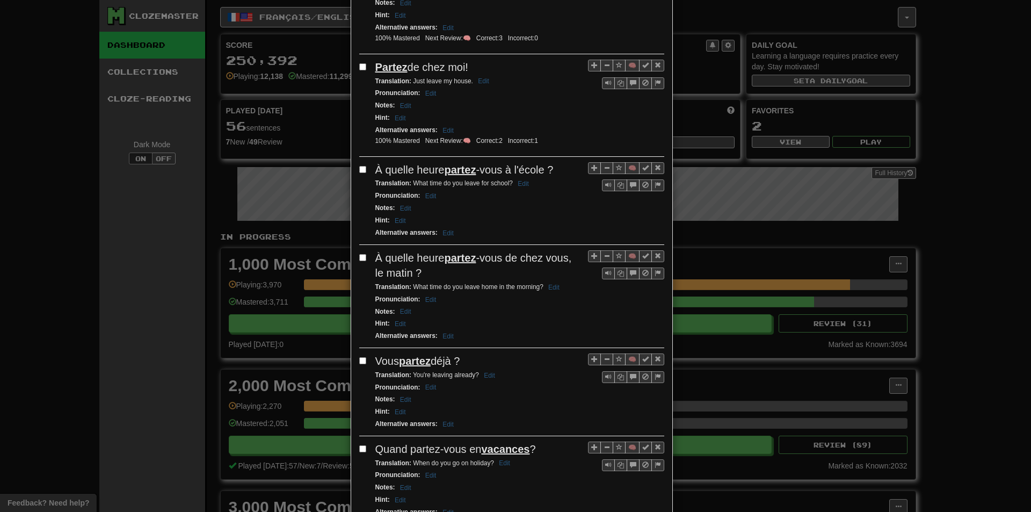
scroll to position [752, 0]
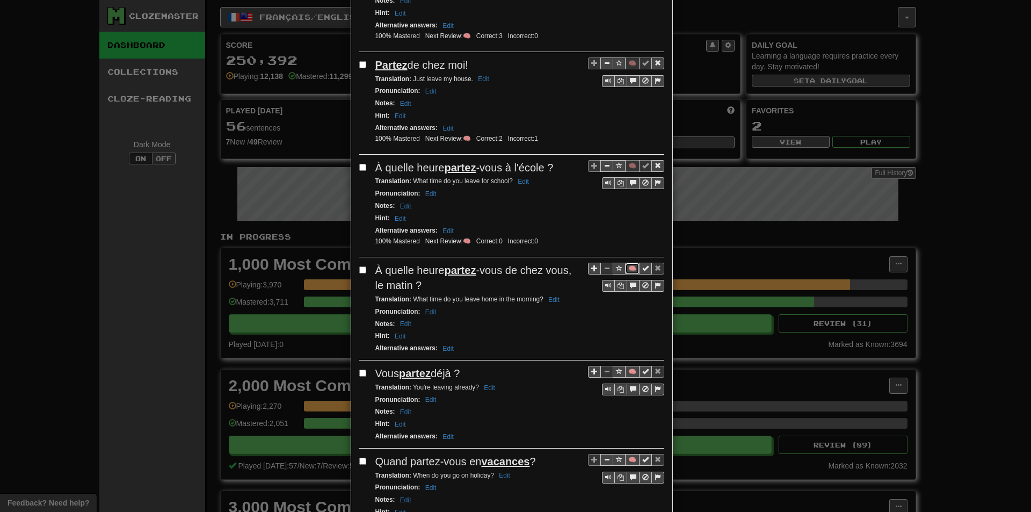
click at [626, 263] on button "🧠" at bounding box center [632, 269] width 14 height 12
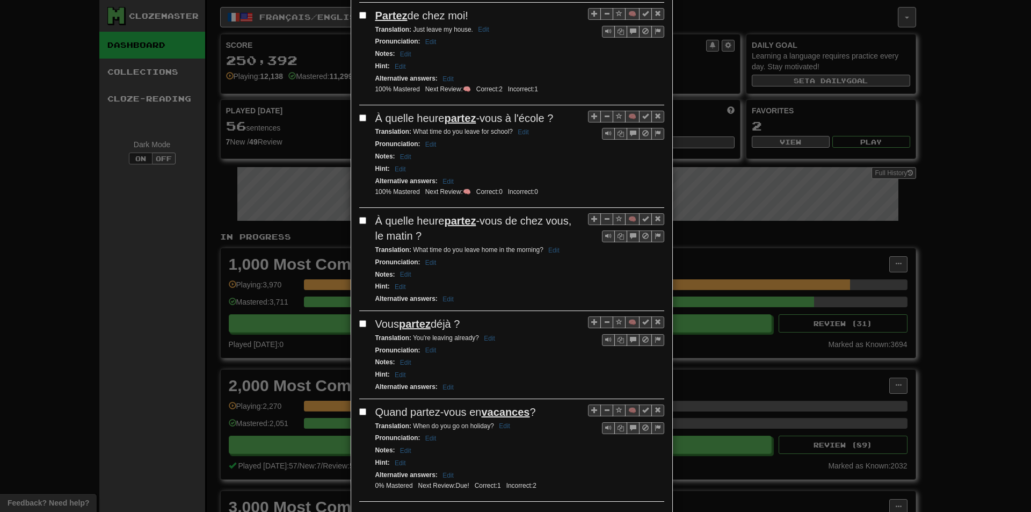
scroll to position [806, 0]
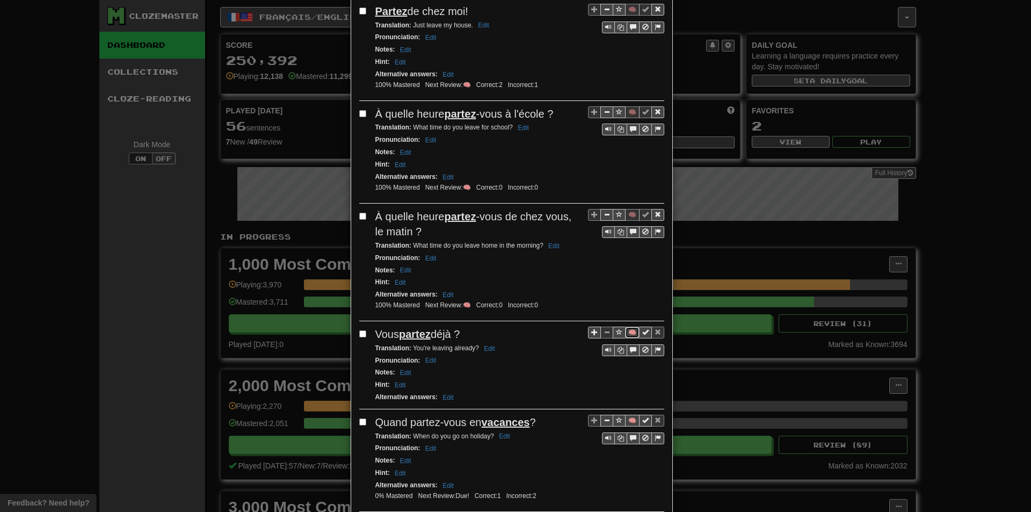
drag, startPoint x: 628, startPoint y: 317, endPoint x: 620, endPoint y: 306, distance: 13.9
click at [628, 327] on button "🧠" at bounding box center [632, 333] width 14 height 12
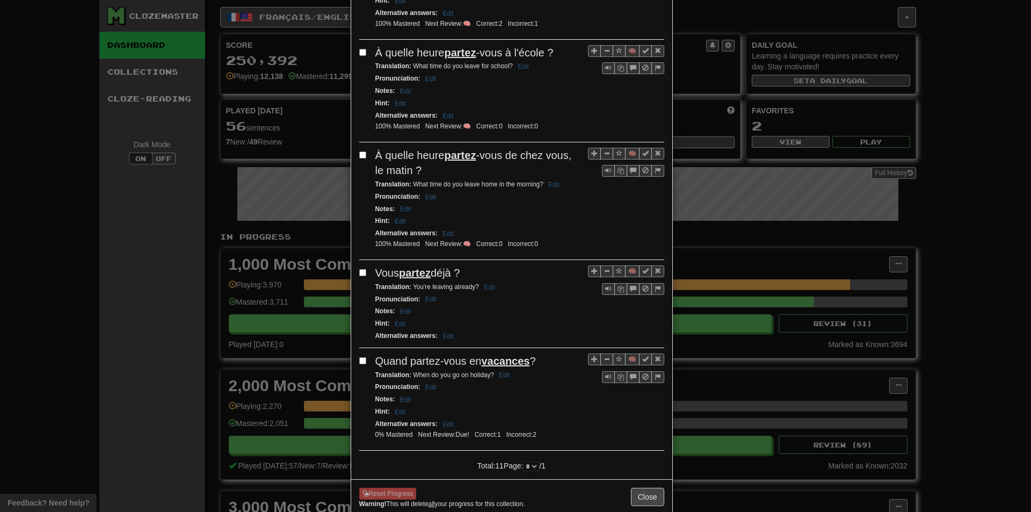
scroll to position [875, 0]
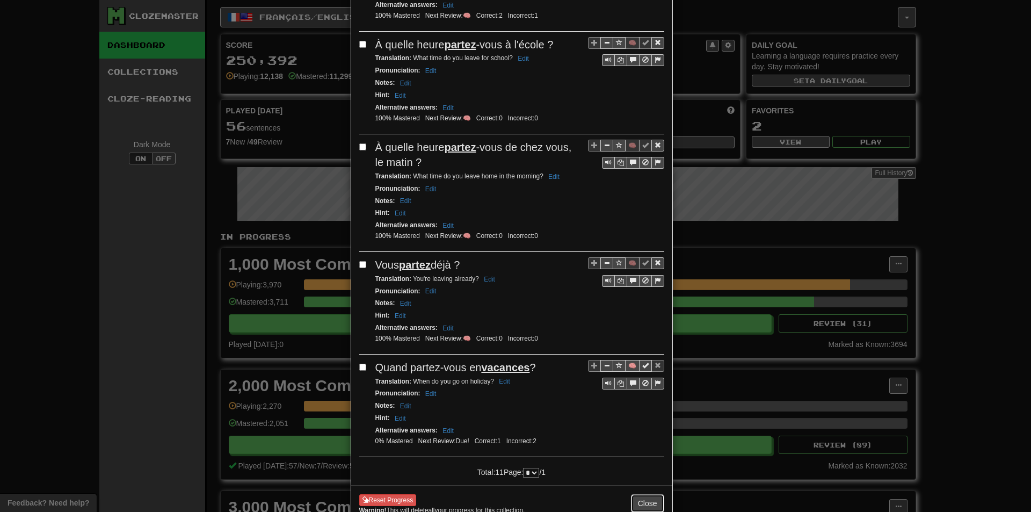
click at [642, 494] on button "Close" at bounding box center [647, 503] width 33 height 18
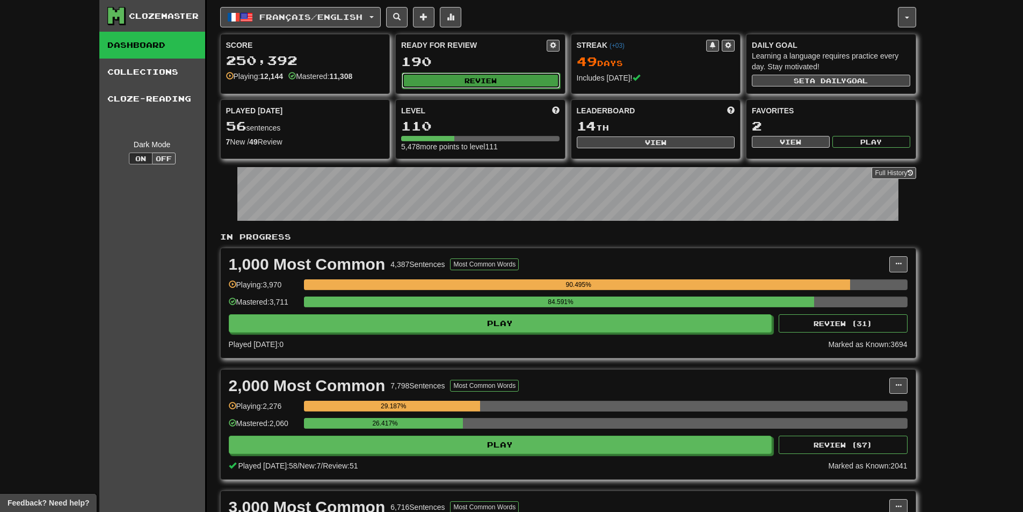
click at [503, 84] on button "Review" at bounding box center [481, 80] width 158 height 16
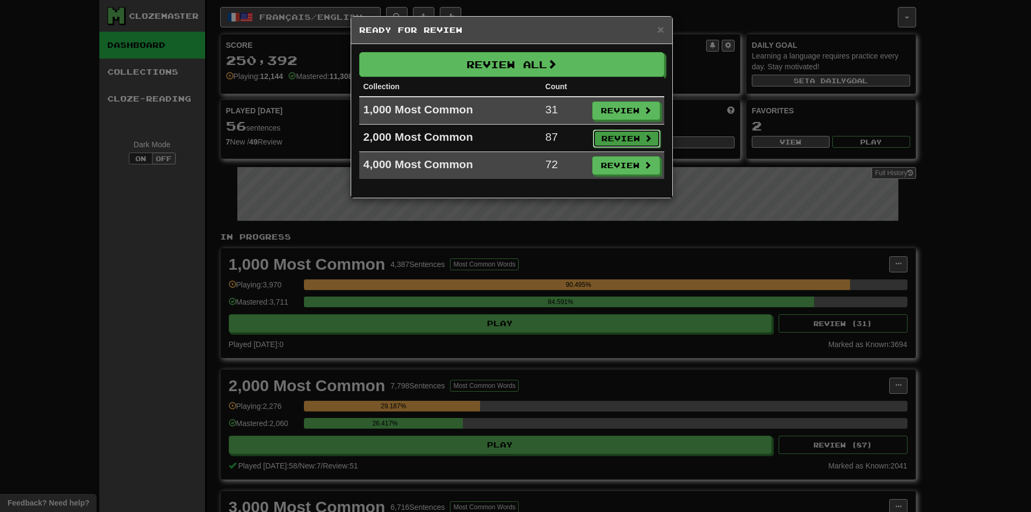
click at [615, 133] on button "Review" at bounding box center [627, 138] width 68 height 18
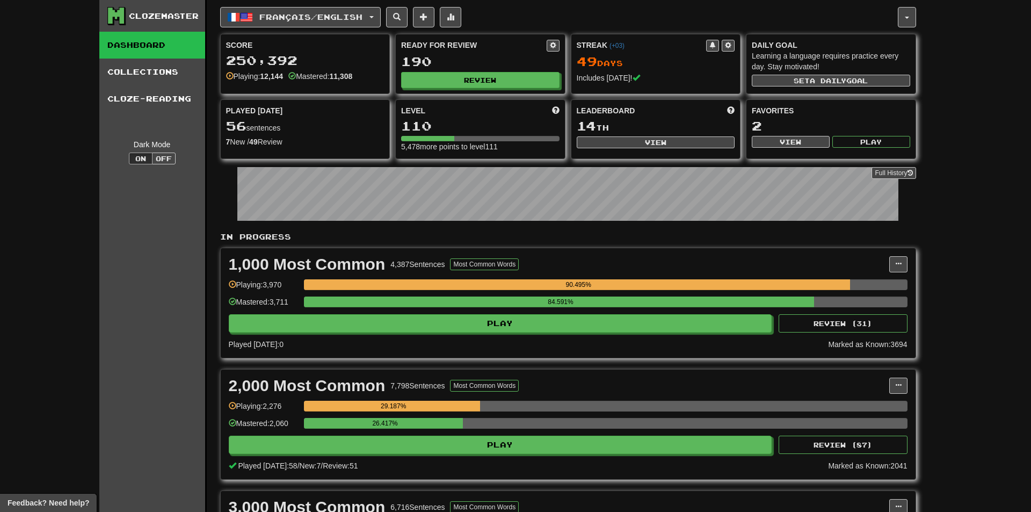
select select "**"
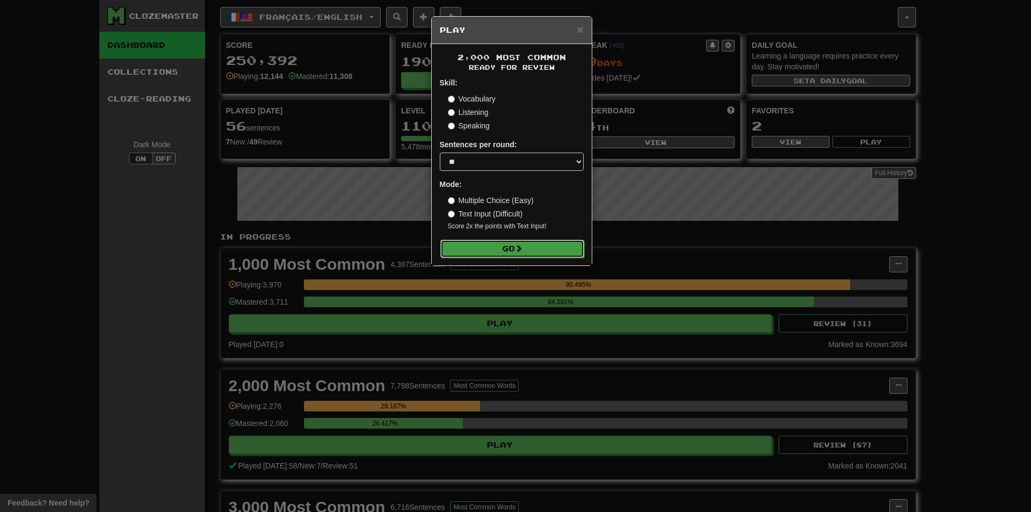
click at [531, 241] on button "Go" at bounding box center [512, 249] width 144 height 18
drag, startPoint x: 808, startPoint y: 321, endPoint x: 896, endPoint y: 359, distance: 95.7
click at [818, 320] on div "× Play 2,000 Most Common Ready for Review Skill: Vocabulary Listening Speaking …" at bounding box center [515, 256] width 1031 height 512
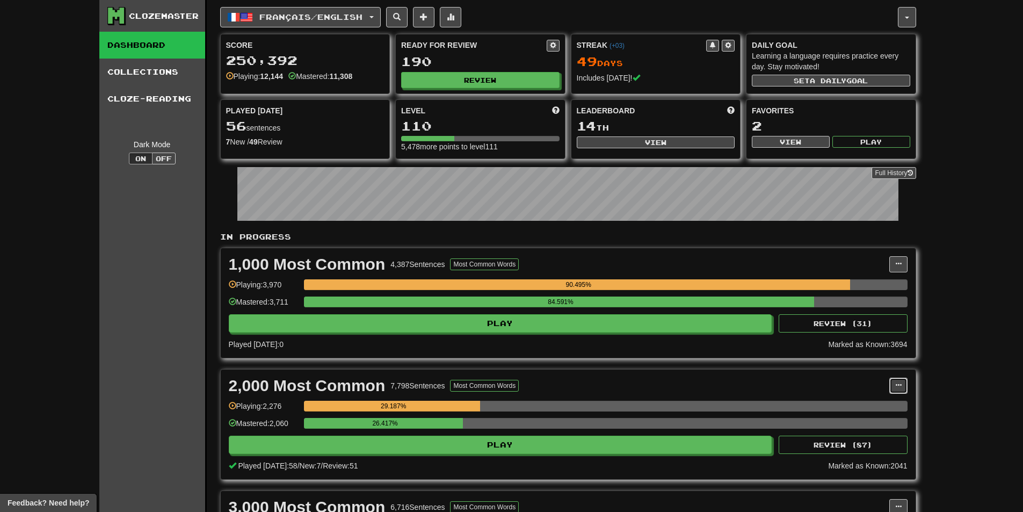
click at [897, 387] on span at bounding box center [898, 385] width 6 height 6
click at [868, 401] on span "Manage Sentences" at bounding box center [853, 405] width 65 height 9
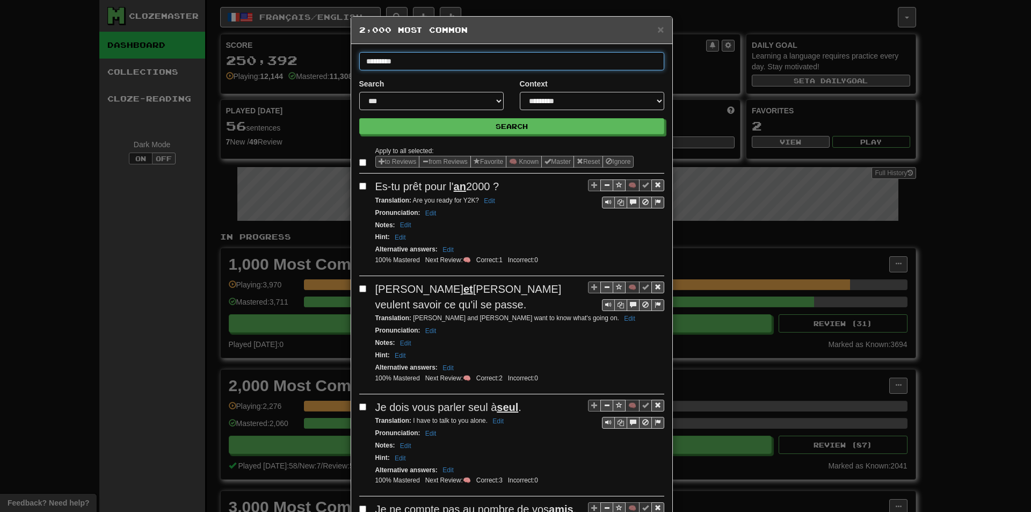
type input "*********"
click at [359, 118] on button "Search" at bounding box center [511, 126] width 305 height 16
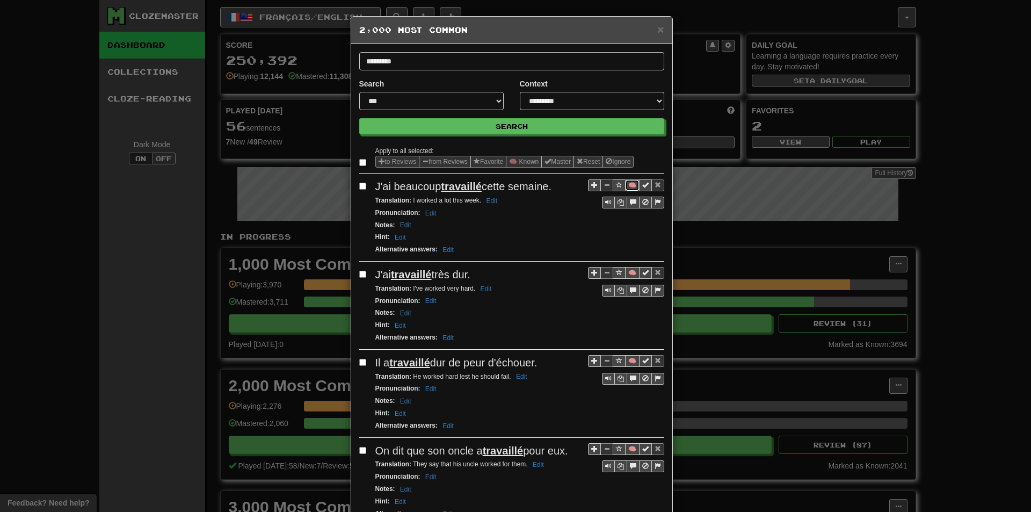
click at [627, 182] on button "🧠" at bounding box center [632, 185] width 14 height 12
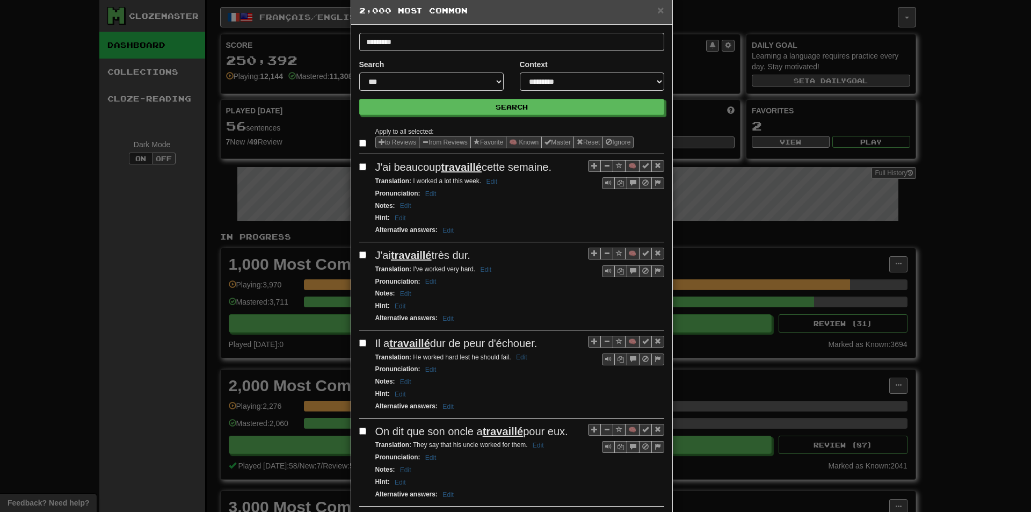
scroll to position [54, 0]
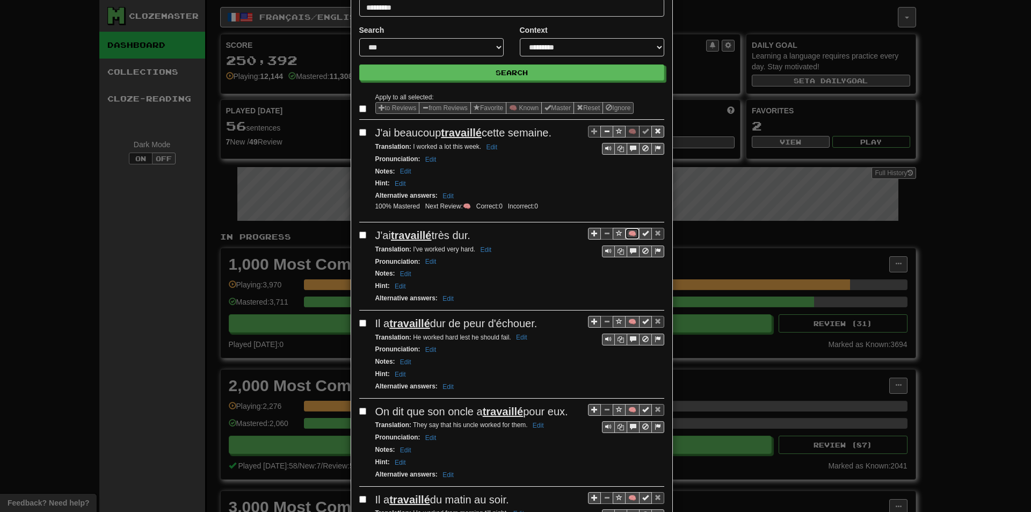
click at [627, 232] on button "🧠" at bounding box center [632, 234] width 14 height 12
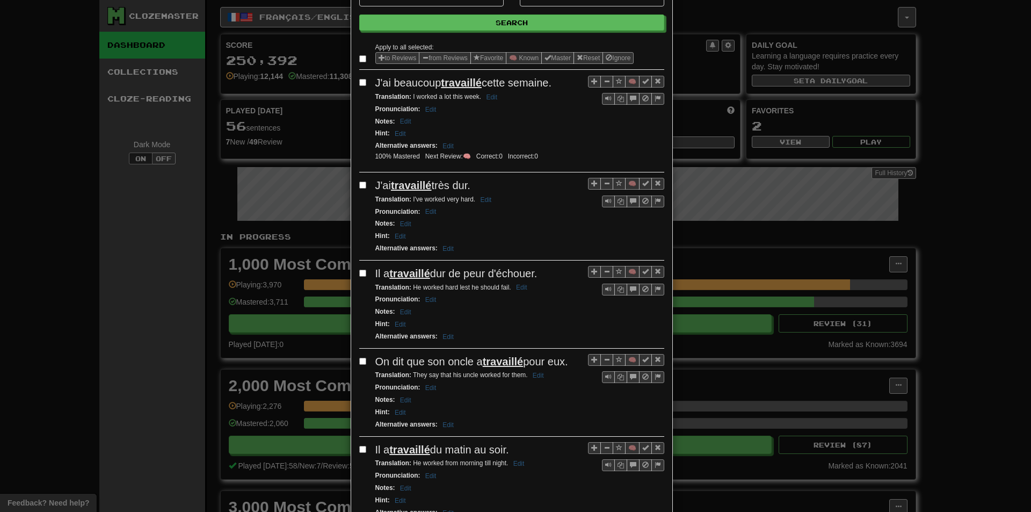
scroll to position [107, 0]
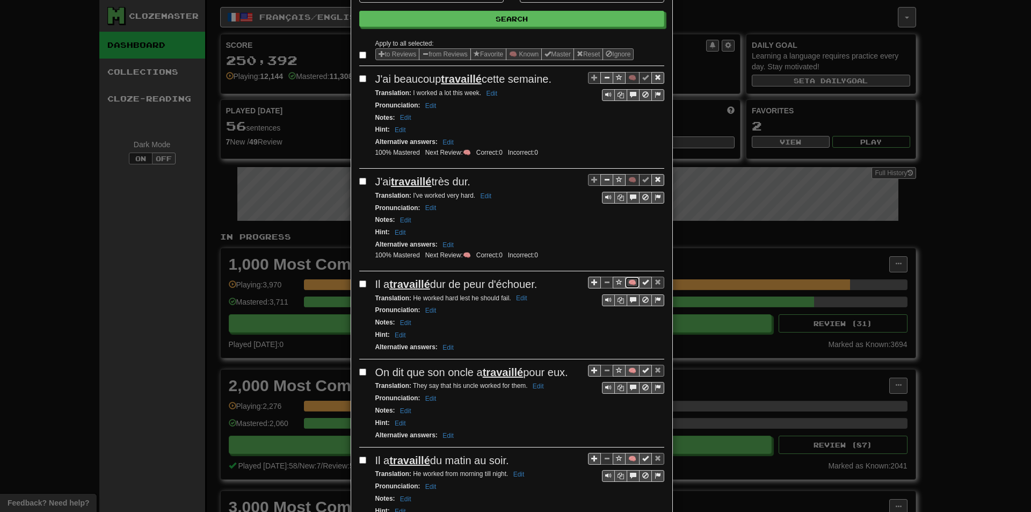
click at [625, 278] on button "🧠" at bounding box center [632, 283] width 14 height 12
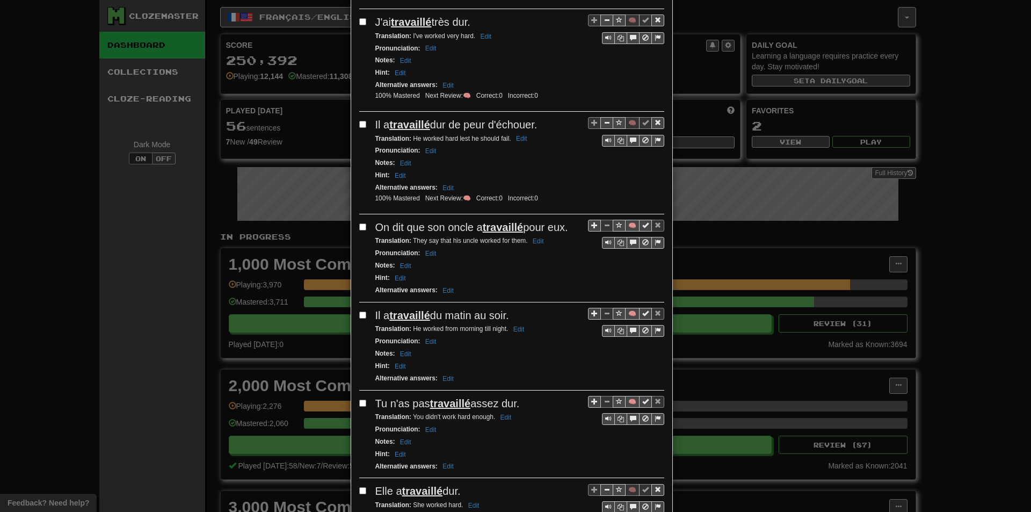
scroll to position [269, 0]
click at [628, 229] on button "🧠" at bounding box center [632, 224] width 14 height 12
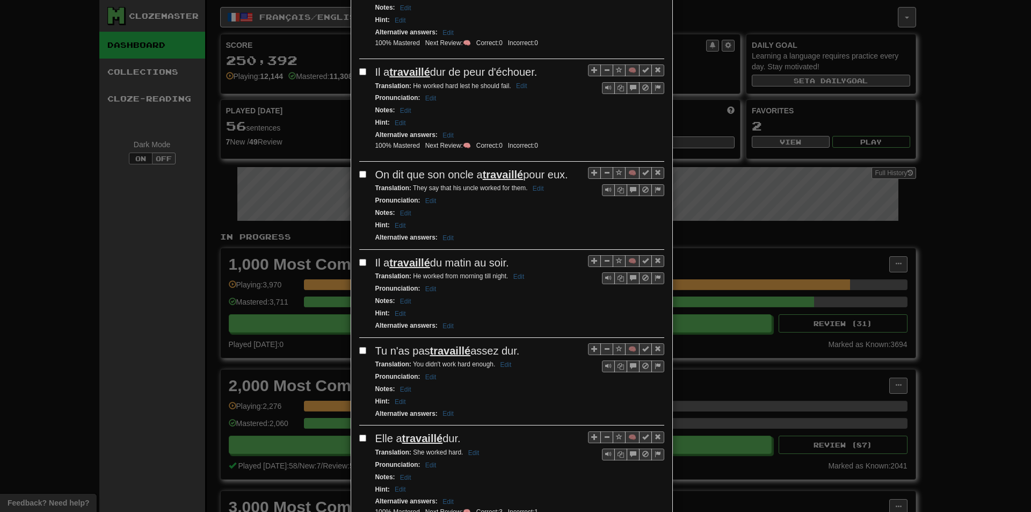
scroll to position [322, 0]
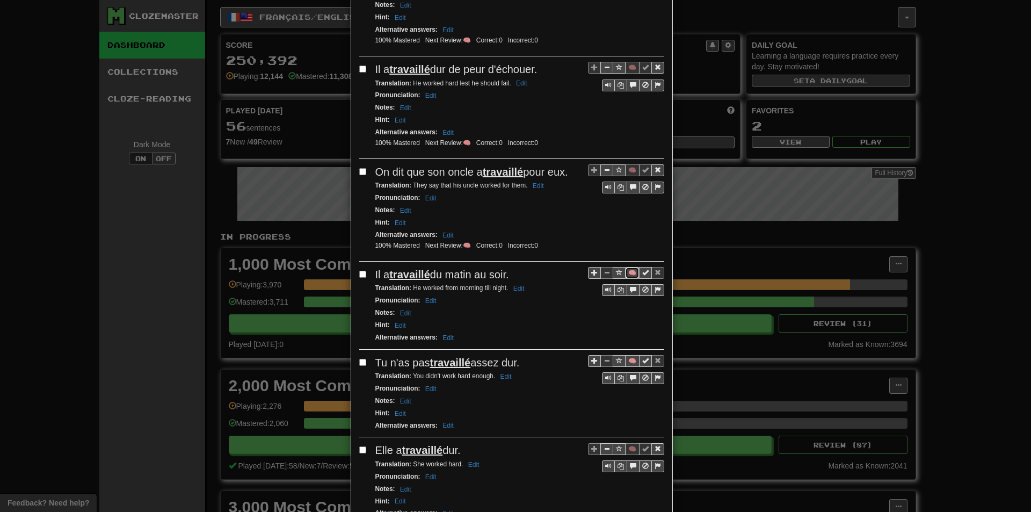
click at [628, 272] on button "🧠" at bounding box center [632, 273] width 14 height 12
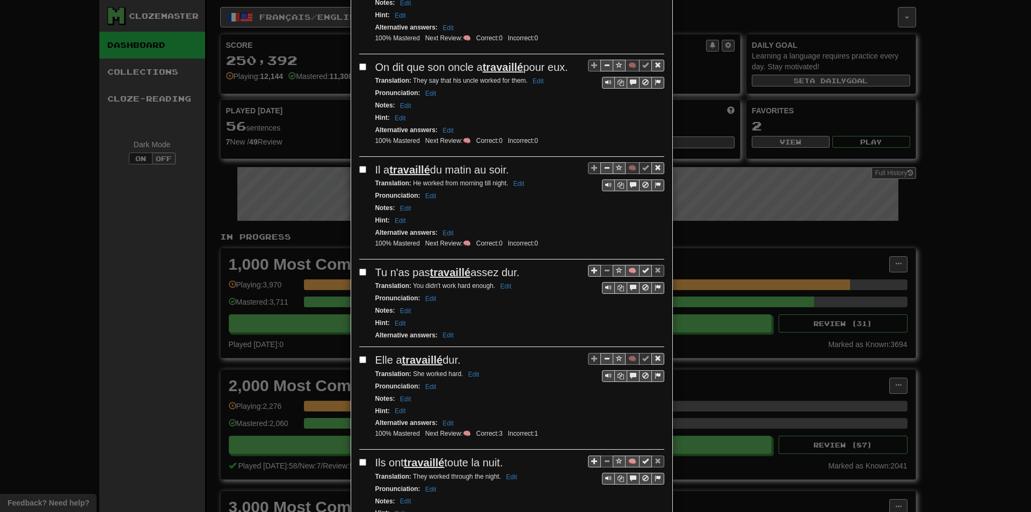
scroll to position [430, 0]
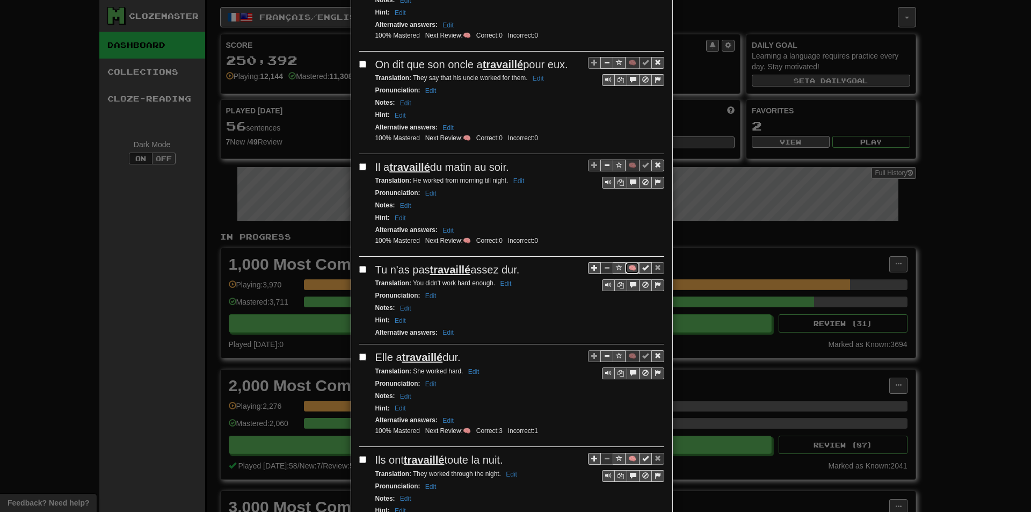
click at [629, 272] on button "🧠" at bounding box center [632, 268] width 14 height 12
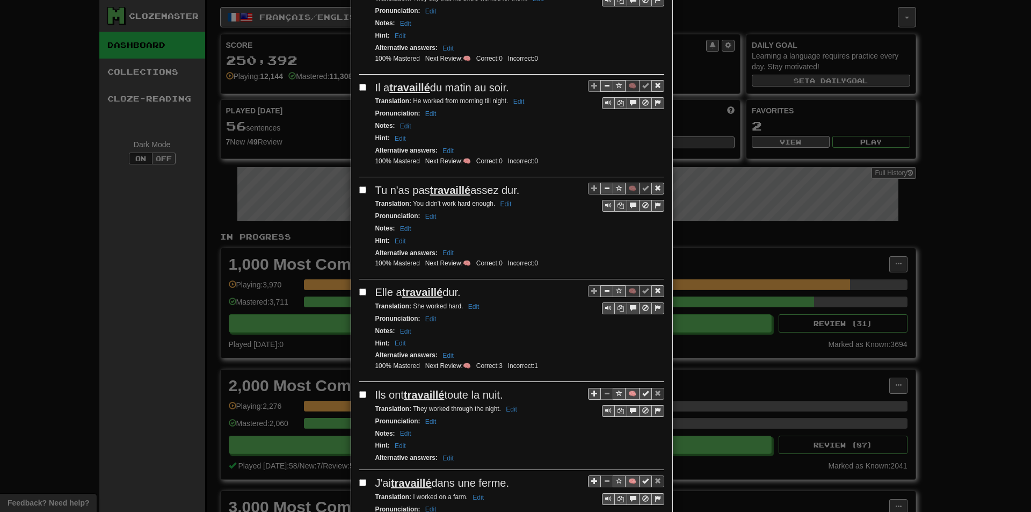
scroll to position [591, 0]
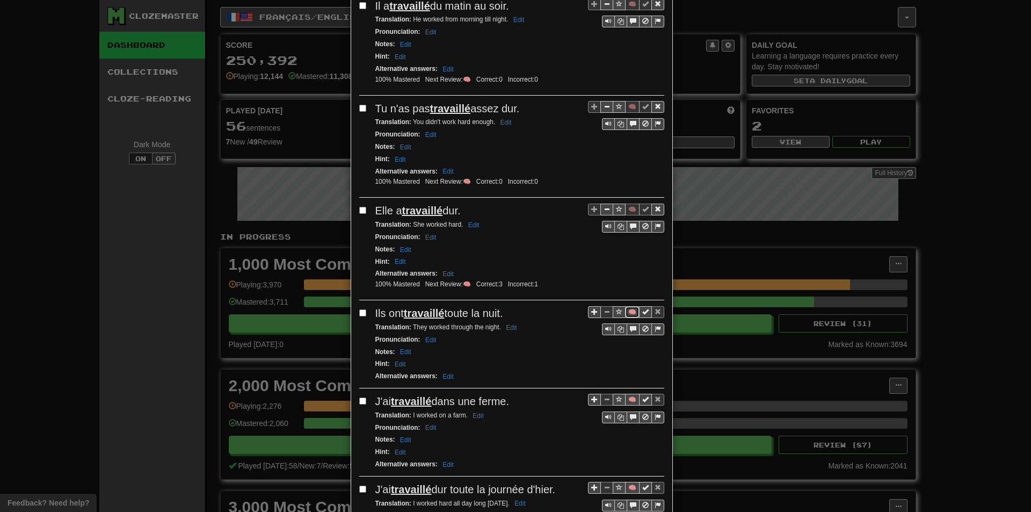
click at [625, 310] on button "🧠" at bounding box center [632, 312] width 14 height 12
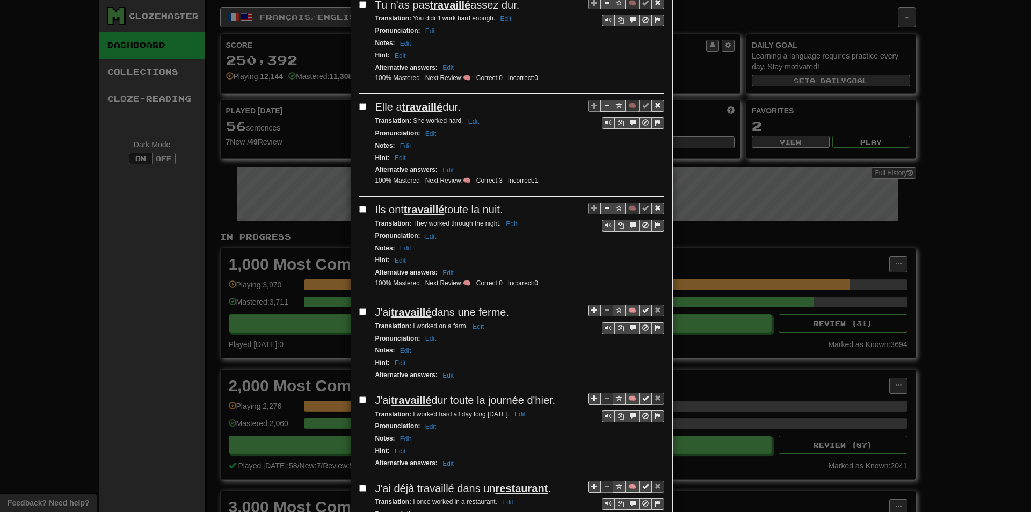
scroll to position [698, 0]
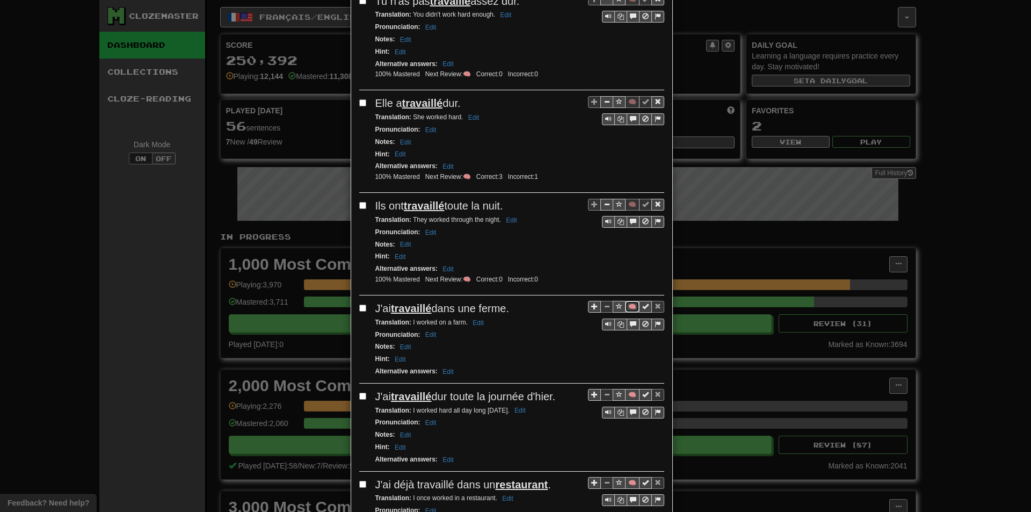
click at [627, 310] on button "🧠" at bounding box center [632, 307] width 14 height 12
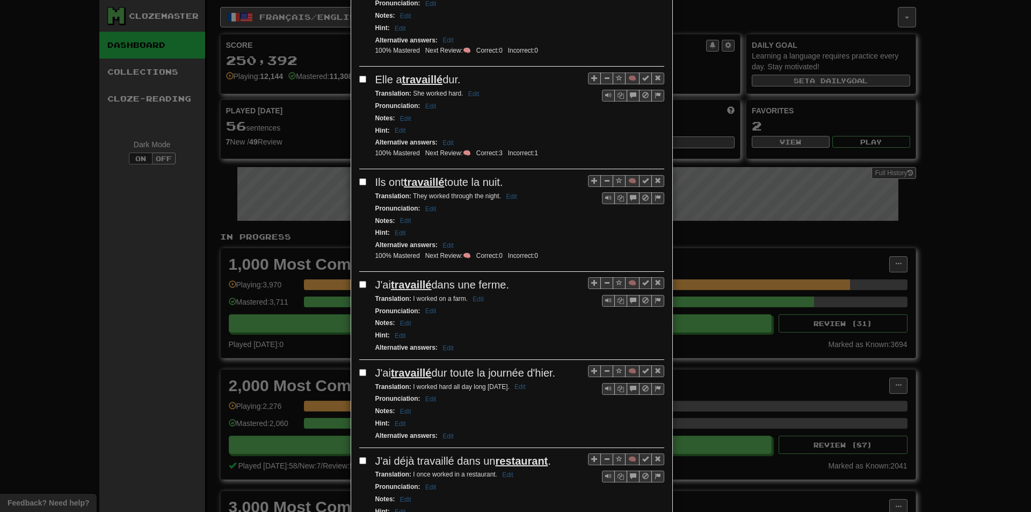
scroll to position [806, 0]
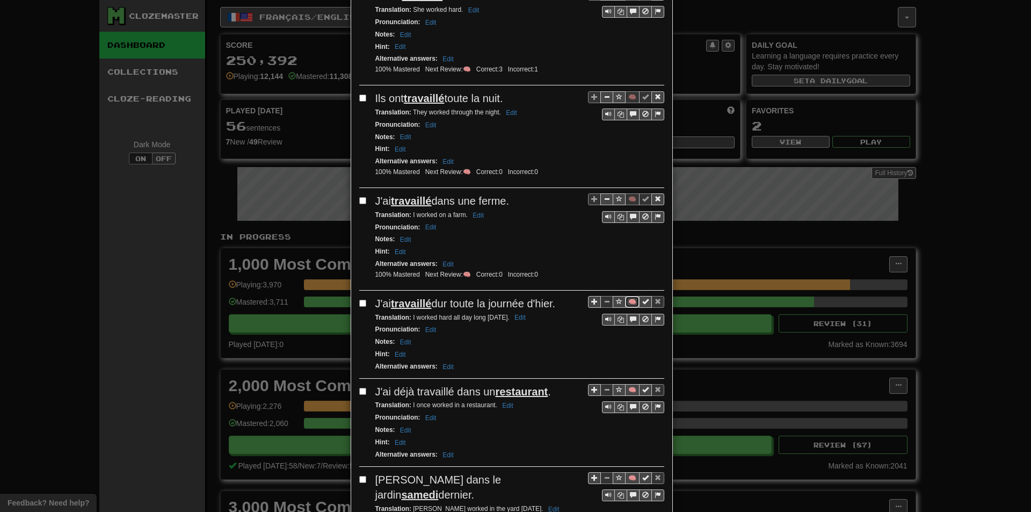
click at [626, 302] on button "🧠" at bounding box center [632, 302] width 14 height 12
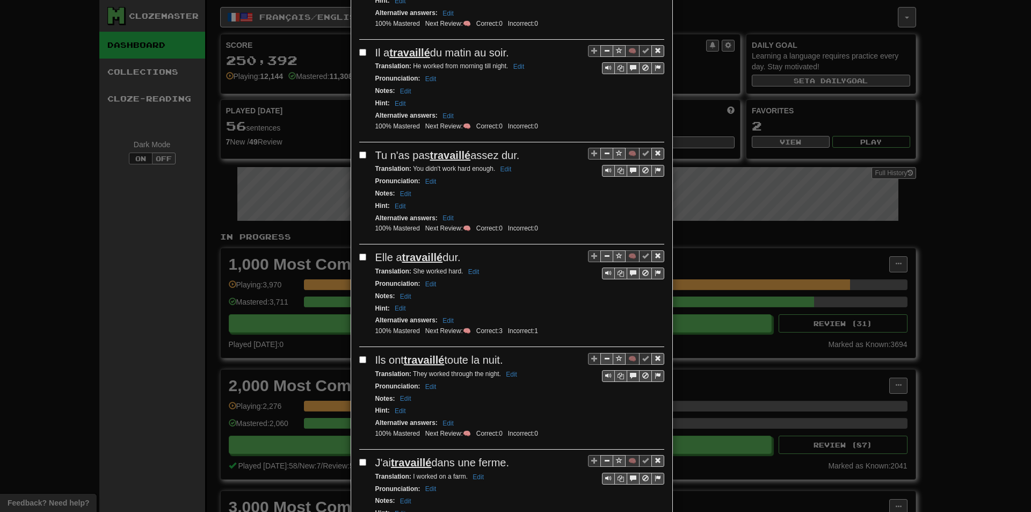
scroll to position [0, 0]
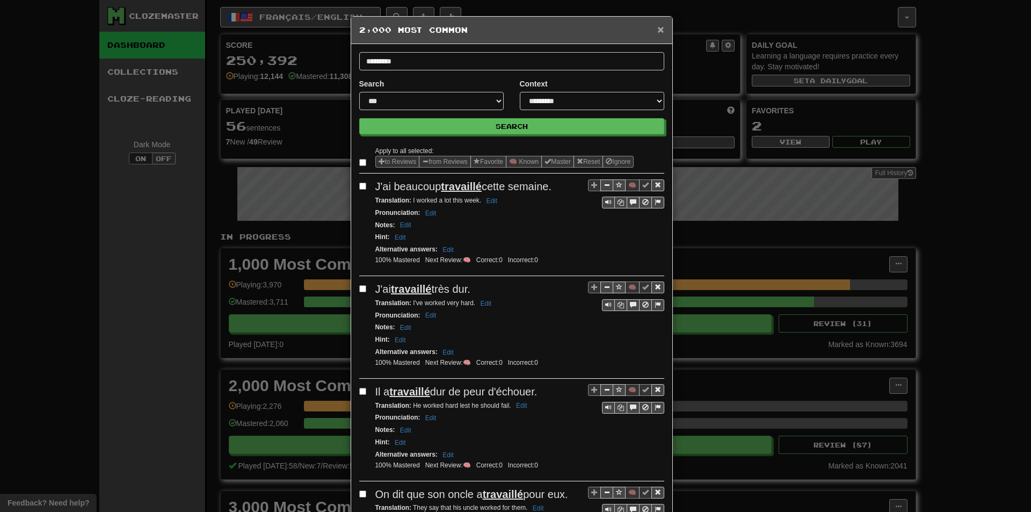
click at [657, 30] on span "×" at bounding box center [660, 29] width 6 height 12
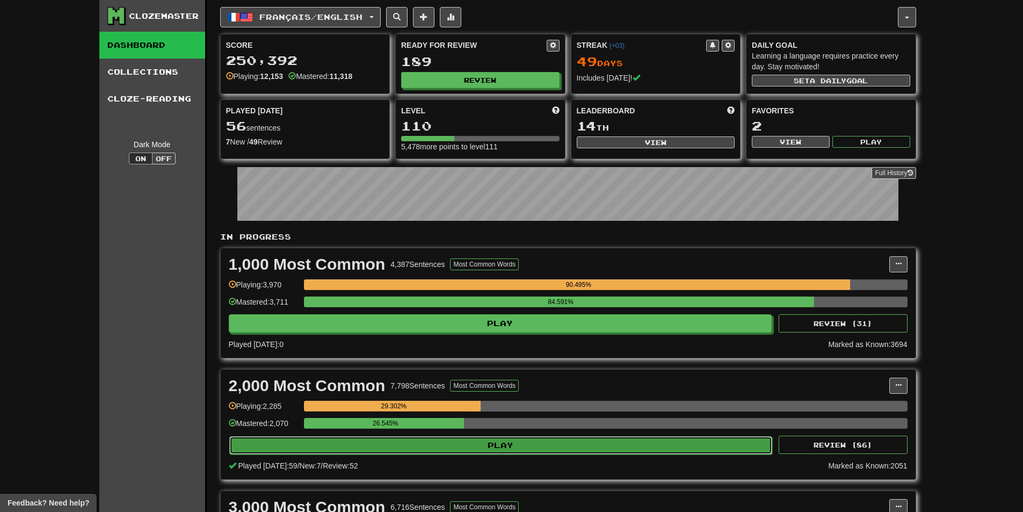
click at [383, 444] on button "Play" at bounding box center [500, 445] width 543 height 18
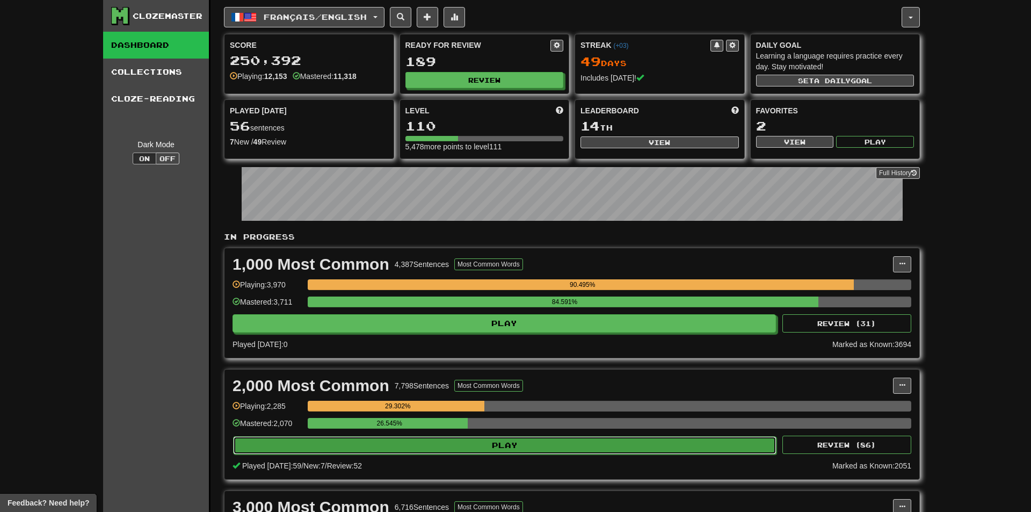
select select "**"
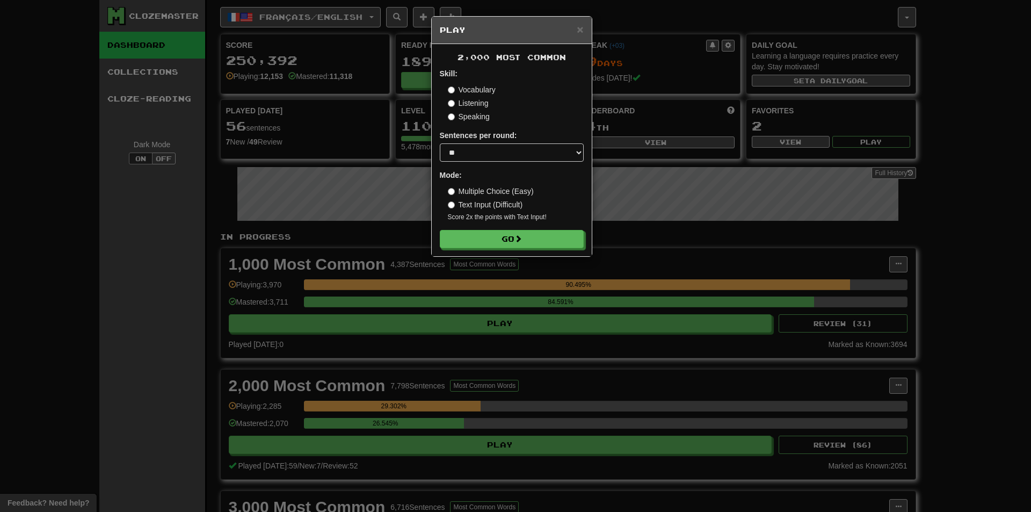
click at [670, 119] on div "× Play 2,000 Most Common Skill: Vocabulary Listening Speaking Sentences per rou…" at bounding box center [515, 256] width 1031 height 512
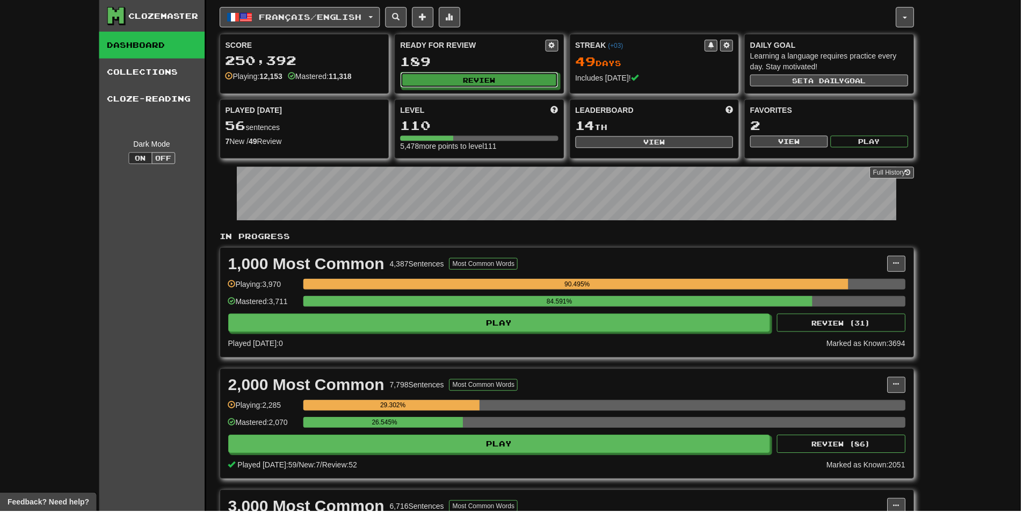
click at [476, 81] on button "Review" at bounding box center [480, 80] width 158 height 16
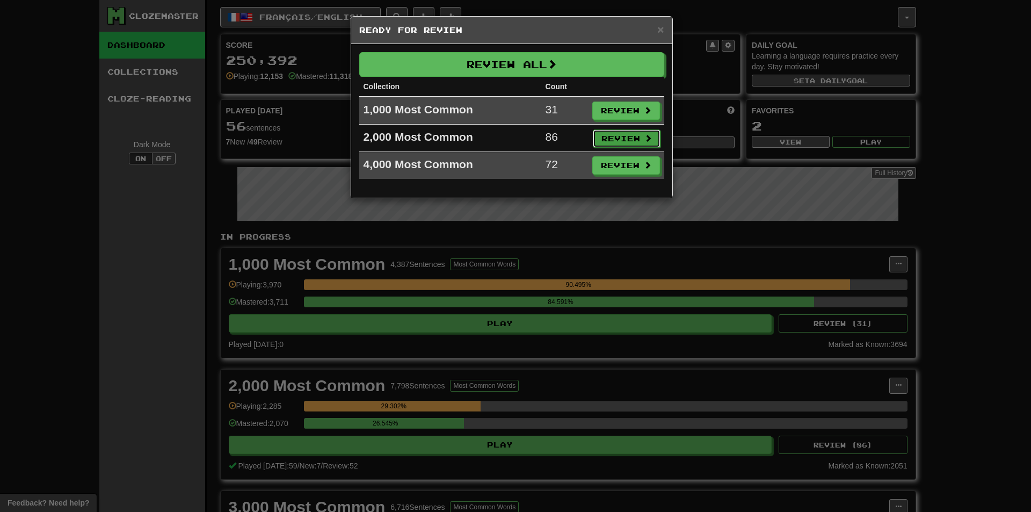
click at [601, 139] on button "Review" at bounding box center [627, 138] width 68 height 18
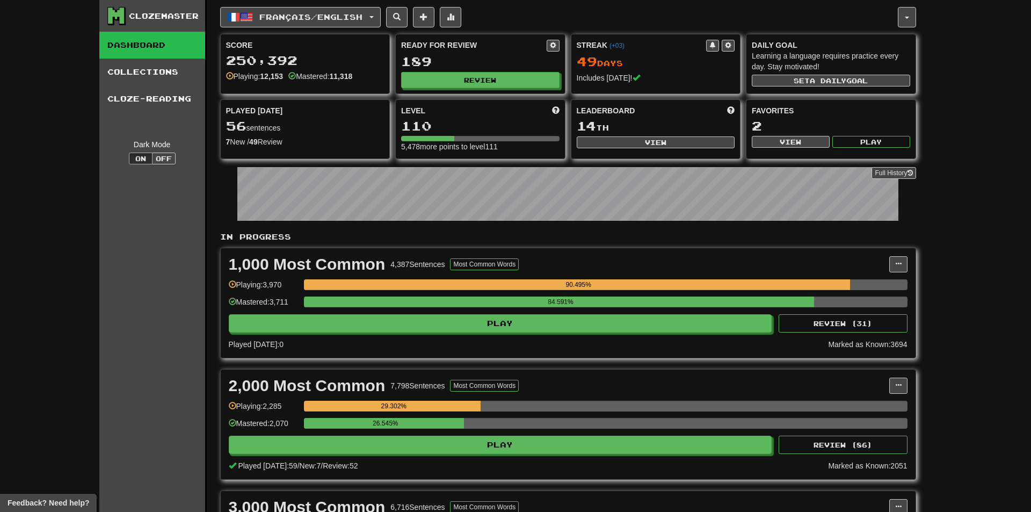
select select "**"
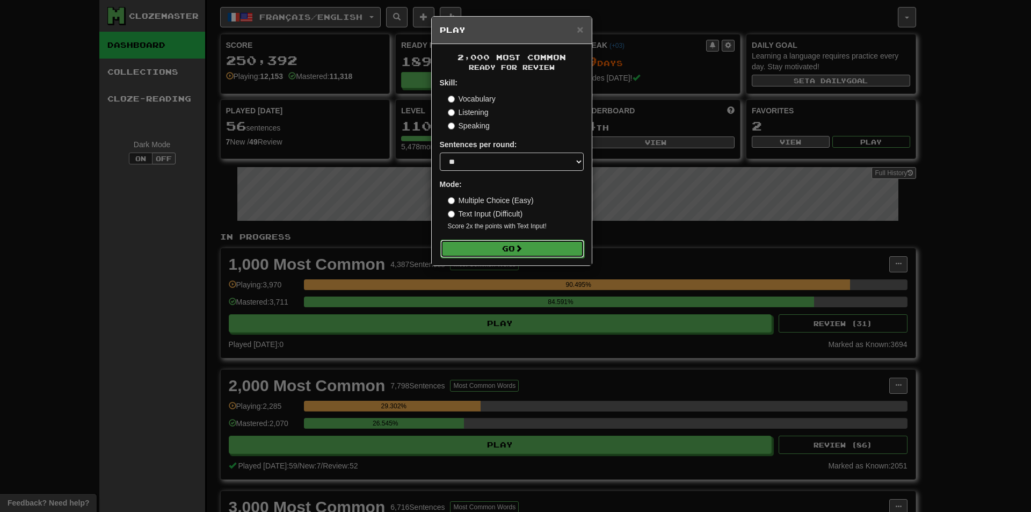
click at [476, 242] on button "Go" at bounding box center [512, 249] width 144 height 18
click at [842, 310] on div "× Play 2,000 Most Common Ready for Review Skill: Vocabulary Listening Speaking …" at bounding box center [515, 256] width 1031 height 512
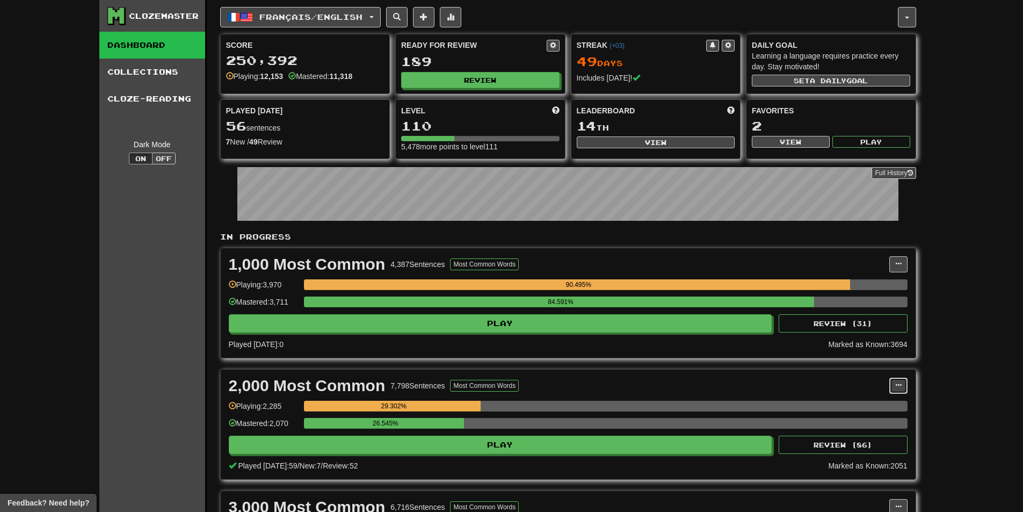
click at [903, 390] on button at bounding box center [898, 386] width 18 height 16
click at [871, 407] on span "Manage Sentences" at bounding box center [853, 405] width 65 height 9
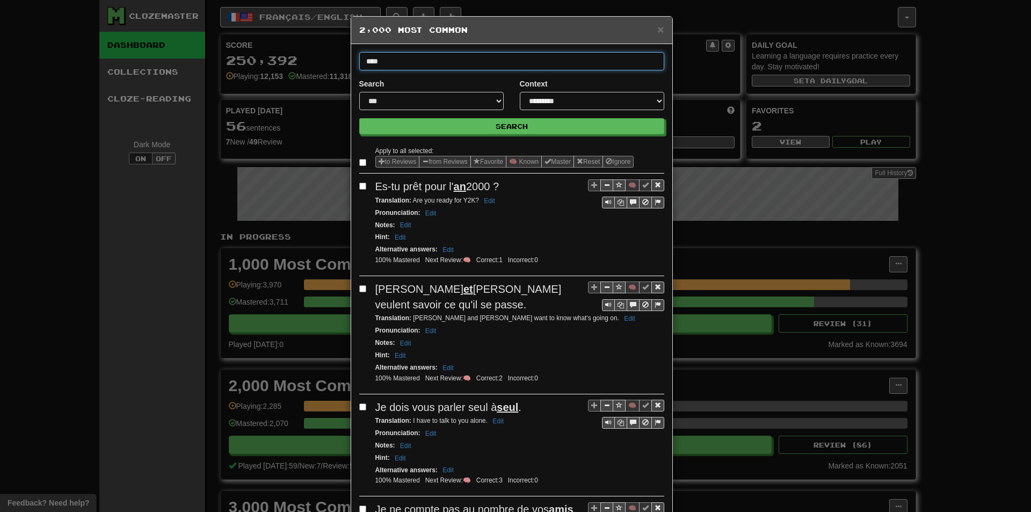
type input "*****"
click at [359, 118] on button "Search" at bounding box center [511, 126] width 305 height 16
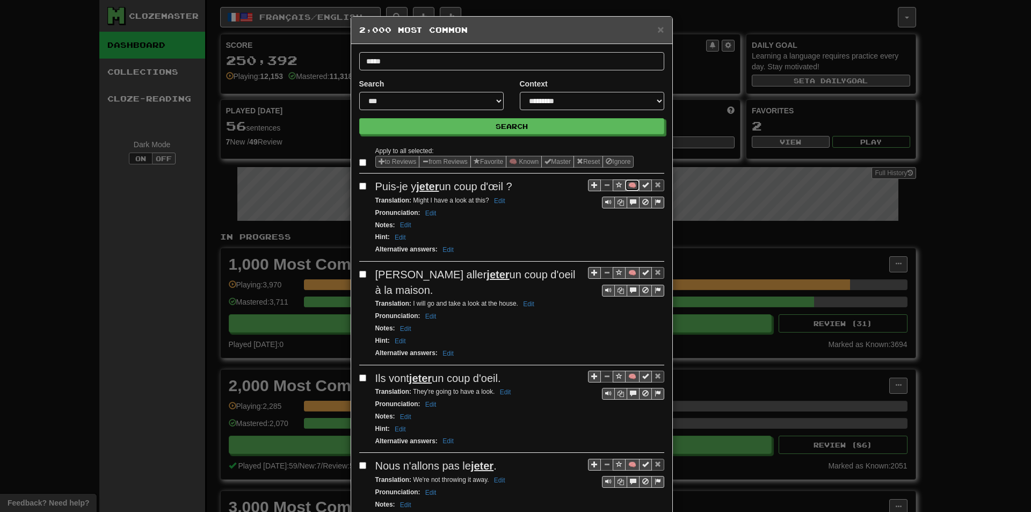
click at [625, 181] on button "🧠" at bounding box center [632, 185] width 14 height 12
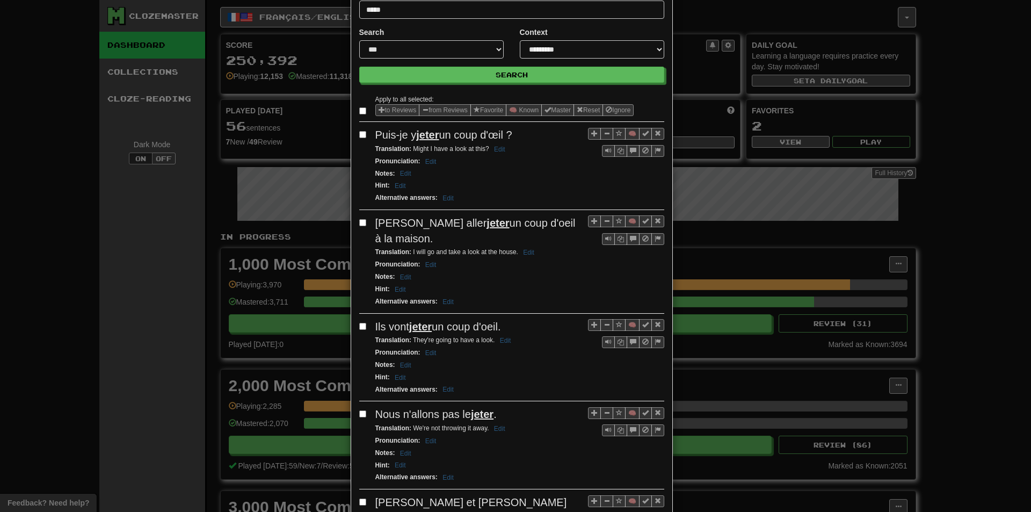
scroll to position [54, 0]
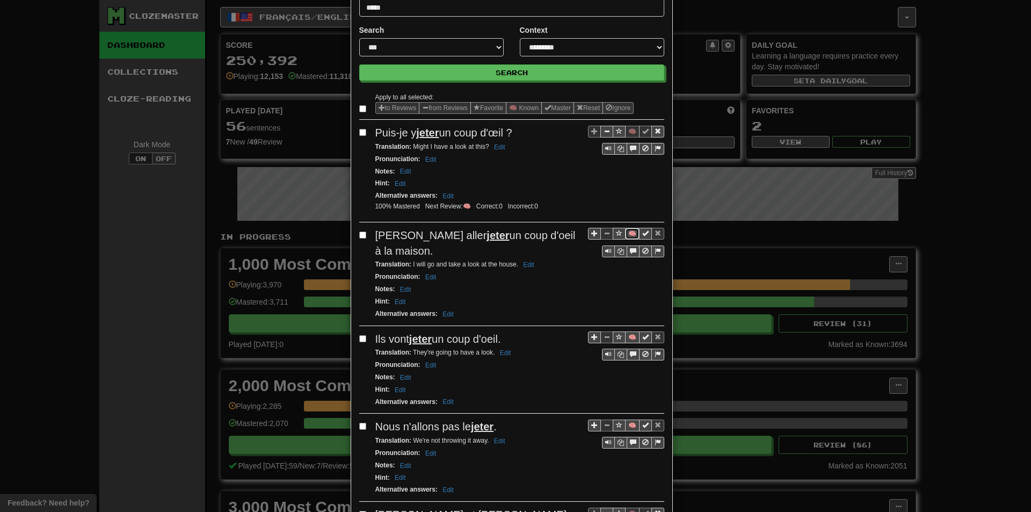
click at [625, 236] on button "🧠" at bounding box center [632, 234] width 14 height 12
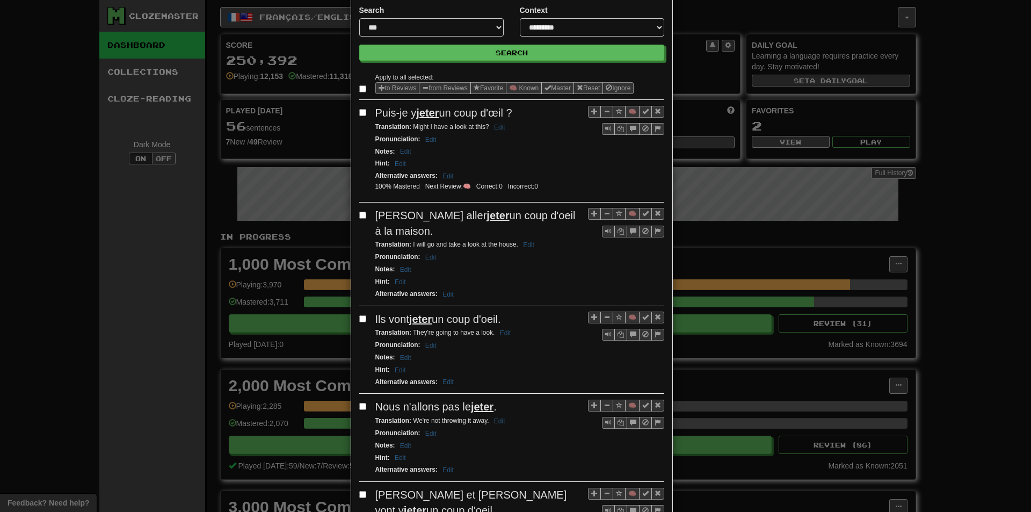
scroll to position [107, 0]
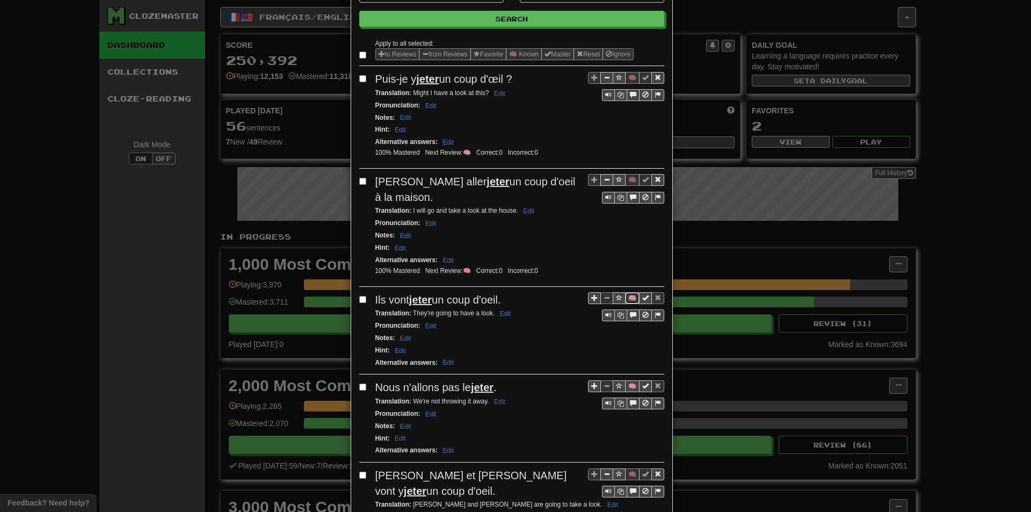
click at [627, 297] on button "🧠" at bounding box center [632, 298] width 14 height 12
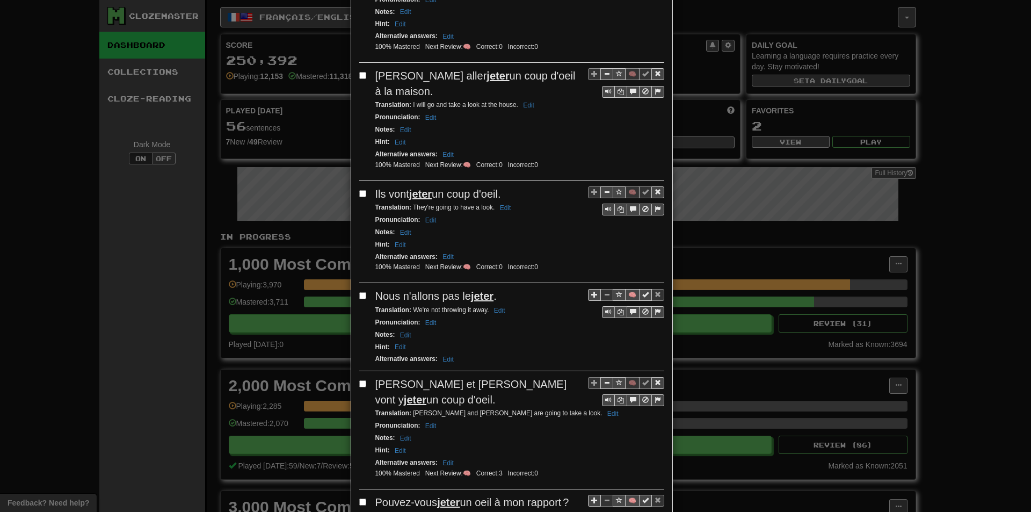
scroll to position [215, 0]
click at [625, 290] on button "🧠" at bounding box center [632, 293] width 14 height 12
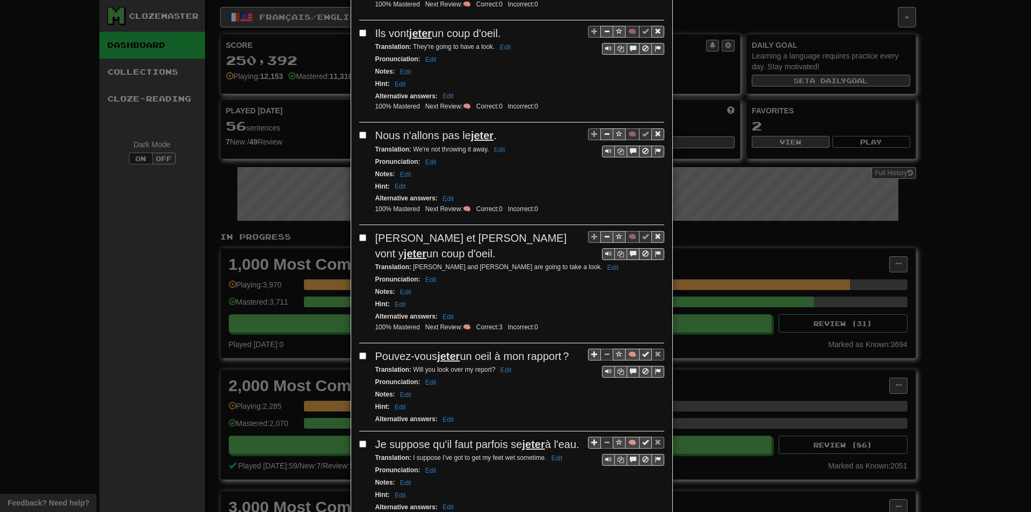
scroll to position [376, 0]
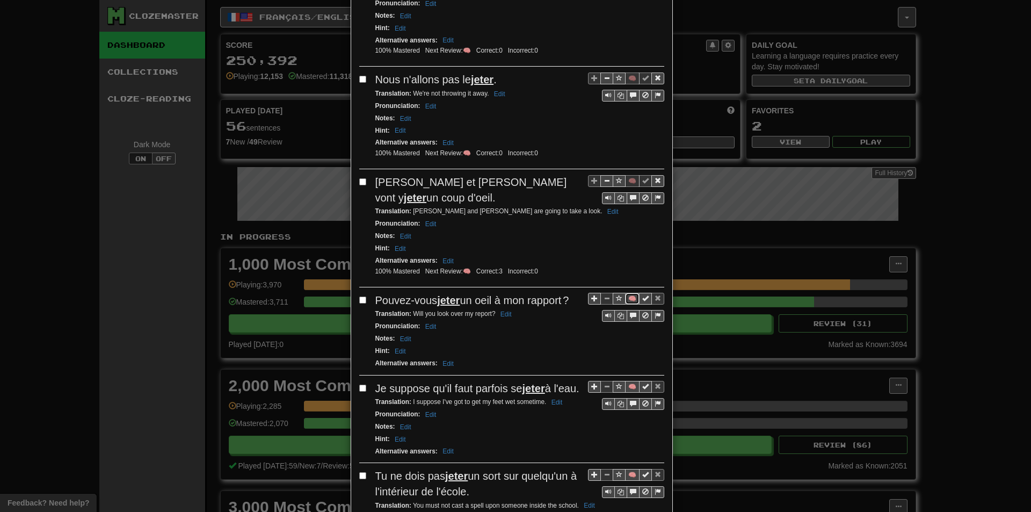
click at [626, 293] on button "🧠" at bounding box center [632, 299] width 14 height 12
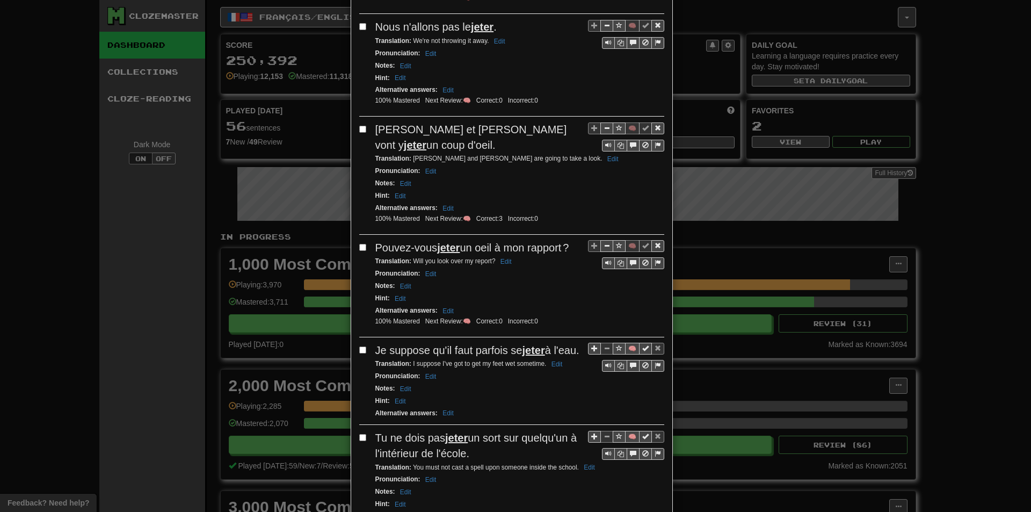
scroll to position [483, 0]
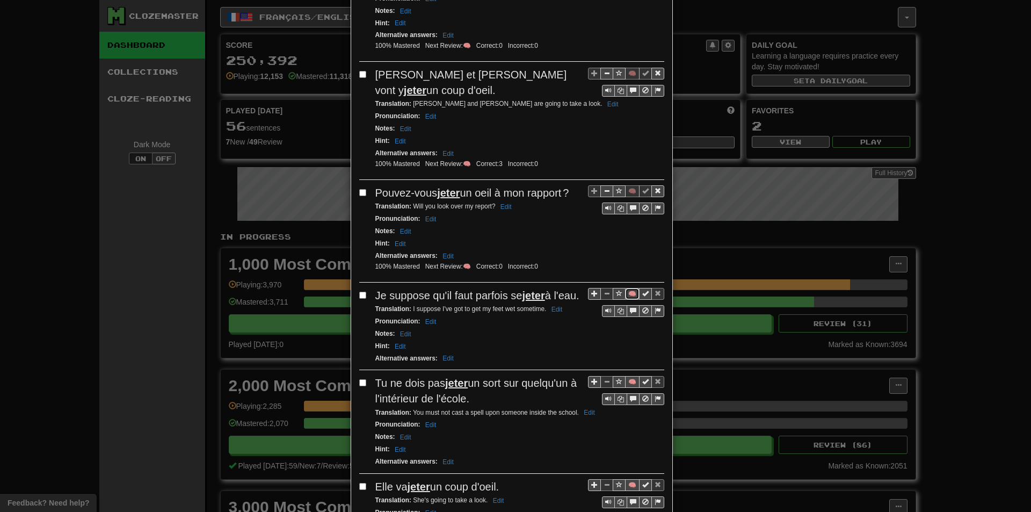
click at [625, 288] on button "🧠" at bounding box center [632, 294] width 14 height 12
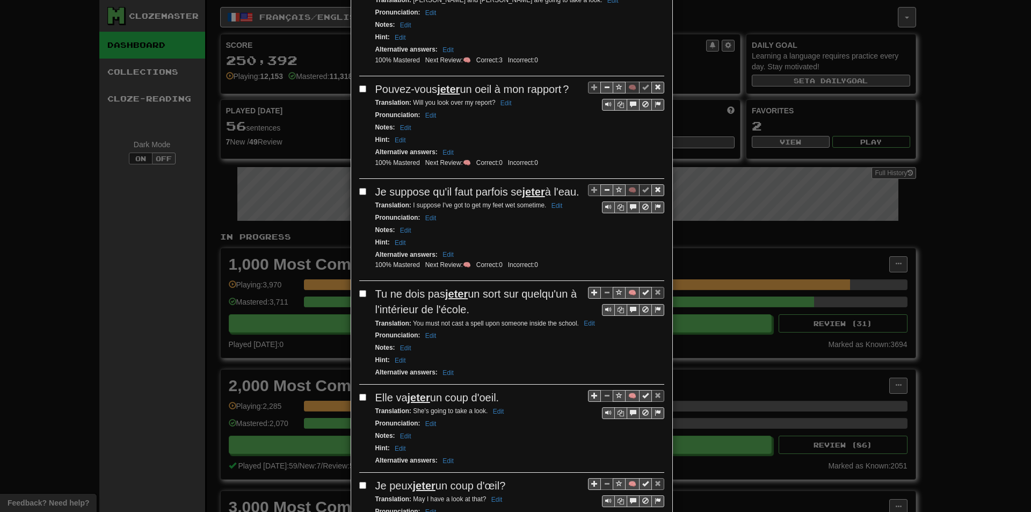
scroll to position [644, 0]
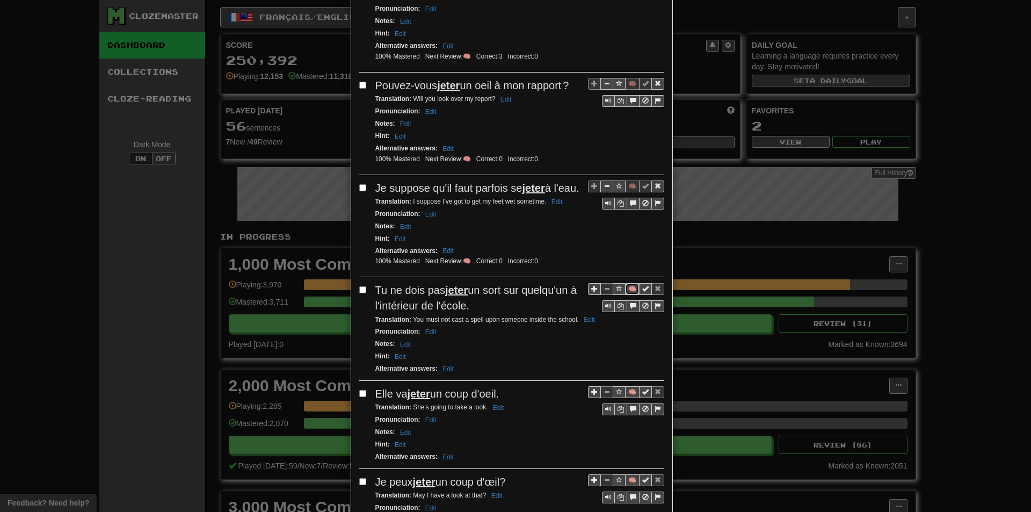
click at [627, 290] on button "🧠" at bounding box center [632, 289] width 14 height 12
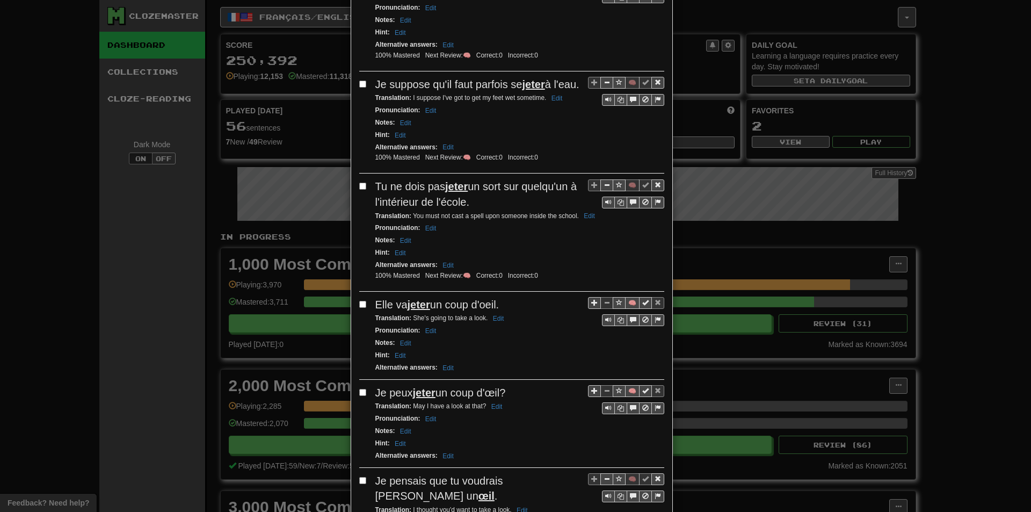
scroll to position [752, 0]
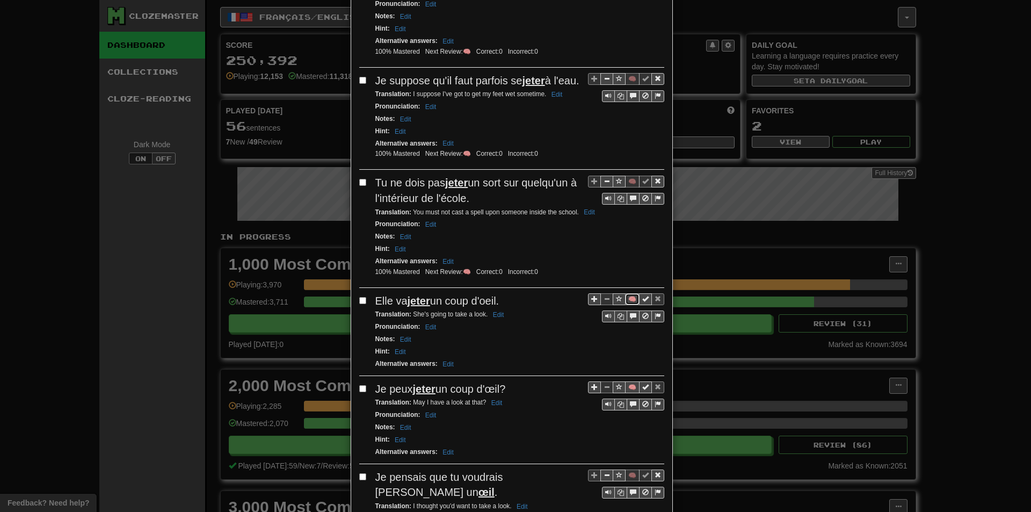
click at [626, 300] on button "🧠" at bounding box center [632, 299] width 14 height 12
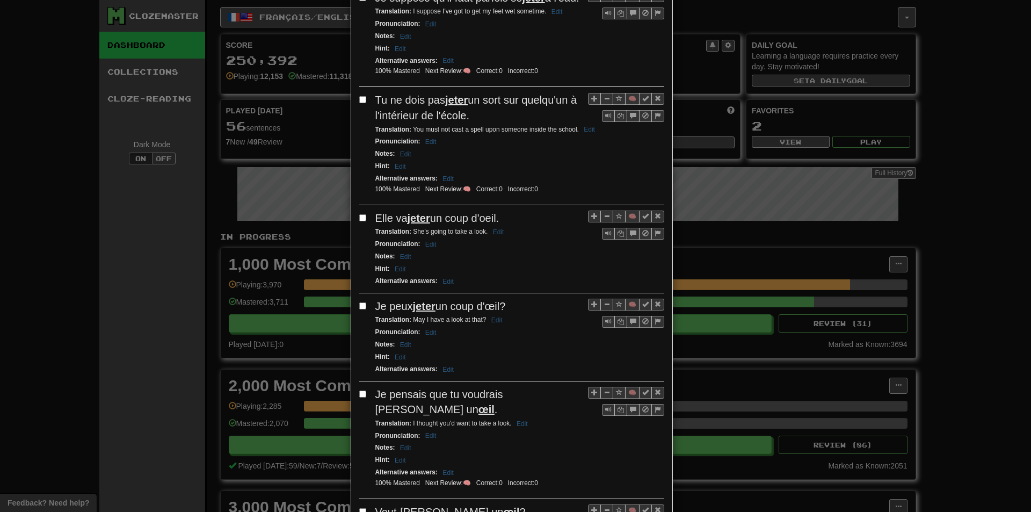
scroll to position [859, 0]
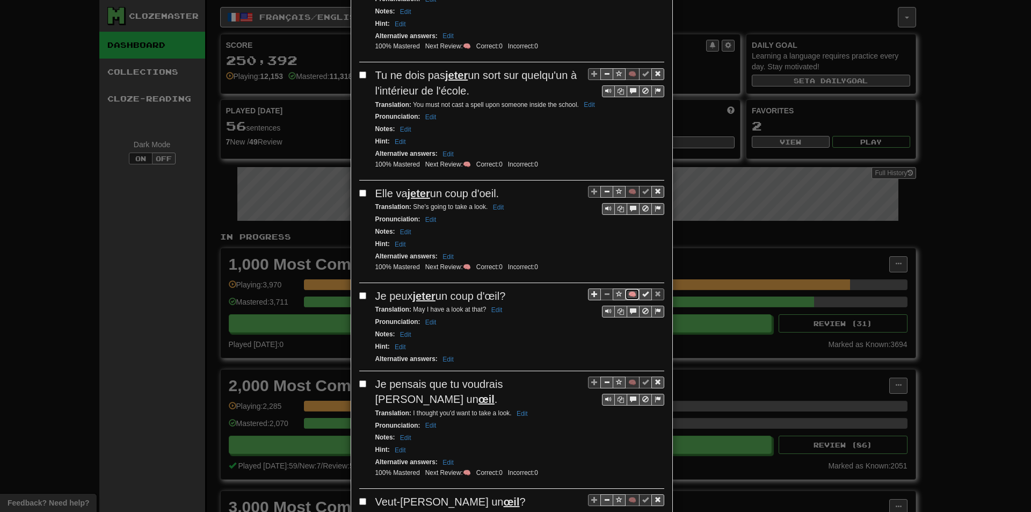
click at [625, 294] on button "🧠" at bounding box center [632, 294] width 14 height 12
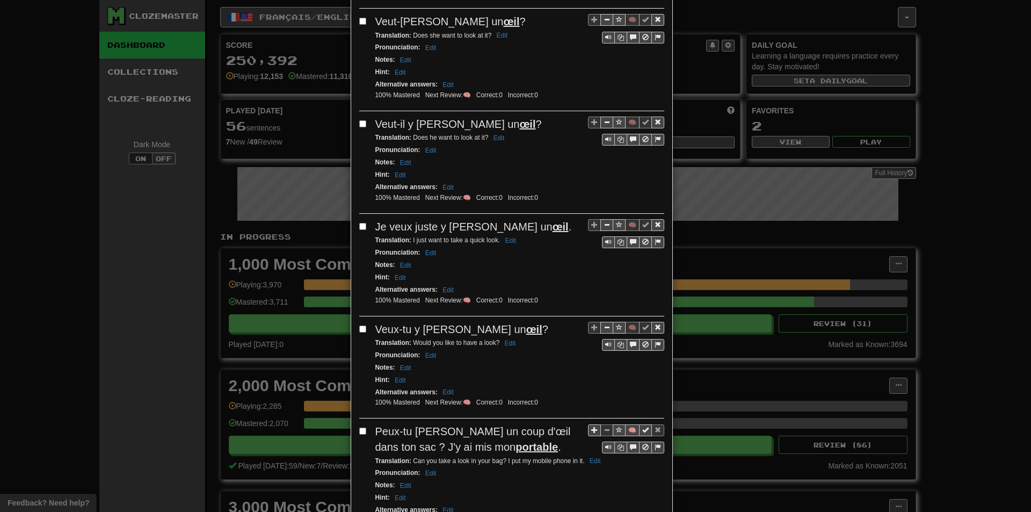
scroll to position [0, 0]
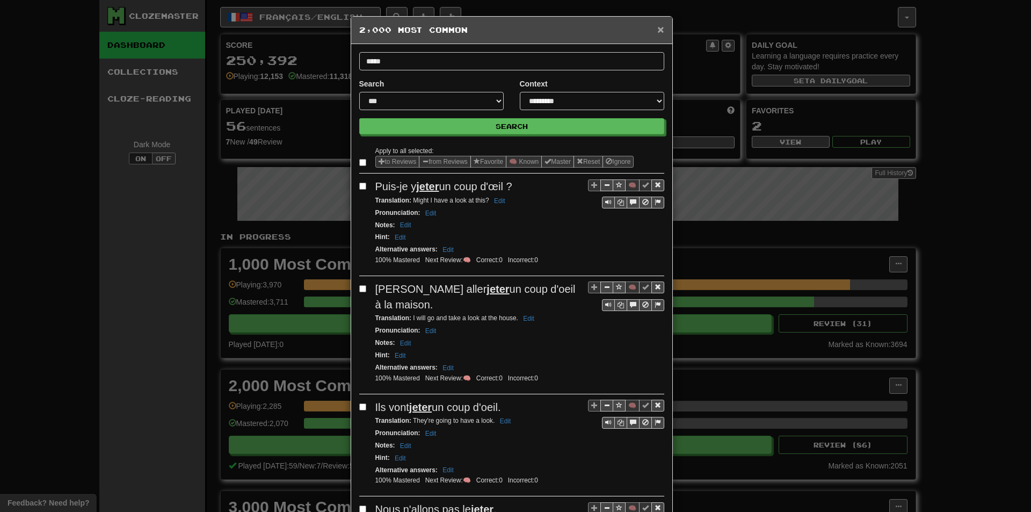
click at [657, 27] on span "×" at bounding box center [660, 29] width 6 height 12
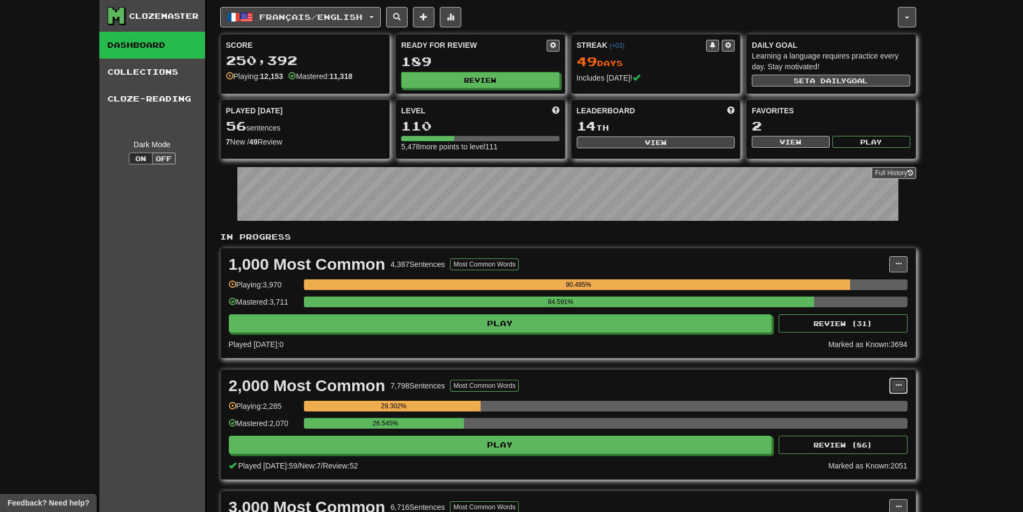
click at [901, 389] on button at bounding box center [898, 386] width 18 height 16
click at [880, 401] on span "Manage Sentences" at bounding box center [853, 405] width 65 height 9
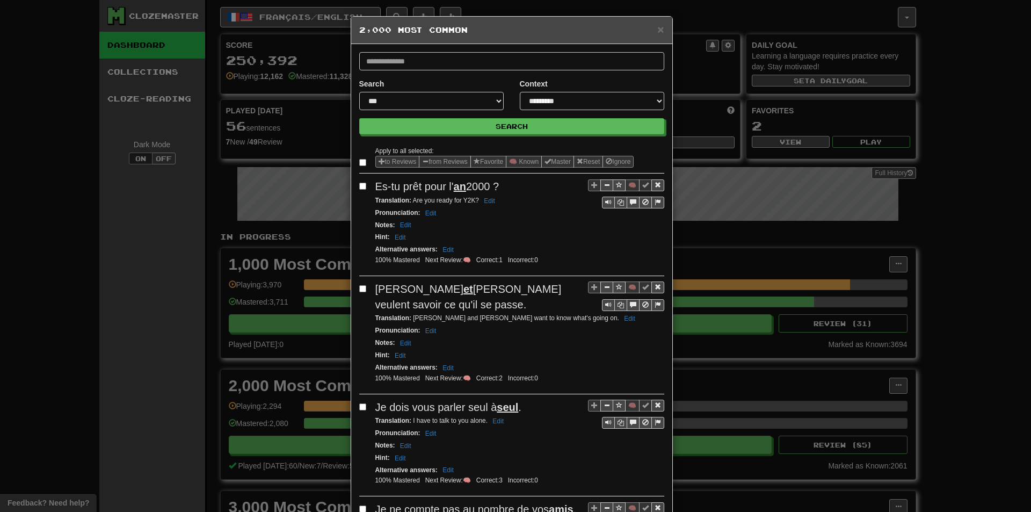
click at [477, 76] on form "**********" at bounding box center [511, 93] width 305 height 82
click at [462, 64] on input "text" at bounding box center [511, 61] width 305 height 18
click at [188, 187] on div "**********" at bounding box center [515, 256] width 1031 height 512
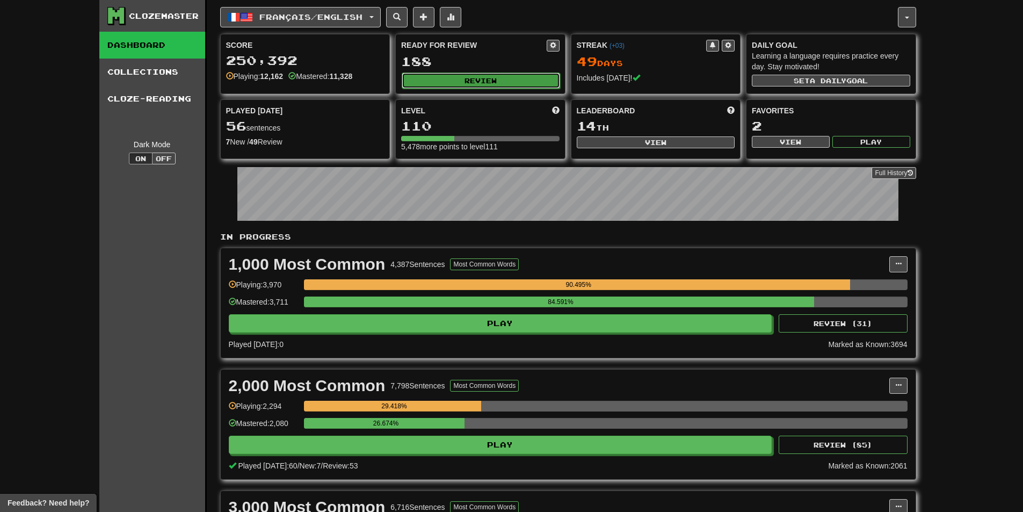
click at [439, 82] on button "Review" at bounding box center [481, 80] width 158 height 16
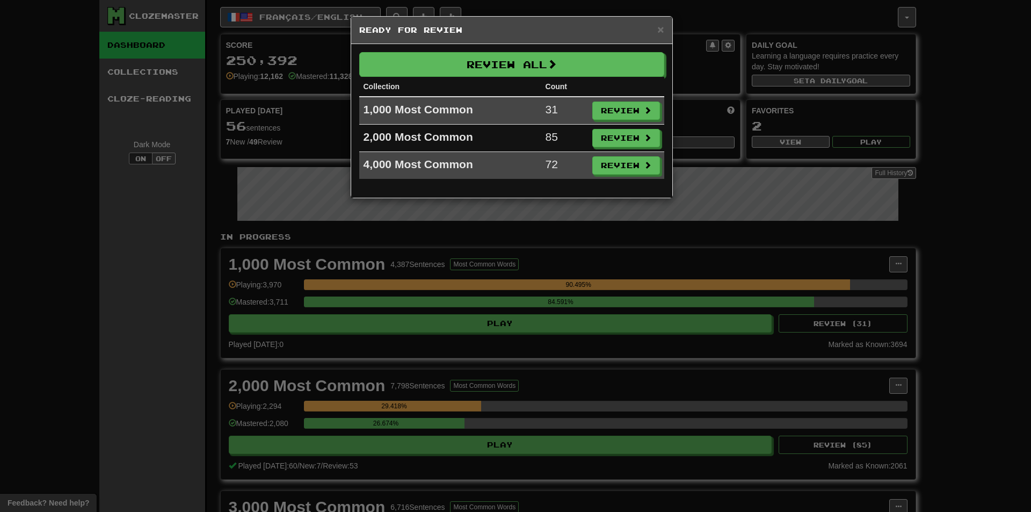
click at [598, 128] on td "Review" at bounding box center [626, 138] width 76 height 27
click at [612, 132] on button "Review" at bounding box center [627, 138] width 68 height 18
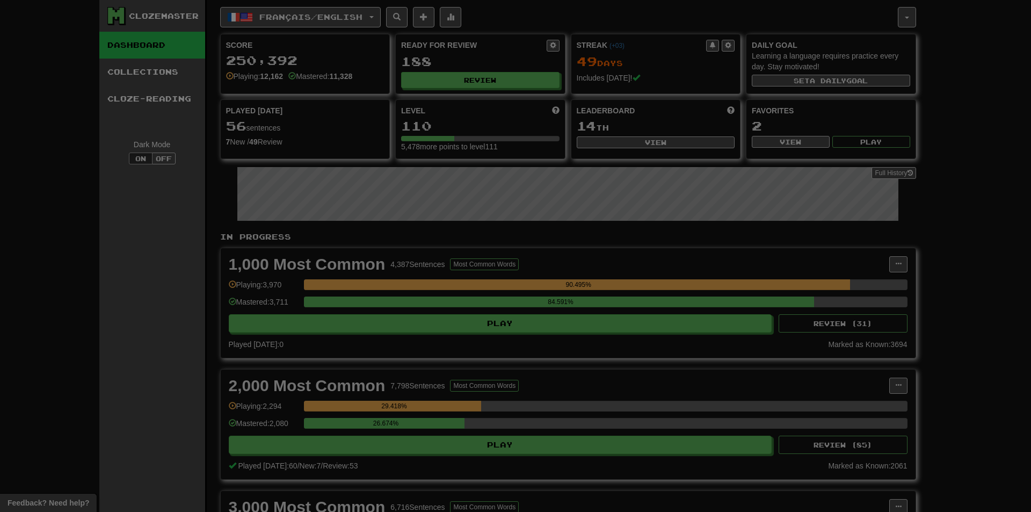
select select "**"
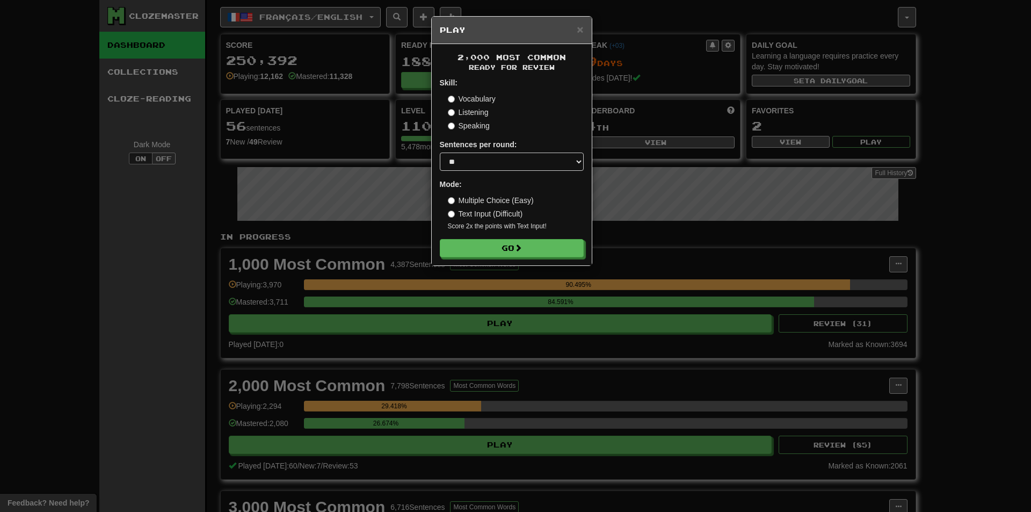
click at [495, 261] on div "2,000 Most Common Ready for Review Skill: Vocabulary Listening Speaking Sentenc…" at bounding box center [512, 154] width 160 height 221
click at [481, 258] on div "2,000 Most Common Ready for Review Skill: Vocabulary Listening Speaking Sentenc…" at bounding box center [512, 154] width 160 height 221
click at [474, 256] on button "Go" at bounding box center [512, 249] width 144 height 18
click at [878, 264] on div "× Play 2,000 Most Common Ready for Review Skill: Vocabulary Listening Speaking …" at bounding box center [515, 256] width 1031 height 512
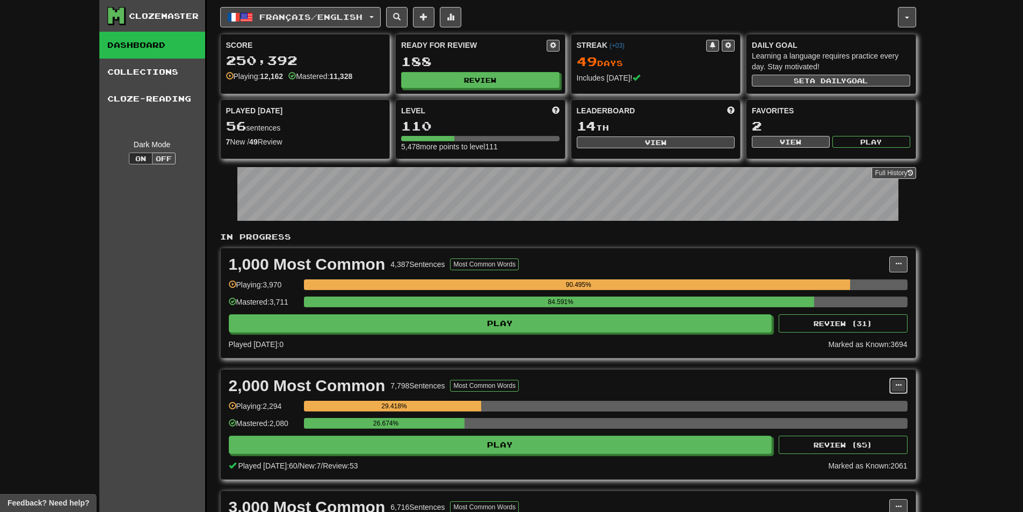
drag, startPoint x: 902, startPoint y: 389, endPoint x: 886, endPoint y: 398, distance: 18.5
click at [900, 389] on button at bounding box center [898, 386] width 18 height 16
click at [865, 409] on link "Manage Sentences" at bounding box center [850, 405] width 111 height 14
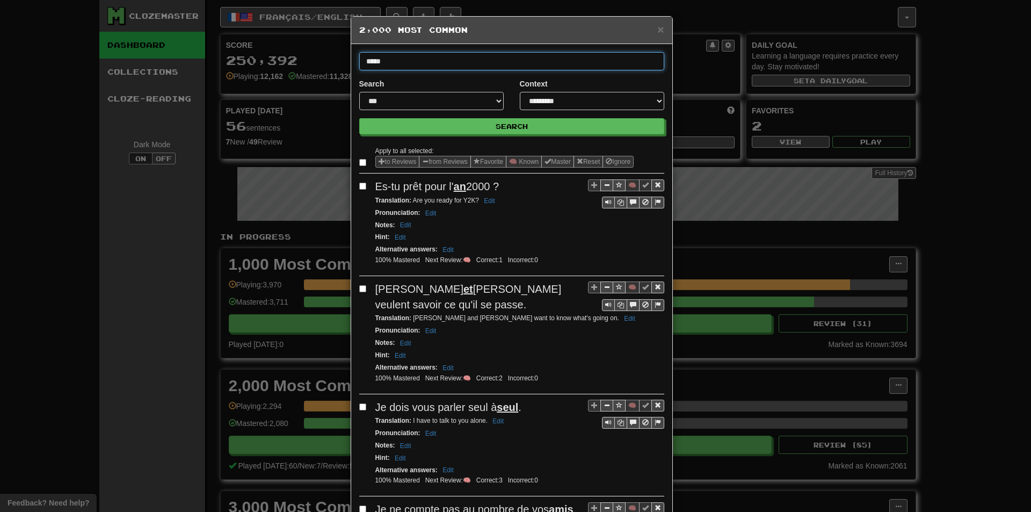
type input "*****"
click at [359, 118] on button "Search" at bounding box center [511, 126] width 305 height 16
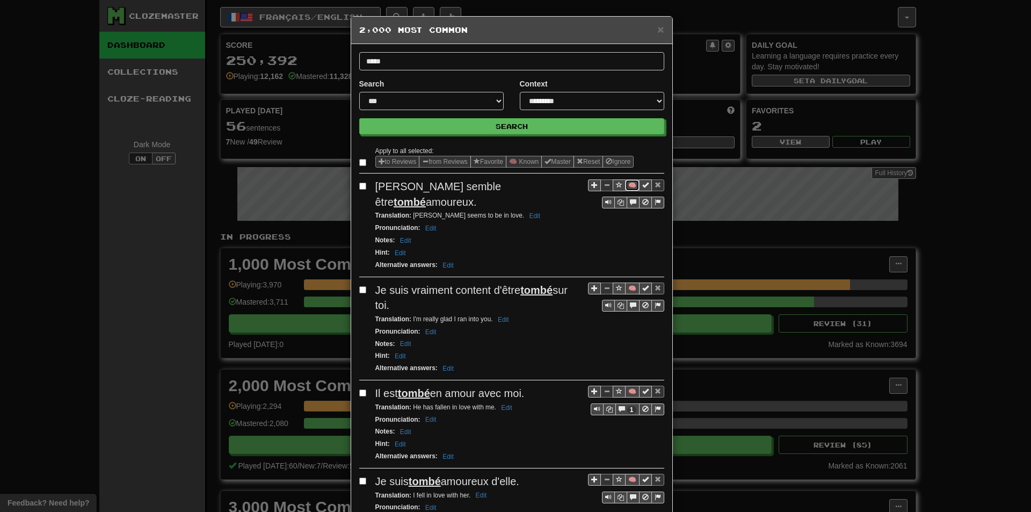
click at [626, 182] on button "🧠" at bounding box center [632, 185] width 14 height 12
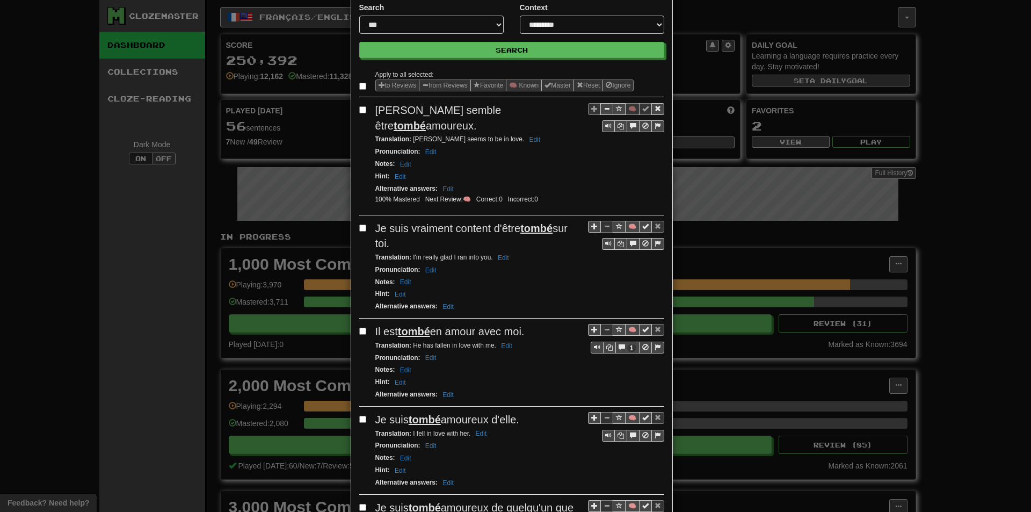
scroll to position [107, 0]
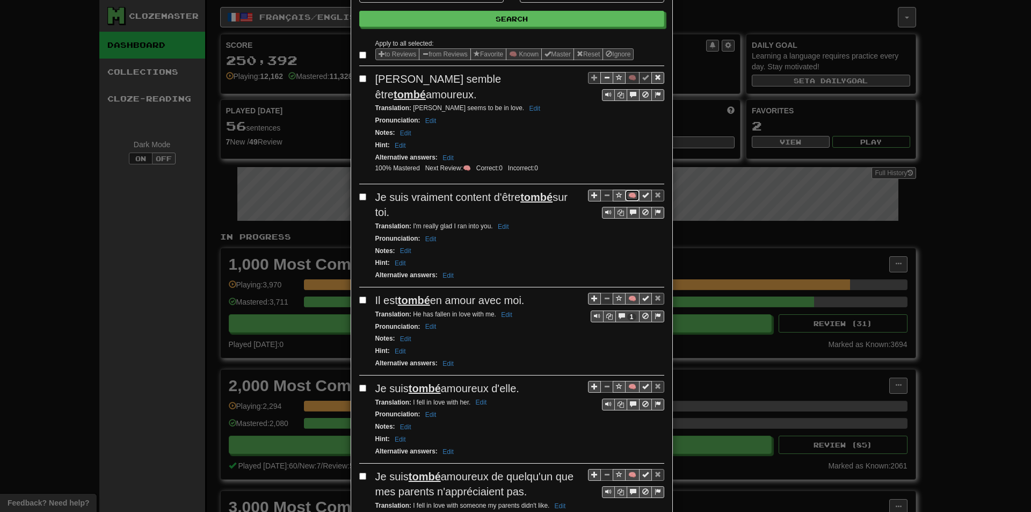
click at [627, 190] on button "🧠" at bounding box center [632, 196] width 14 height 12
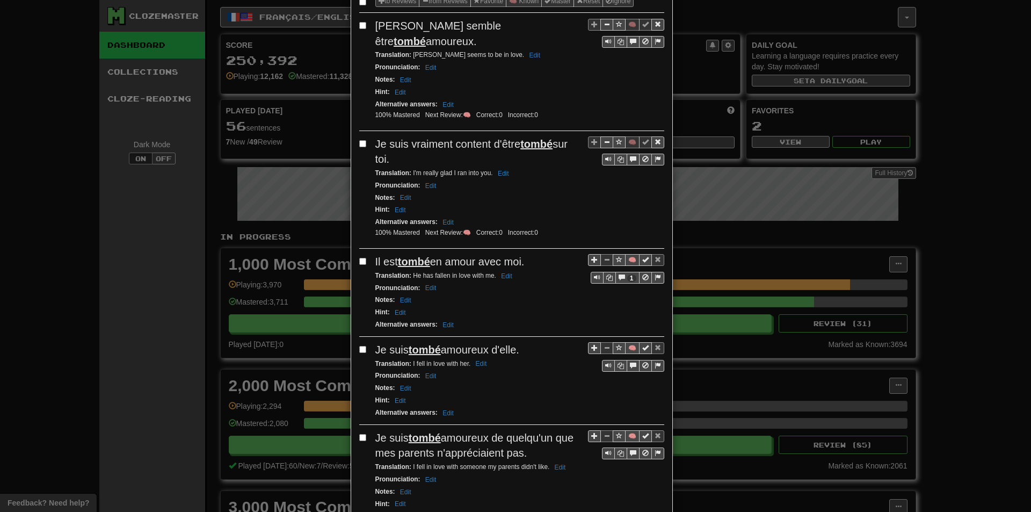
scroll to position [161, 0]
click at [628, 253] on button "🧠" at bounding box center [632, 259] width 14 height 12
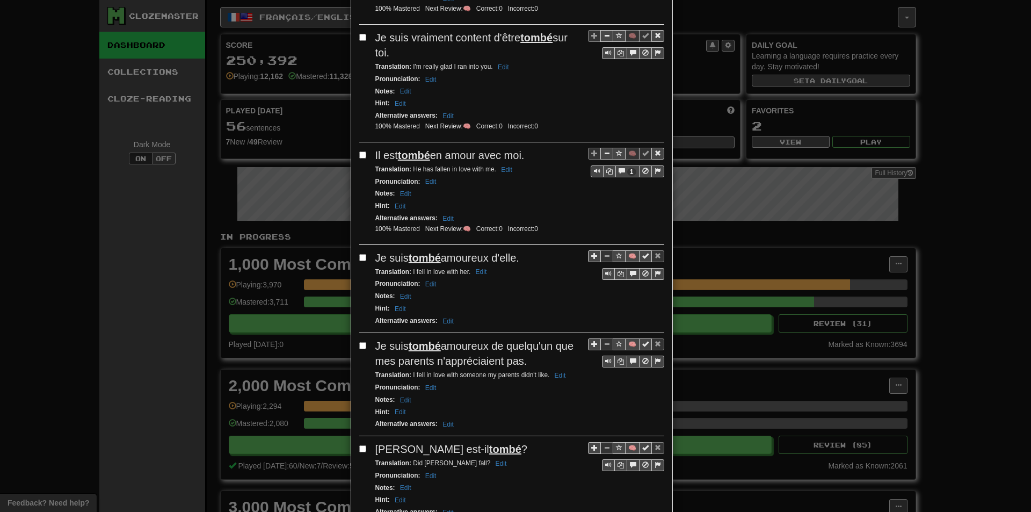
scroll to position [269, 0]
click at [629, 249] on button "🧠" at bounding box center [632, 255] width 14 height 12
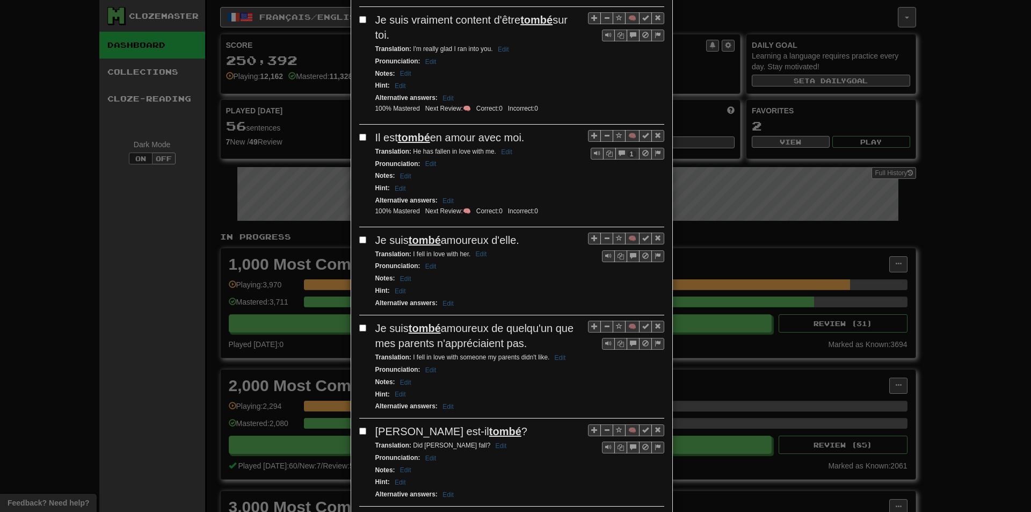
scroll to position [322, 0]
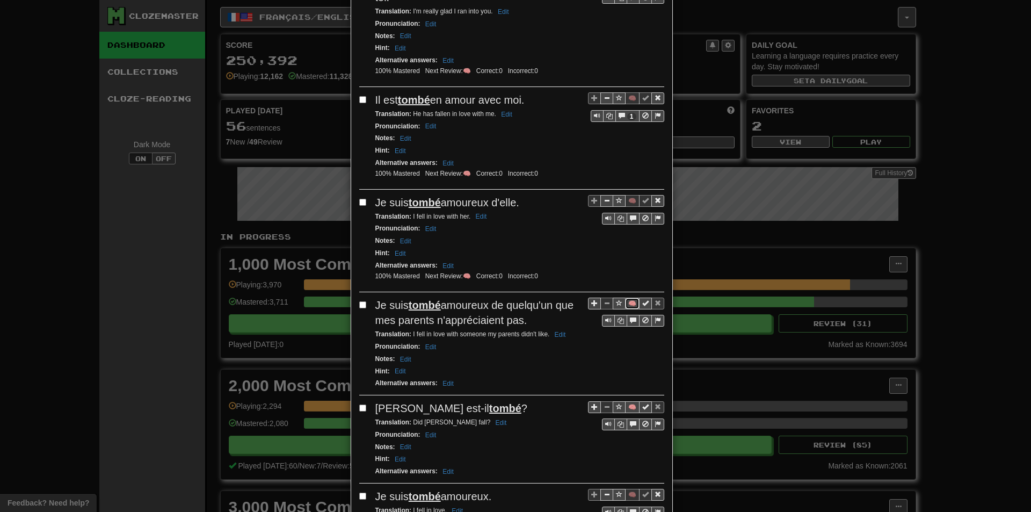
click at [627, 298] on button "🧠" at bounding box center [632, 304] width 14 height 12
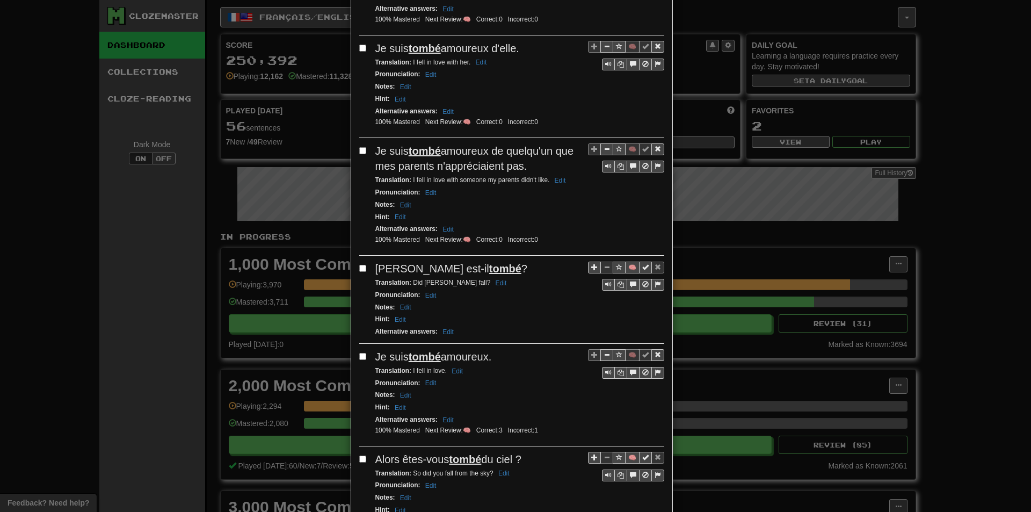
scroll to position [483, 0]
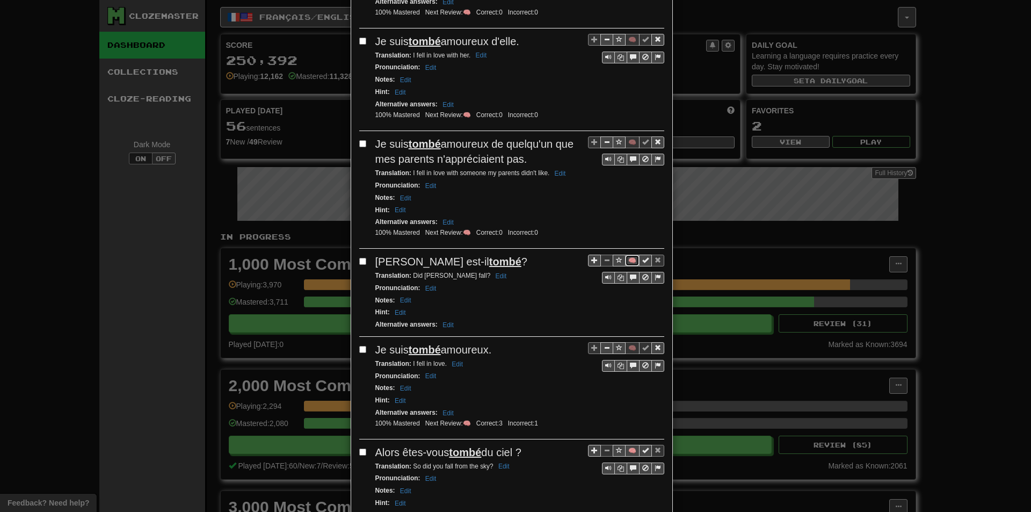
click at [628, 255] on button "🧠" at bounding box center [632, 261] width 14 height 12
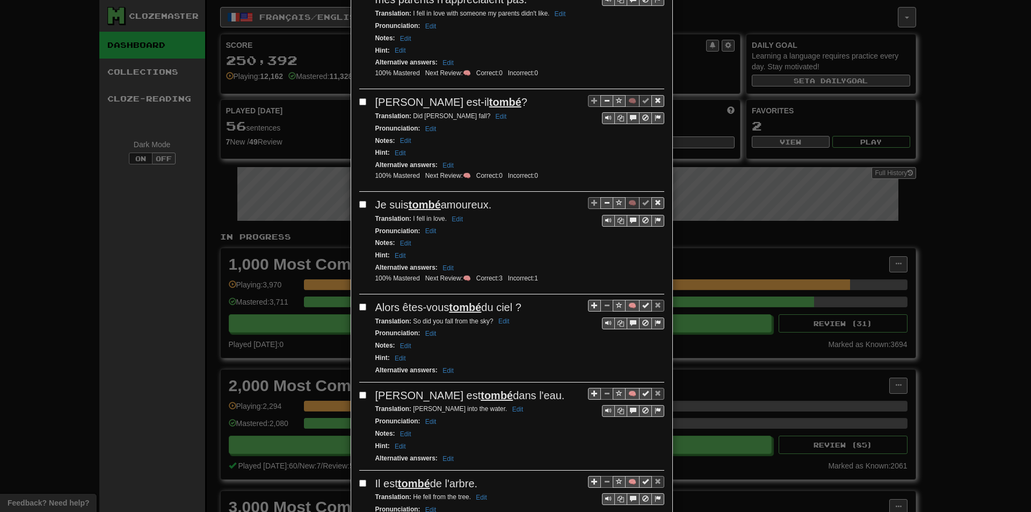
scroll to position [644, 0]
click at [625, 298] on button "🧠" at bounding box center [632, 304] width 14 height 12
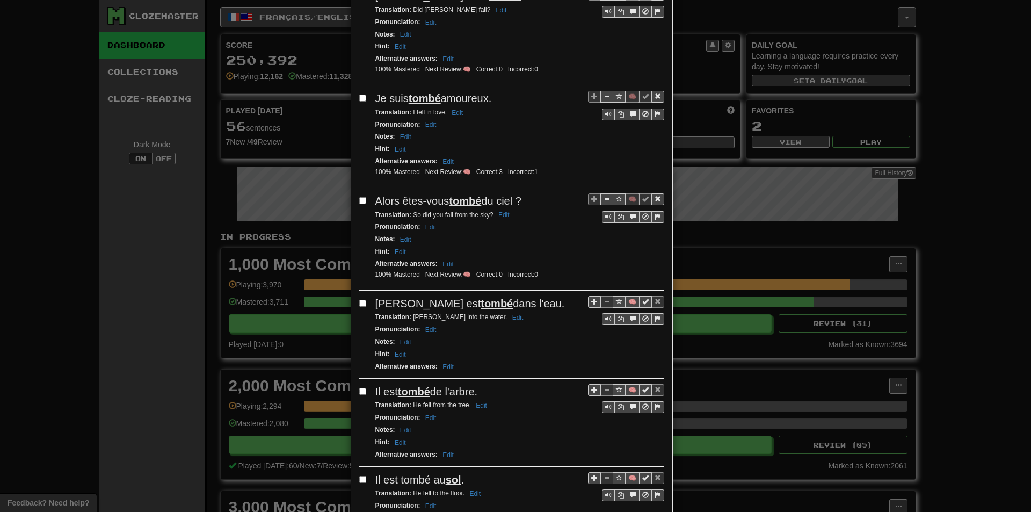
scroll to position [752, 0]
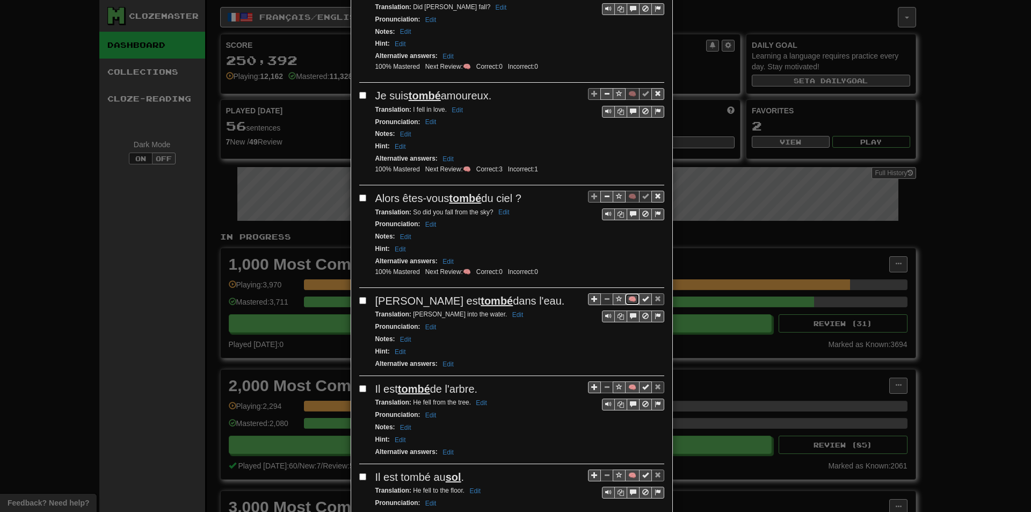
click at [629, 293] on button "🧠" at bounding box center [632, 299] width 14 height 12
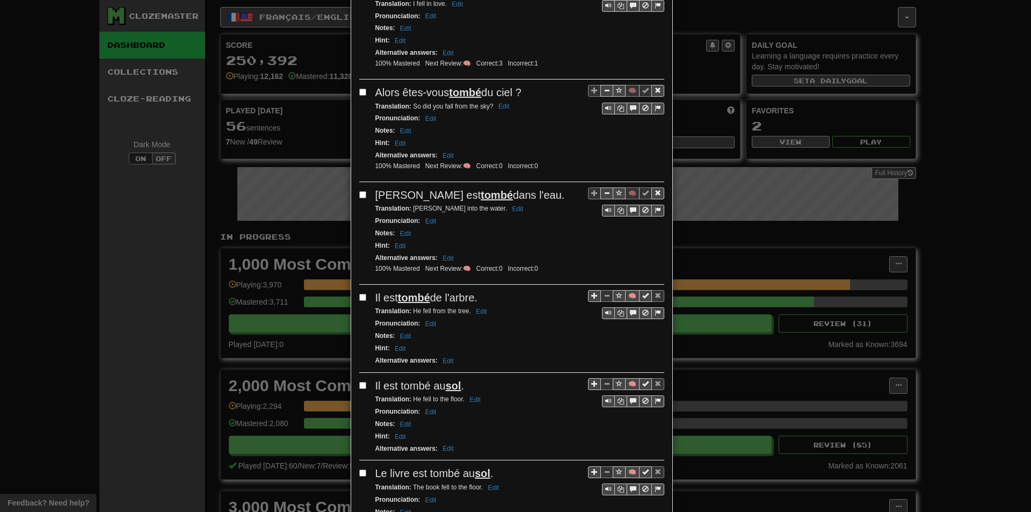
scroll to position [859, 0]
click at [627, 288] on button "🧠" at bounding box center [632, 294] width 14 height 12
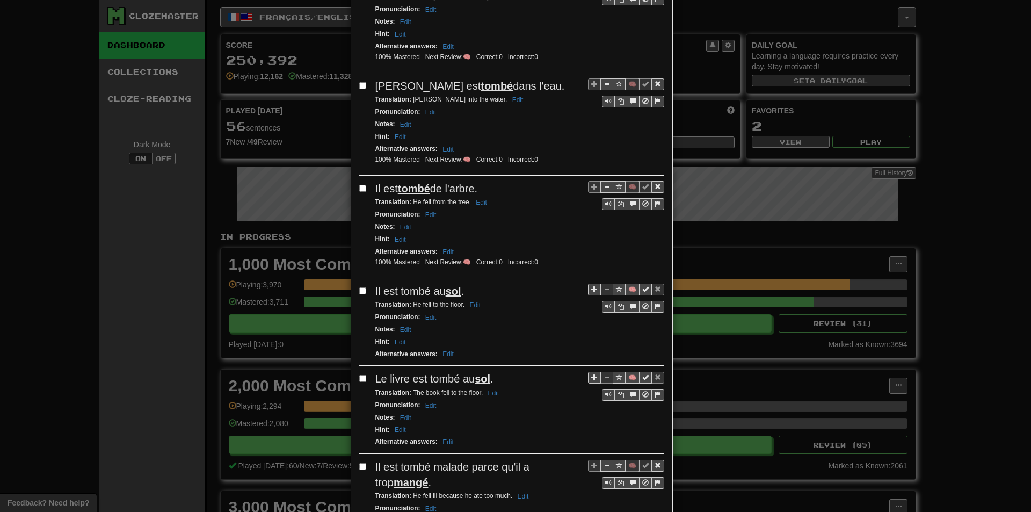
scroll to position [0, 0]
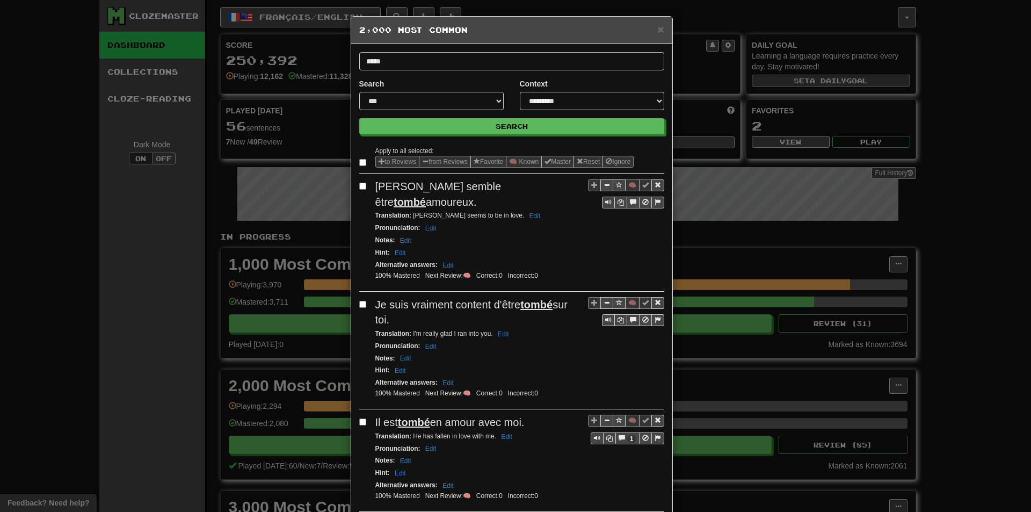
click at [658, 35] on div "× 2,000 Most Common" at bounding box center [511, 30] width 321 height 27
click at [659, 29] on div "× 2,000 Most Common" at bounding box center [511, 30] width 321 height 27
click at [651, 29] on h5 "2,000 Most Common" at bounding box center [511, 30] width 305 height 11
click at [657, 29] on span "×" at bounding box center [660, 29] width 6 height 12
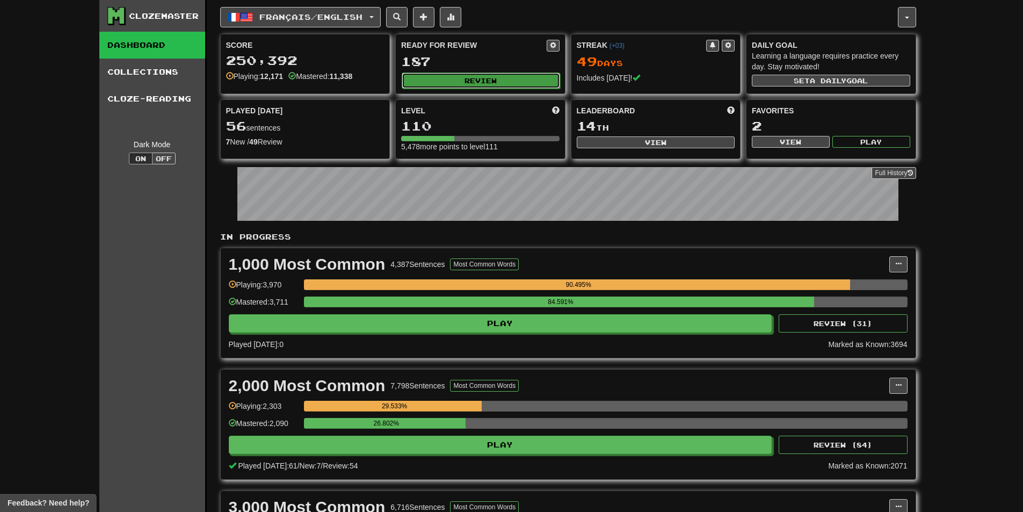
click at [504, 79] on button "Review" at bounding box center [481, 80] width 158 height 16
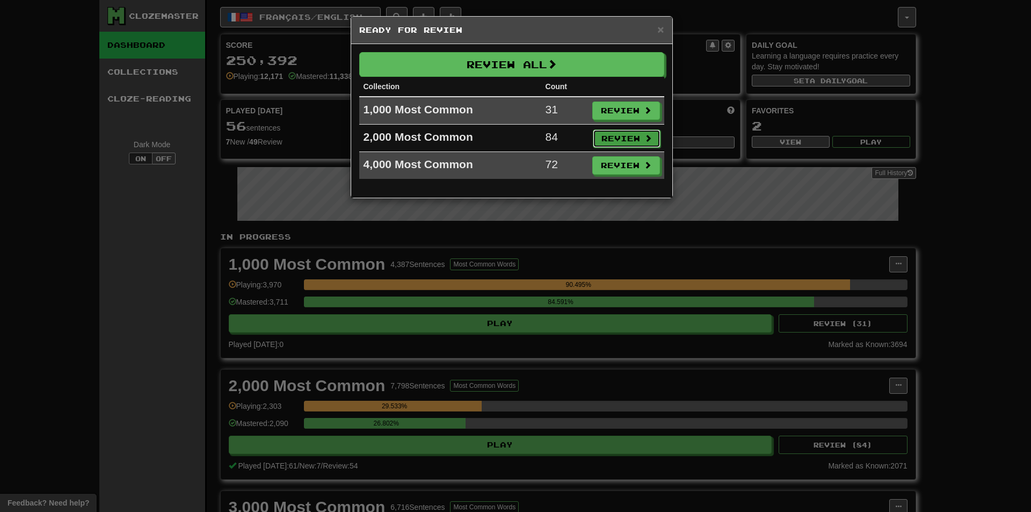
click at [607, 136] on button "Review" at bounding box center [627, 138] width 68 height 18
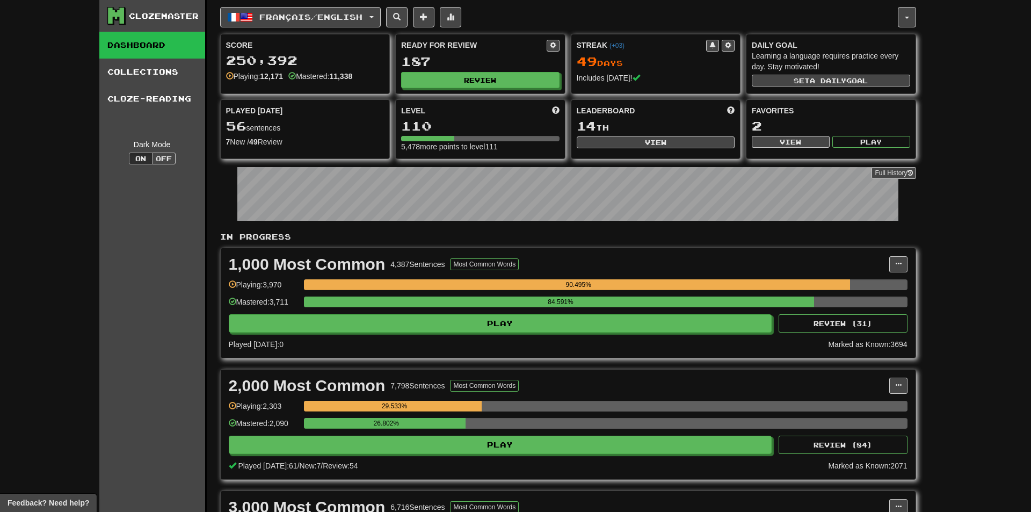
select select "**"
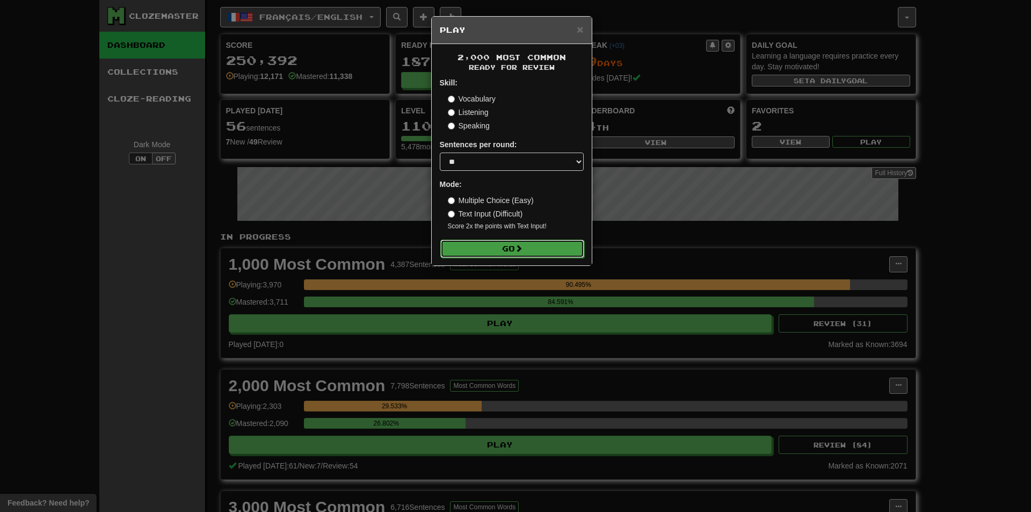
click at [466, 250] on button "Go" at bounding box center [512, 249] width 144 height 18
click at [832, 403] on div "× Play 2,000 Most Common Ready for Review Skill: Vocabulary Listening Speaking …" at bounding box center [515, 256] width 1031 height 512
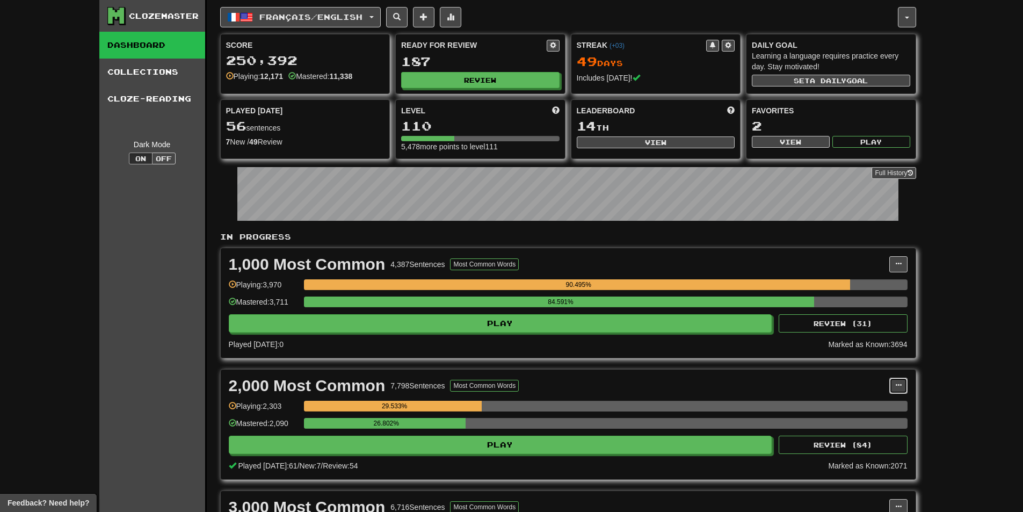
click at [895, 382] on button at bounding box center [898, 386] width 18 height 16
click at [878, 402] on span "Manage Sentences" at bounding box center [853, 405] width 65 height 9
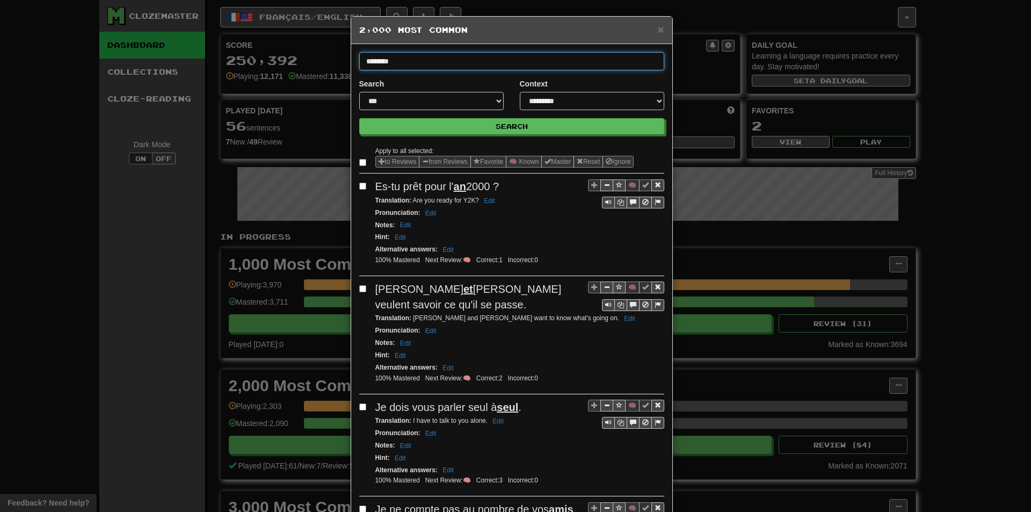
type input "********"
click at [359, 118] on button "Search" at bounding box center [511, 126] width 305 height 16
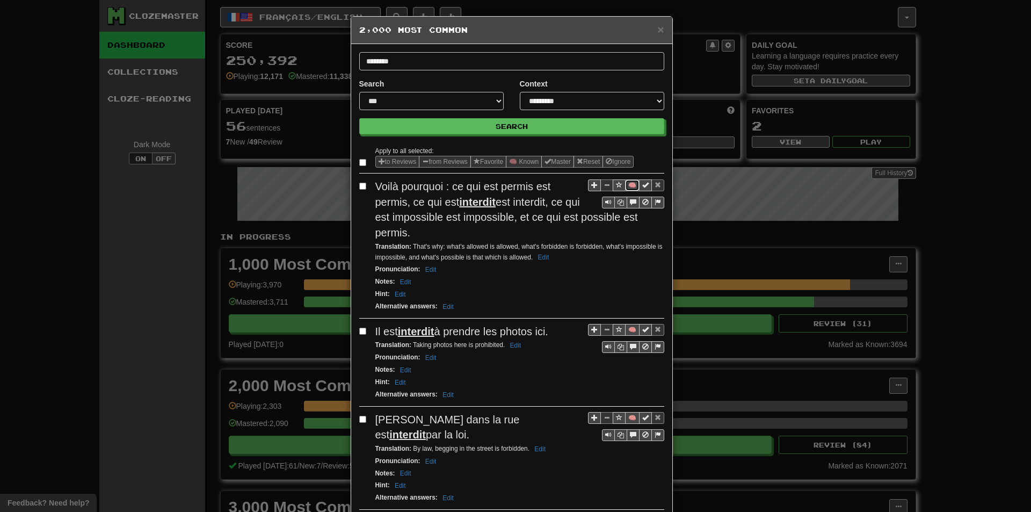
click at [626, 180] on button "🧠" at bounding box center [632, 185] width 14 height 12
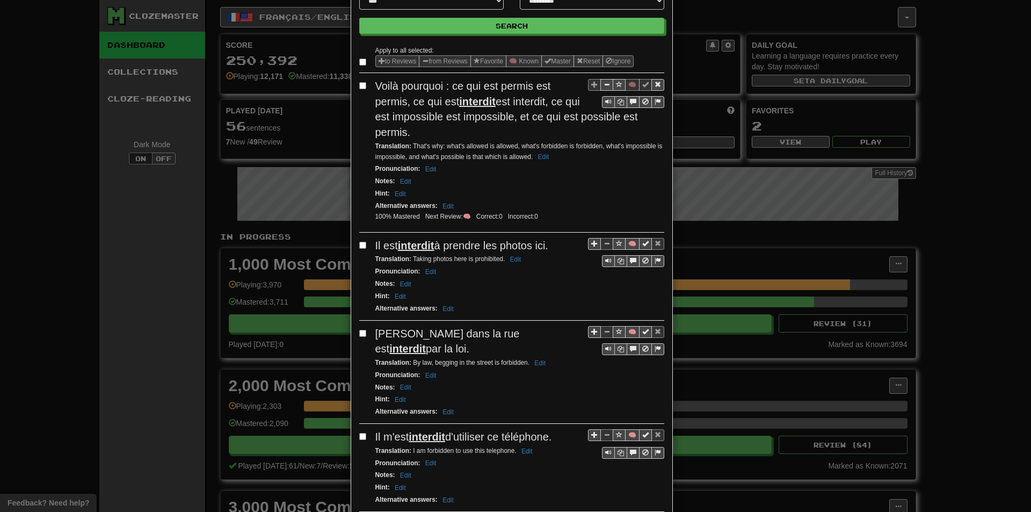
scroll to position [107, 0]
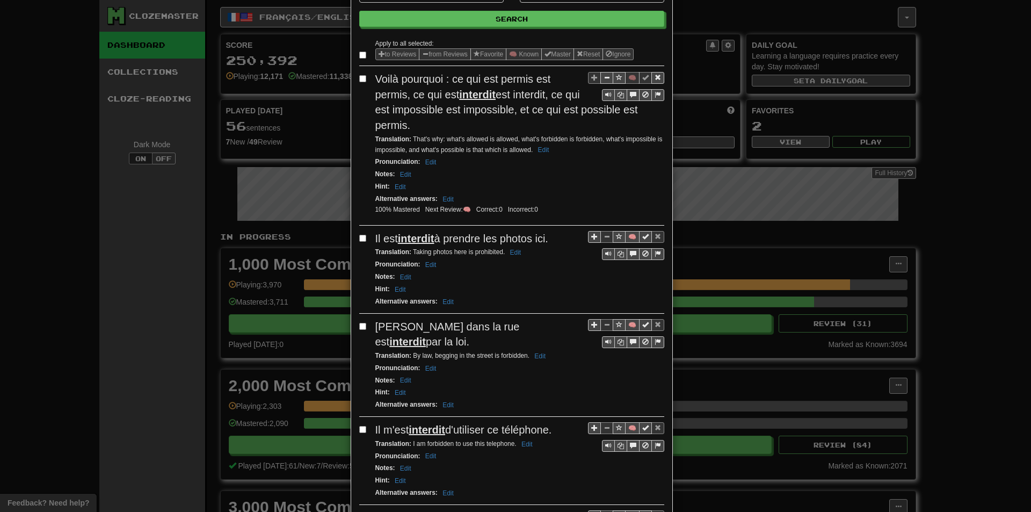
click at [573, 184] on div "Hint : Edit" at bounding box center [519, 186] width 289 height 12
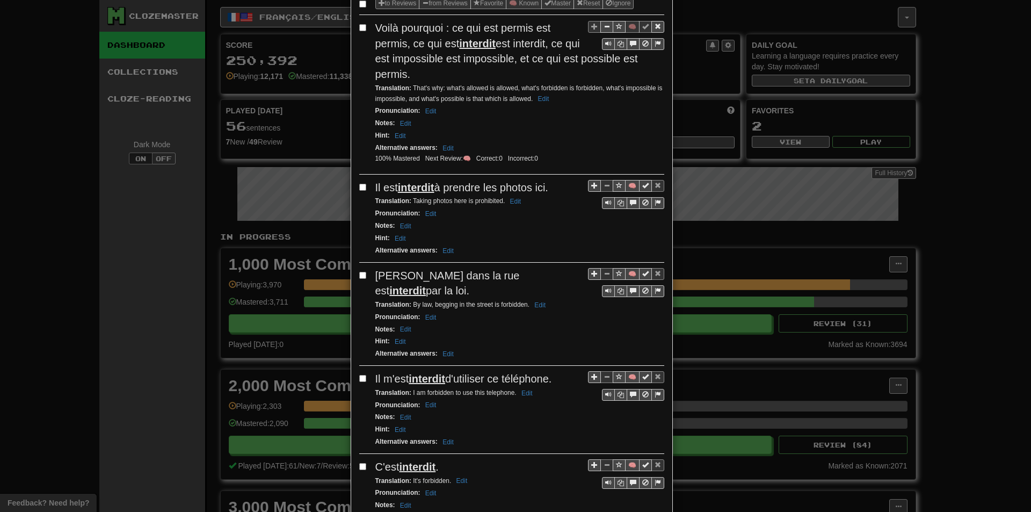
scroll to position [161, 0]
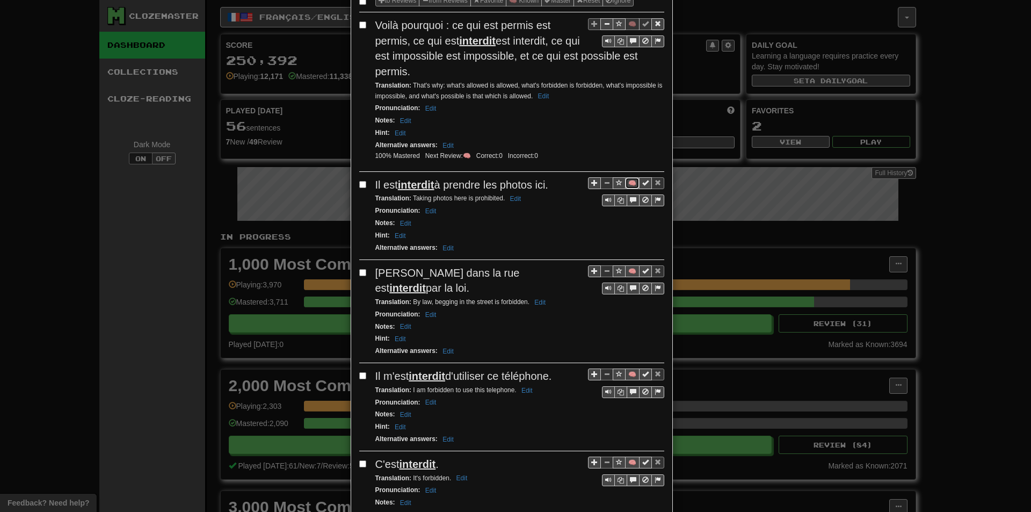
click at [629, 182] on button "🧠" at bounding box center [632, 183] width 14 height 12
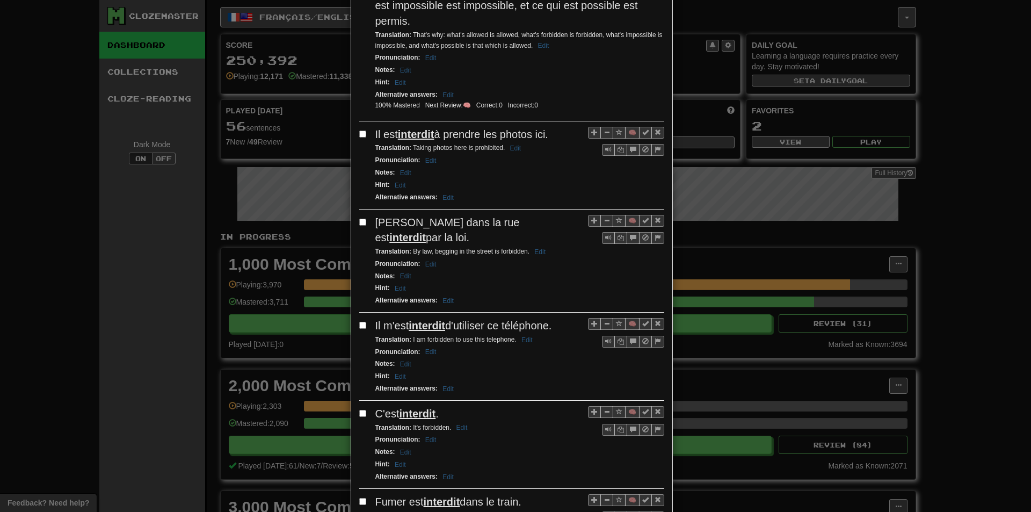
scroll to position [215, 0]
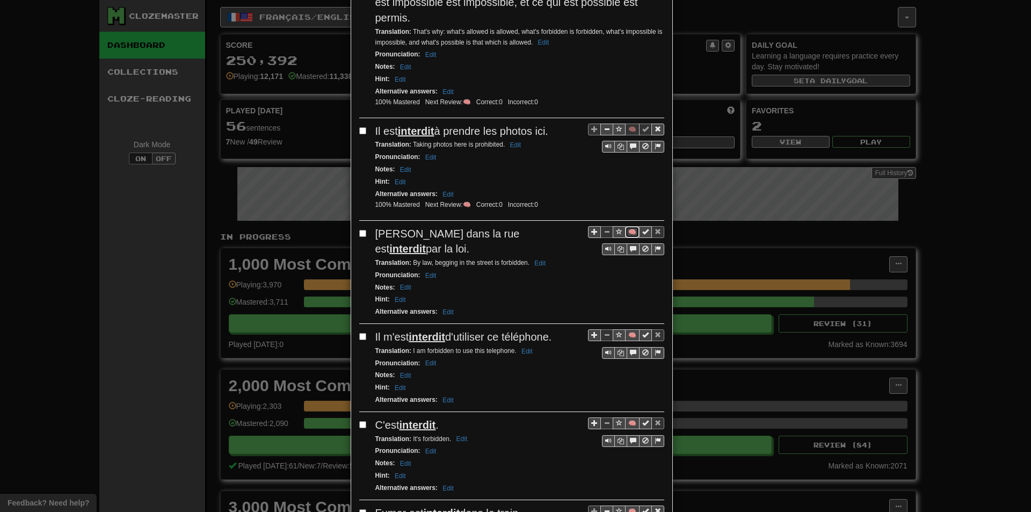
click at [625, 234] on button "🧠" at bounding box center [632, 232] width 14 height 12
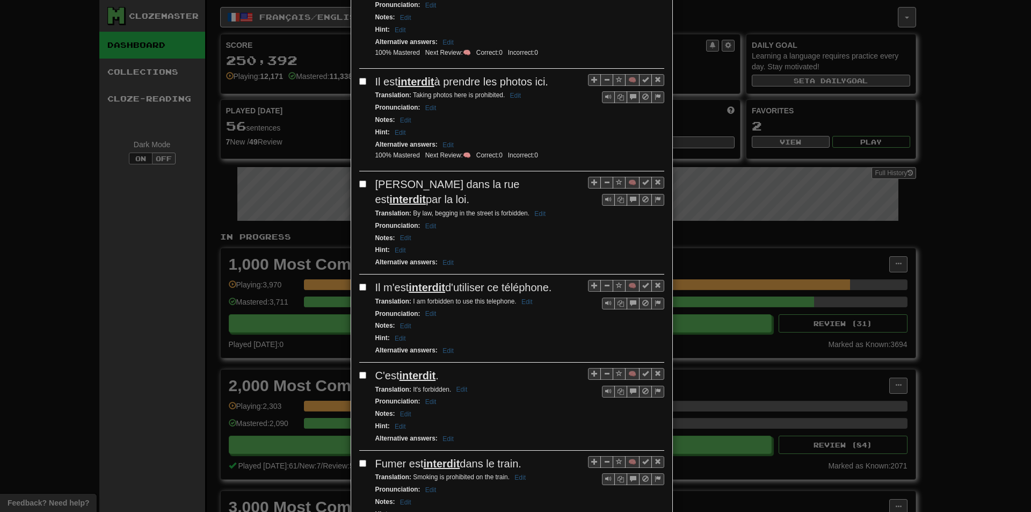
scroll to position [269, 0]
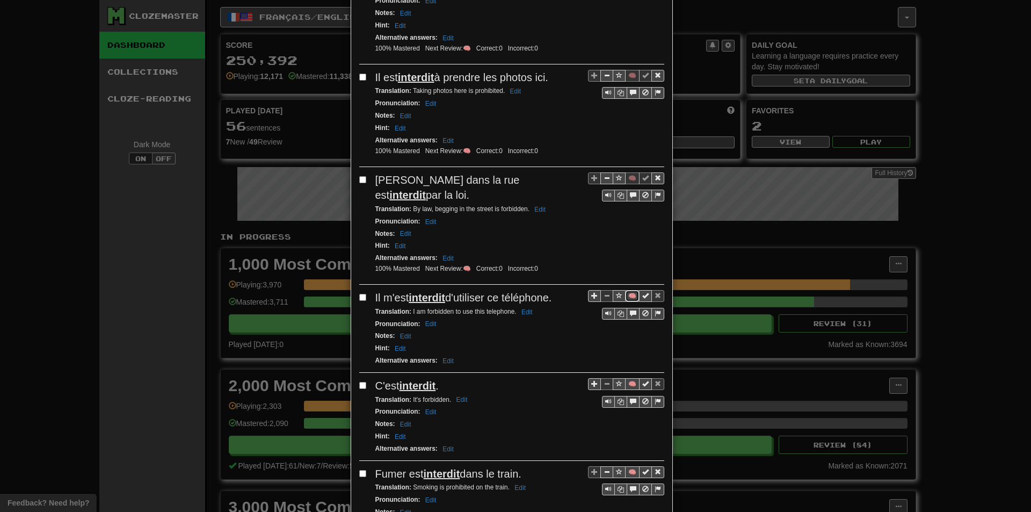
click at [626, 290] on button "🧠" at bounding box center [632, 296] width 14 height 12
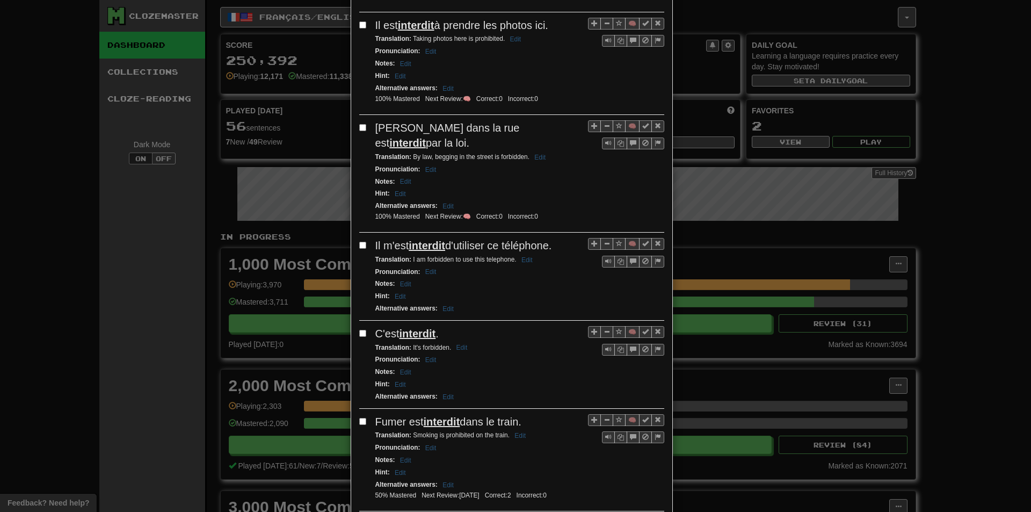
scroll to position [322, 0]
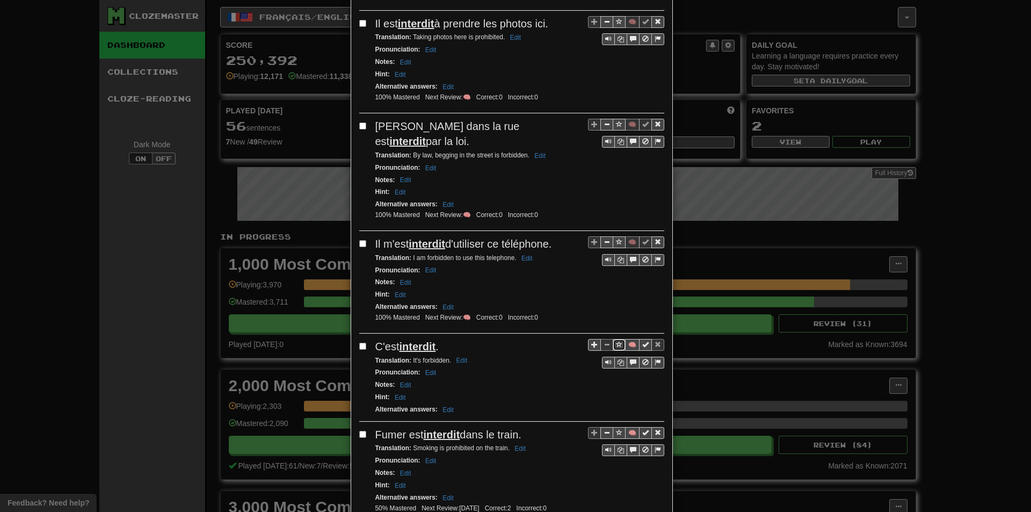
click at [620, 339] on button "Sentence controls" at bounding box center [619, 345] width 13 height 12
click at [619, 339] on button "Sentence controls" at bounding box center [619, 345] width 13 height 12
click at [628, 339] on button "🧠" at bounding box center [632, 345] width 14 height 12
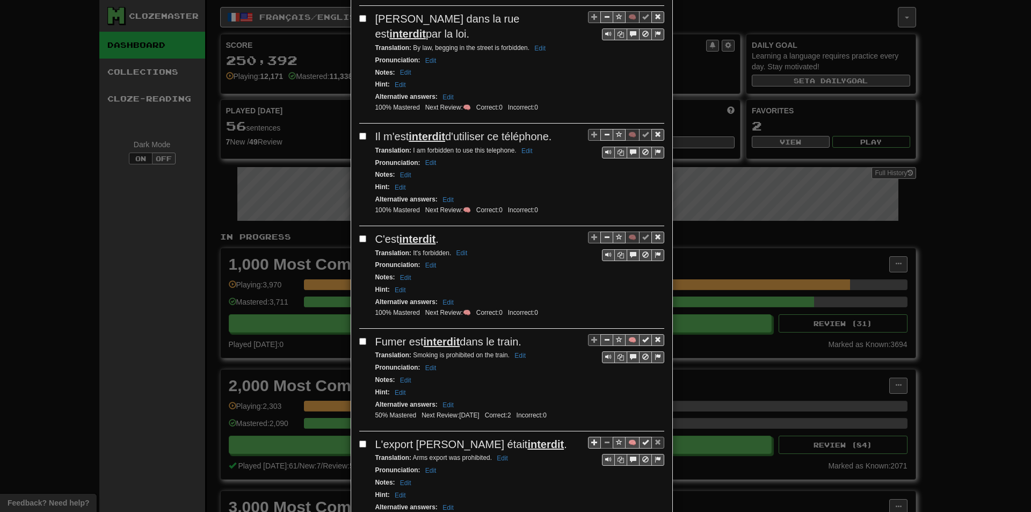
click at [542, 296] on div "Alternative answers : Edit" at bounding box center [519, 302] width 289 height 12
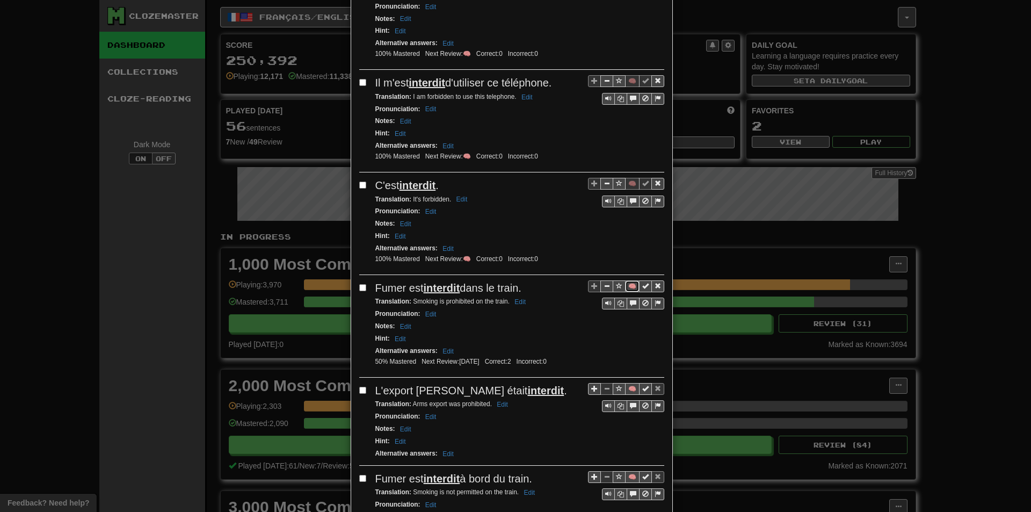
click at [625, 280] on button "🧠" at bounding box center [632, 286] width 14 height 12
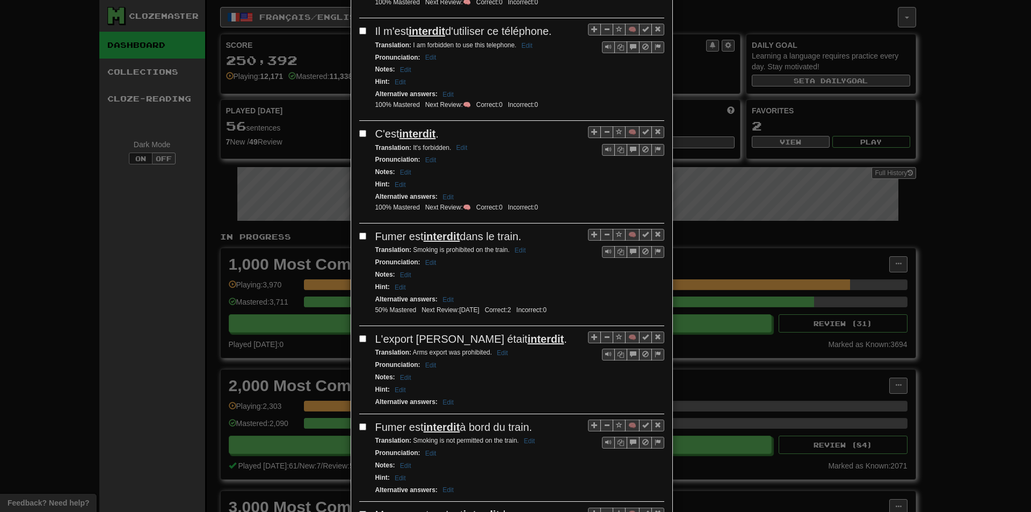
scroll to position [537, 0]
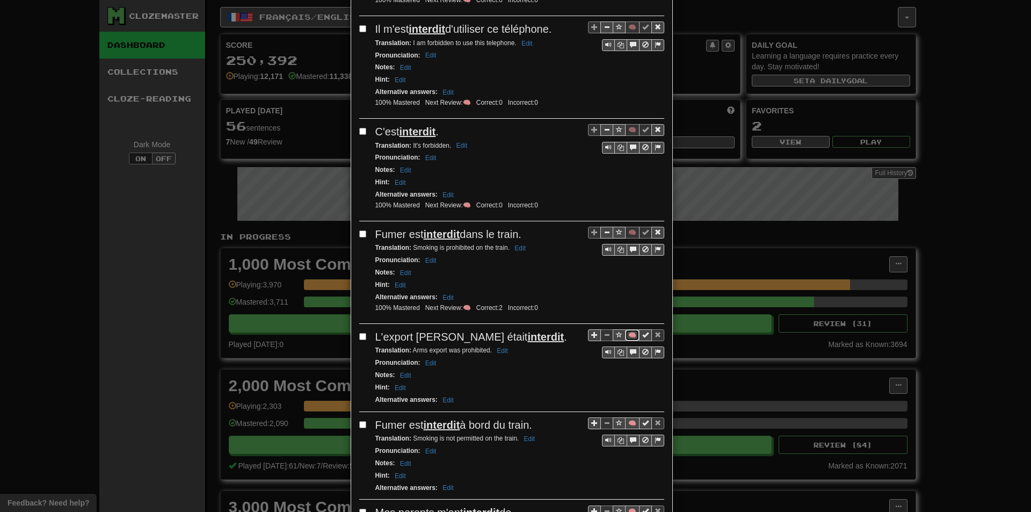
click at [629, 329] on button "🧠" at bounding box center [632, 335] width 14 height 12
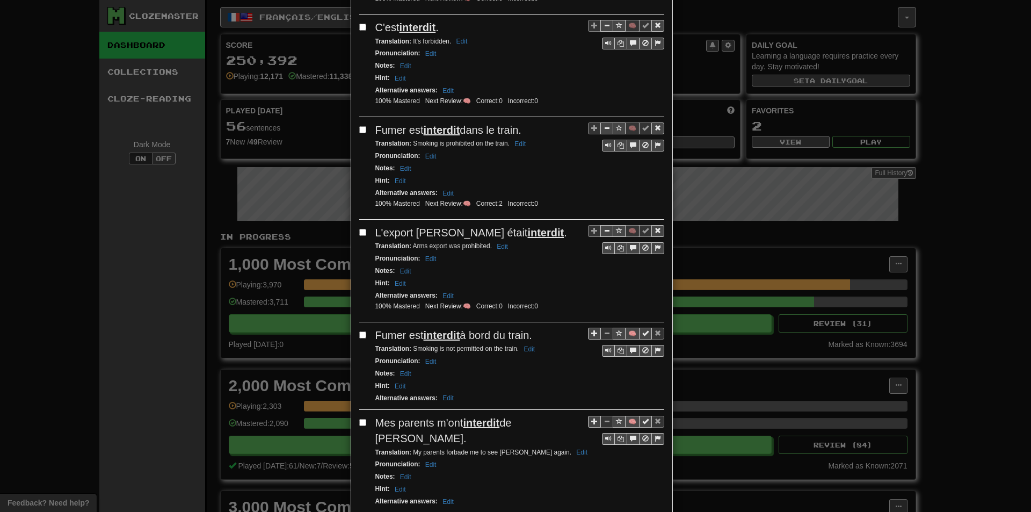
scroll to position [644, 0]
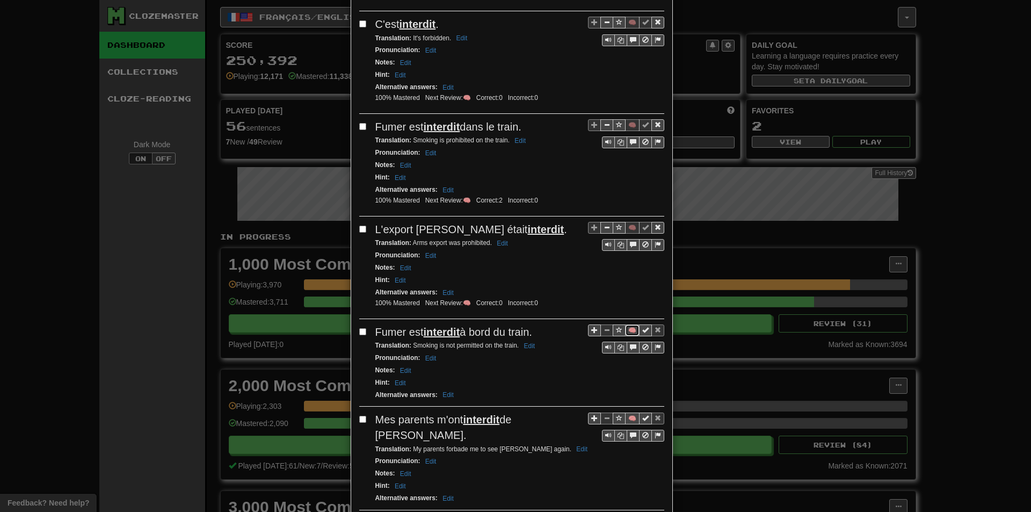
click at [630, 324] on button "🧠" at bounding box center [632, 330] width 14 height 12
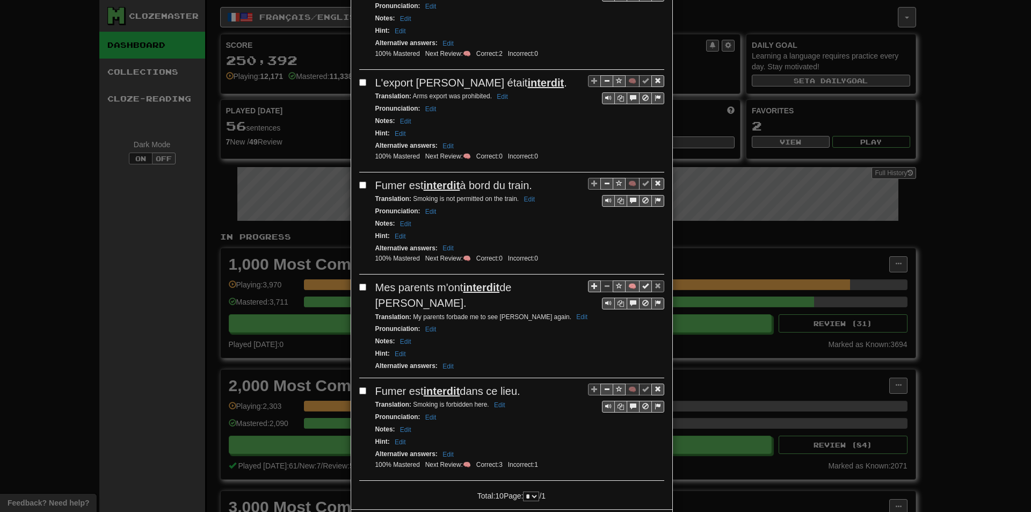
scroll to position [806, 0]
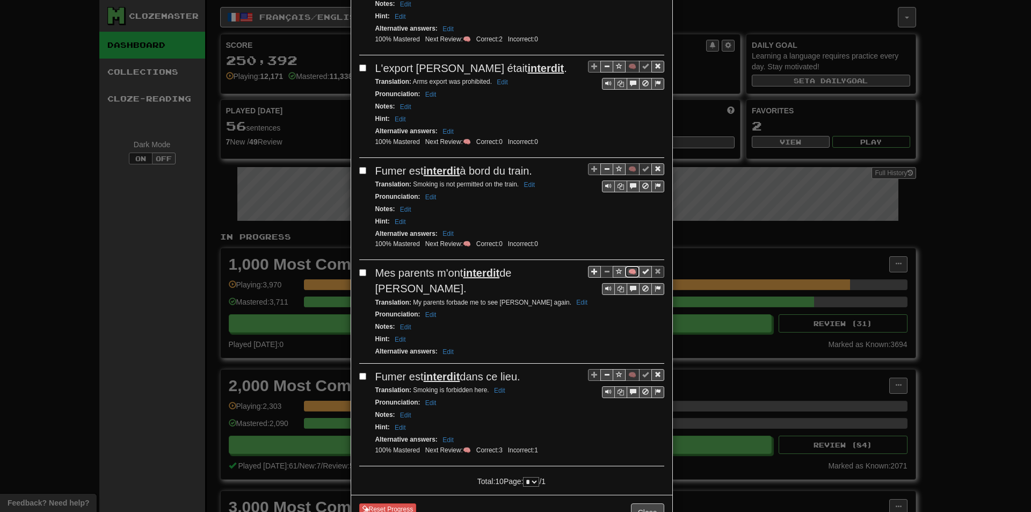
click at [631, 266] on button "🧠" at bounding box center [632, 272] width 14 height 12
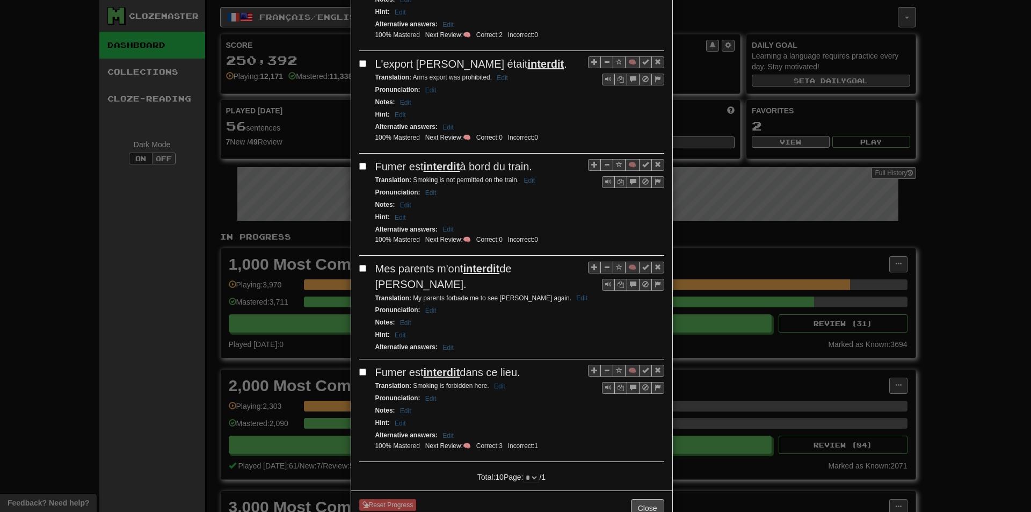
scroll to position [814, 0]
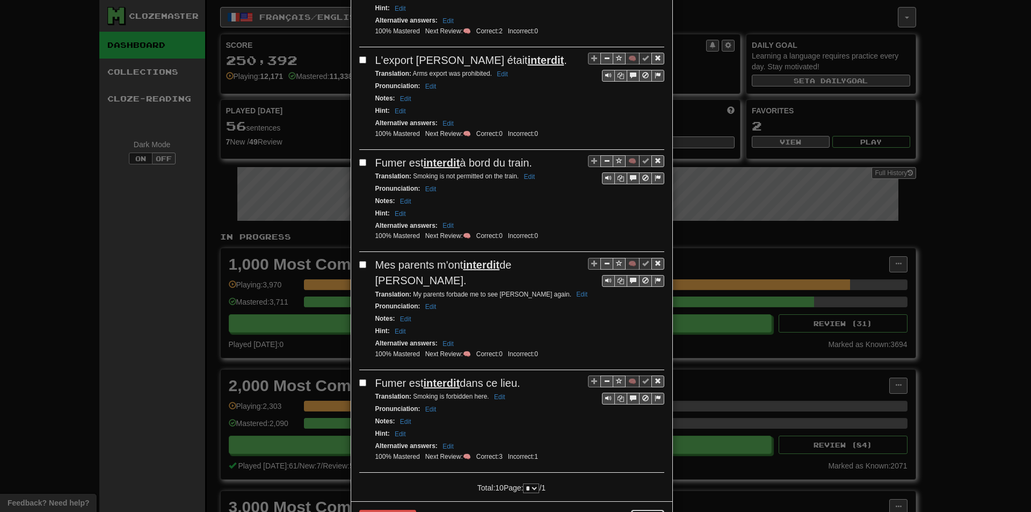
click at [636, 510] on button "Close" at bounding box center [647, 519] width 33 height 18
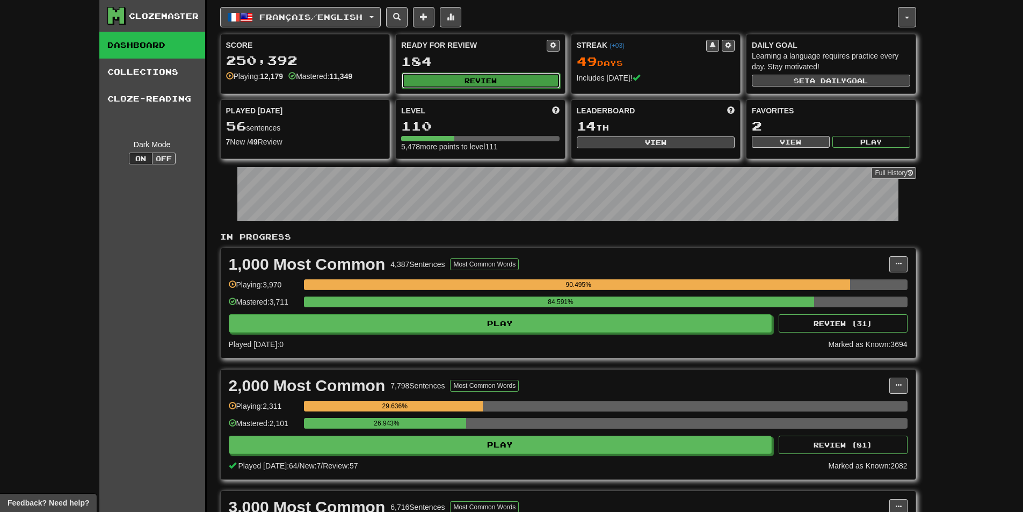
click at [455, 80] on button "Review" at bounding box center [481, 80] width 158 height 16
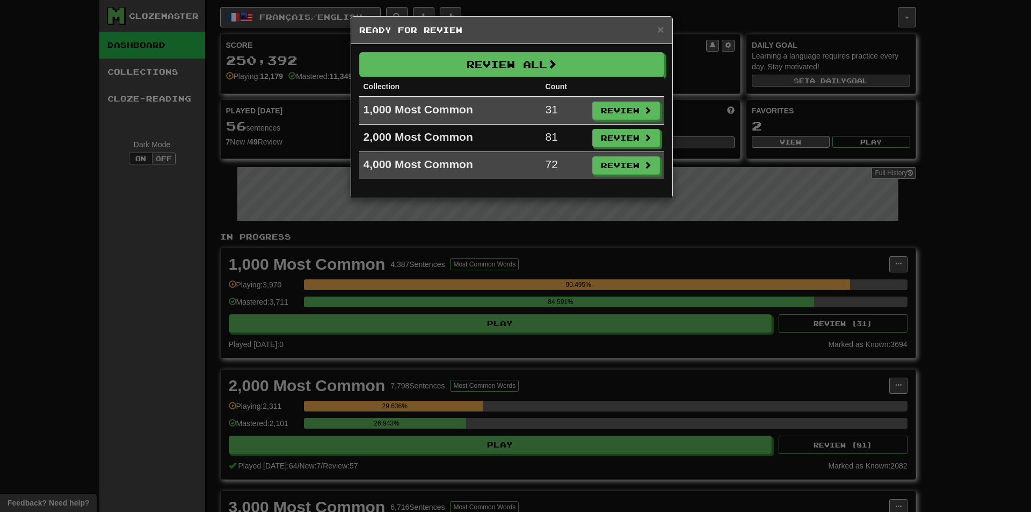
click at [612, 150] on td "Review" at bounding box center [626, 138] width 76 height 27
click at [607, 146] on button "Review" at bounding box center [627, 138] width 68 height 18
click at [606, 156] on button "Review" at bounding box center [626, 165] width 68 height 18
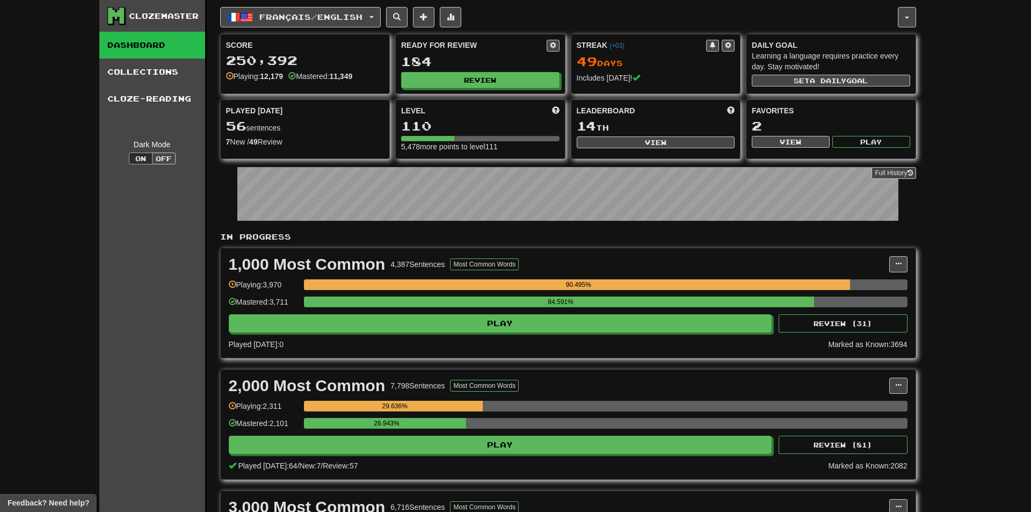
click at [603, 144] on div at bounding box center [515, 256] width 1031 height 512
select select "**"
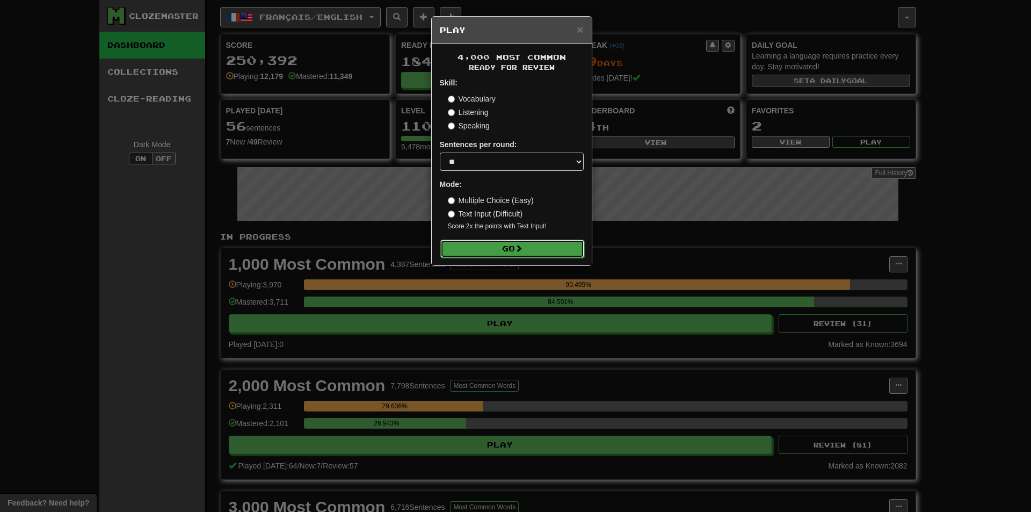
click at [506, 243] on button "Go" at bounding box center [512, 249] width 144 height 18
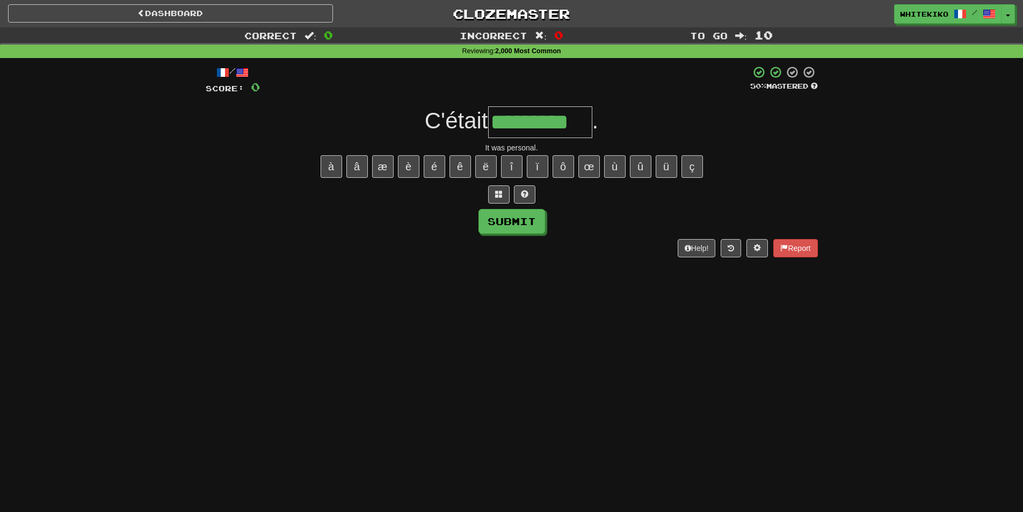
type input "*********"
type input "***"
type input "********"
type input "******"
type input "*********"
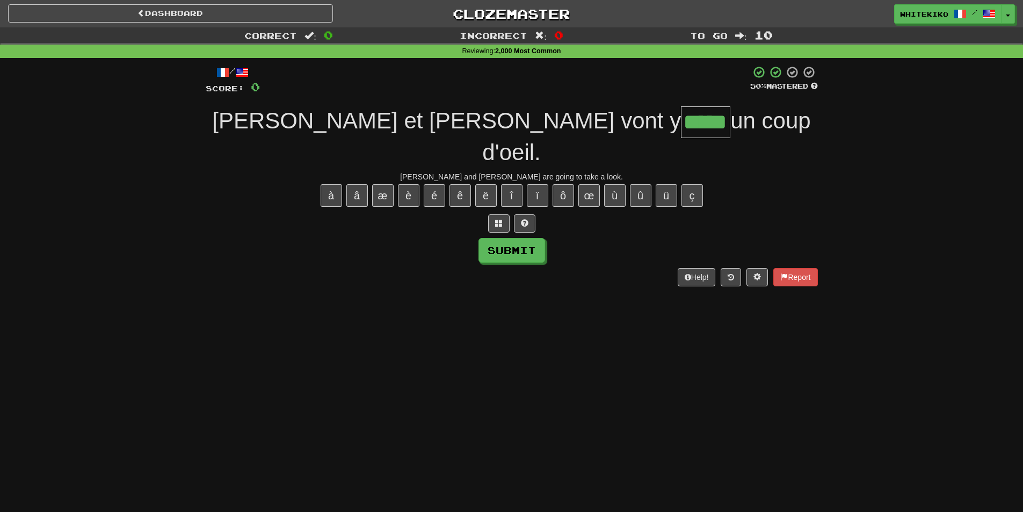
type input "*****"
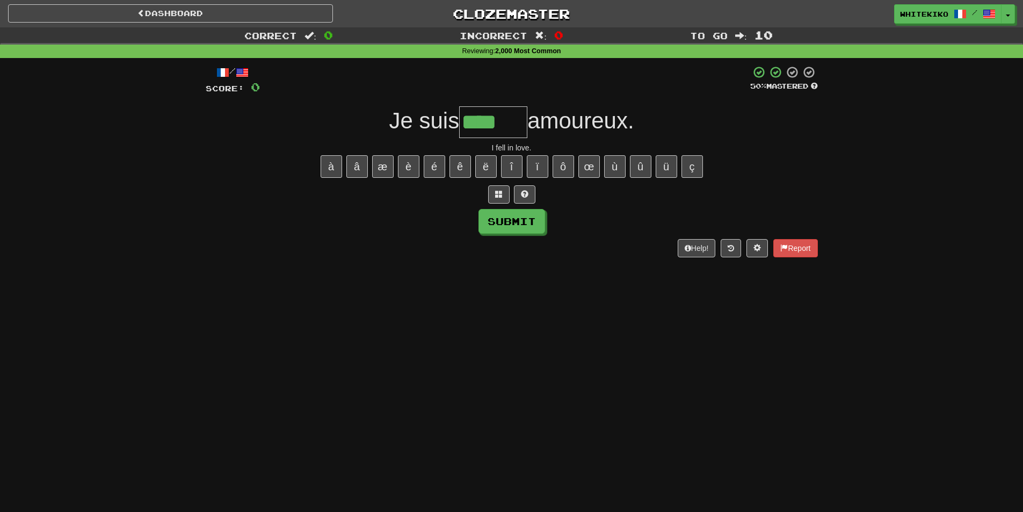
type input "*****"
type input "*********"
type input "******"
type input "********"
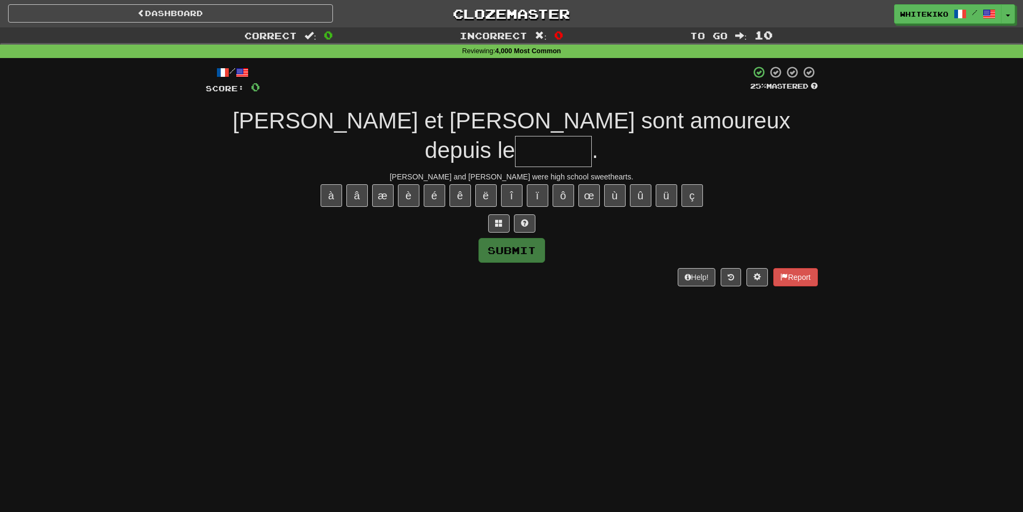
type input "*"
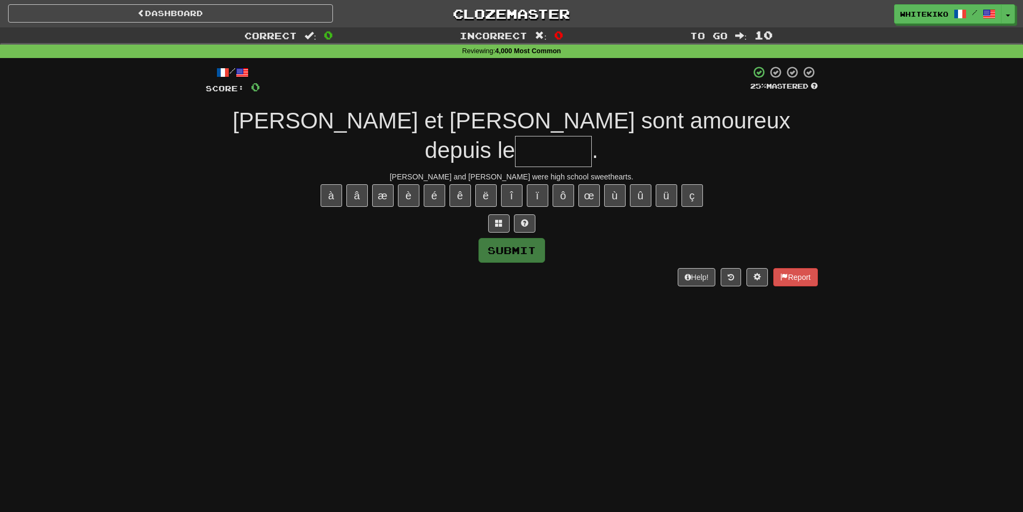
type input "*"
type input "*******"
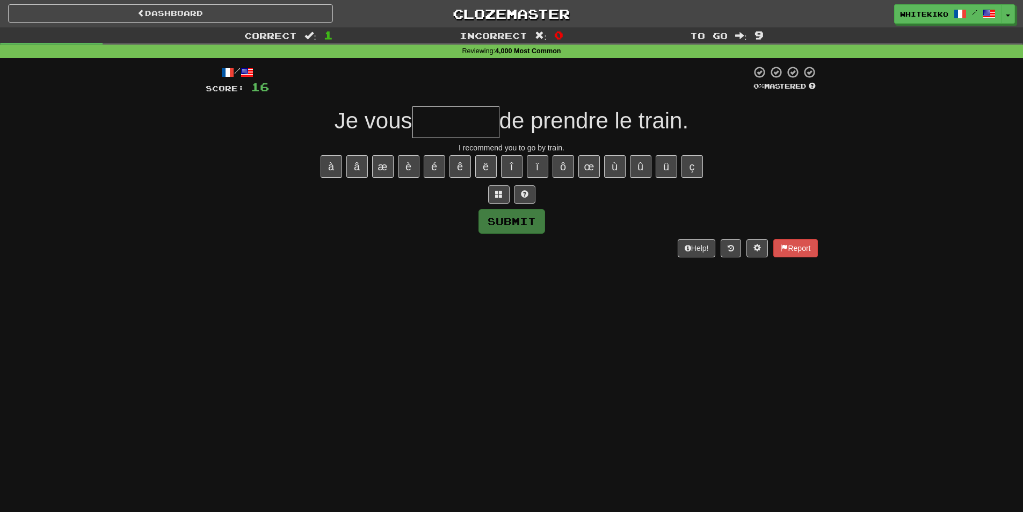
type input "*"
type input "***"
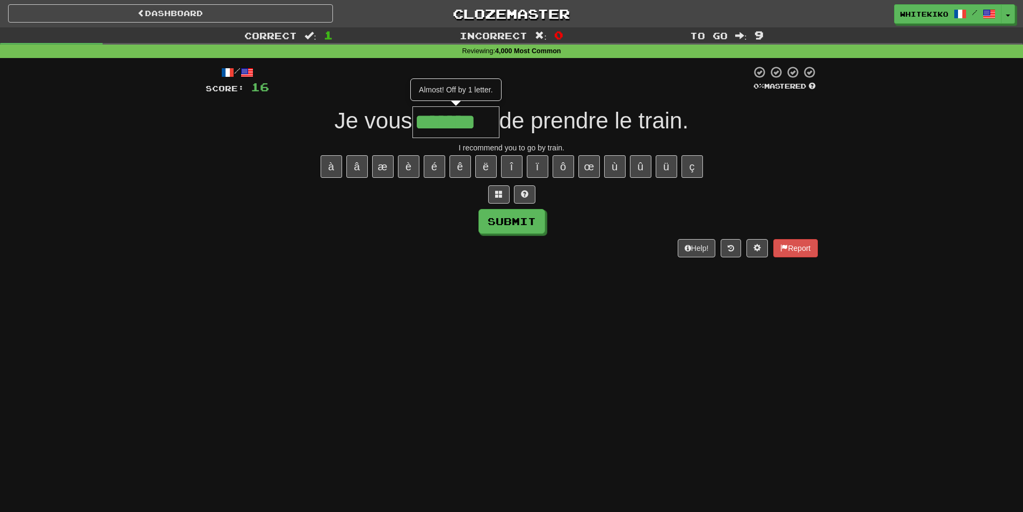
type input "*******"
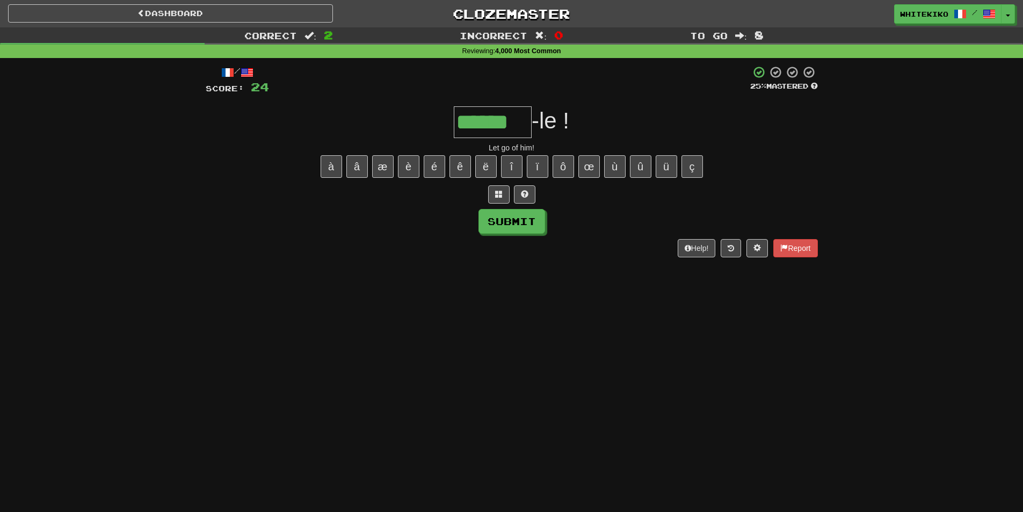
type input "******"
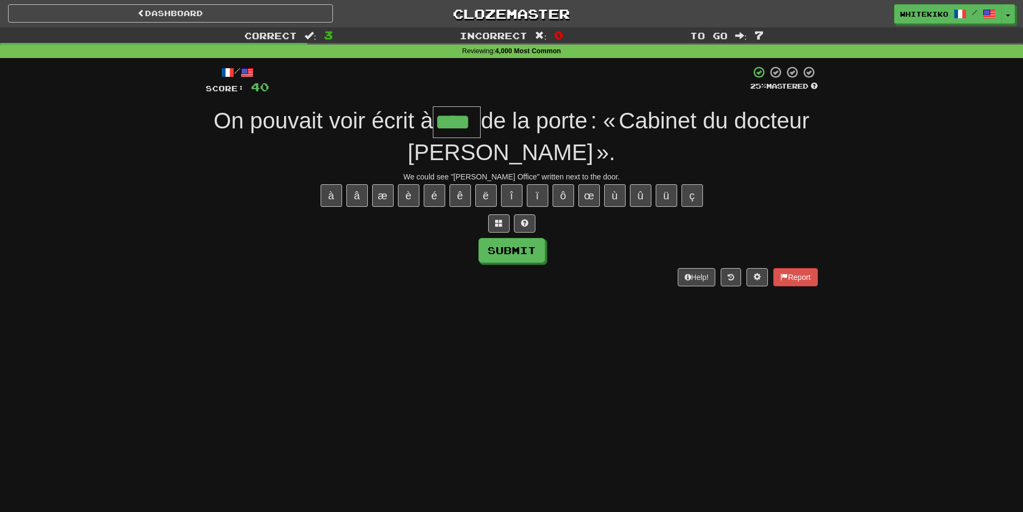
type input "****"
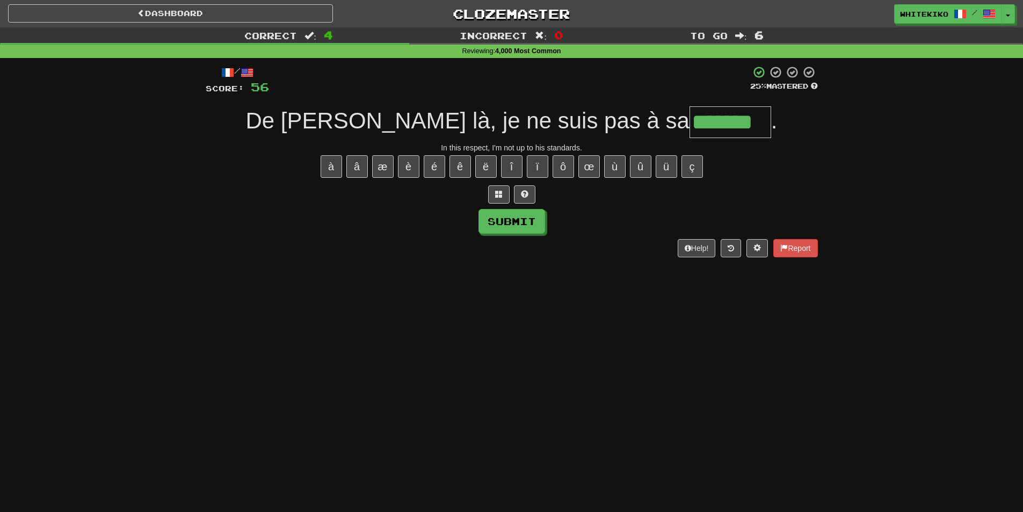
type input "*******"
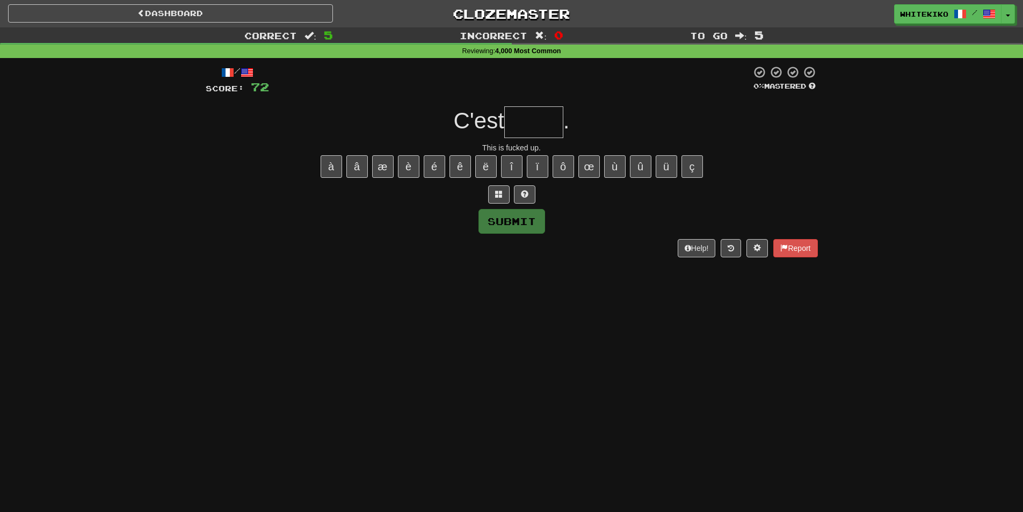
type input "*"
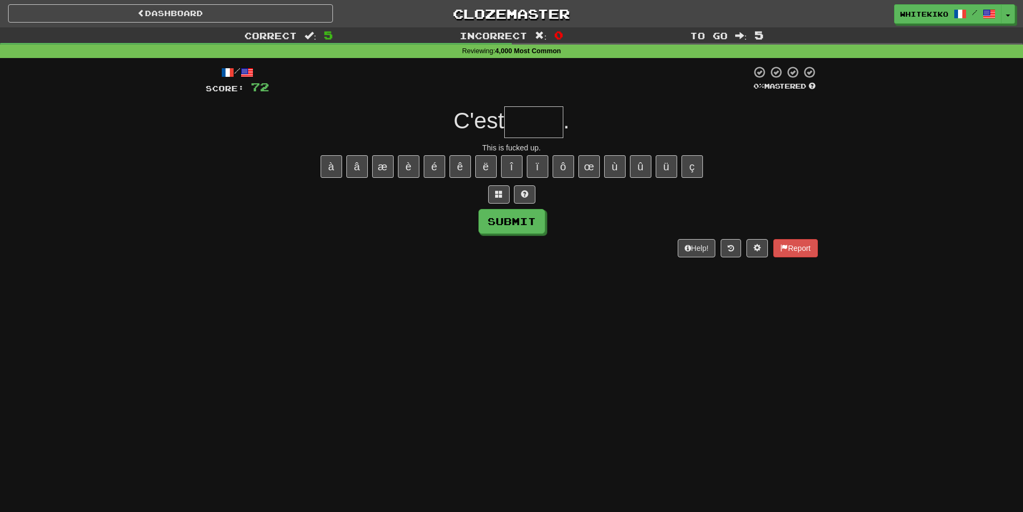
type input "*"
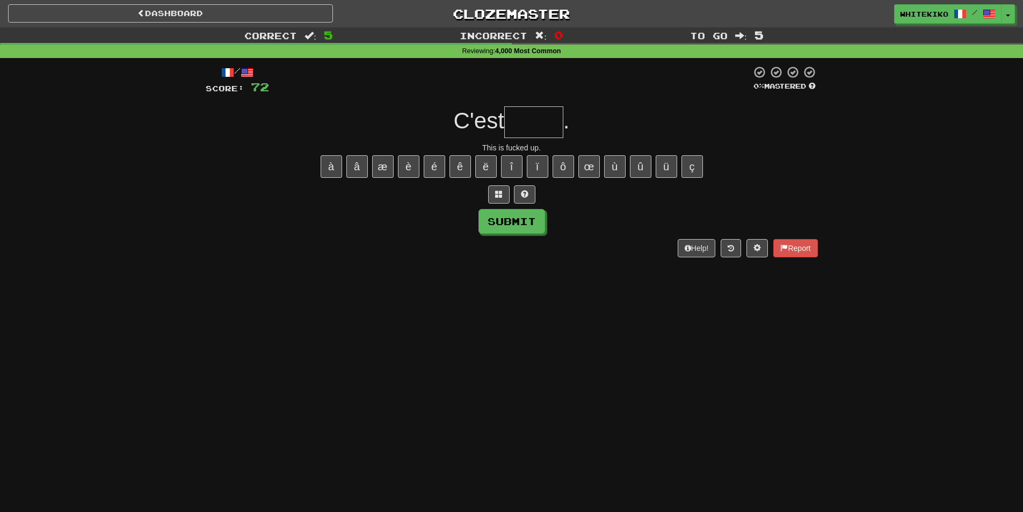
type input "*"
type input "*****"
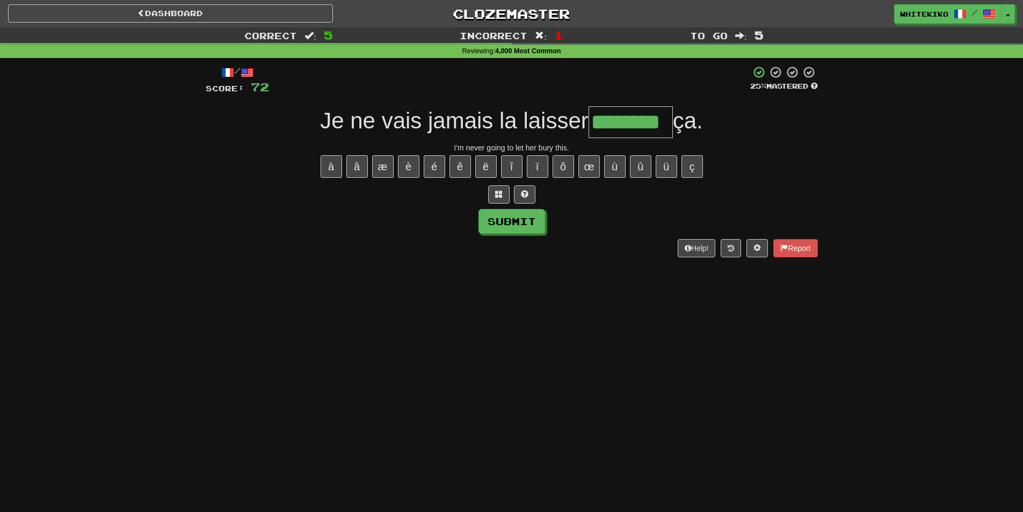
type input "********"
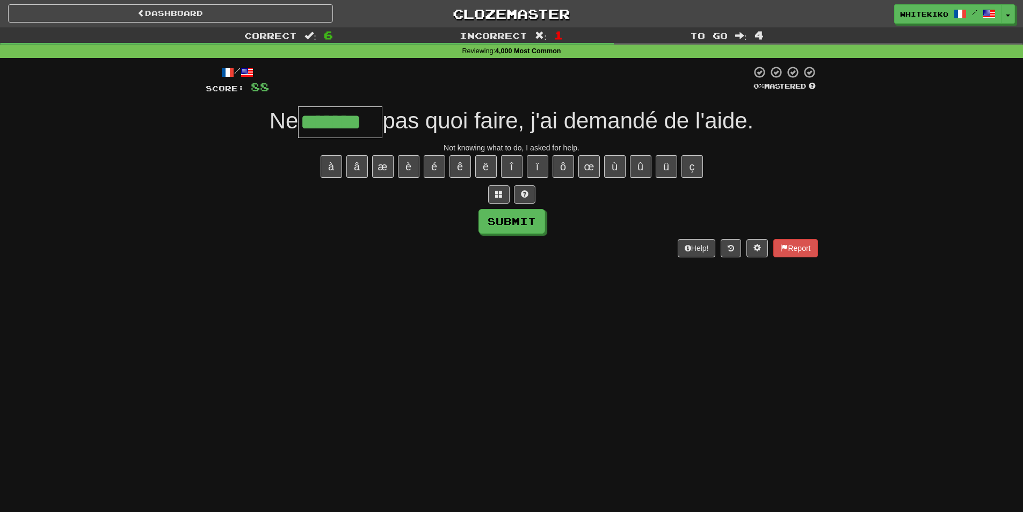
type input "*******"
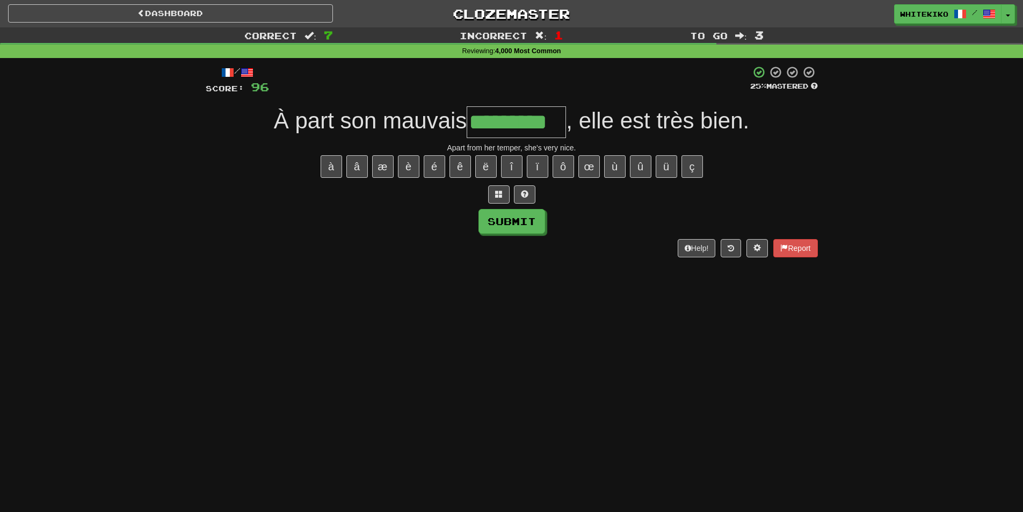
type input "*********"
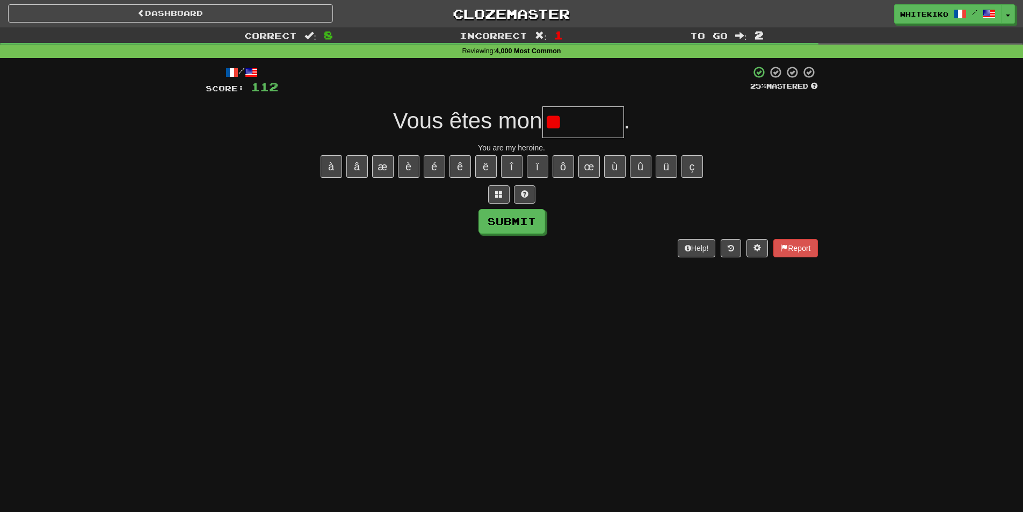
type input "*"
type input "*******"
type input "*****"
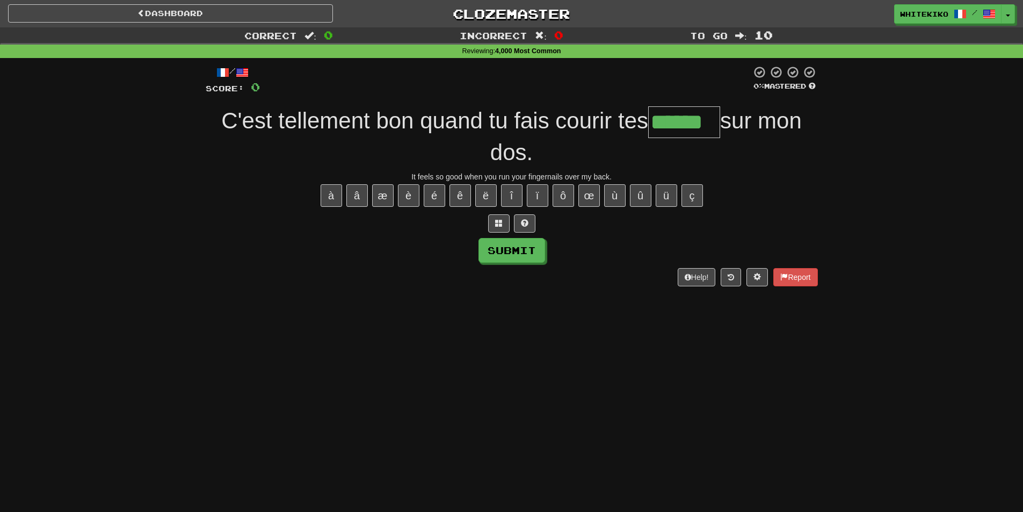
type input "******"
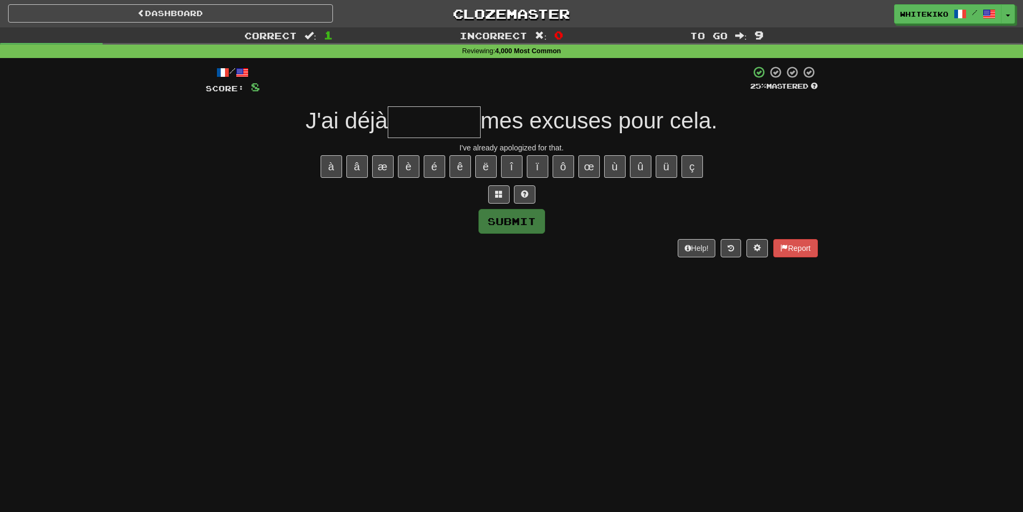
type input "*"
type input "********"
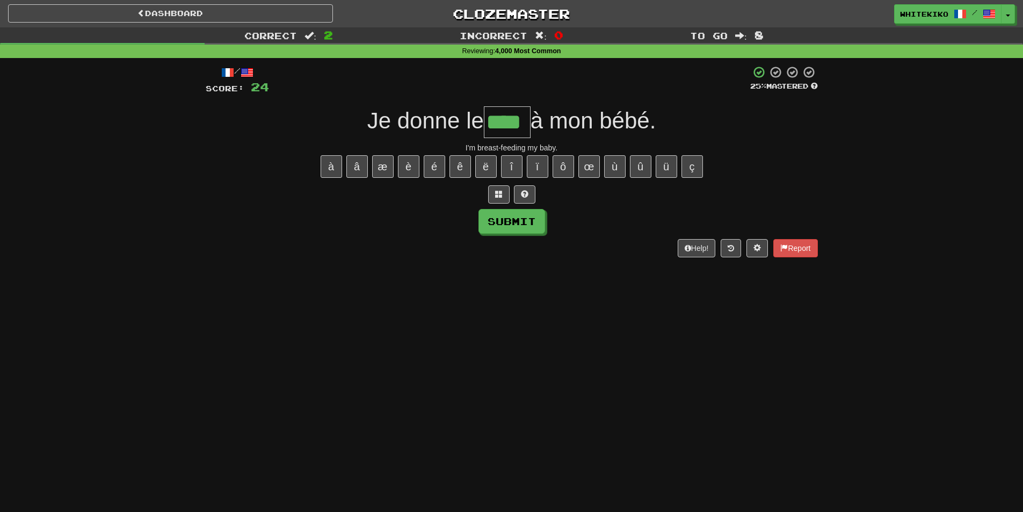
type input "****"
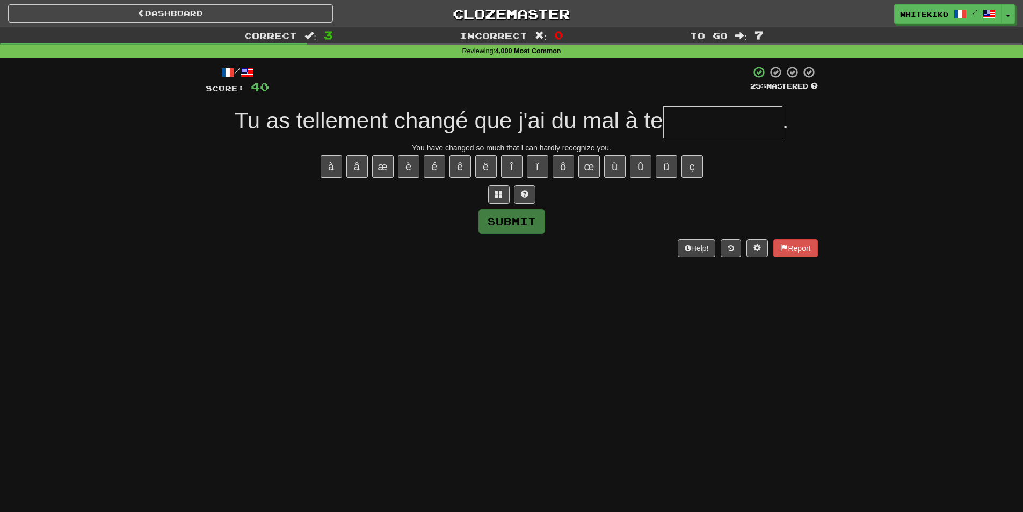
type input "*"
type input "**********"
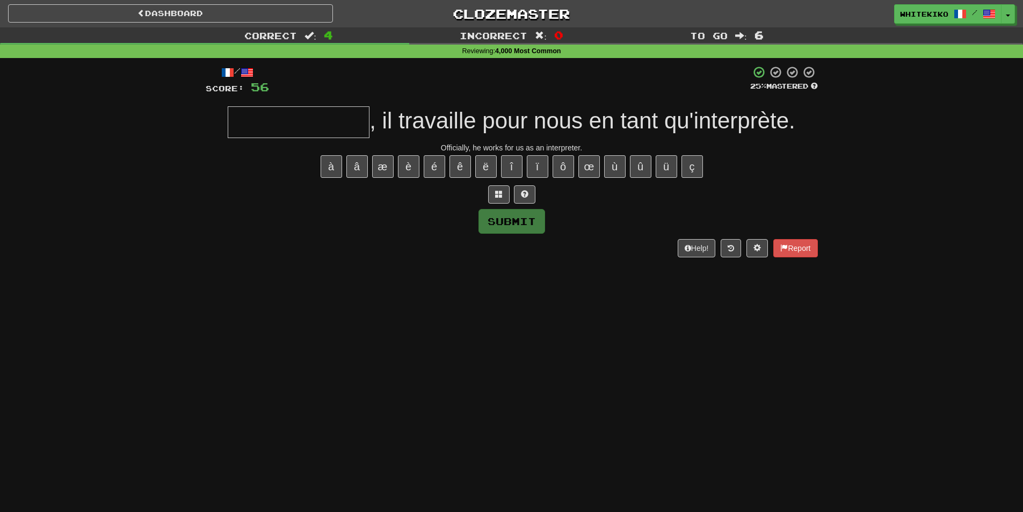
type input "*"
type input "**********"
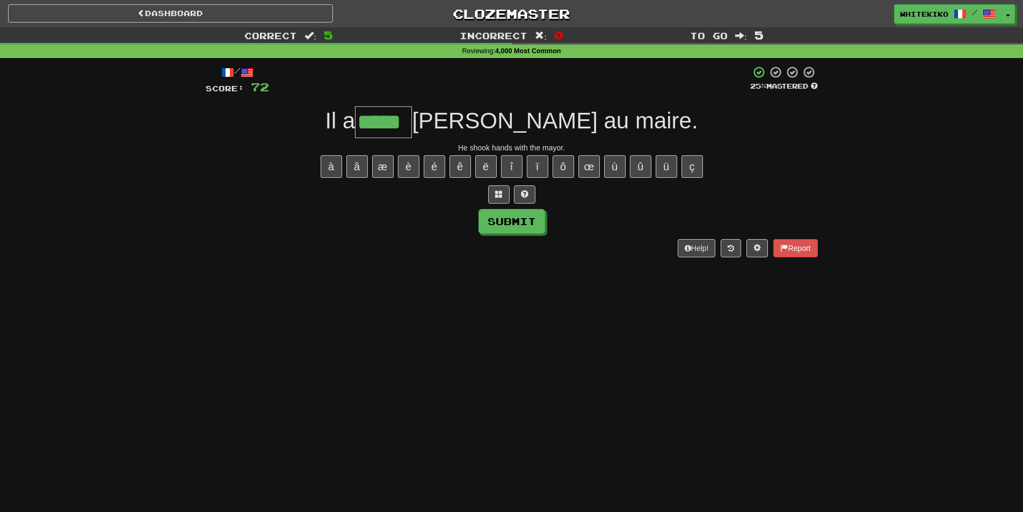
type input "*****"
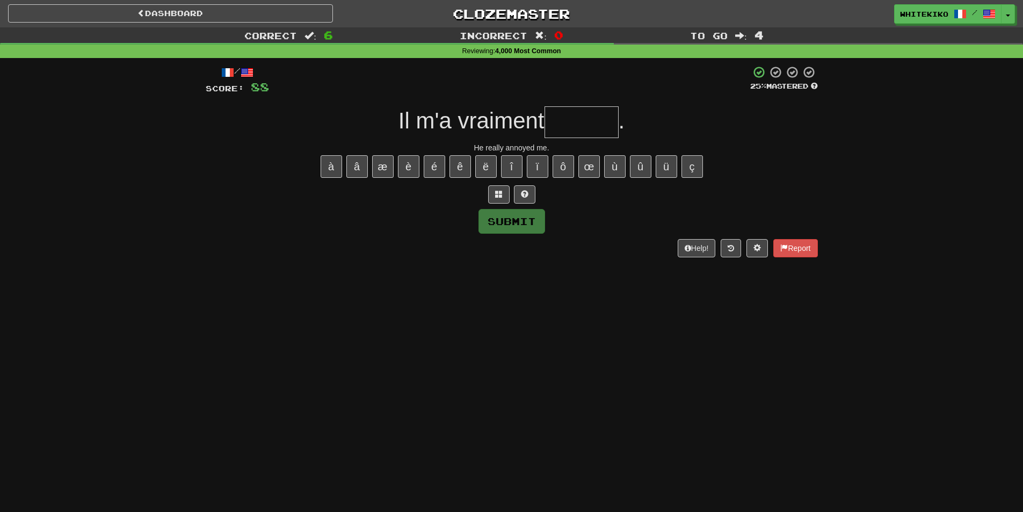
type input "*"
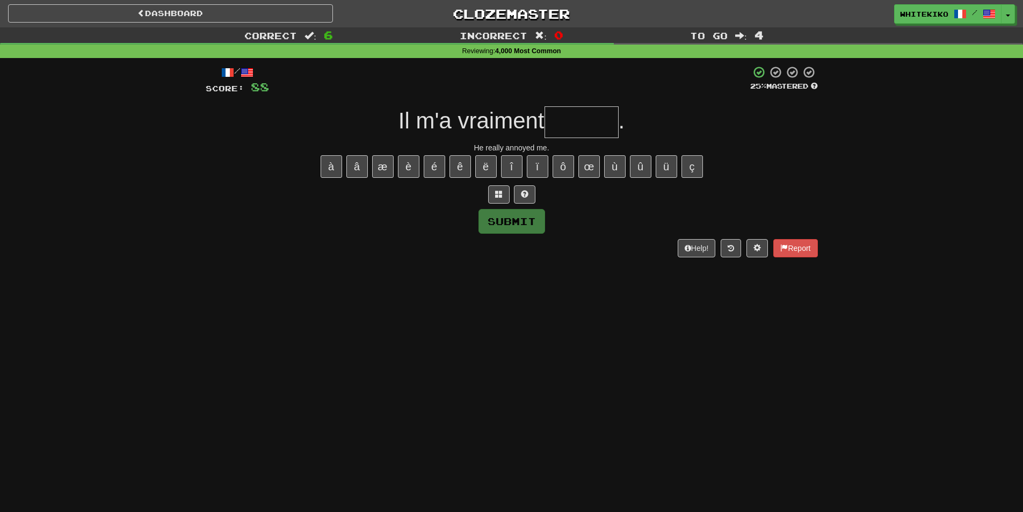
type input "*"
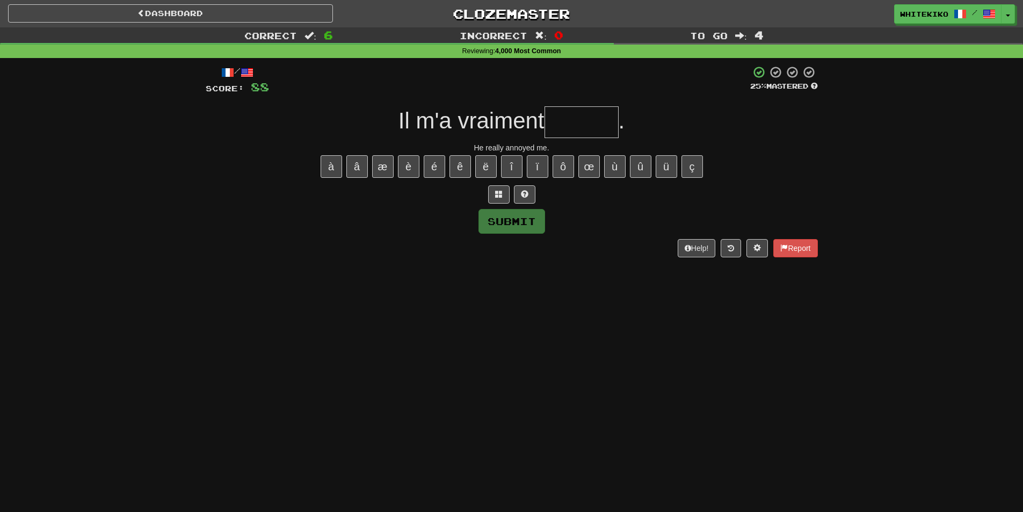
type input "*"
type input "******"
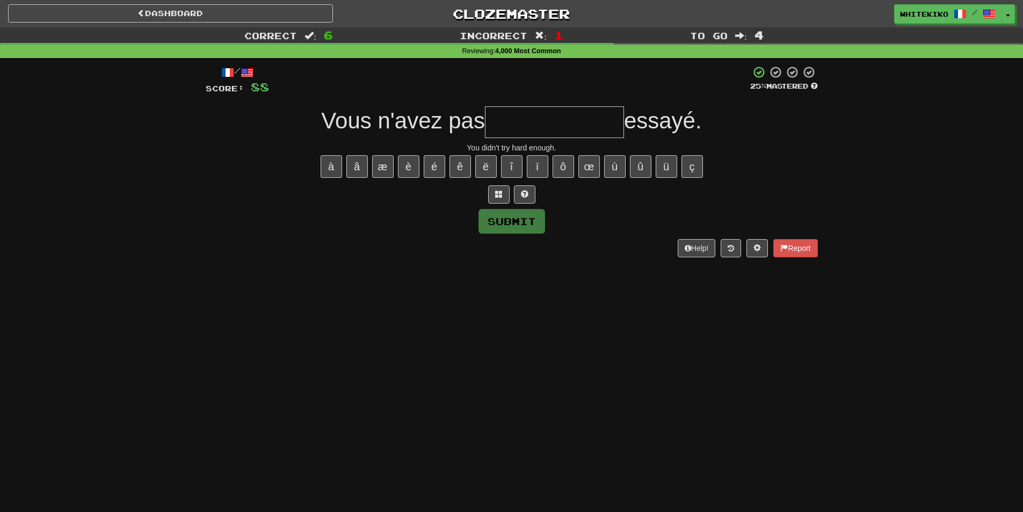
type input "*"
type input "**********"
type input "*"
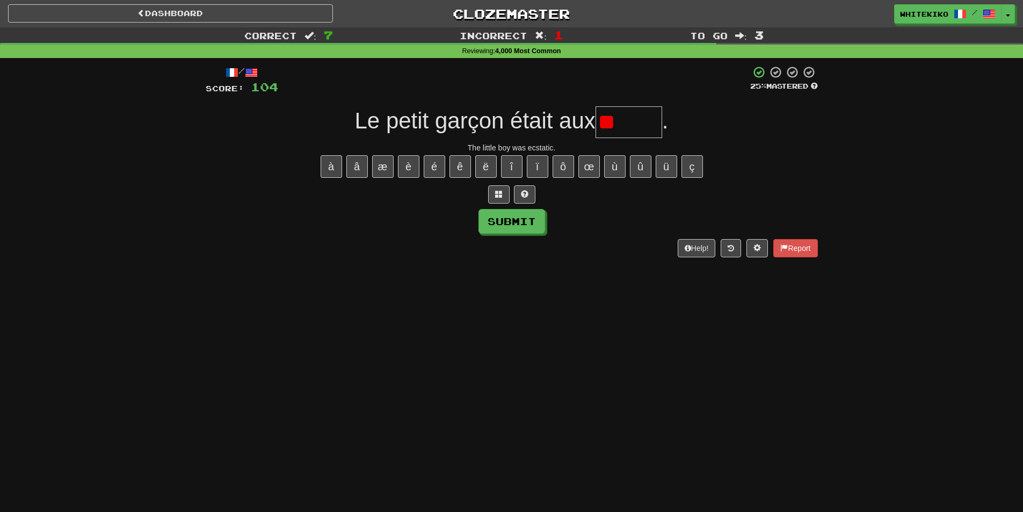
type input "*"
click at [237, 243] on div "Help! Report" at bounding box center [512, 248] width 612 height 18
click at [600, 123] on input "text" at bounding box center [629, 122] width 67 height 32
type input "*"
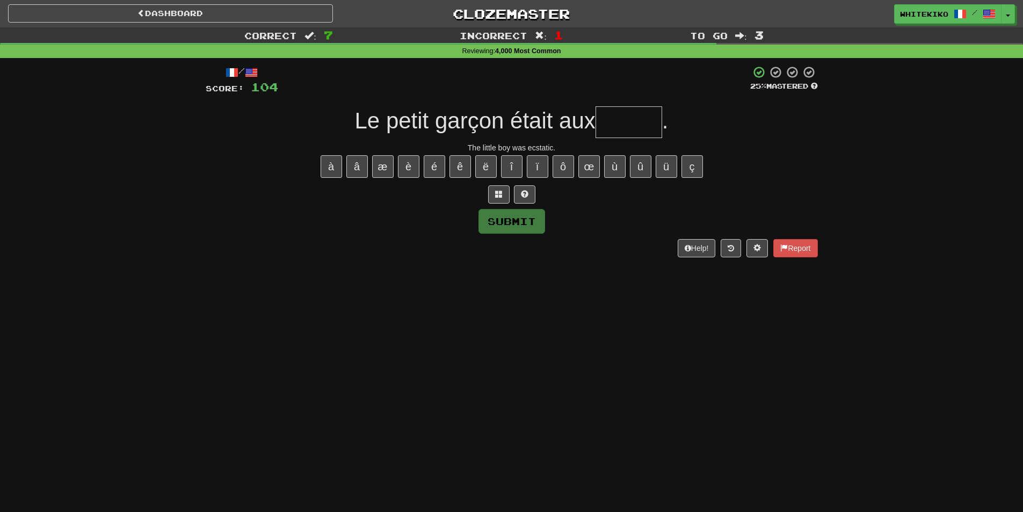
type input "*"
type input "*****"
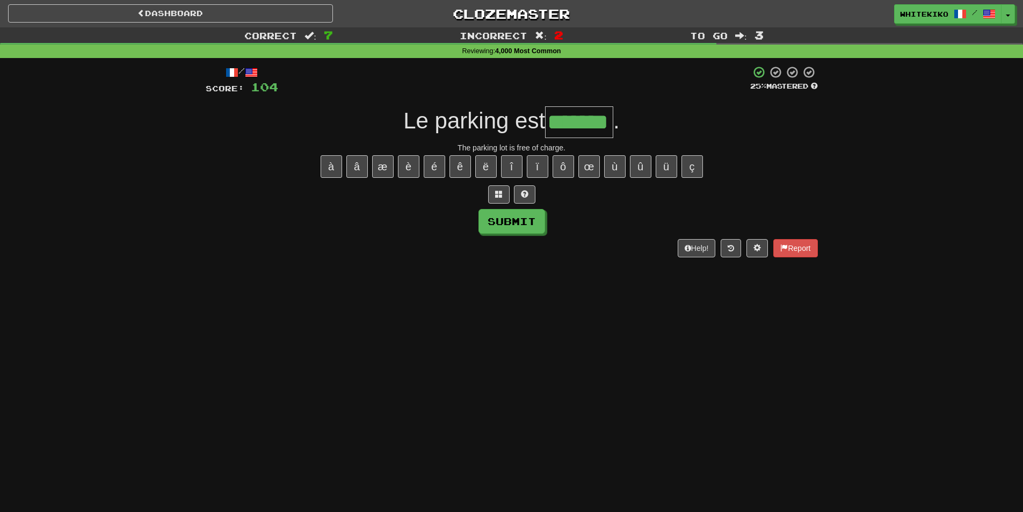
type input "*******"
type input "******"
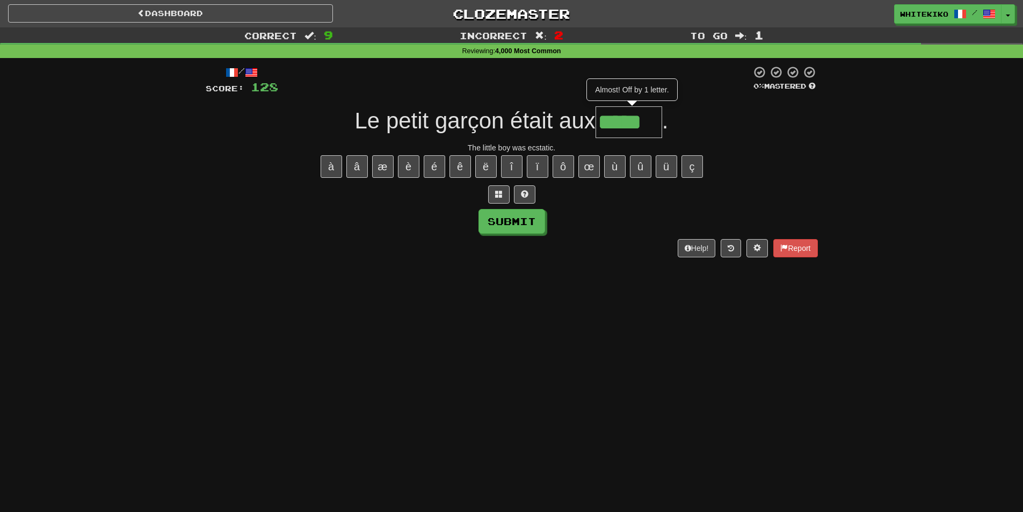
type input "*****"
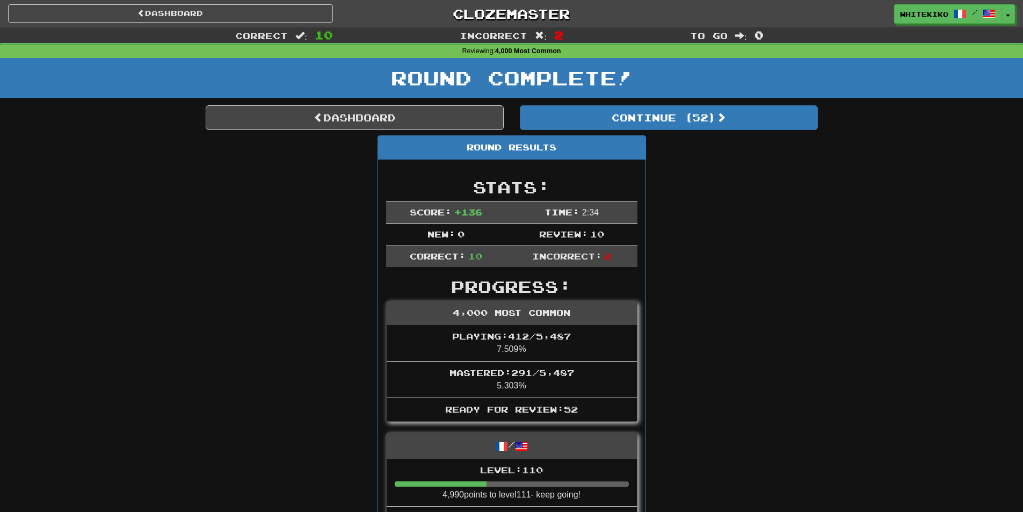
click at [445, 105] on div "Round Complete!" at bounding box center [511, 81] width 1023 height 47
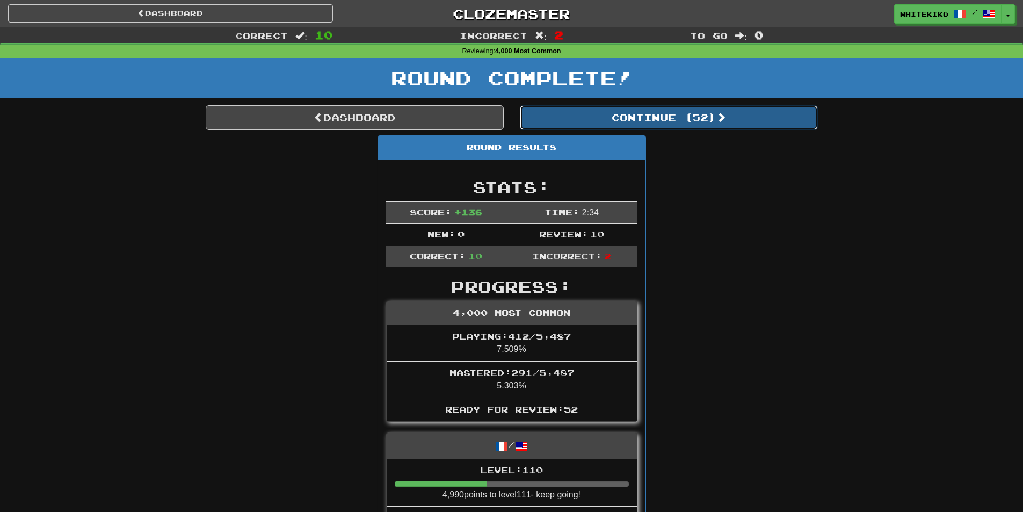
click at [588, 125] on button "Continue ( 52 )" at bounding box center [669, 117] width 298 height 25
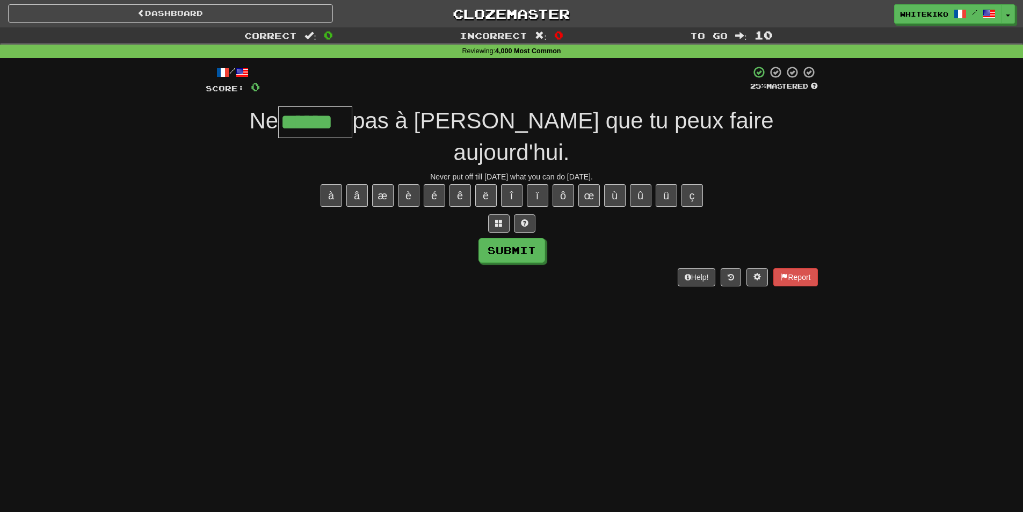
type input "******"
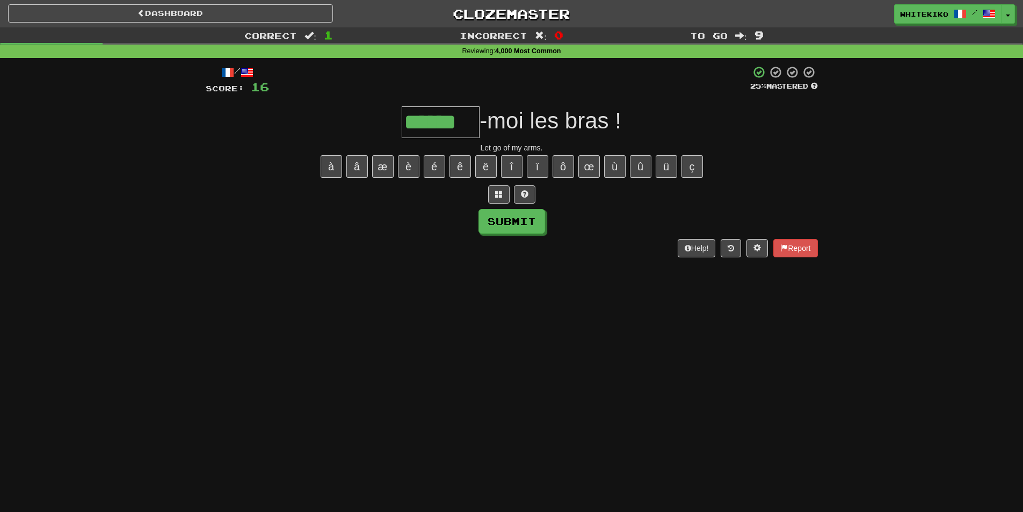
type input "******"
